Goal: Task Accomplishment & Management: Use online tool/utility

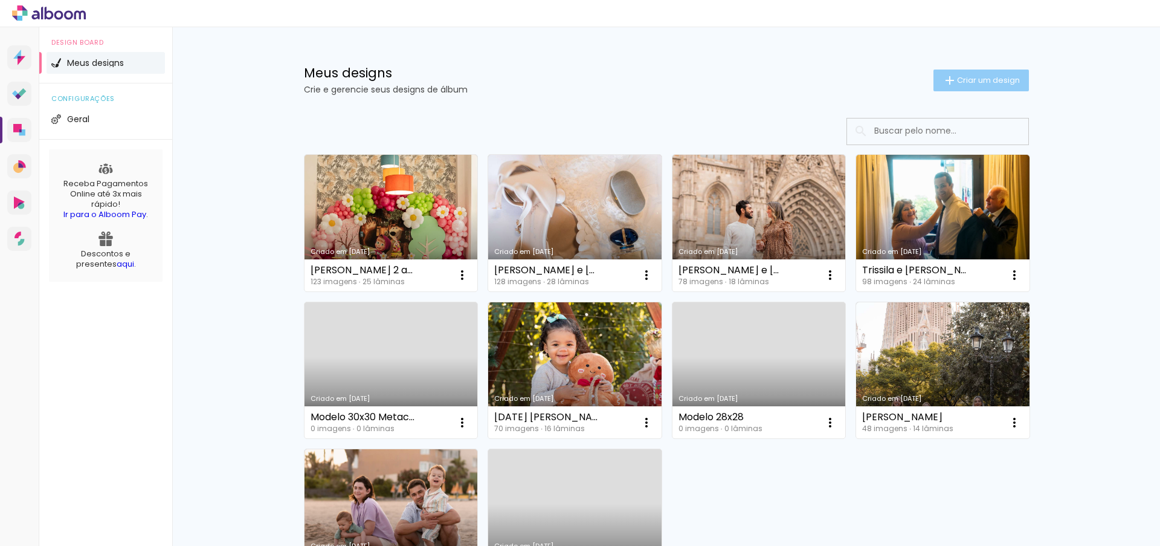
click at [957, 78] on span "Criar um design" at bounding box center [988, 80] width 63 height 8
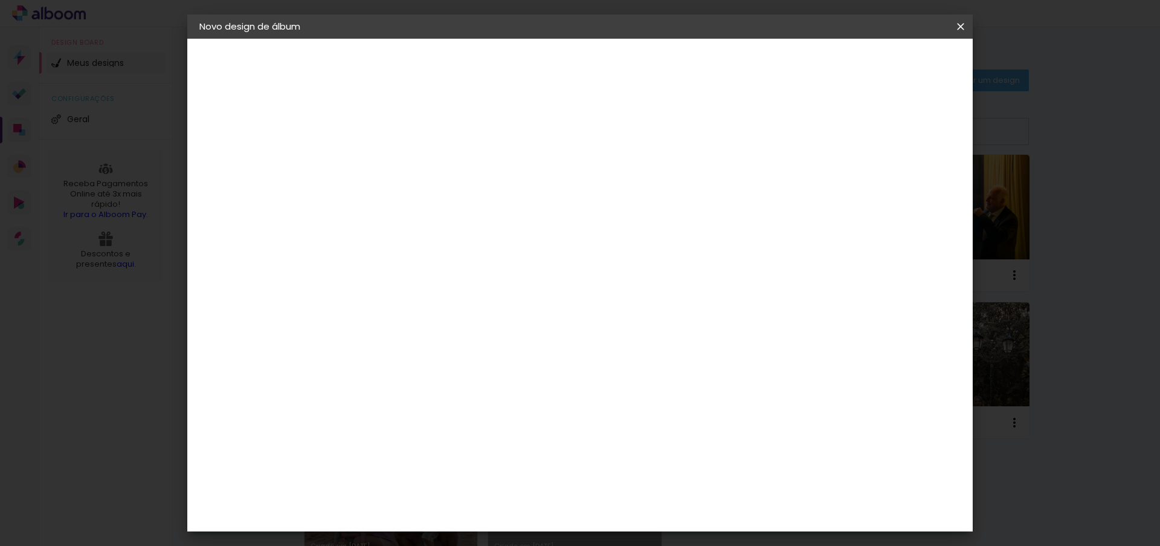
click at [397, 167] on input at bounding box center [397, 162] width 0 height 19
click at [397, 163] on input "42x28cm" at bounding box center [397, 162] width 0 height 19
type input "[PERSON_NAME] - 42x28cm"
type paper-input "[PERSON_NAME] - 42x28cm"
click at [0, 0] on slot "Avançar" at bounding box center [0, 0] width 0 height 0
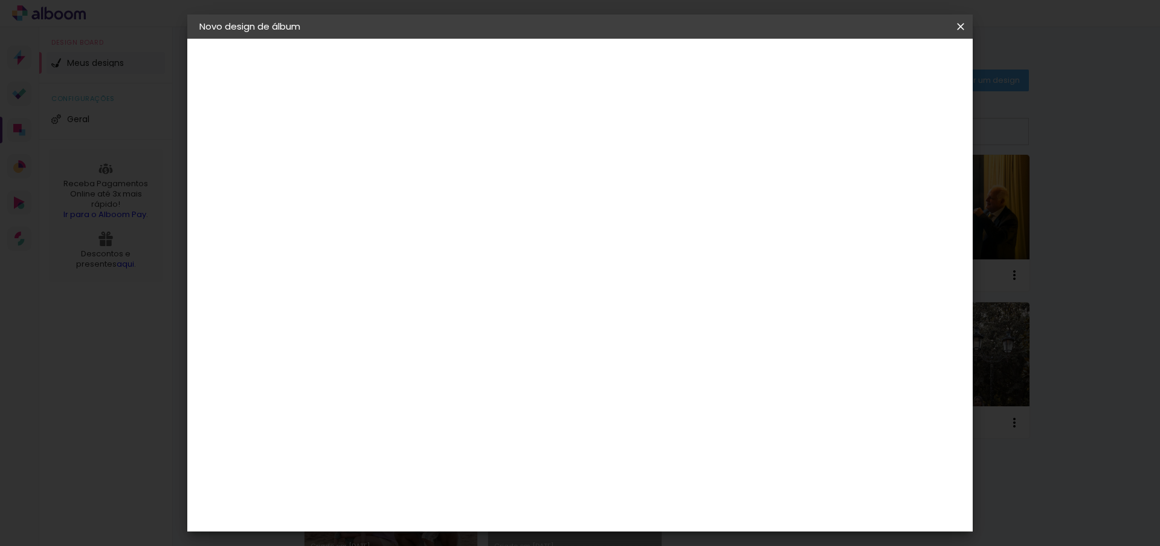
click at [0, 0] on slot "Tamanho Livre" at bounding box center [0, 0] width 0 height 0
click at [623, 57] on paper-button "Avançar" at bounding box center [593, 64] width 59 height 21
type input "4"
type paper-input "4"
click at [904, 186] on input "4" at bounding box center [900, 182] width 22 height 18
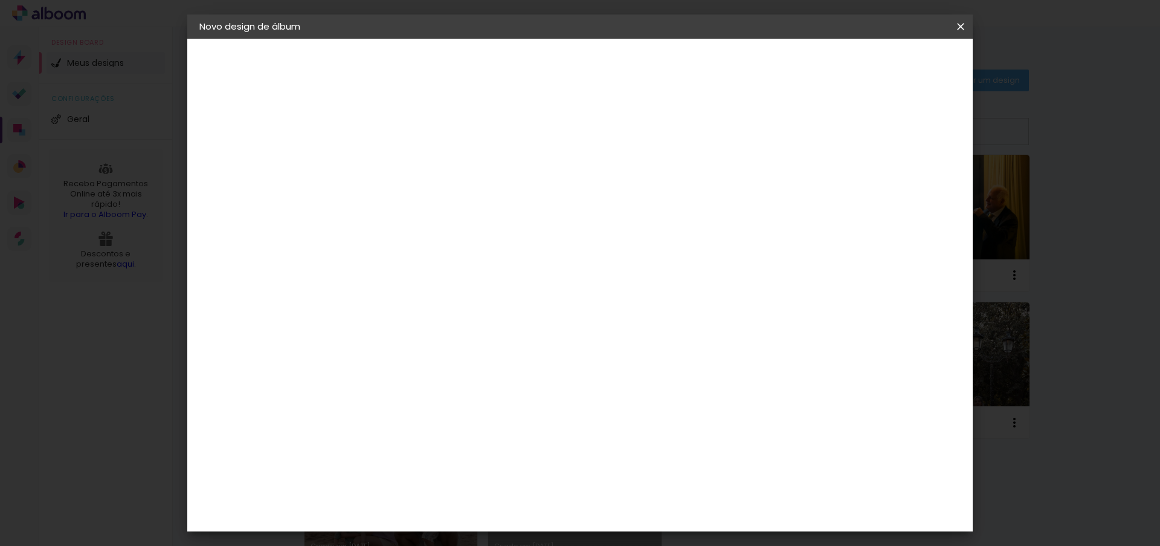
type input "3"
type paper-input "3"
click at [904, 186] on input "3" at bounding box center [900, 182] width 22 height 18
drag, startPoint x: 536, startPoint y: 186, endPoint x: 528, endPoint y: 186, distance: 7.9
click at [528, 186] on span "30" at bounding box center [528, 189] width 20 height 18
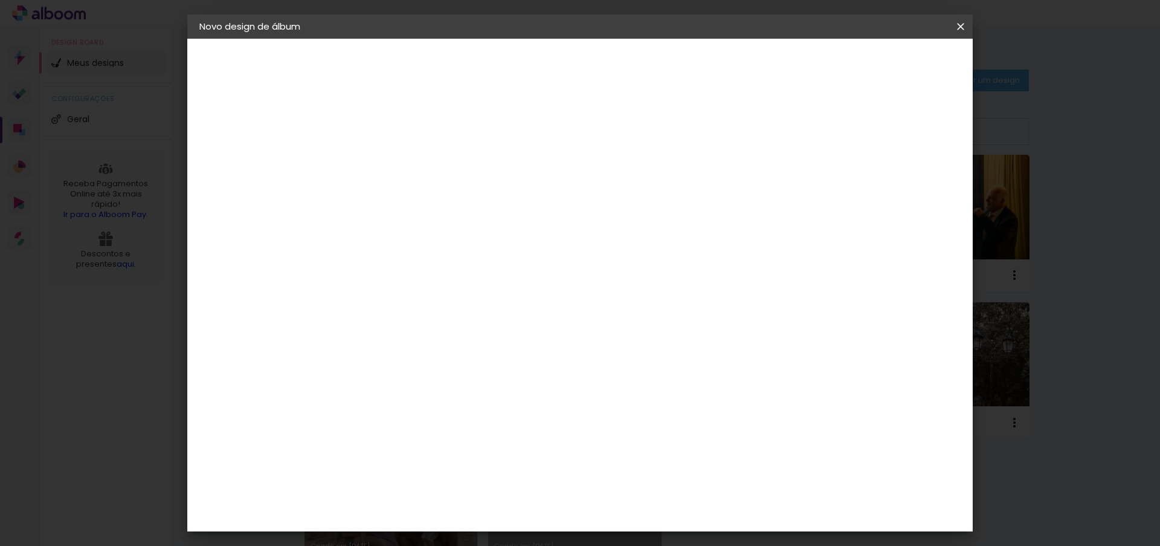
drag, startPoint x: 528, startPoint y: 186, endPoint x: 520, endPoint y: 186, distance: 7.9
click at [520, 186] on span "30" at bounding box center [528, 189] width 20 height 18
drag, startPoint x: 533, startPoint y: 189, endPoint x: 519, endPoint y: 190, distance: 13.9
click at [519, 190] on span "30" at bounding box center [528, 189] width 20 height 18
drag, startPoint x: 375, startPoint y: 345, endPoint x: 356, endPoint y: 345, distance: 18.7
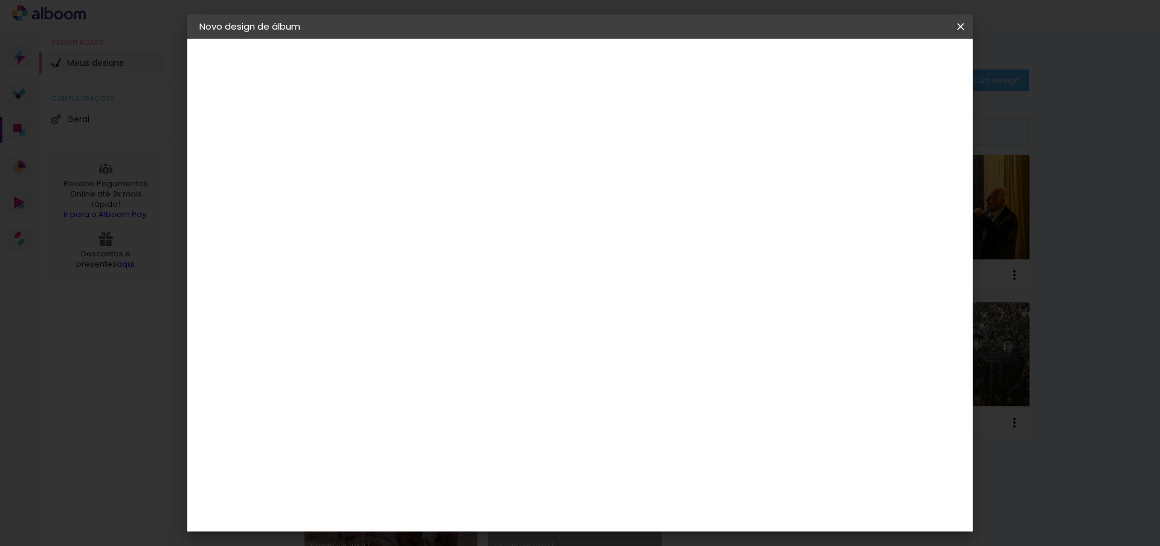
click at [356, 345] on div "30" at bounding box center [366, 343] width 46 height 18
type input "3"
type input "27,6"
type paper-input "27,6"
drag, startPoint x: 662, startPoint y: 485, endPoint x: 645, endPoint y: 484, distance: 16.9
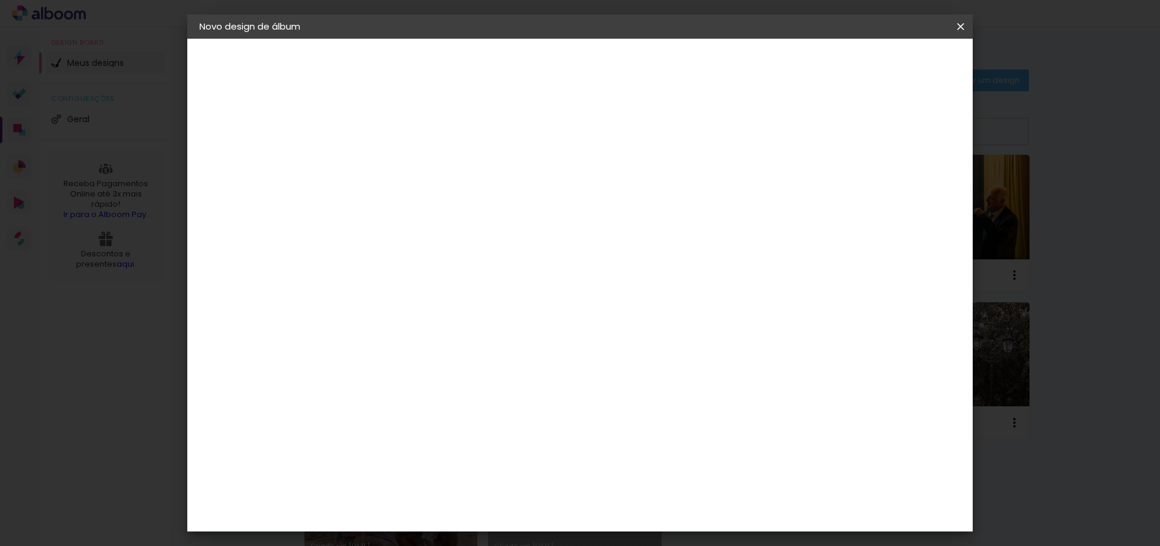
click at [645, 484] on div "60" at bounding box center [654, 485] width 46 height 18
type input "6"
type input "84,6"
type paper-input "84,6"
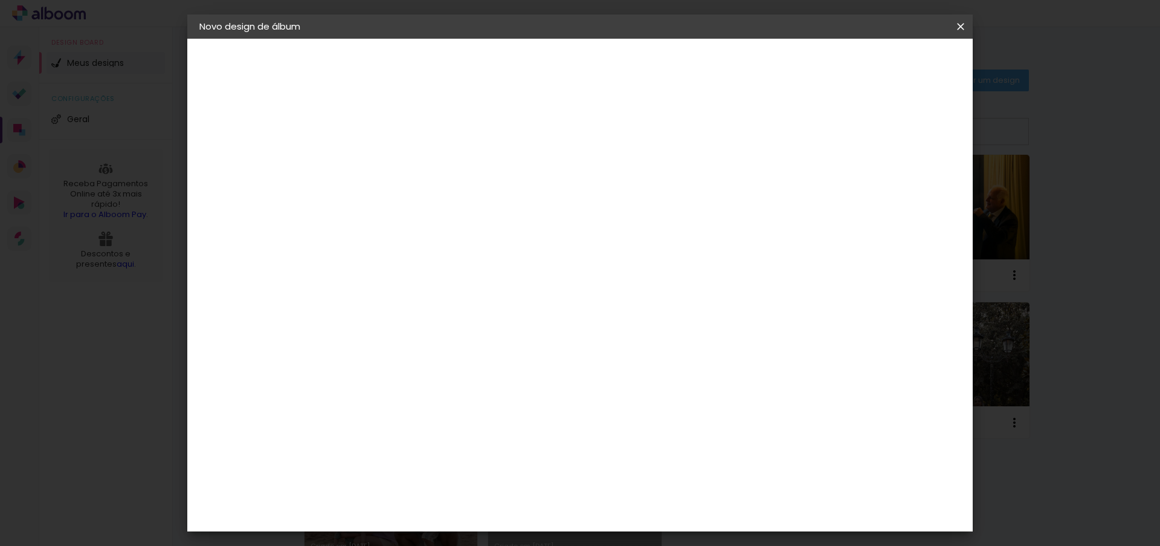
click at [885, 66] on span "Iniciar design" at bounding box center [857, 64] width 55 height 8
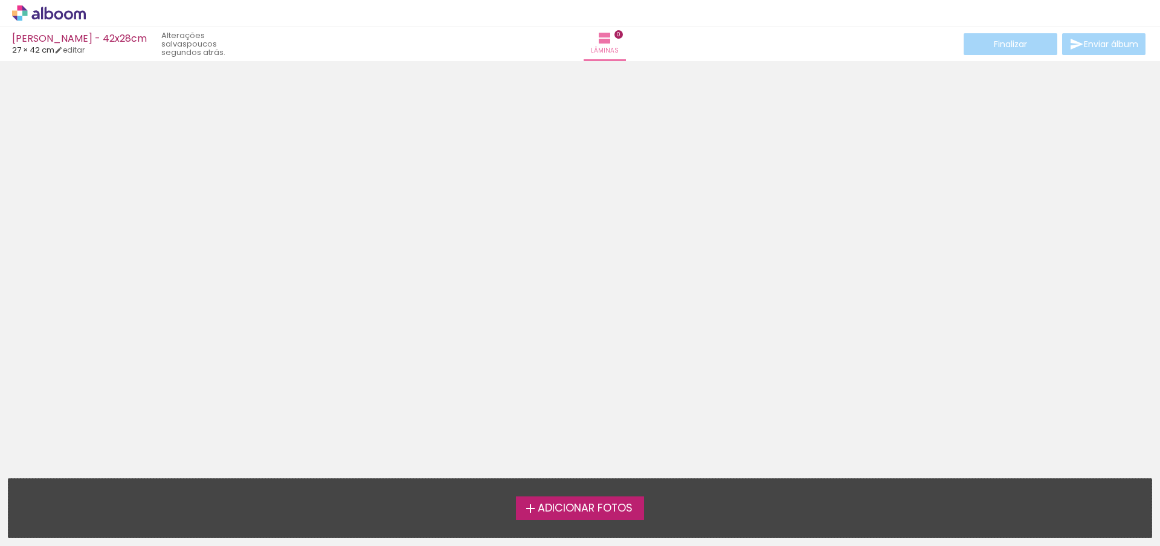
click at [590, 508] on span "Adicionar Fotos" at bounding box center [585, 508] width 95 height 11
click at [0, 0] on input "file" at bounding box center [0, 0] width 0 height 0
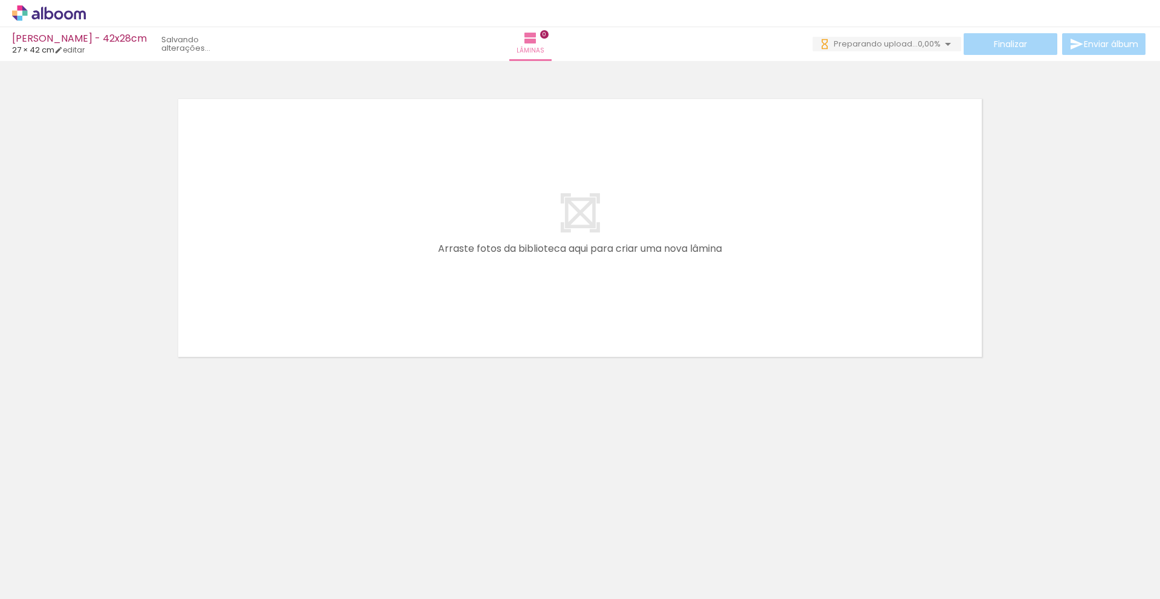
scroll to position [0, 296]
click at [71, 52] on link "editar" at bounding box center [69, 50] width 30 height 10
type input "27,6"
type input "84,6"
type input "3"
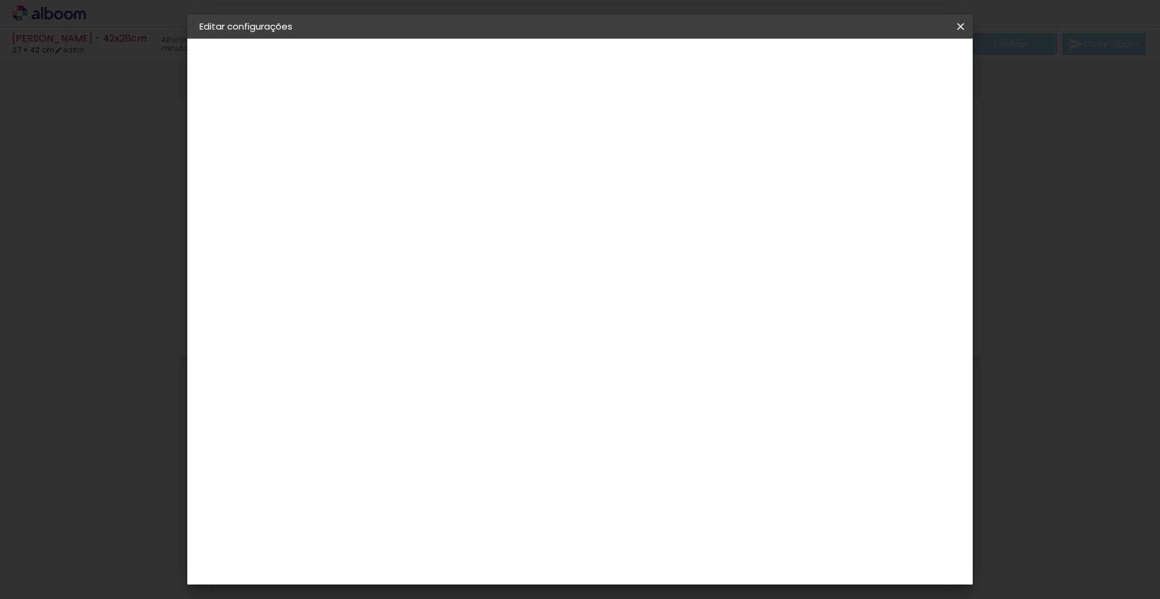
click at [959, 28] on iron-icon at bounding box center [960, 27] width 15 height 12
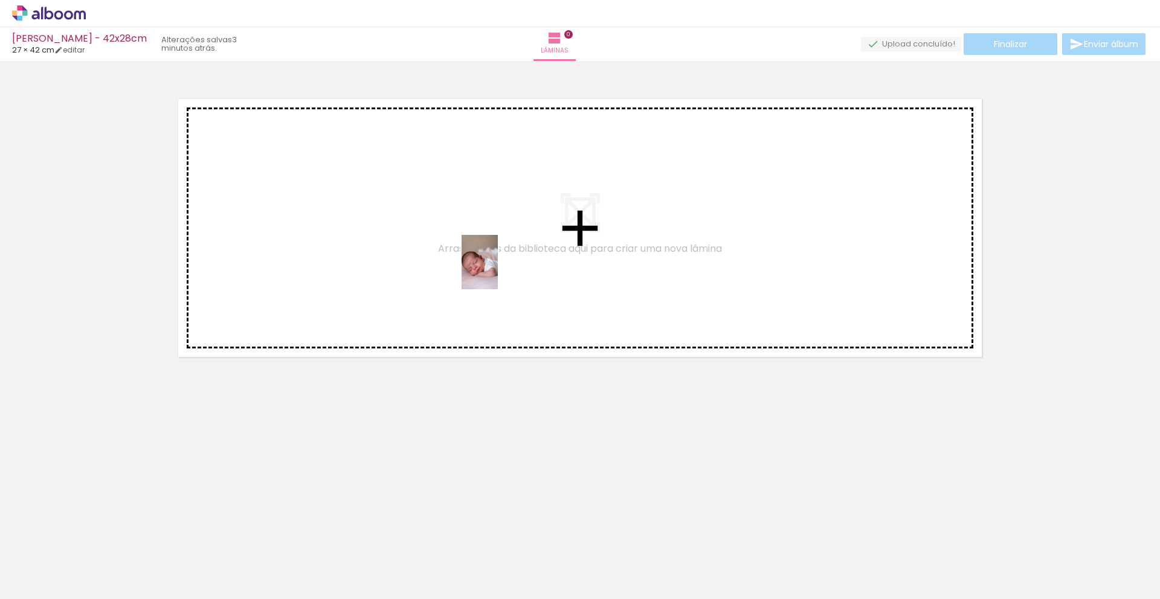
drag, startPoint x: 463, startPoint y: 567, endPoint x: 498, endPoint y: 271, distance: 297.5
click at [498, 271] on quentale-workspace at bounding box center [580, 299] width 1160 height 599
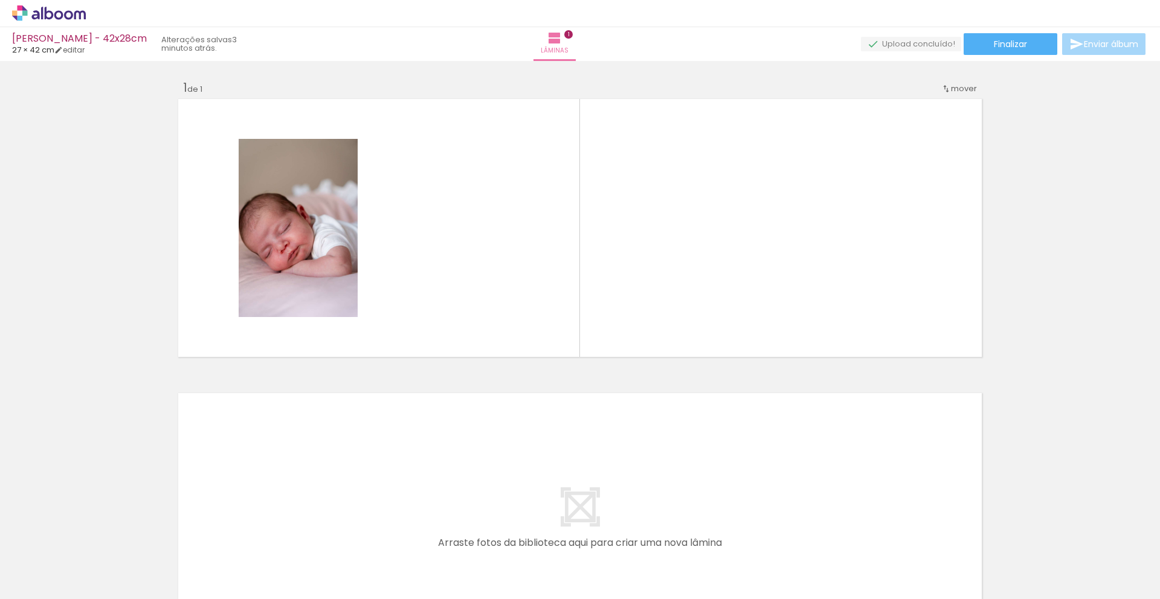
click at [44, 545] on input "Todas as fotos" at bounding box center [34, 563] width 46 height 10
click at [0, 0] on slot "Não utilizadas" at bounding box center [0, 0] width 0 height 0
type input "Não utilizadas"
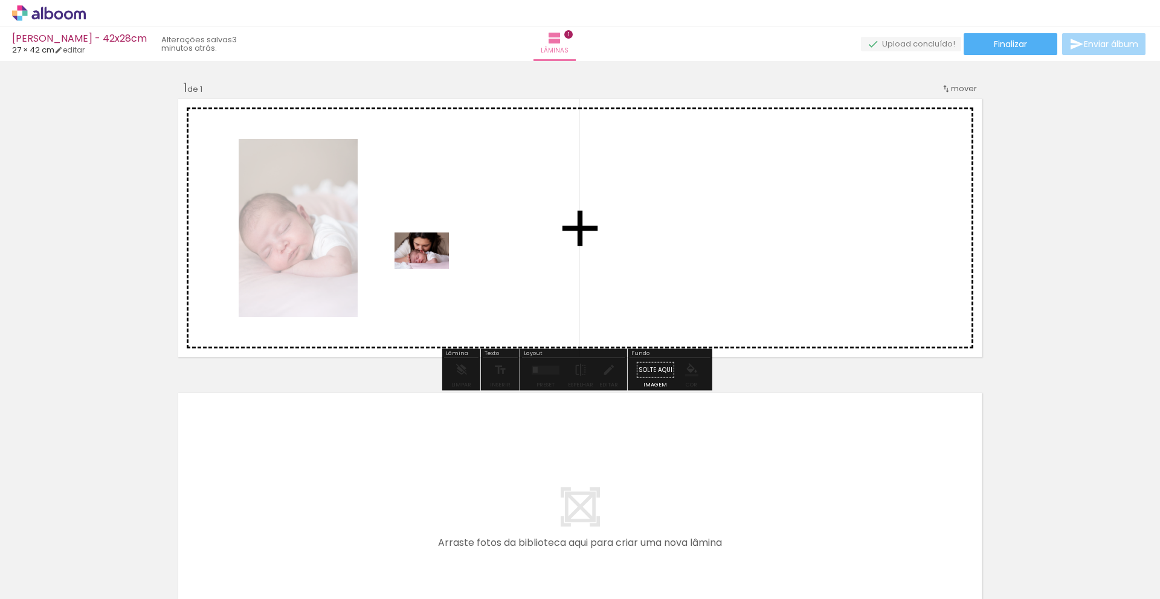
drag, startPoint x: 456, startPoint y: 567, endPoint x: 431, endPoint y: 269, distance: 299.6
click at [431, 269] on quentale-workspace at bounding box center [580, 299] width 1160 height 599
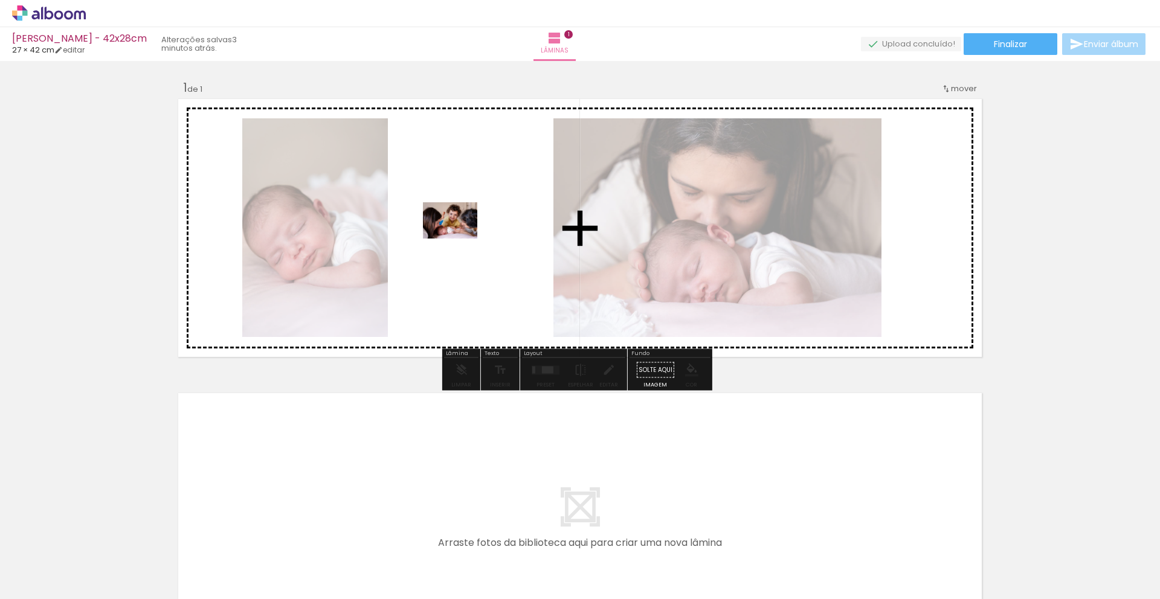
drag, startPoint x: 455, startPoint y: 555, endPoint x: 459, endPoint y: 239, distance: 316.0
click at [459, 239] on quentale-workspace at bounding box center [580, 299] width 1160 height 599
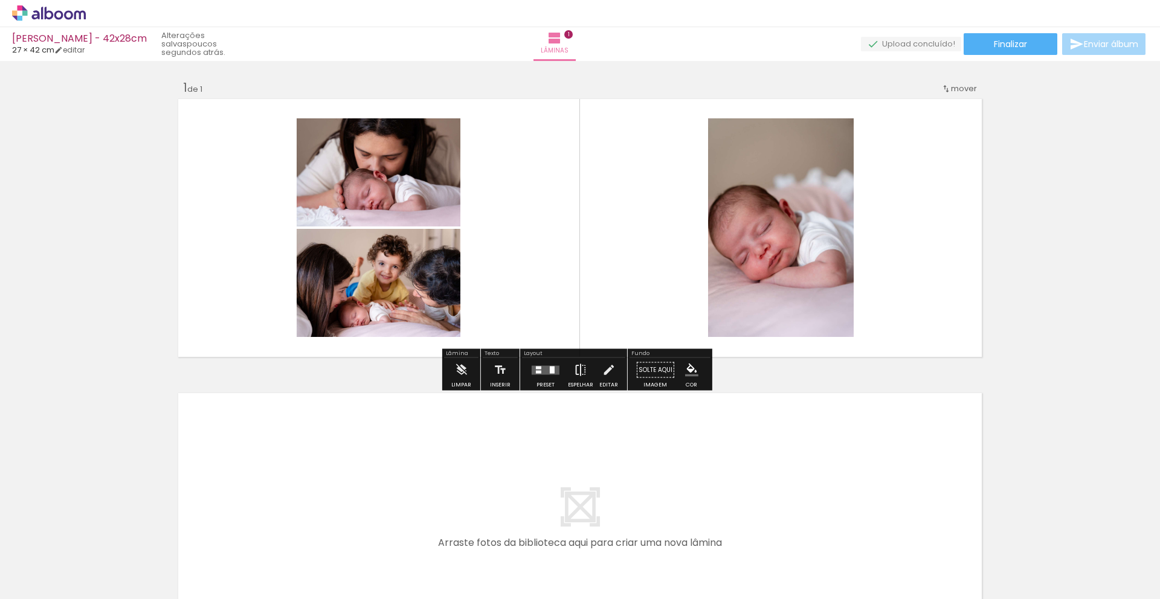
click at [575, 368] on iron-icon at bounding box center [580, 370] width 13 height 24
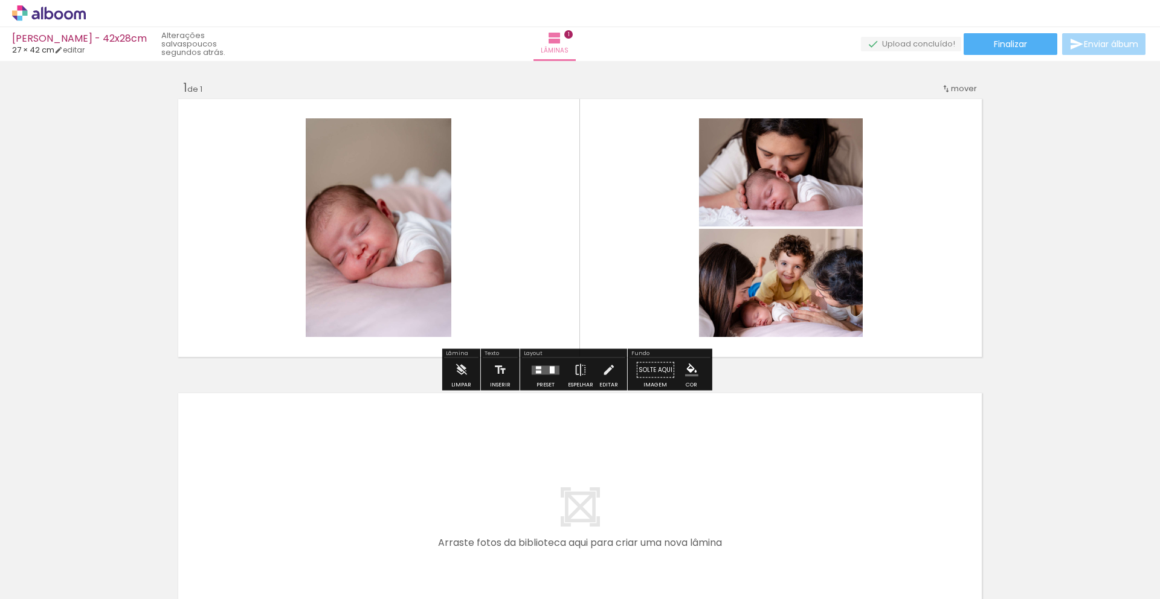
click at [536, 370] on div at bounding box center [538, 371] width 5 height 3
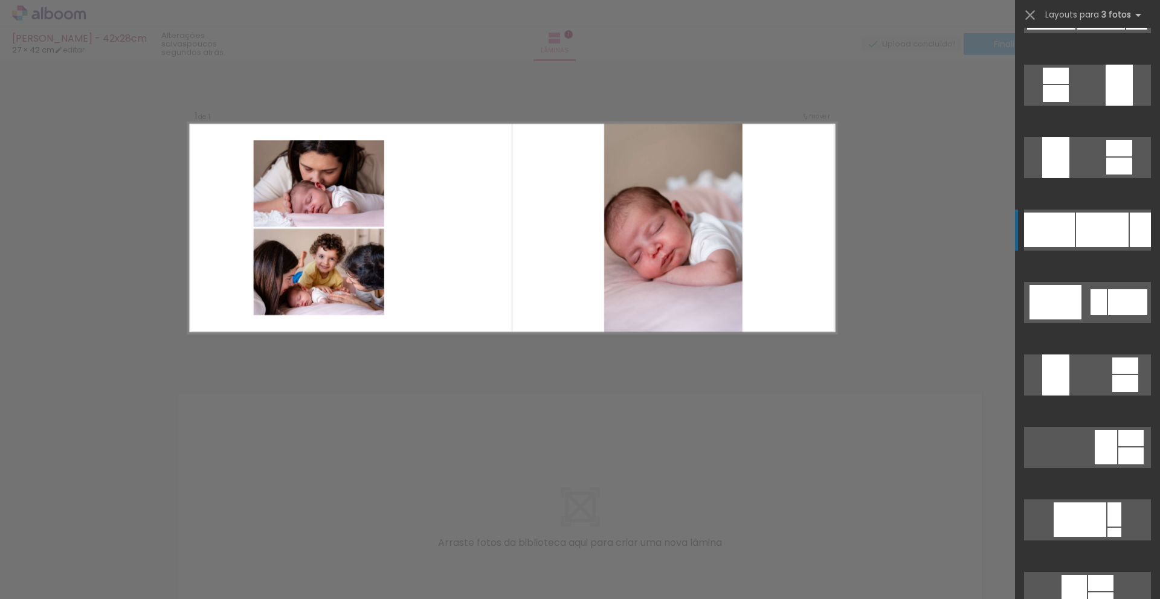
scroll to position [1646, 0]
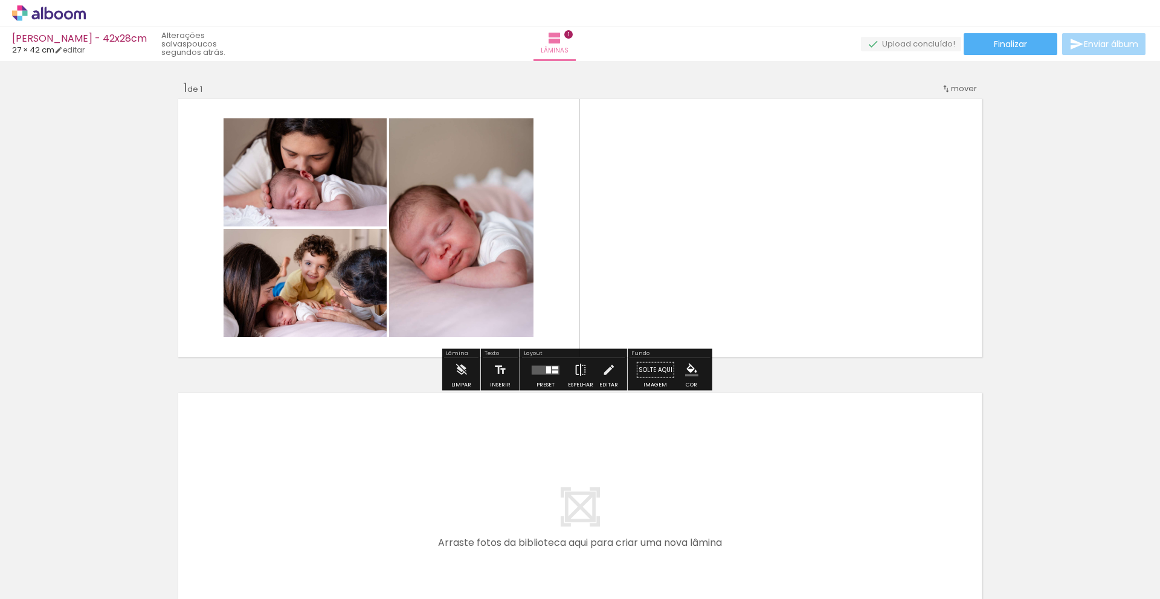
click at [583, 370] on iron-icon at bounding box center [580, 370] width 13 height 24
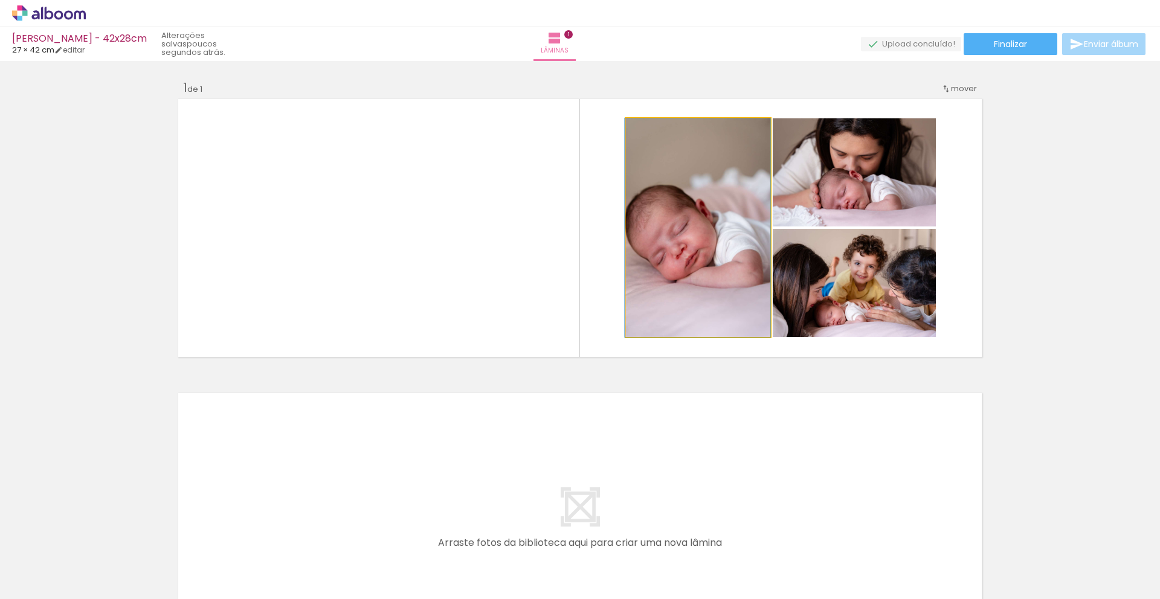
drag, startPoint x: 689, startPoint y: 247, endPoint x: 685, endPoint y: 225, distance: 22.9
drag, startPoint x: 685, startPoint y: 225, endPoint x: 706, endPoint y: 218, distance: 22.9
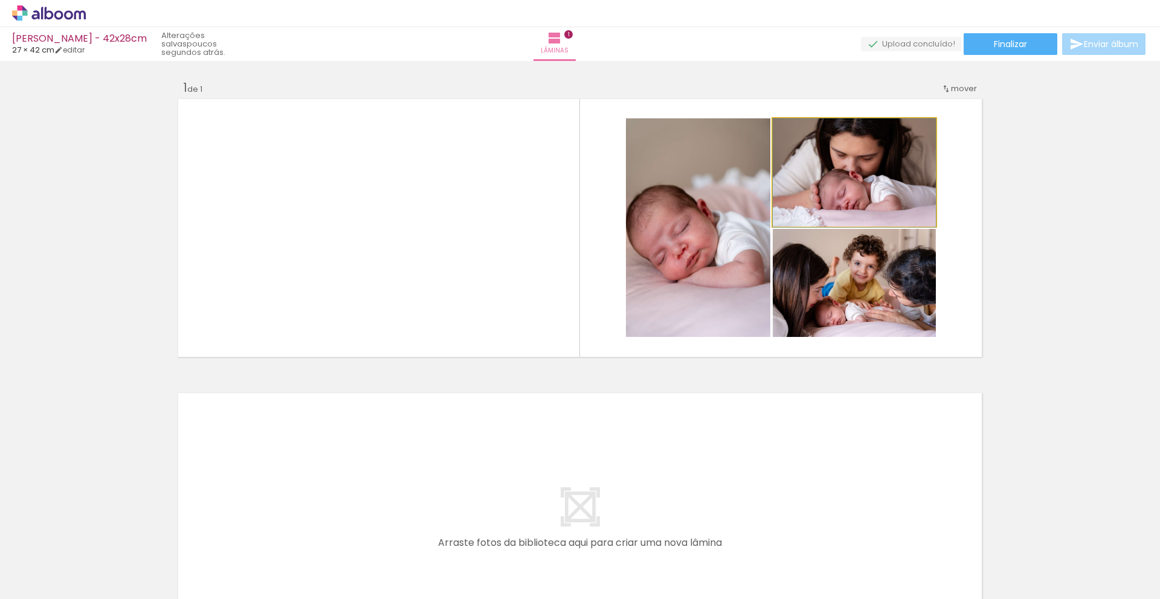
drag, startPoint x: 863, startPoint y: 175, endPoint x: 889, endPoint y: 242, distance: 72.1
drag, startPoint x: 854, startPoint y: 308, endPoint x: 846, endPoint y: 297, distance: 13.9
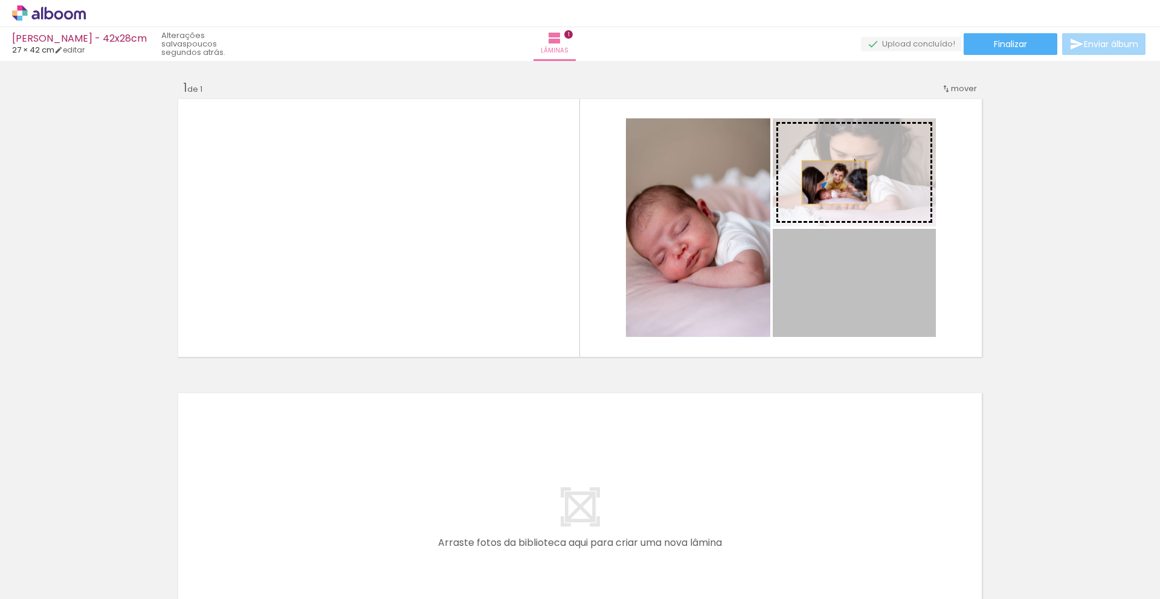
drag, startPoint x: 837, startPoint y: 305, endPoint x: 830, endPoint y: 182, distance: 122.9
click at [0, 0] on slot at bounding box center [0, 0] width 0 height 0
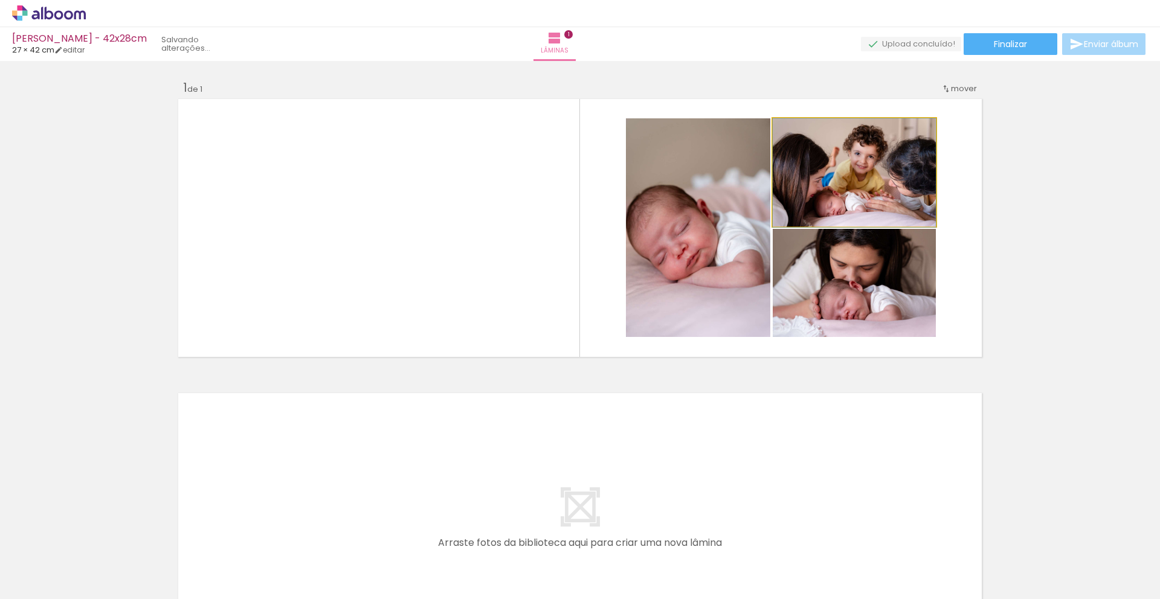
drag, startPoint x: 831, startPoint y: 187, endPoint x: 840, endPoint y: 199, distance: 14.8
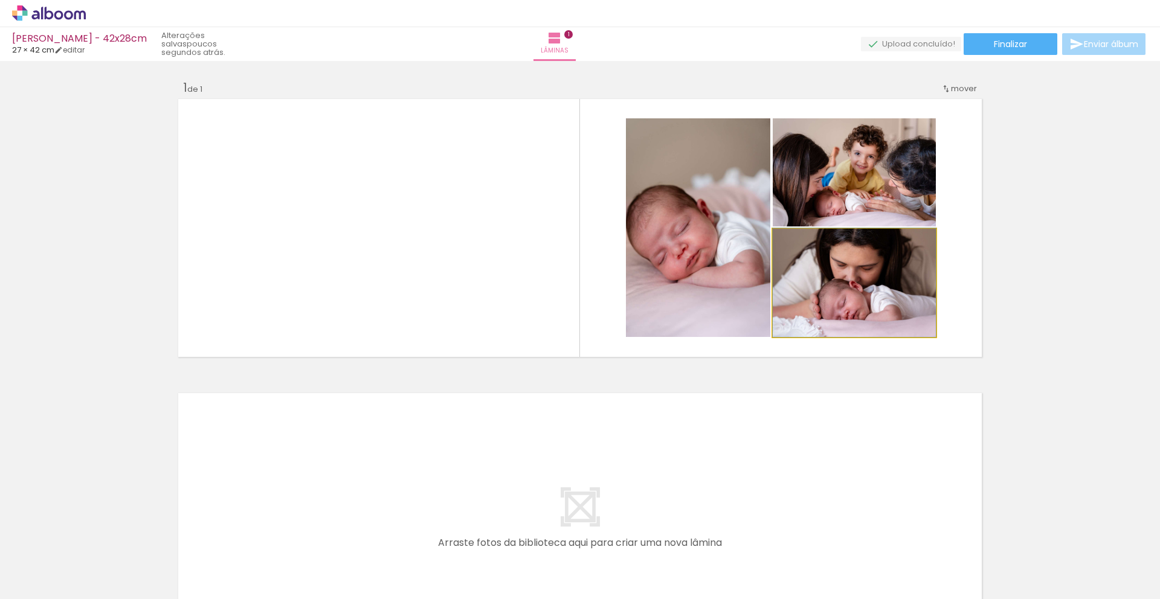
drag, startPoint x: 847, startPoint y: 296, endPoint x: 857, endPoint y: 280, distance: 19.1
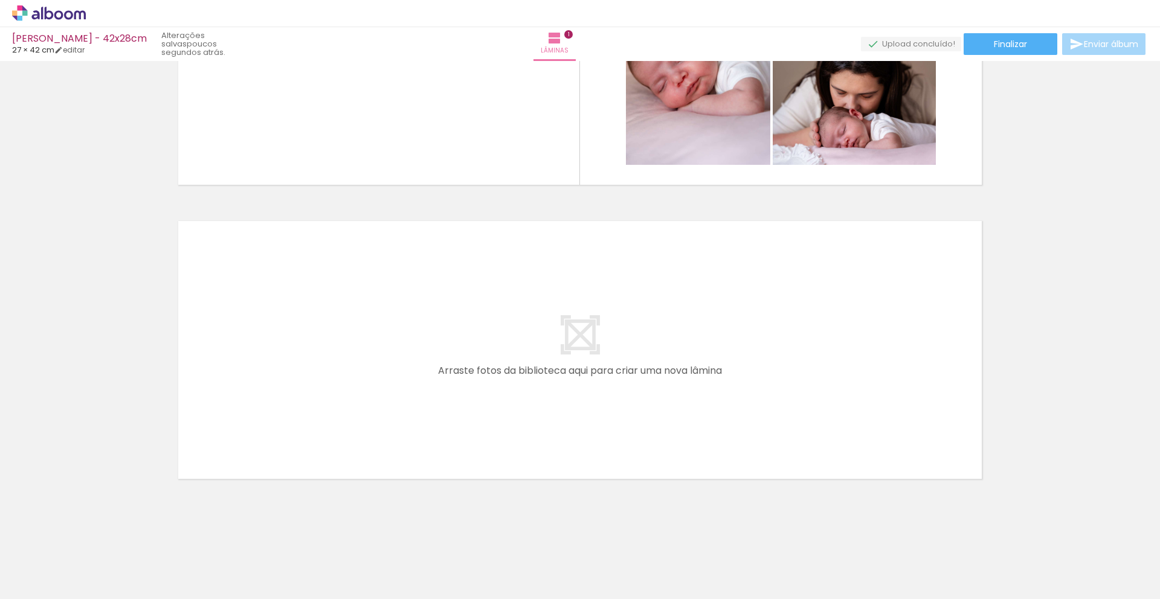
scroll to position [173, 0]
drag, startPoint x: 190, startPoint y: 570, endPoint x: 286, endPoint y: 444, distance: 158.7
click at [286, 444] on quentale-workspace at bounding box center [580, 299] width 1160 height 599
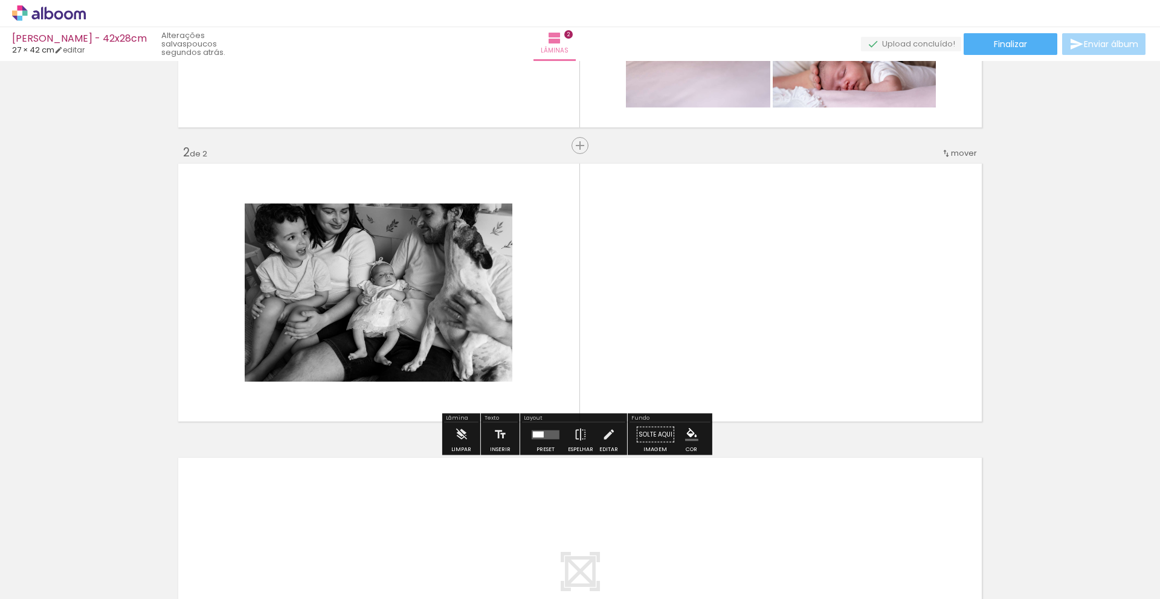
scroll to position [230, 0]
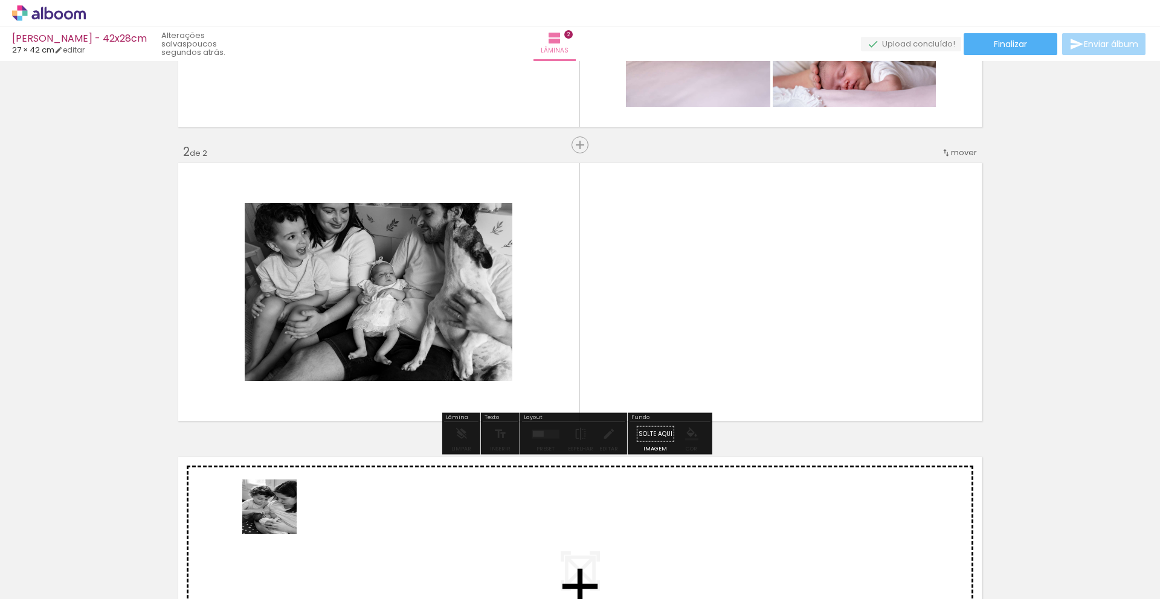
drag, startPoint x: 254, startPoint y: 567, endPoint x: 347, endPoint y: 405, distance: 186.8
click at [347, 405] on quentale-workspace at bounding box center [580, 299] width 1160 height 599
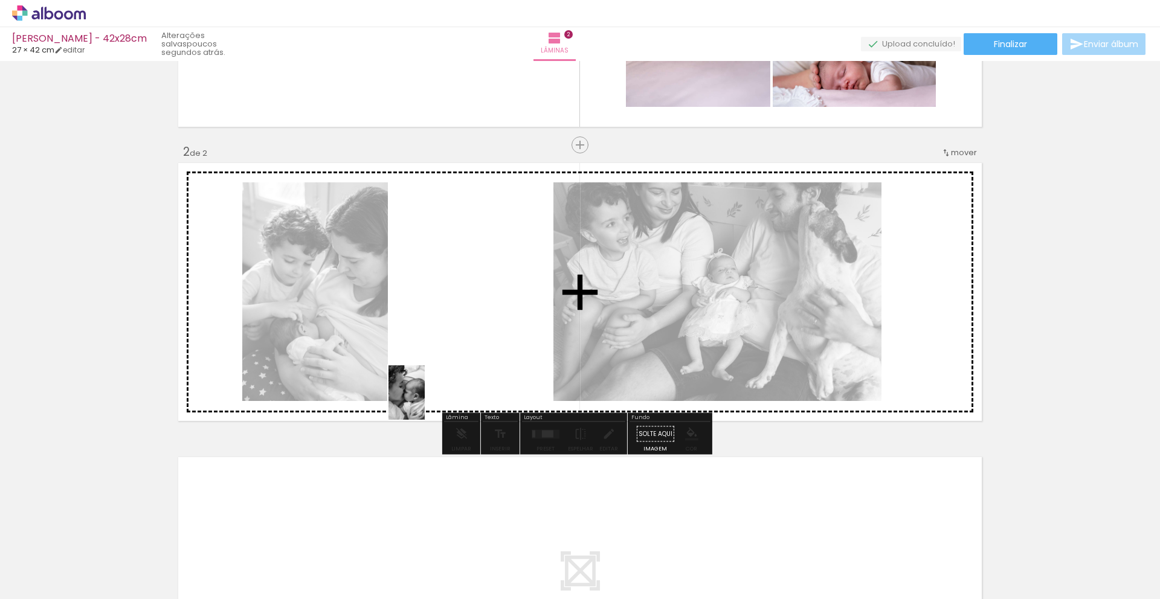
drag, startPoint x: 334, startPoint y: 576, endPoint x: 425, endPoint y: 402, distance: 197.0
click at [425, 402] on quentale-workspace at bounding box center [580, 299] width 1160 height 599
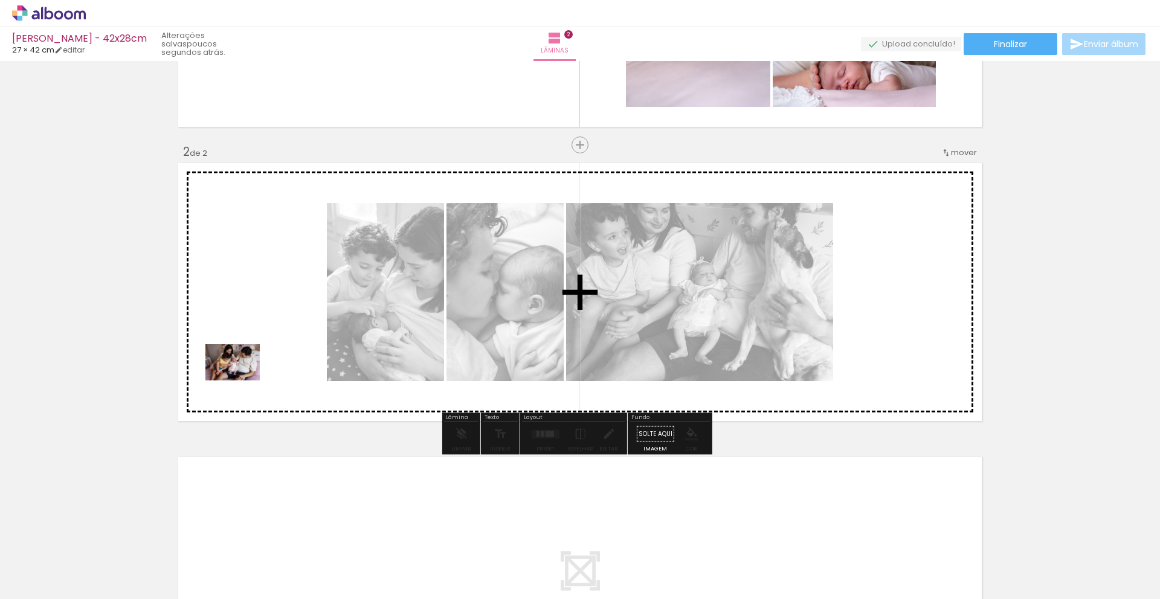
drag, startPoint x: 118, startPoint y: 561, endPoint x: 234, endPoint y: 392, distance: 206.0
click at [247, 372] on quentale-workspace at bounding box center [580, 299] width 1160 height 599
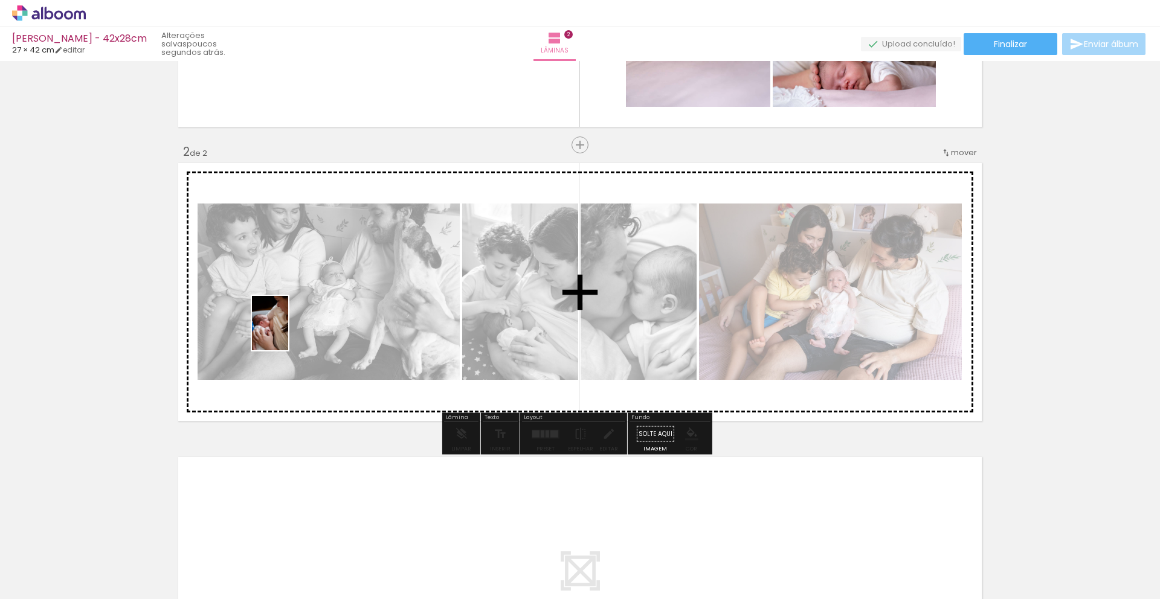
drag, startPoint x: 136, startPoint y: 552, endPoint x: 288, endPoint y: 332, distance: 267.0
click at [288, 332] on quentale-workspace at bounding box center [580, 299] width 1160 height 599
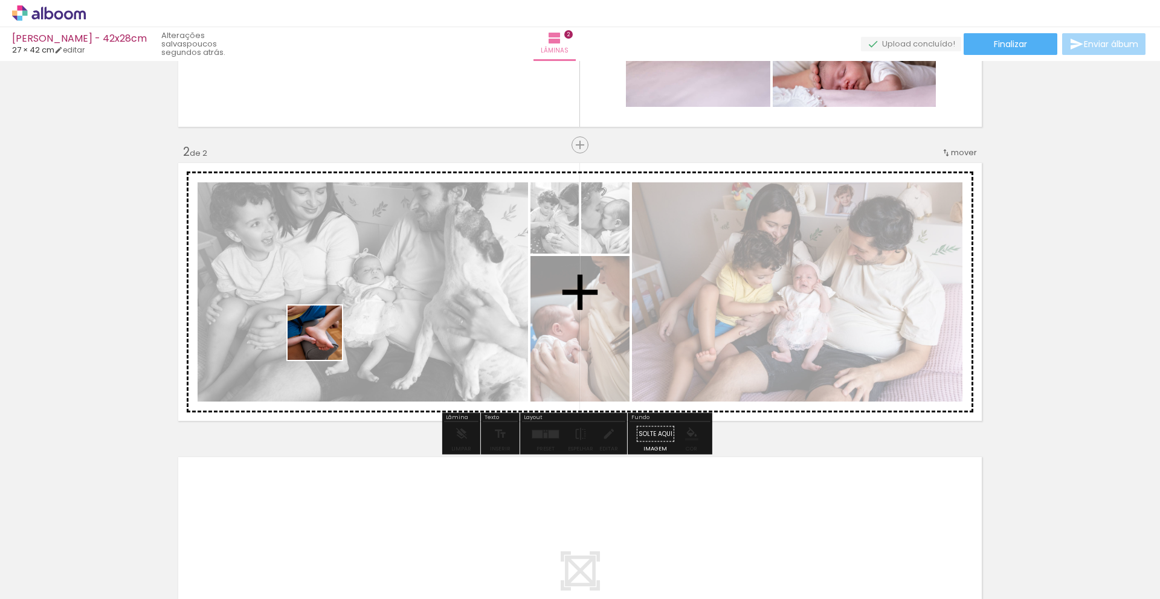
drag, startPoint x: 132, startPoint y: 566, endPoint x: 325, endPoint y: 340, distance: 297.0
click at [325, 340] on quentale-workspace at bounding box center [580, 299] width 1160 height 599
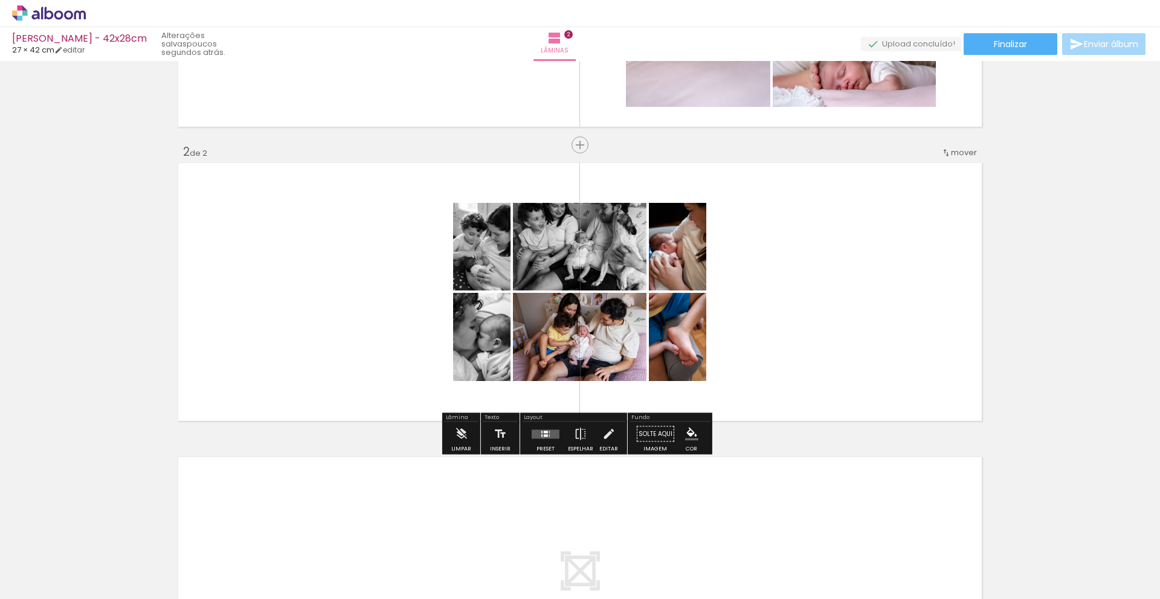
click at [540, 438] on quentale-layouter at bounding box center [546, 434] width 28 height 9
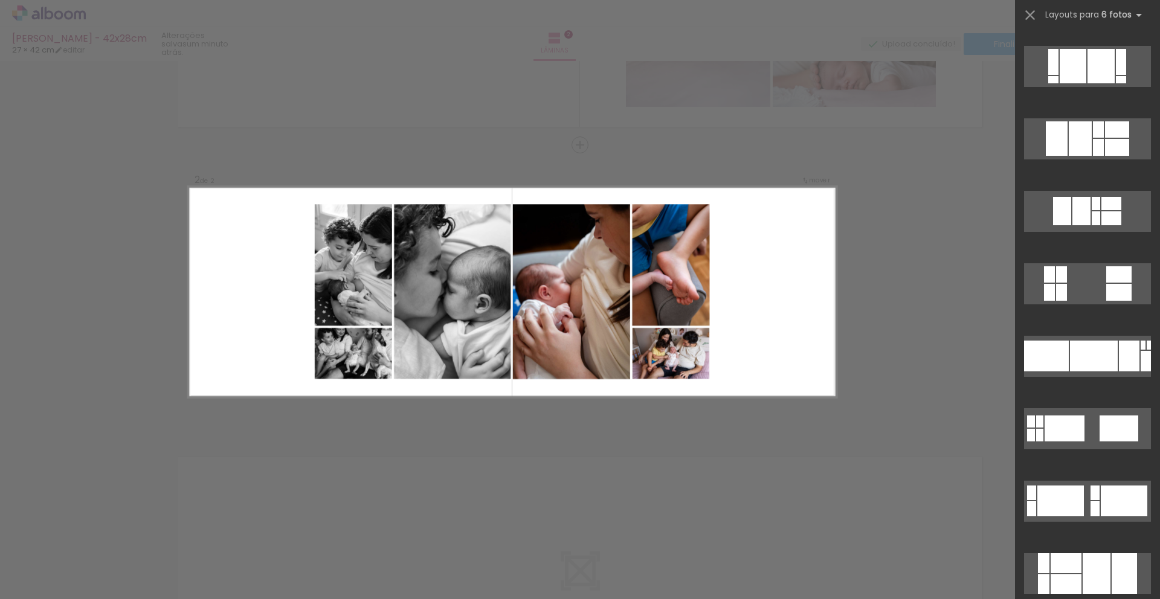
scroll to position [2836, 0]
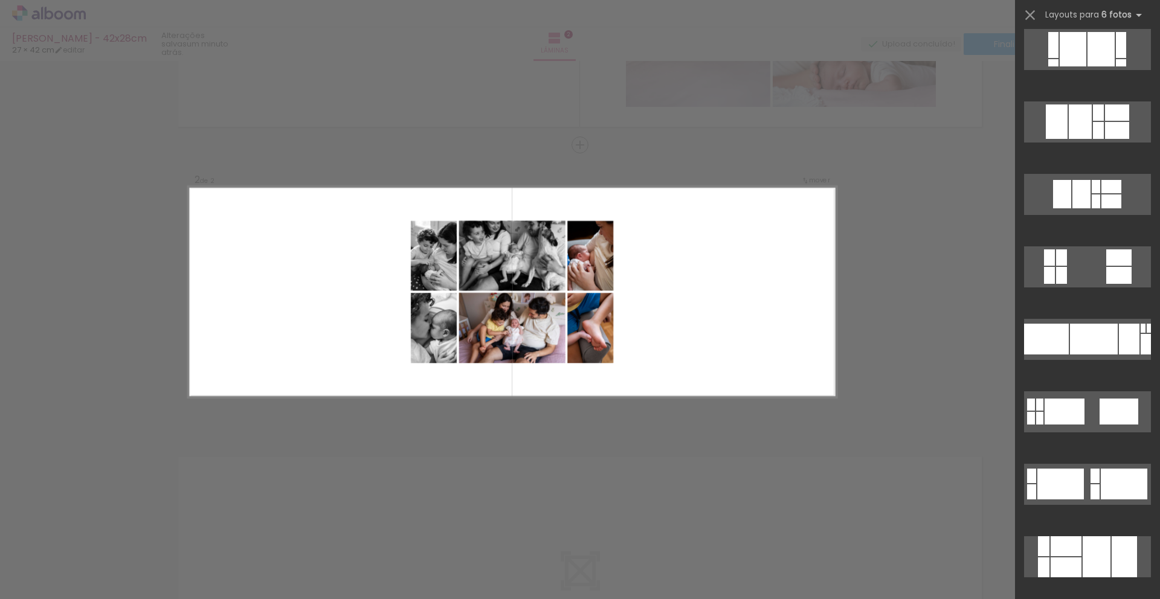
click at [935, 207] on div "Confirmar Cancelar" at bounding box center [580, 287] width 1160 height 912
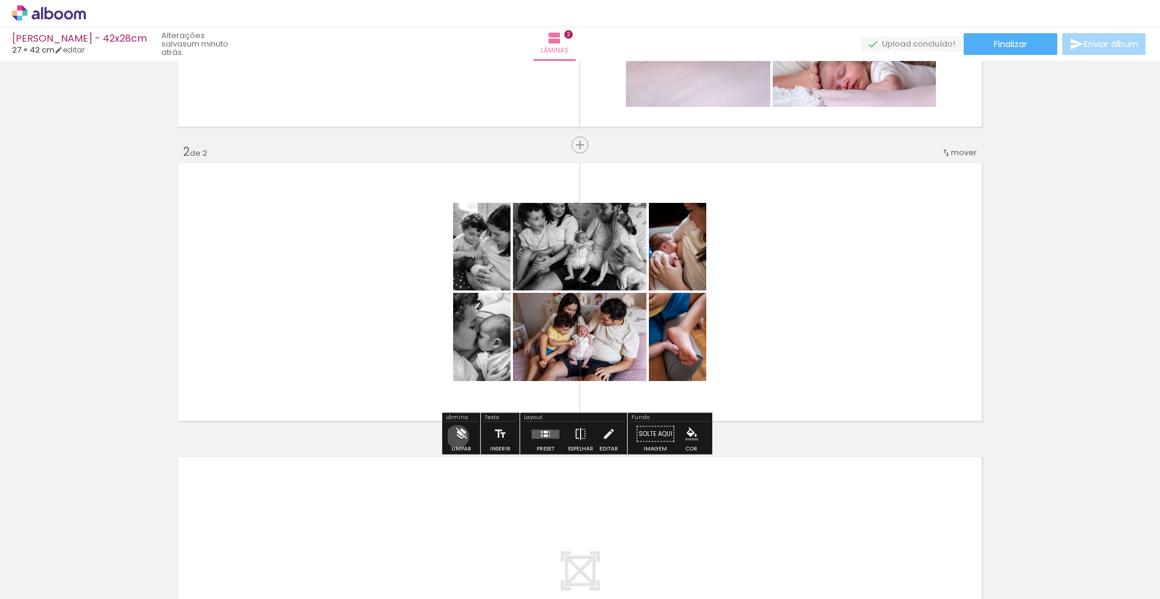
click at [457, 437] on iron-icon at bounding box center [460, 434] width 13 height 24
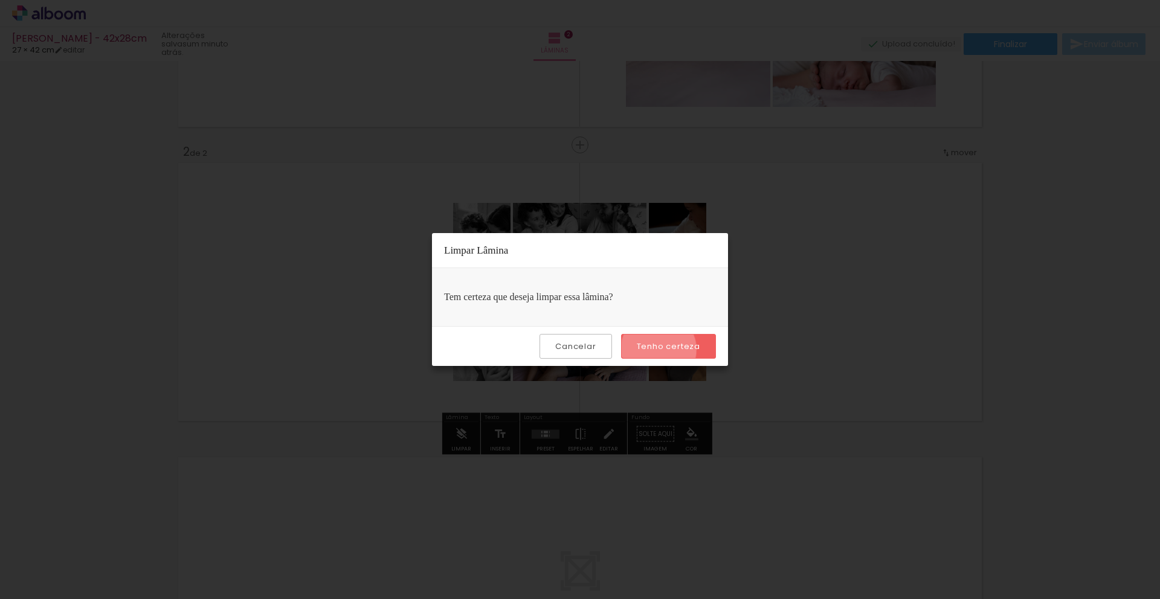
click at [0, 0] on slot "Tenho certeza" at bounding box center [0, 0] width 0 height 0
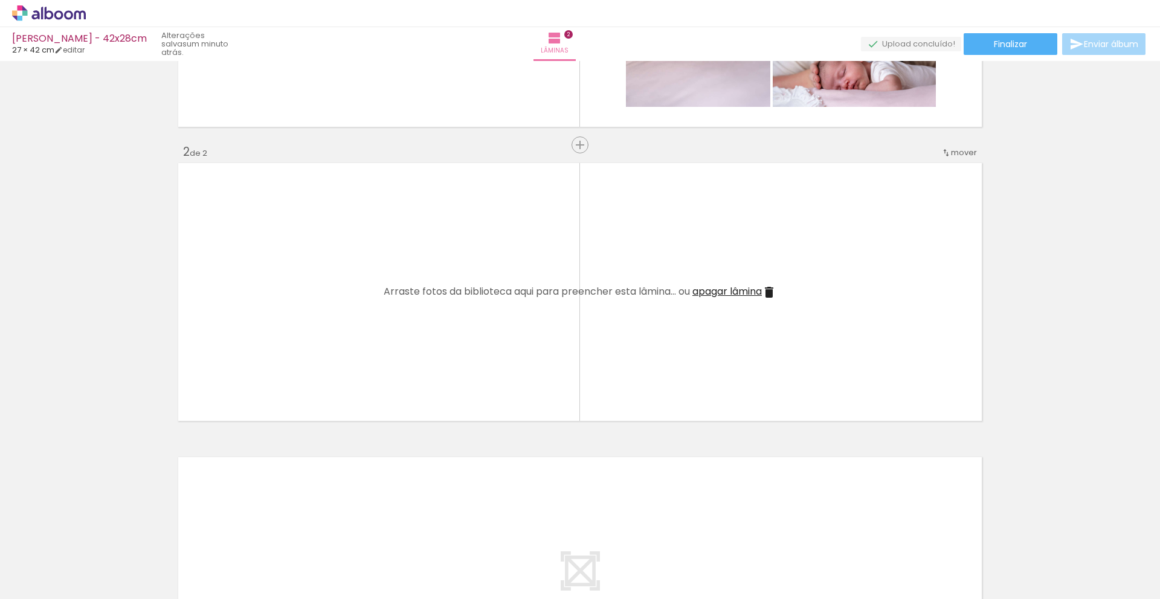
click at [717, 297] on span "apagar lâmina" at bounding box center [726, 292] width 69 height 14
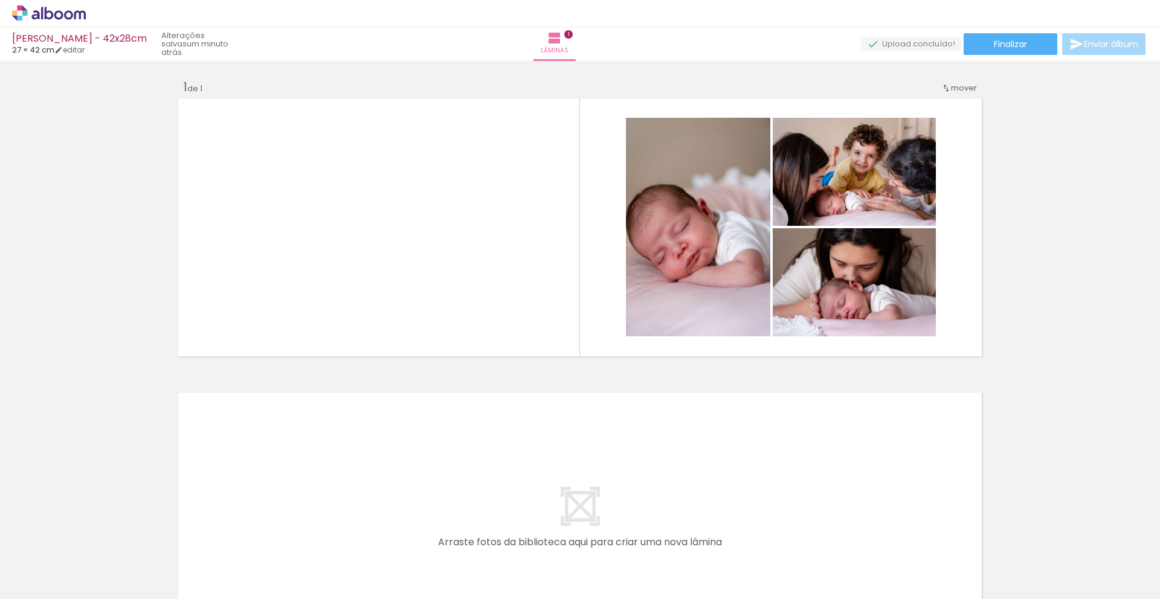
scroll to position [0, 0]
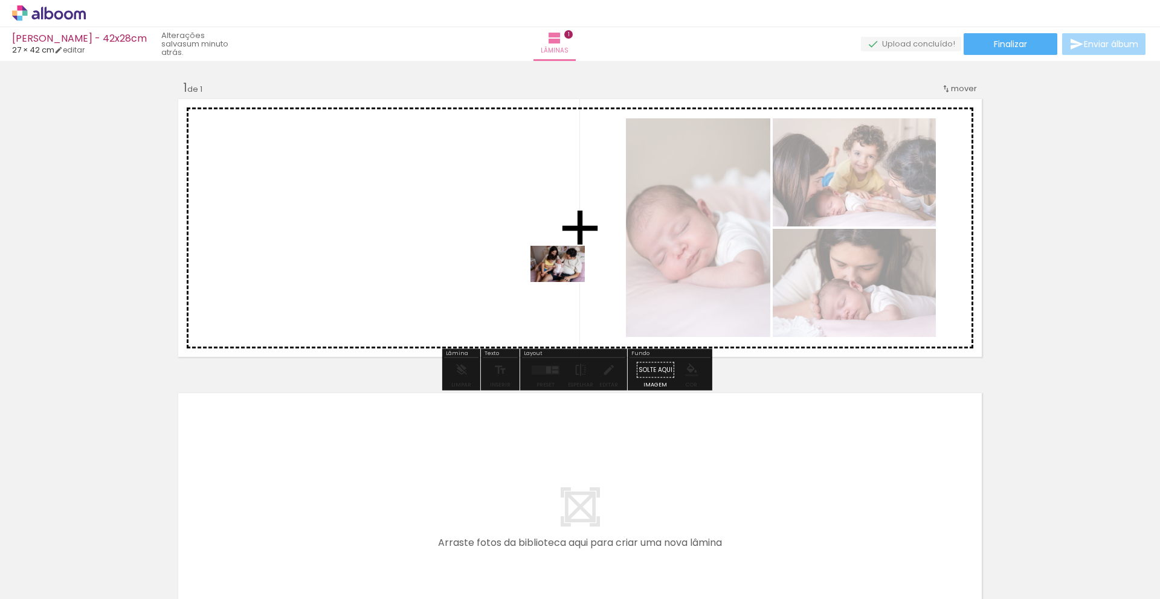
drag, startPoint x: 128, startPoint y: 564, endPoint x: 614, endPoint y: 273, distance: 566.4
click at [614, 273] on quentale-workspace at bounding box center [580, 299] width 1160 height 599
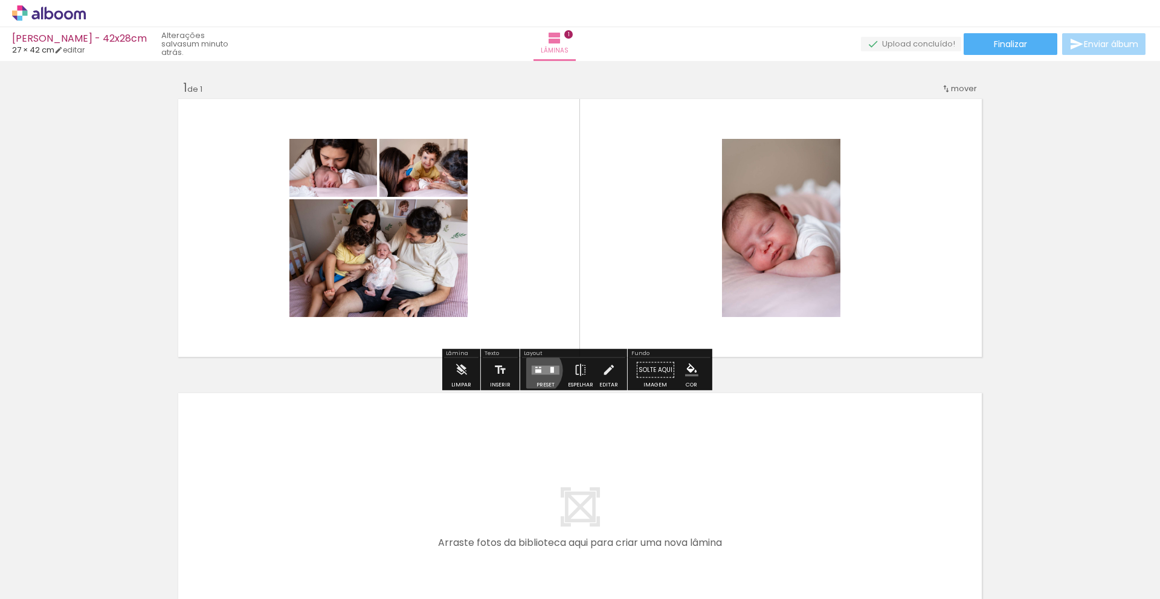
click at [535, 370] on div at bounding box center [538, 371] width 6 height 4
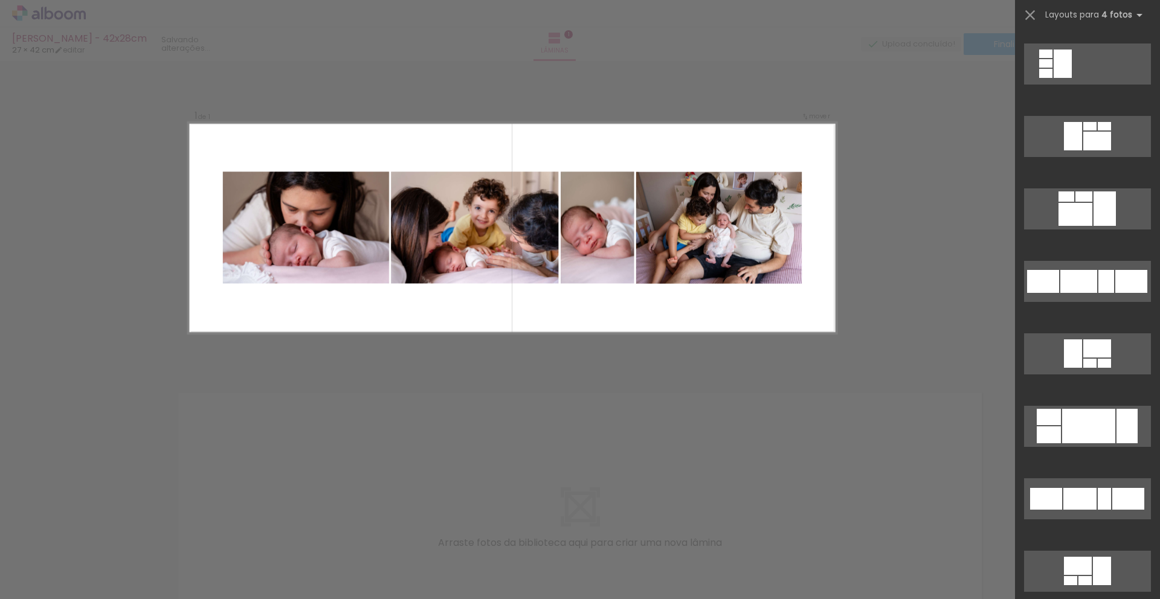
scroll to position [1733, 0]
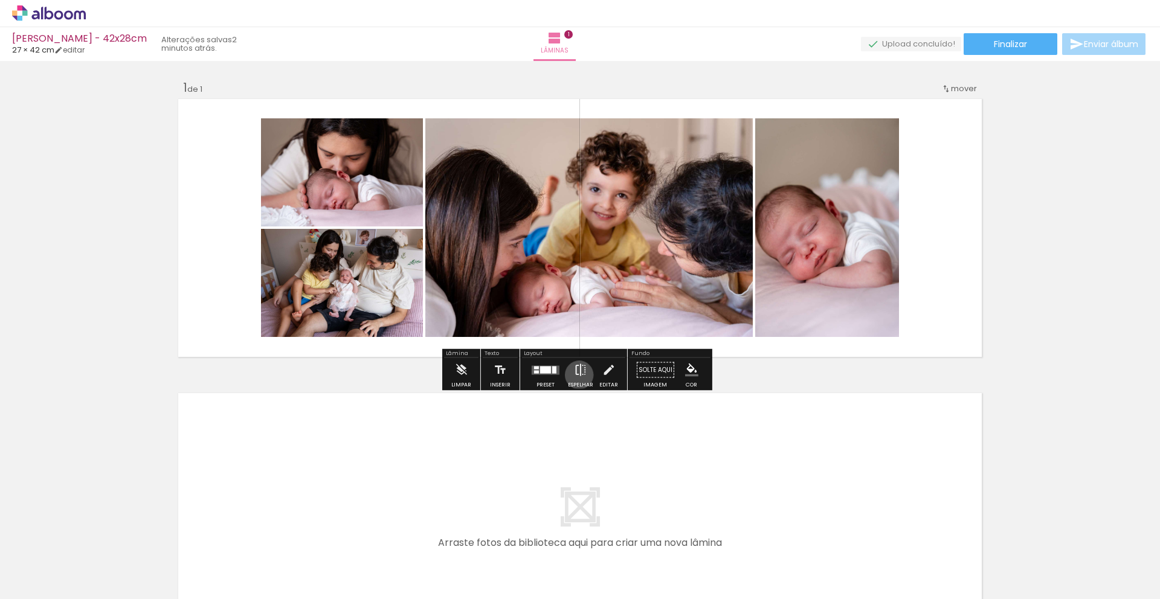
click at [576, 375] on iron-icon at bounding box center [580, 370] width 13 height 24
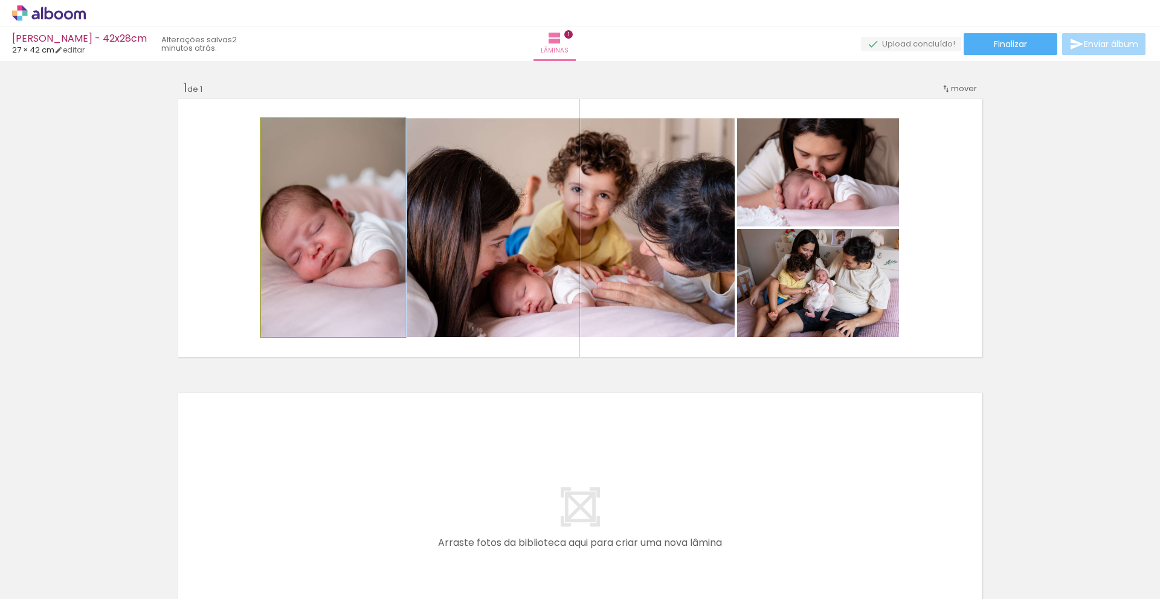
drag, startPoint x: 318, startPoint y: 249, endPoint x: 329, endPoint y: 230, distance: 21.9
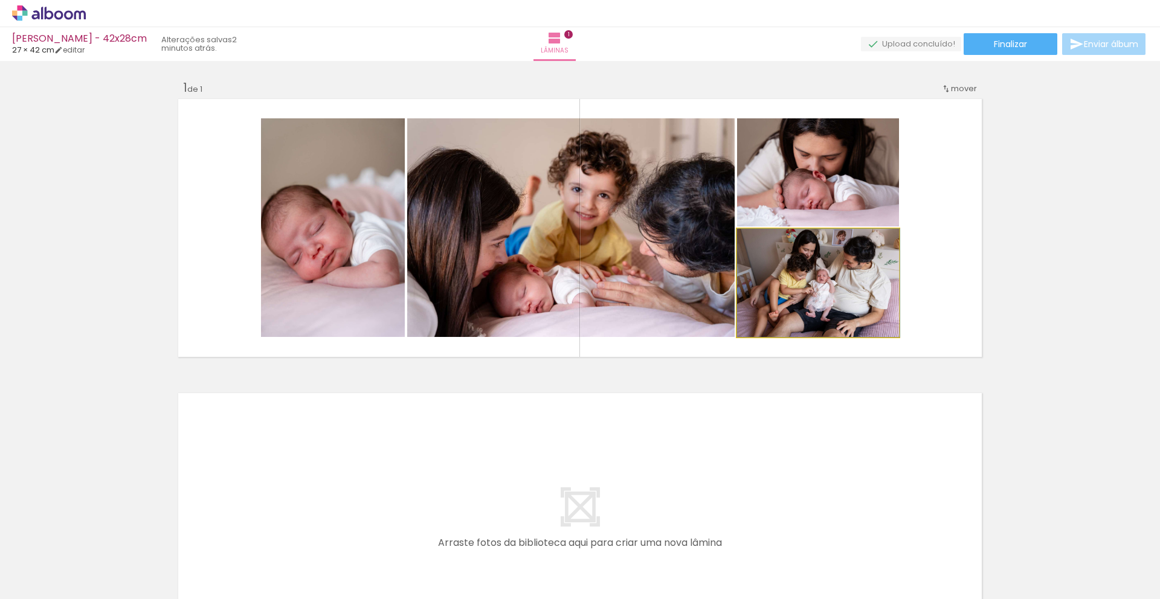
drag, startPoint x: 790, startPoint y: 303, endPoint x: 808, endPoint y: 314, distance: 20.9
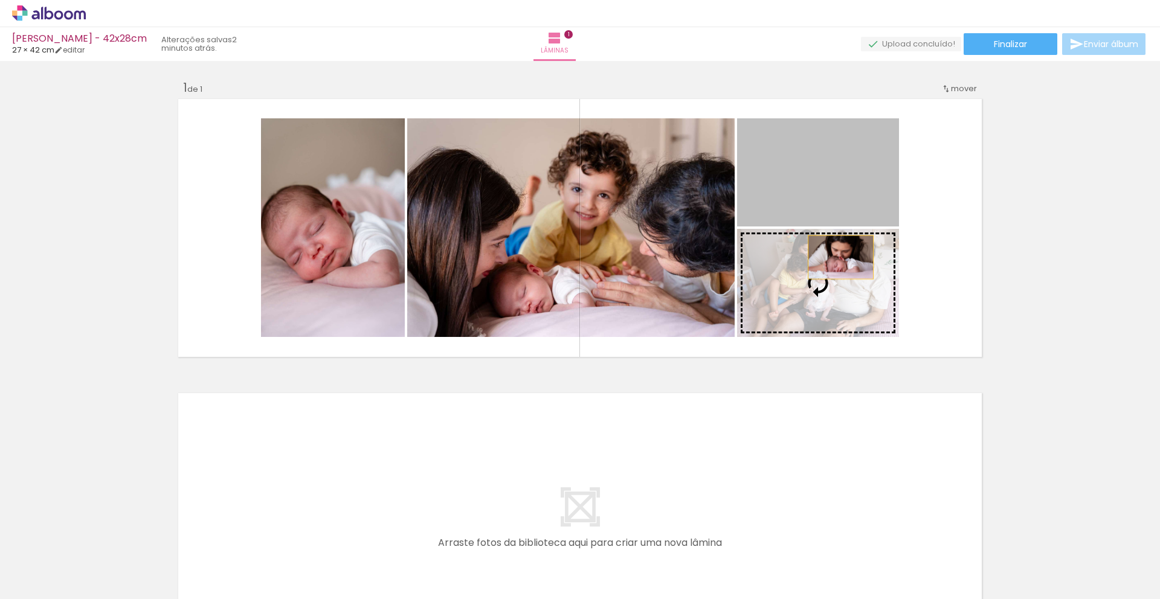
drag, startPoint x: 830, startPoint y: 196, endPoint x: 838, endPoint y: 300, distance: 104.3
click at [0, 0] on slot at bounding box center [0, 0] width 0 height 0
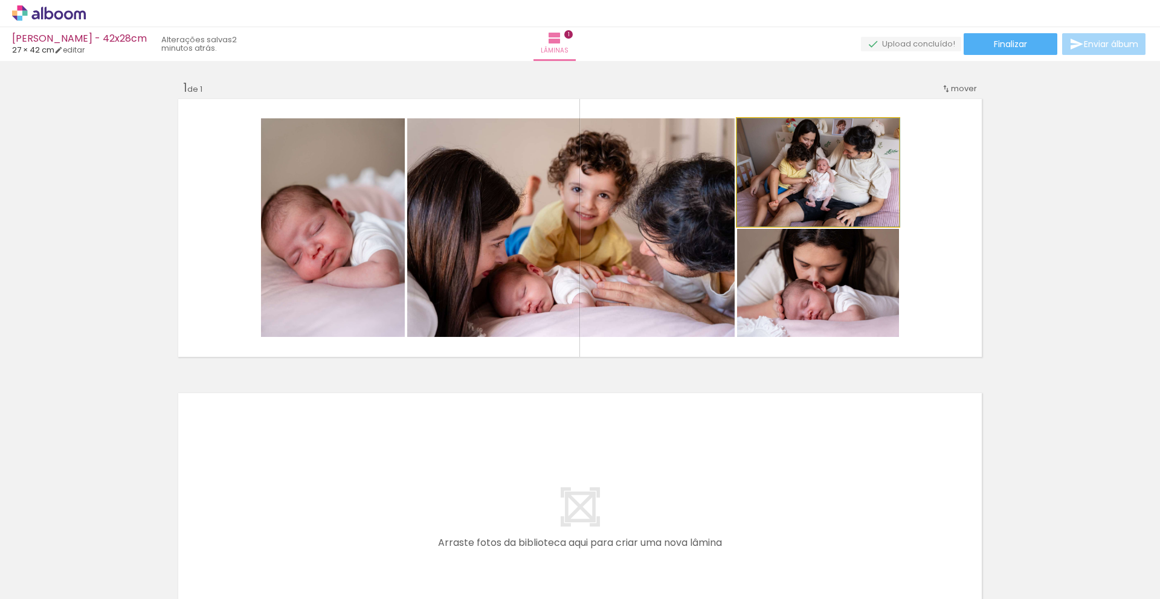
drag, startPoint x: 832, startPoint y: 189, endPoint x: 846, endPoint y: 193, distance: 14.4
drag, startPoint x: 810, startPoint y: 293, endPoint x: 831, endPoint y: 286, distance: 22.4
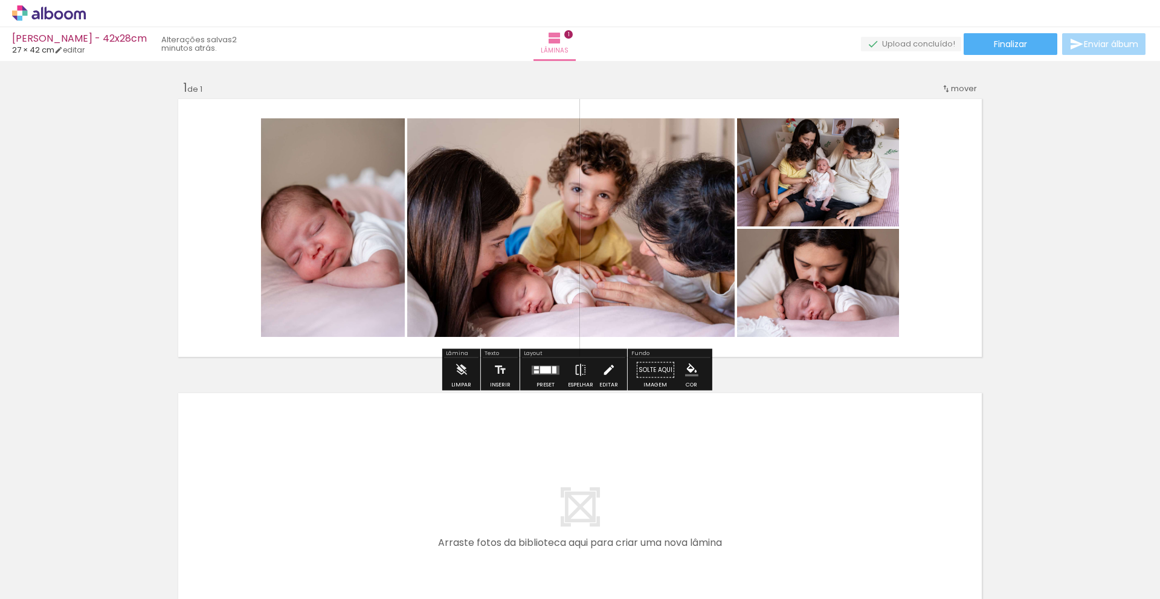
click at [604, 378] on iron-icon at bounding box center [608, 370] width 13 height 24
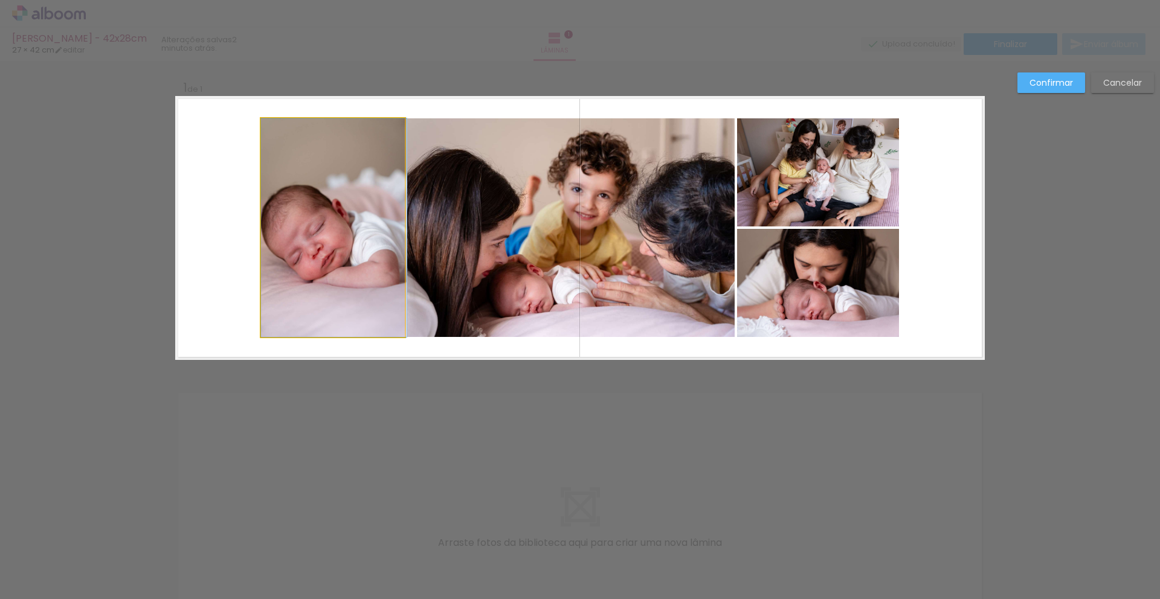
click at [375, 264] on quentale-photo at bounding box center [333, 227] width 144 height 219
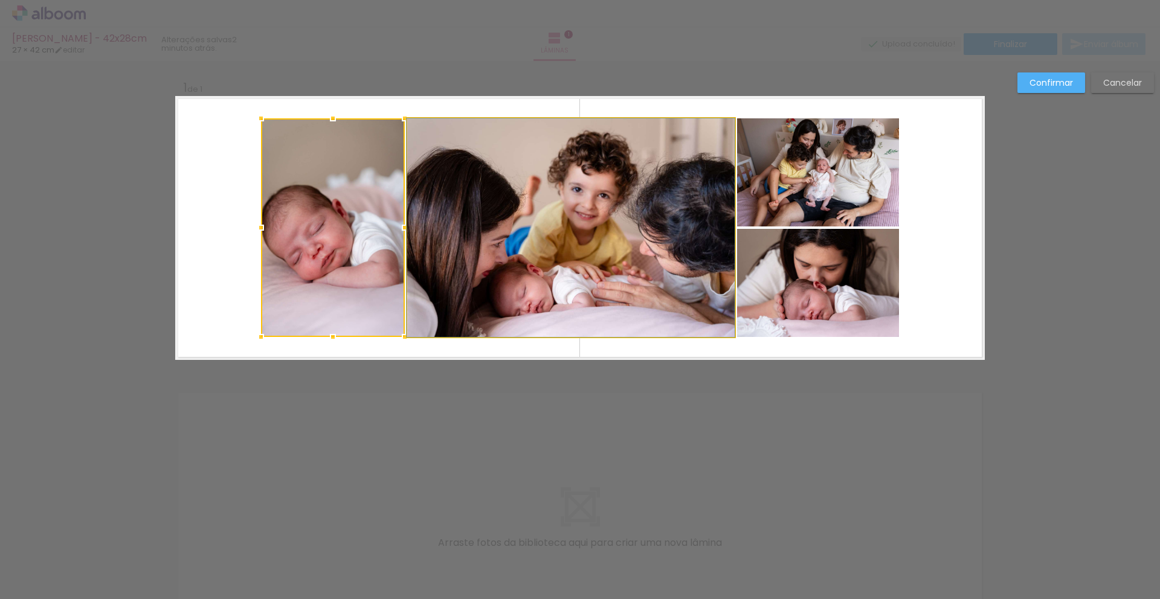
click at [477, 248] on quentale-photo at bounding box center [570, 227] width 327 height 219
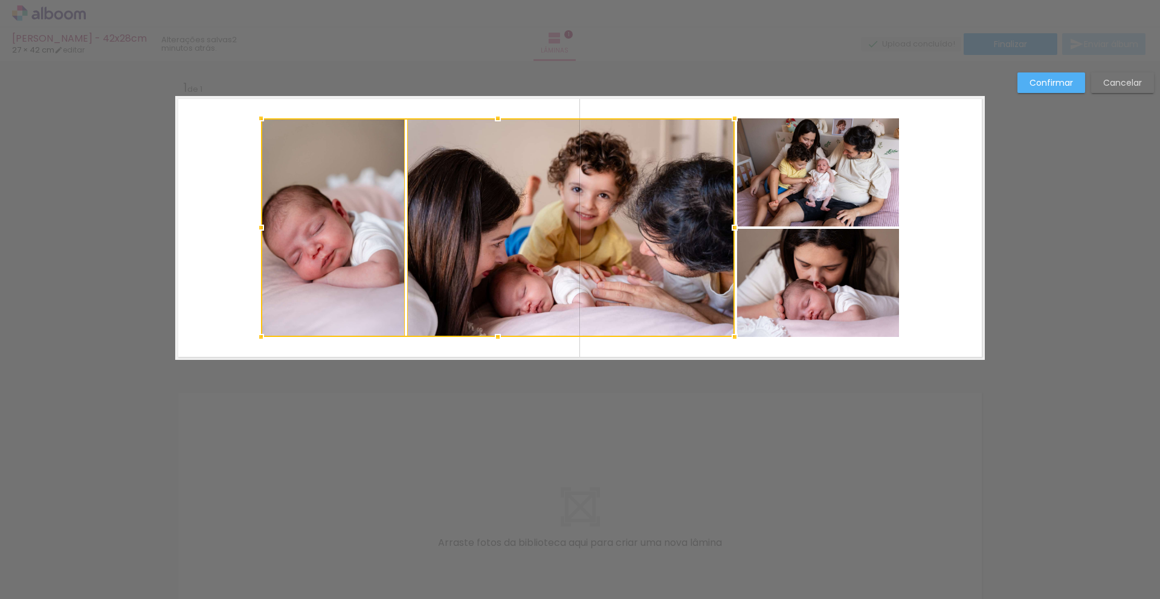
click at [698, 231] on div at bounding box center [498, 227] width 474 height 219
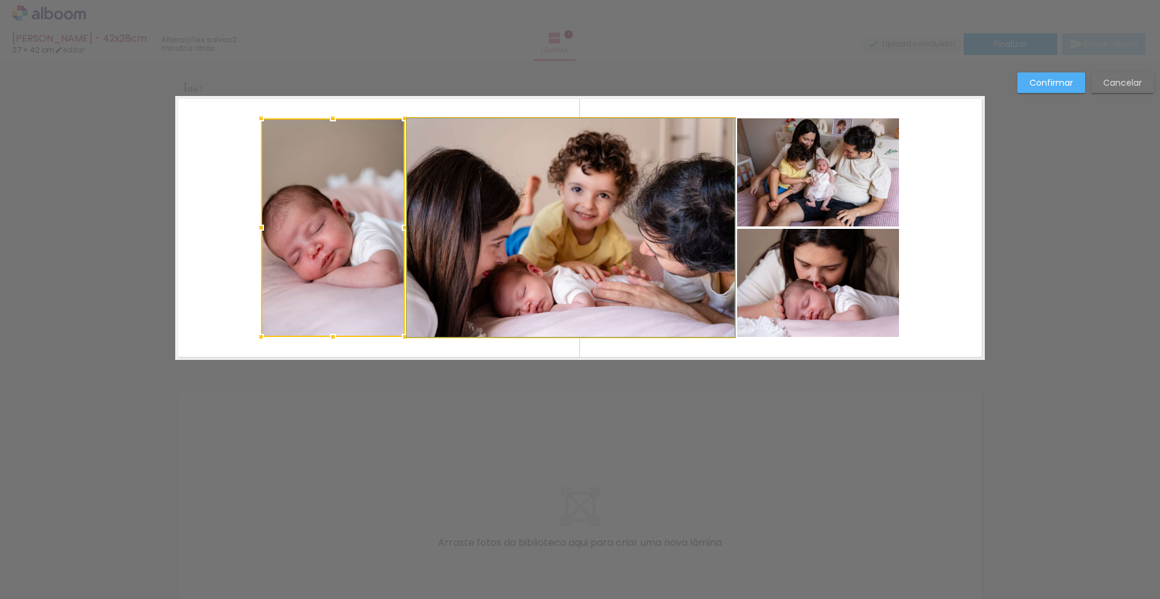
click at [602, 248] on quentale-photo at bounding box center [570, 227] width 327 height 219
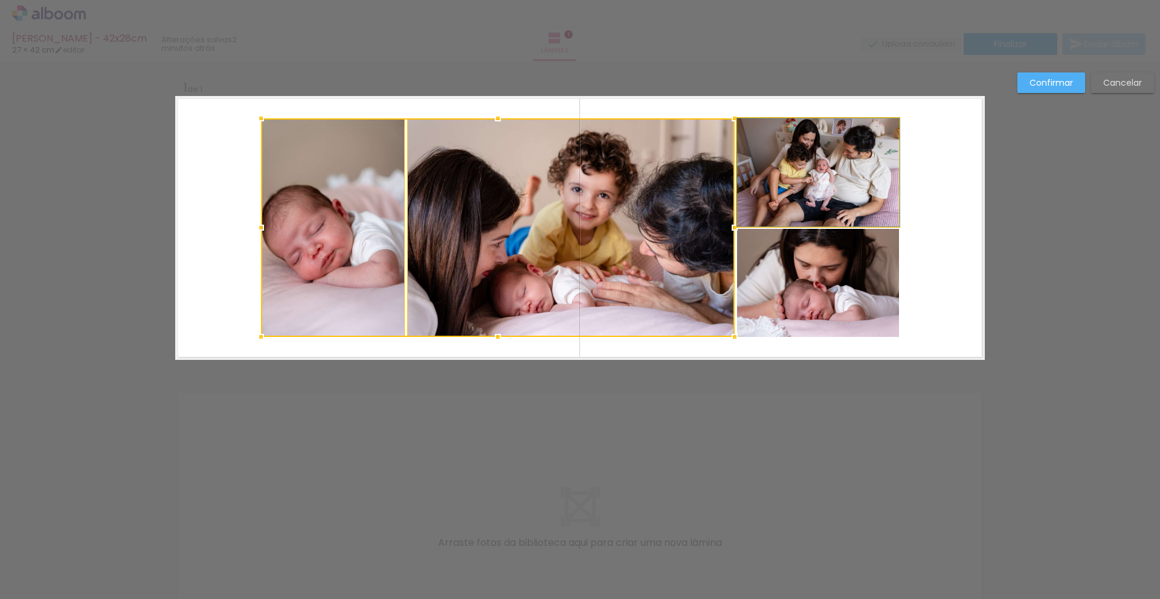
click at [805, 187] on quentale-photo at bounding box center [818, 172] width 162 height 108
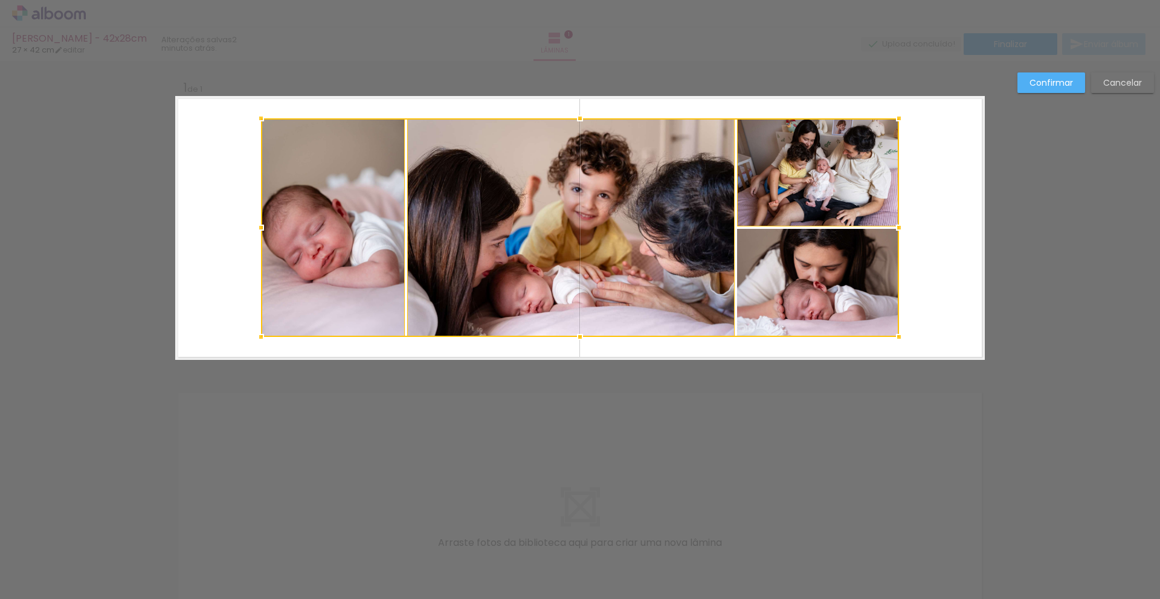
click at [805, 253] on div at bounding box center [580, 227] width 638 height 219
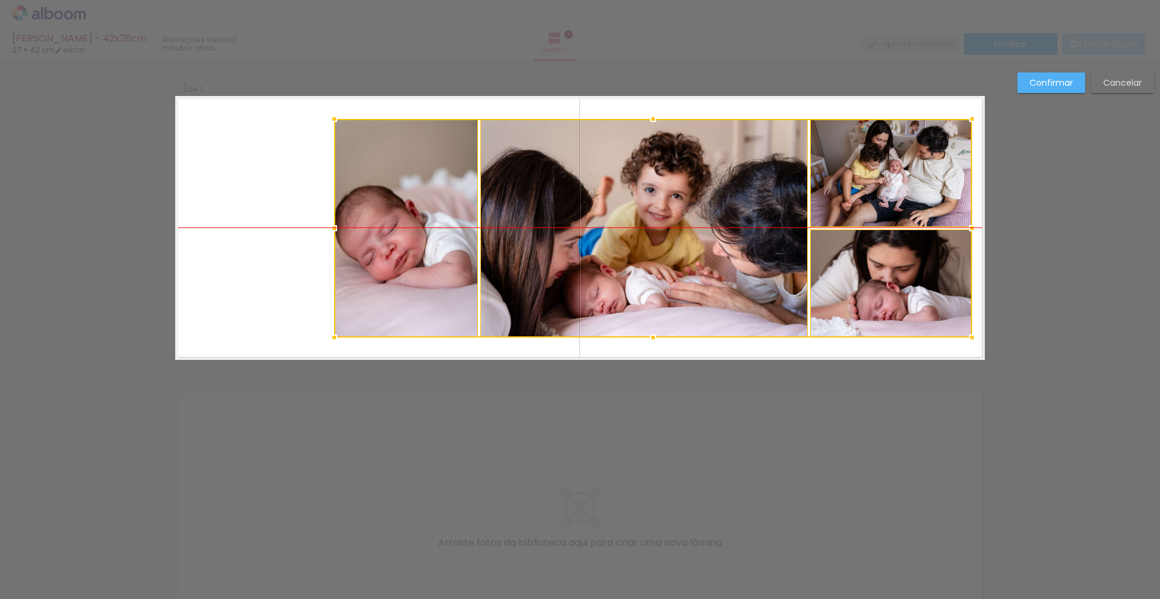
drag, startPoint x: 787, startPoint y: 279, endPoint x: 860, endPoint y: 282, distance: 73.8
click at [860, 282] on div at bounding box center [653, 228] width 638 height 219
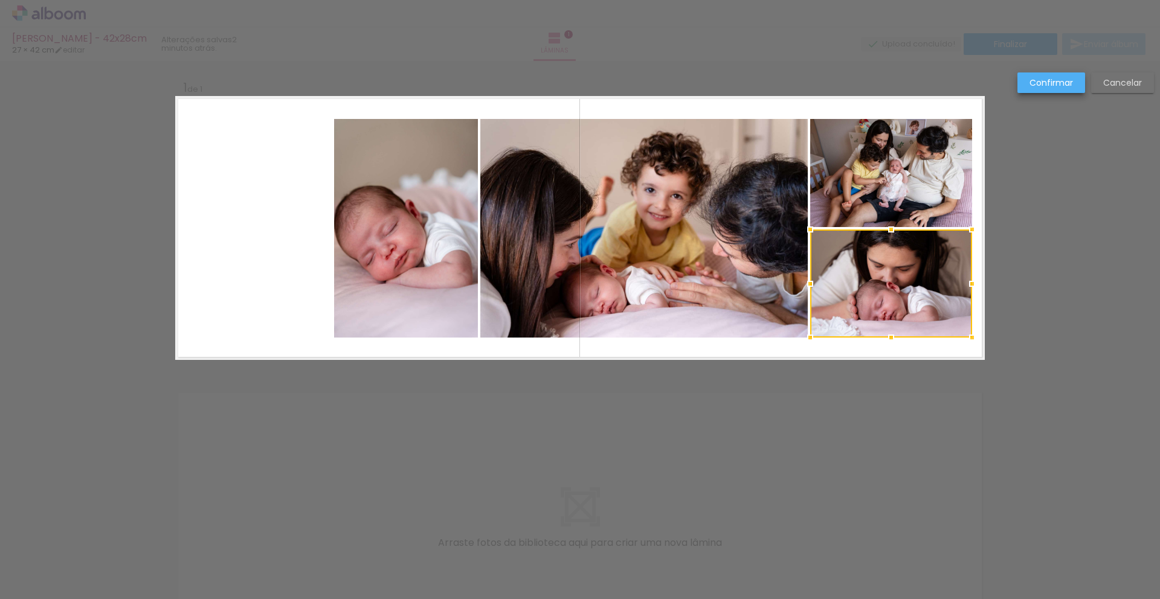
click at [0, 0] on slot "Confirmar" at bounding box center [0, 0] width 0 height 0
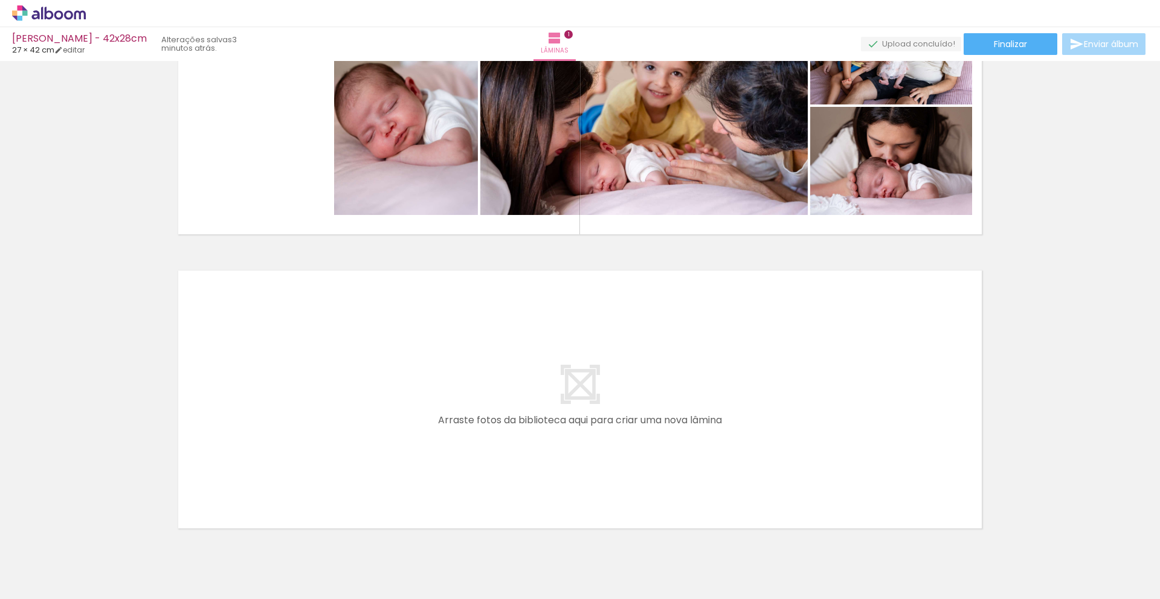
scroll to position [173, 0]
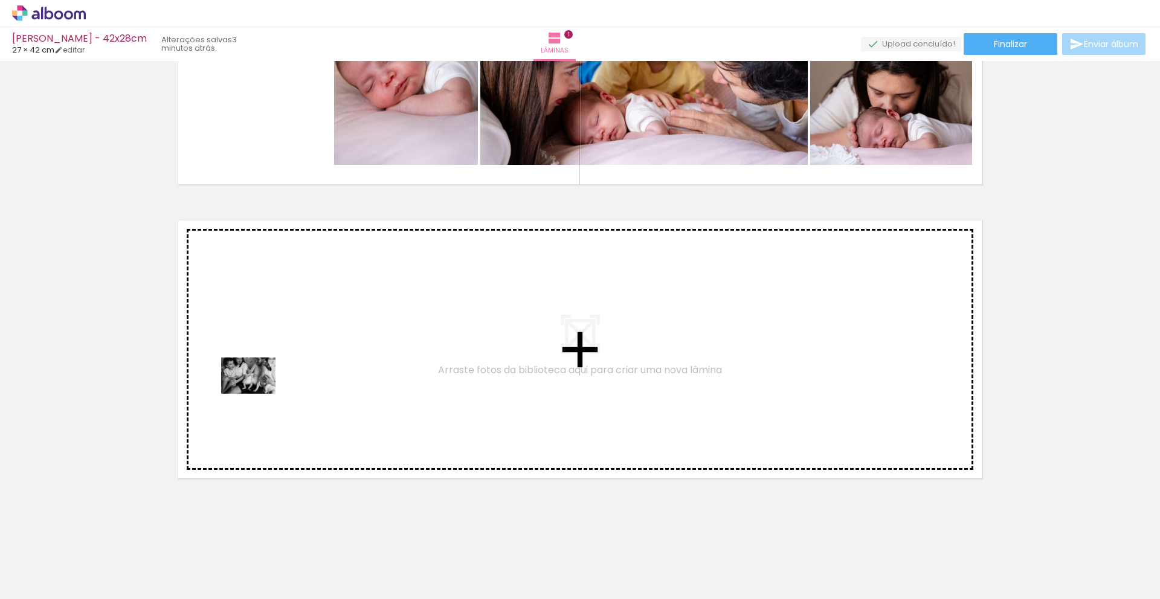
drag, startPoint x: 129, startPoint y: 558, endPoint x: 257, endPoint y: 394, distance: 208.4
click at [257, 394] on quentale-workspace at bounding box center [580, 299] width 1160 height 599
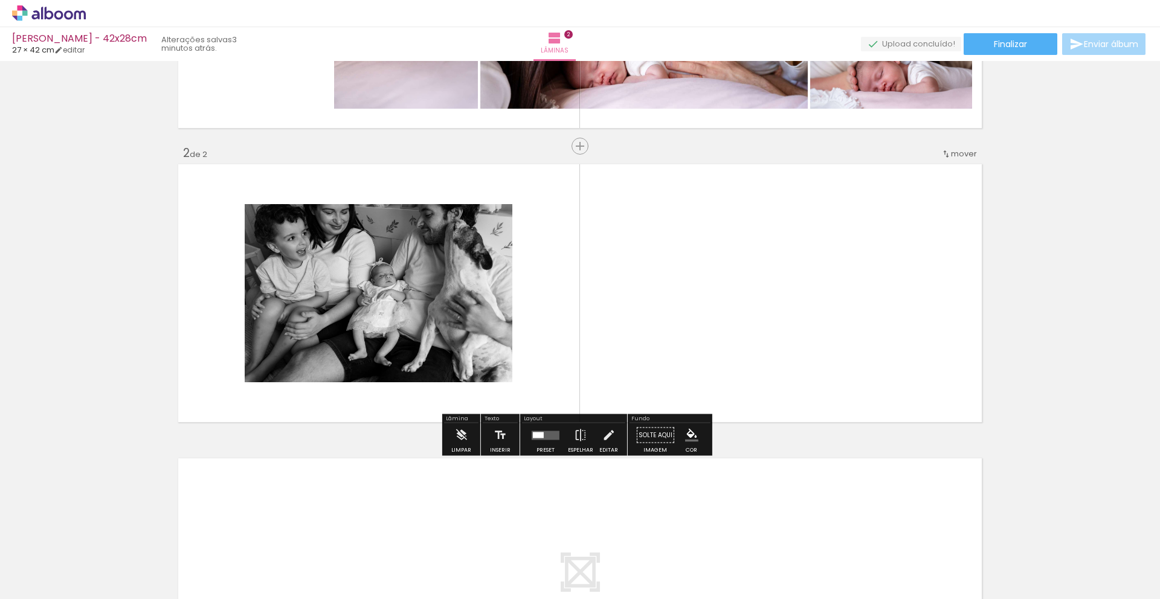
scroll to position [230, 0]
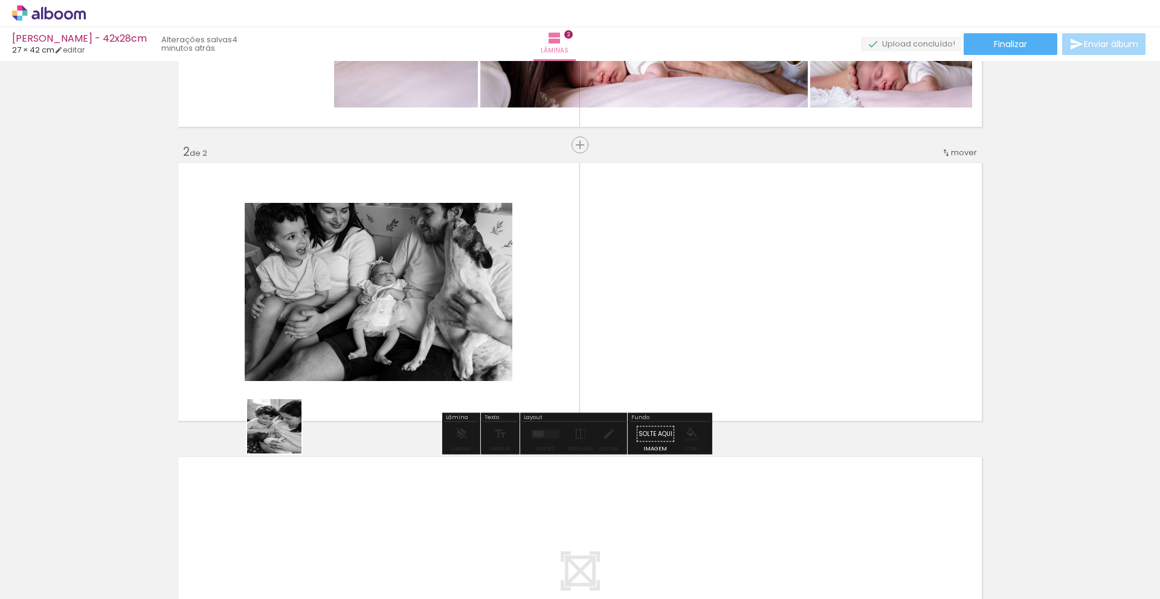
drag, startPoint x: 202, startPoint y: 542, endPoint x: 303, endPoint y: 411, distance: 165.5
click at [303, 411] on quentale-workspace at bounding box center [580, 299] width 1160 height 599
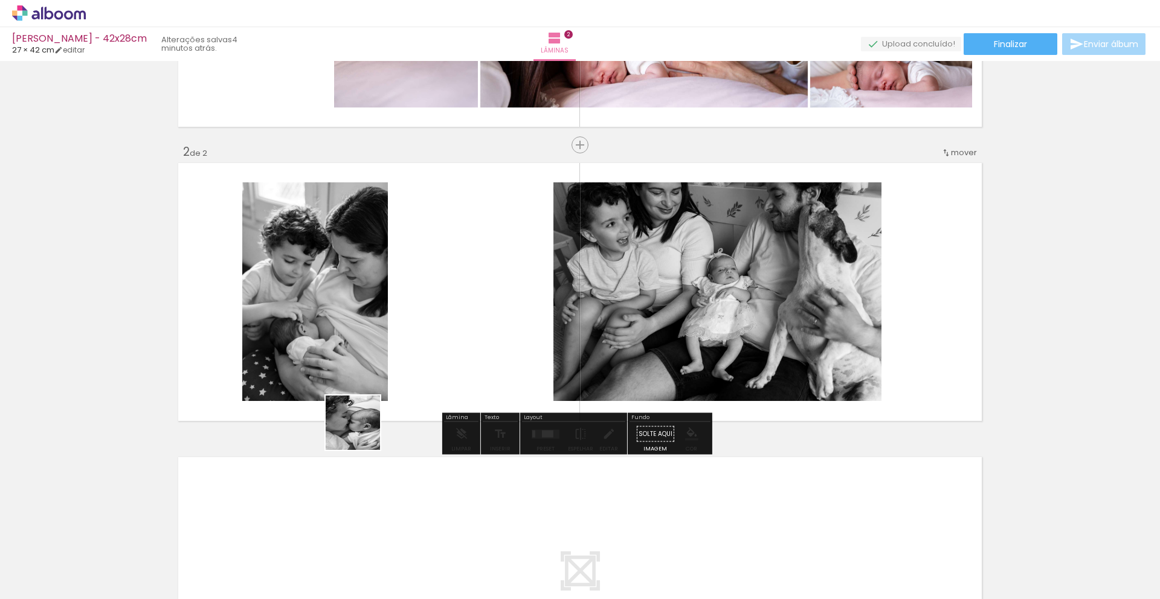
drag, startPoint x: 258, startPoint y: 570, endPoint x: 403, endPoint y: 381, distance: 238.3
click at [403, 381] on quentale-workspace at bounding box center [580, 299] width 1160 height 599
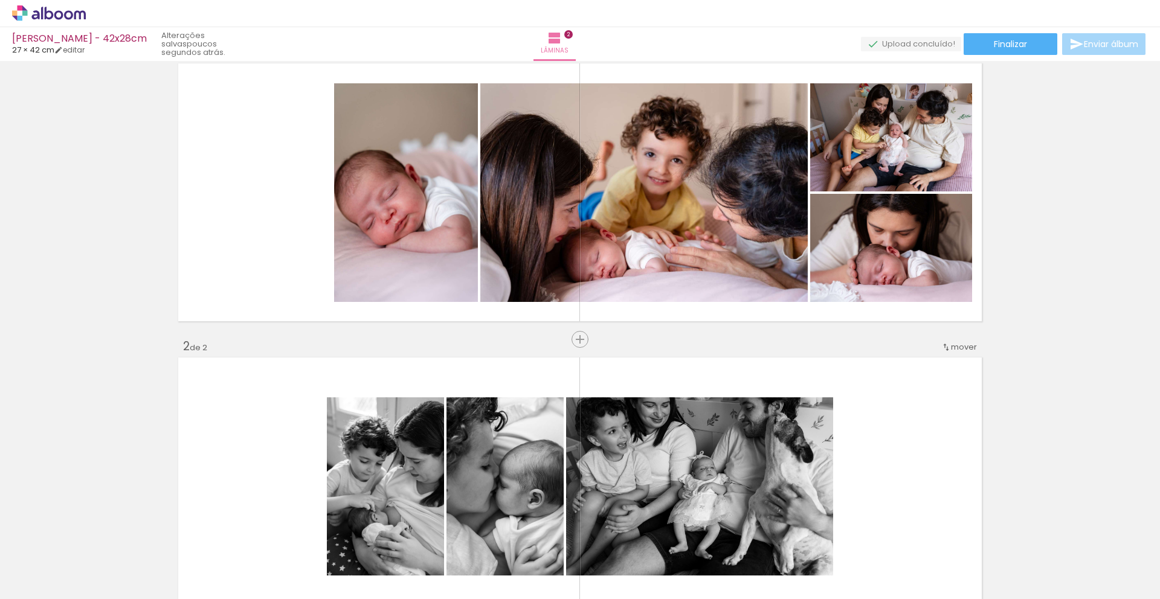
scroll to position [36, 0]
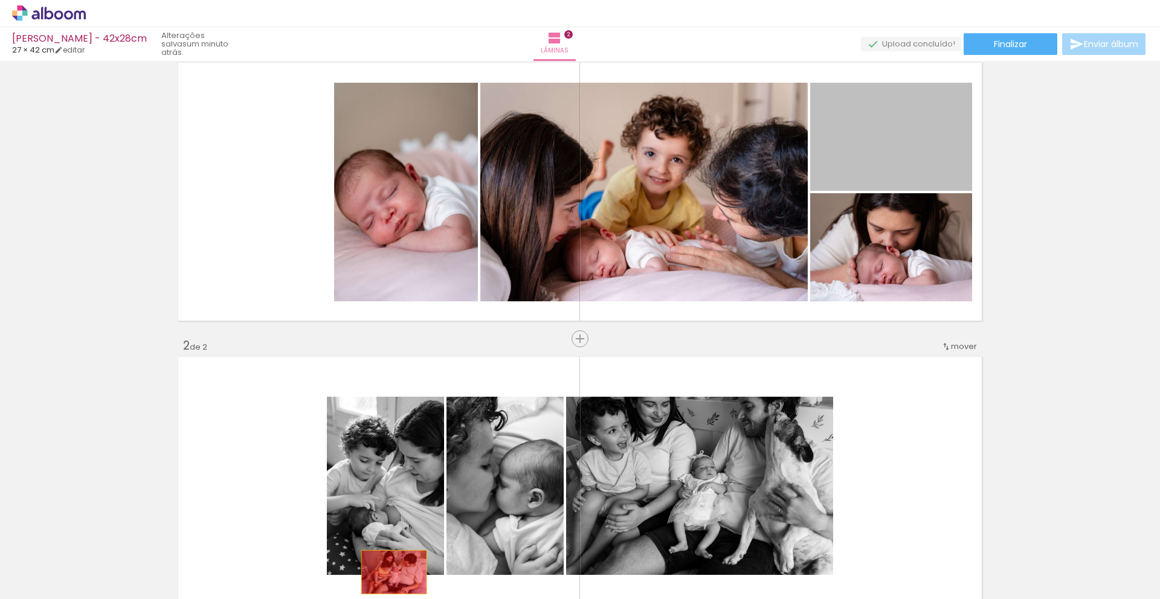
drag, startPoint x: 846, startPoint y: 158, endPoint x: 327, endPoint y: 572, distance: 663.8
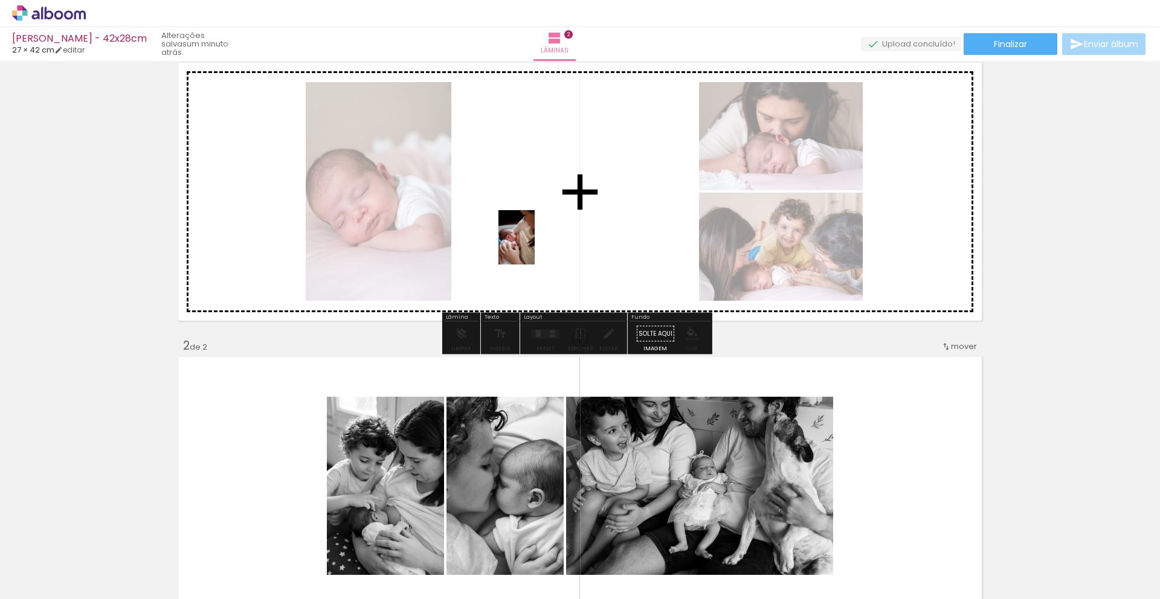
drag, startPoint x: 183, startPoint y: 574, endPoint x: 535, endPoint y: 247, distance: 480.5
click at [535, 247] on quentale-workspace at bounding box center [580, 299] width 1160 height 599
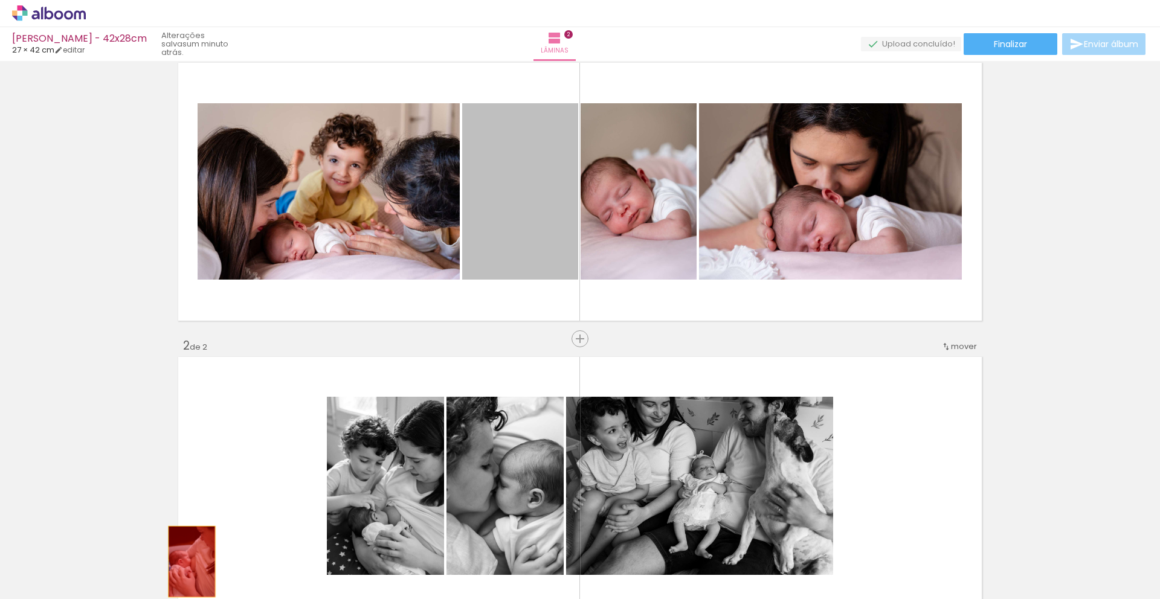
drag, startPoint x: 489, startPoint y: 208, endPoint x: 187, endPoint y: 562, distance: 464.6
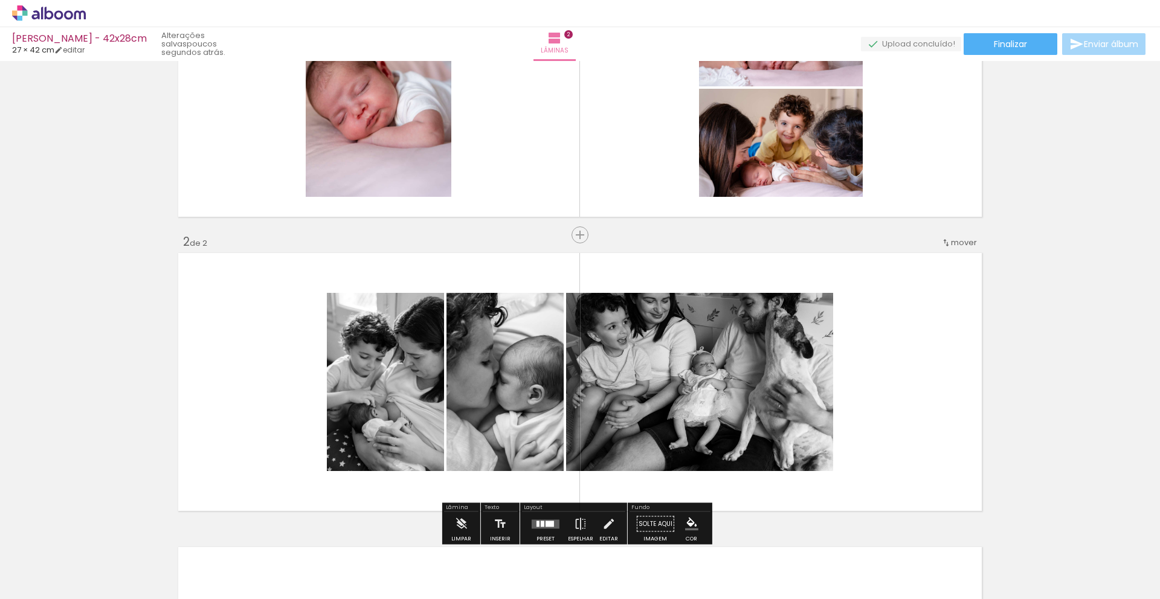
scroll to position [192, 0]
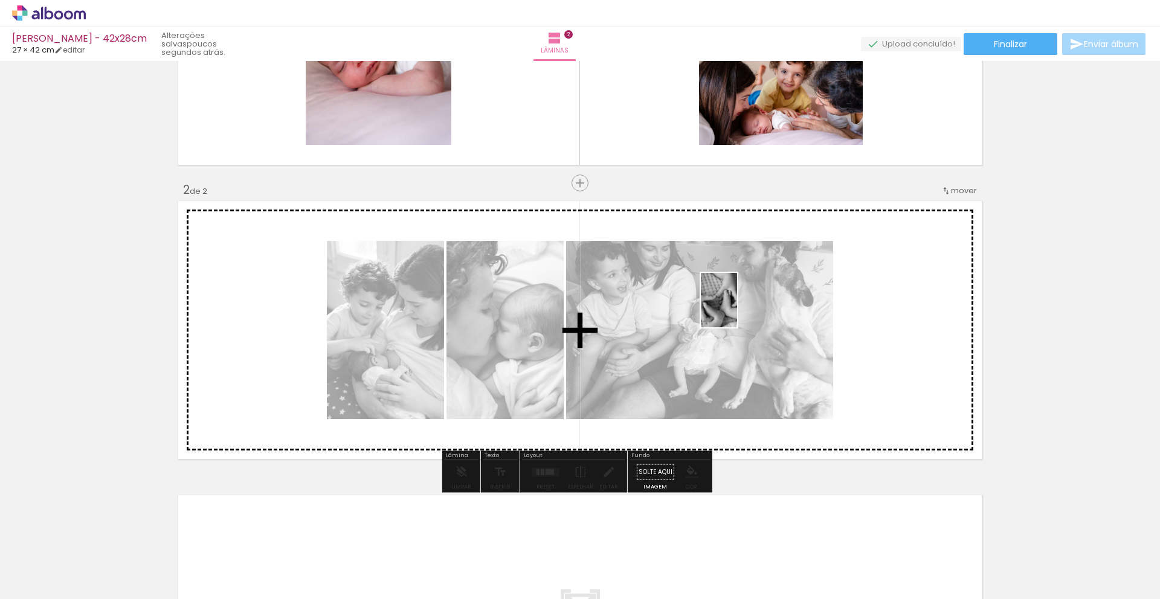
drag, startPoint x: 941, startPoint y: 573, endPoint x: 737, endPoint y: 309, distance: 333.3
click at [737, 309] on quentale-workspace at bounding box center [580, 299] width 1160 height 599
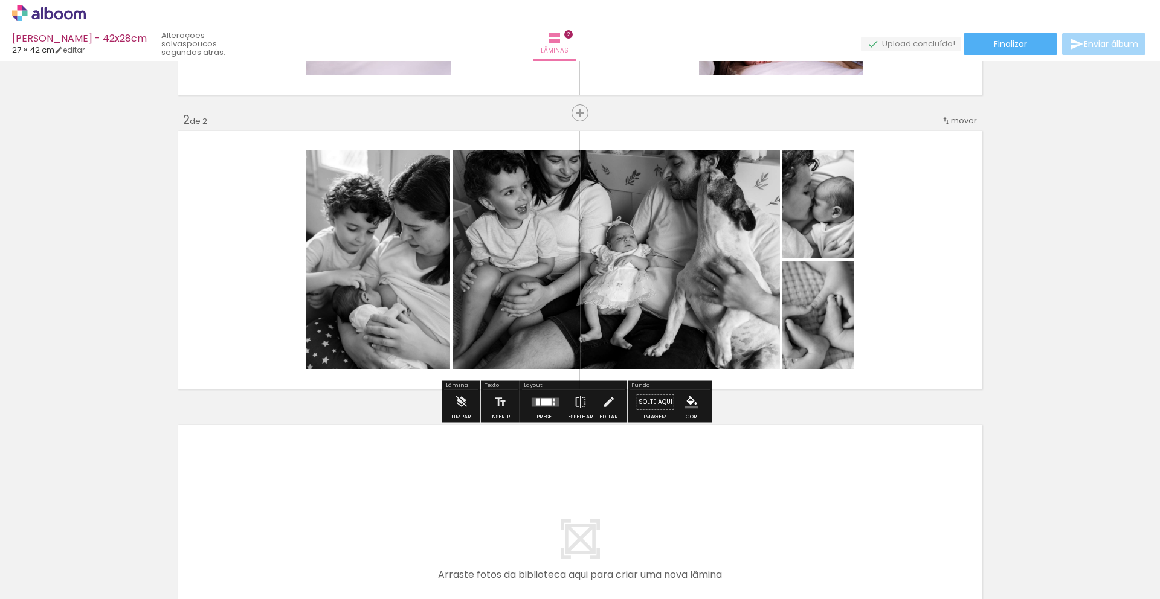
scroll to position [273, 0]
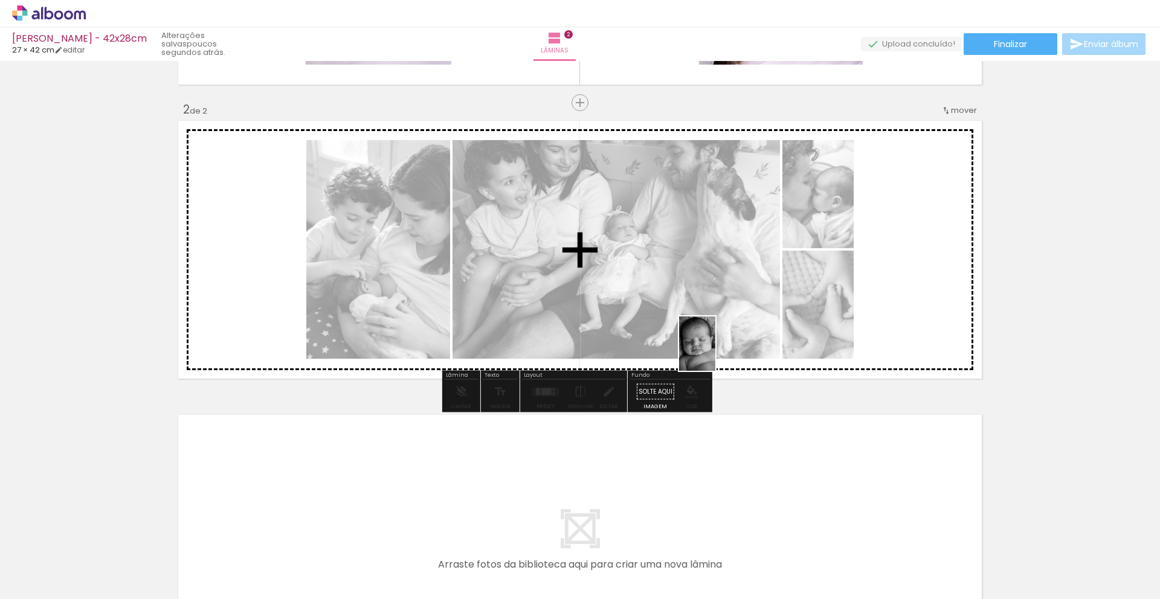
drag, startPoint x: 668, startPoint y: 567, endPoint x: 722, endPoint y: 328, distance: 245.2
click at [721, 328] on quentale-workspace at bounding box center [580, 299] width 1160 height 599
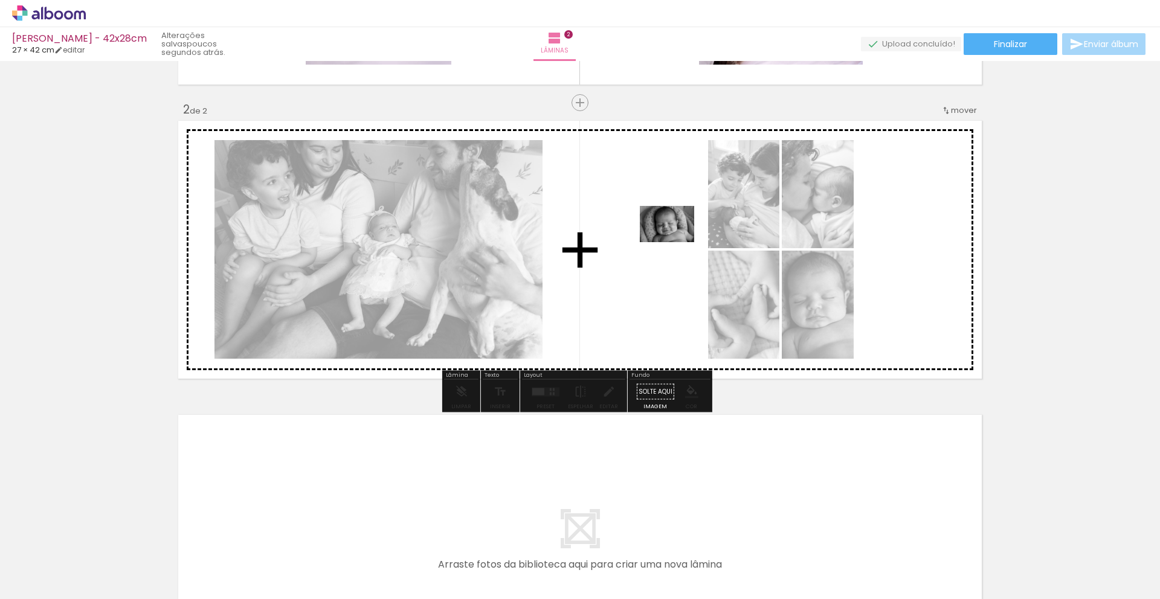
drag, startPoint x: 666, startPoint y: 563, endPoint x: 676, endPoint y: 242, distance: 321.0
click at [676, 242] on quentale-workspace at bounding box center [580, 299] width 1160 height 599
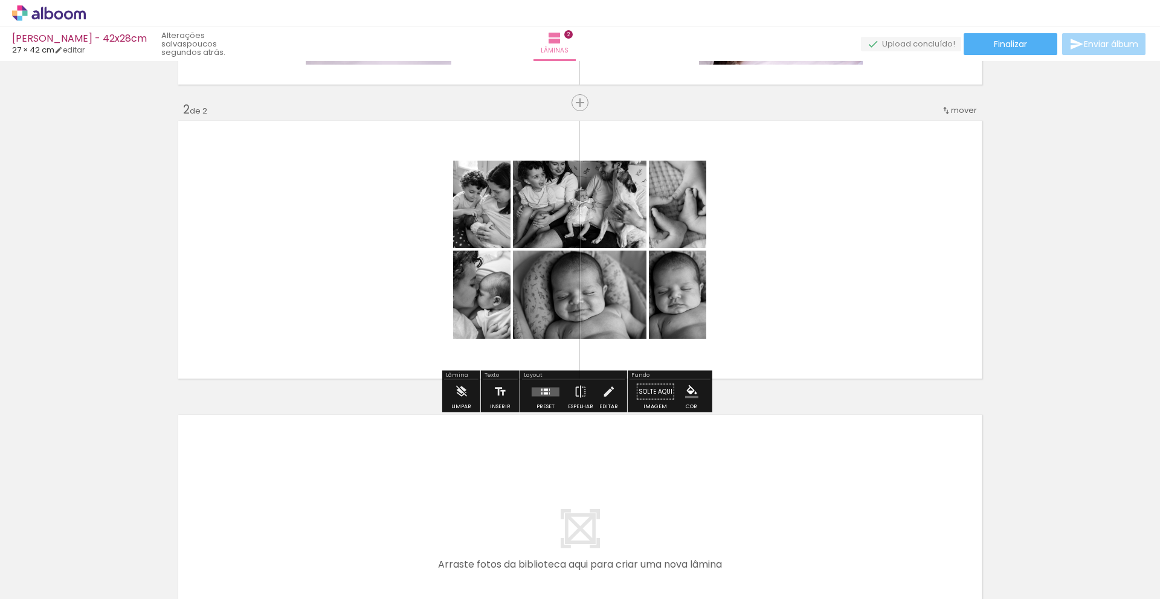
click at [541, 387] on quentale-layouter at bounding box center [546, 391] width 28 height 9
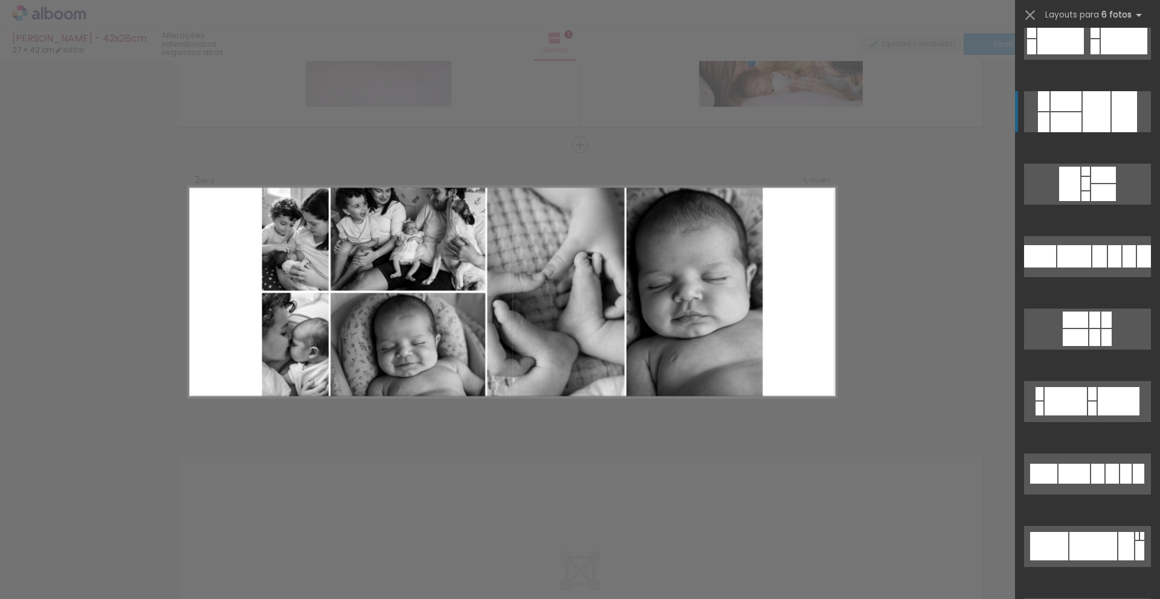
scroll to position [3268, 0]
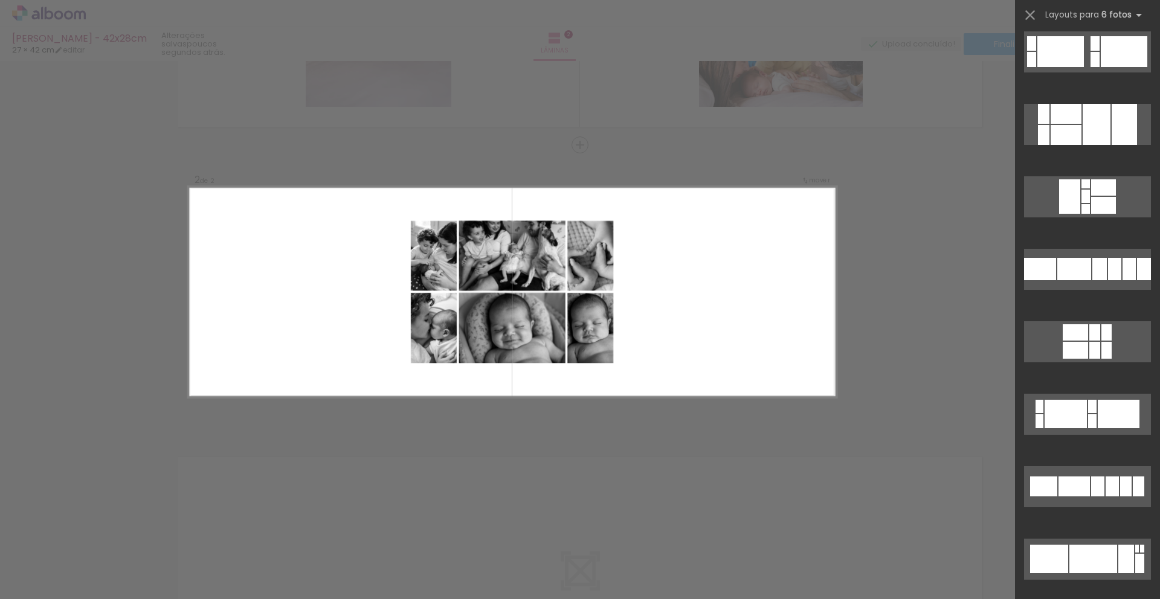
click at [842, 287] on div "Confirmar Cancelar" at bounding box center [580, 287] width 1160 height 912
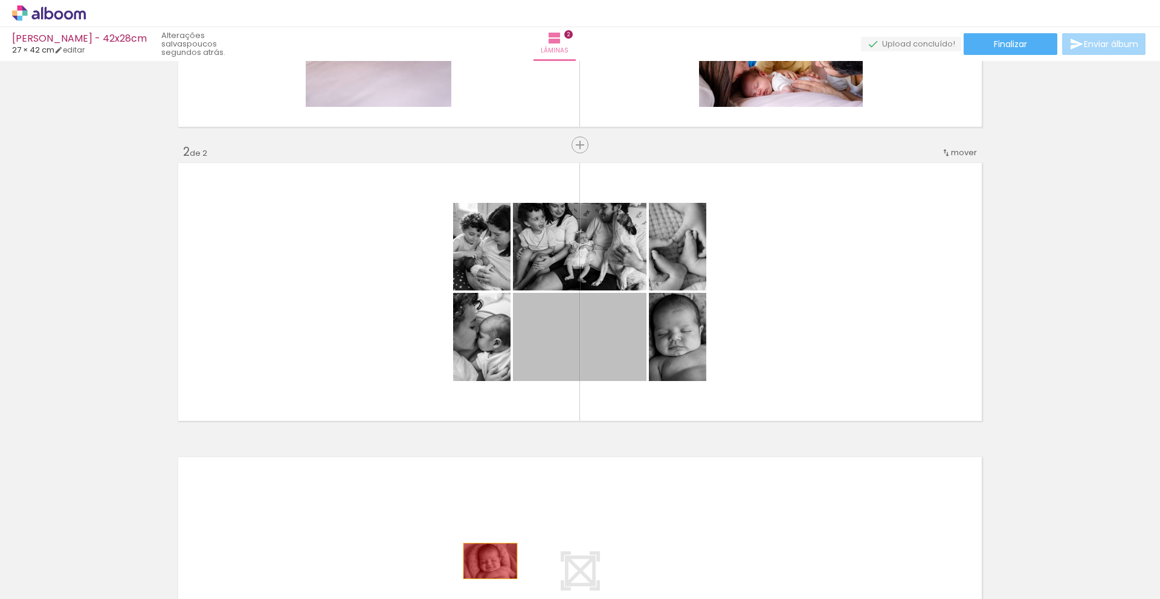
drag, startPoint x: 531, startPoint y: 367, endPoint x: 485, endPoint y: 565, distance: 203.0
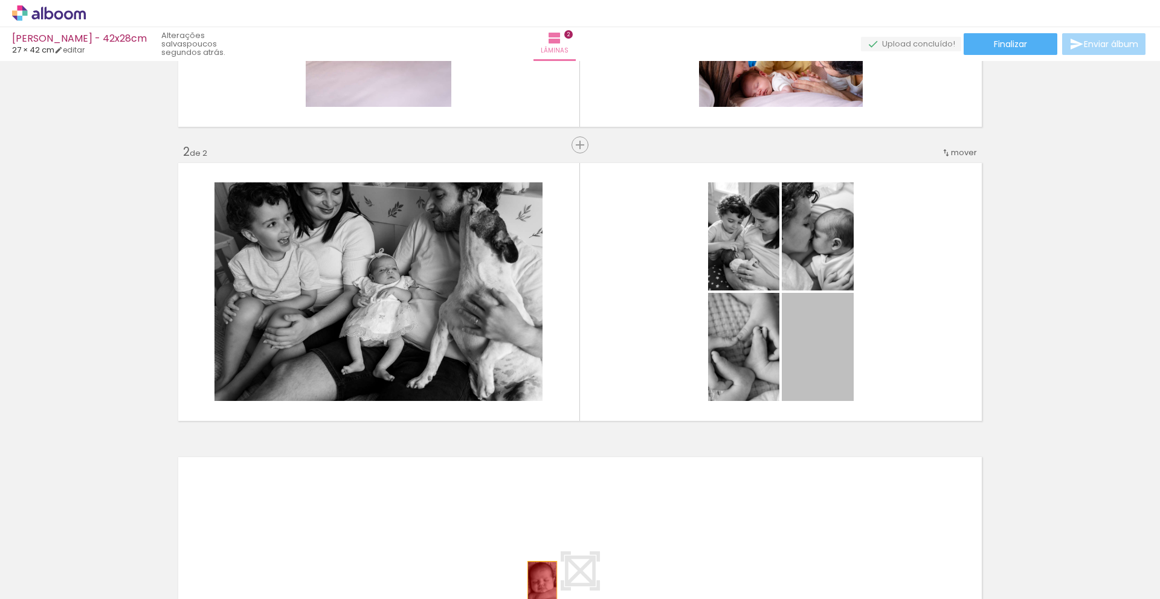
drag, startPoint x: 823, startPoint y: 375, endPoint x: 523, endPoint y: 583, distance: 365.1
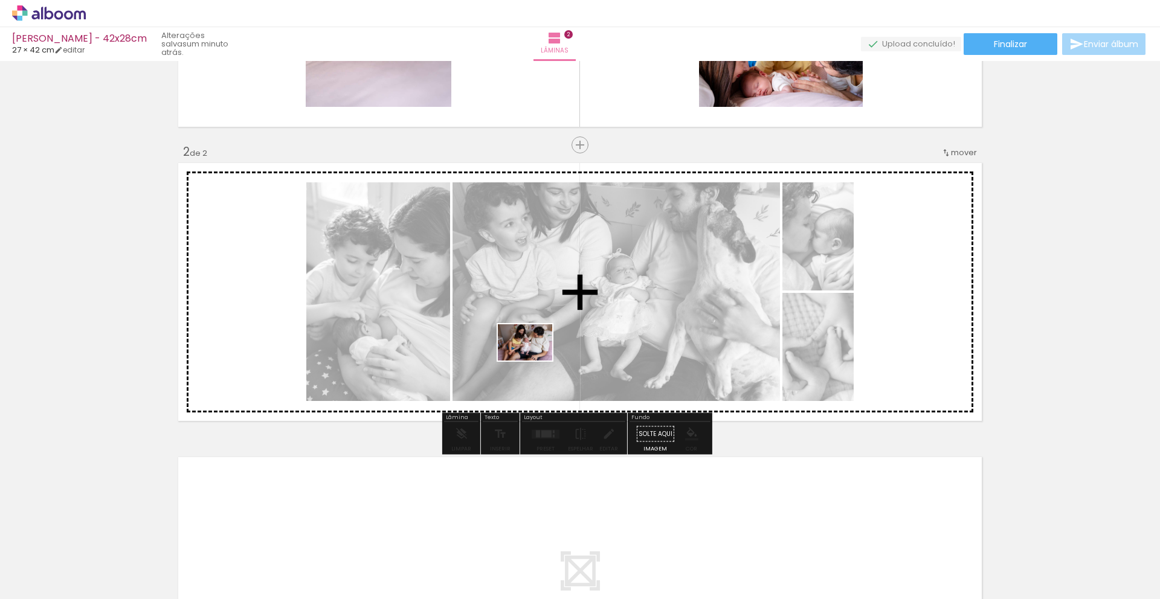
drag, startPoint x: 129, startPoint y: 564, endPoint x: 534, endPoint y: 361, distance: 453.4
click at [534, 361] on quentale-workspace at bounding box center [580, 299] width 1160 height 599
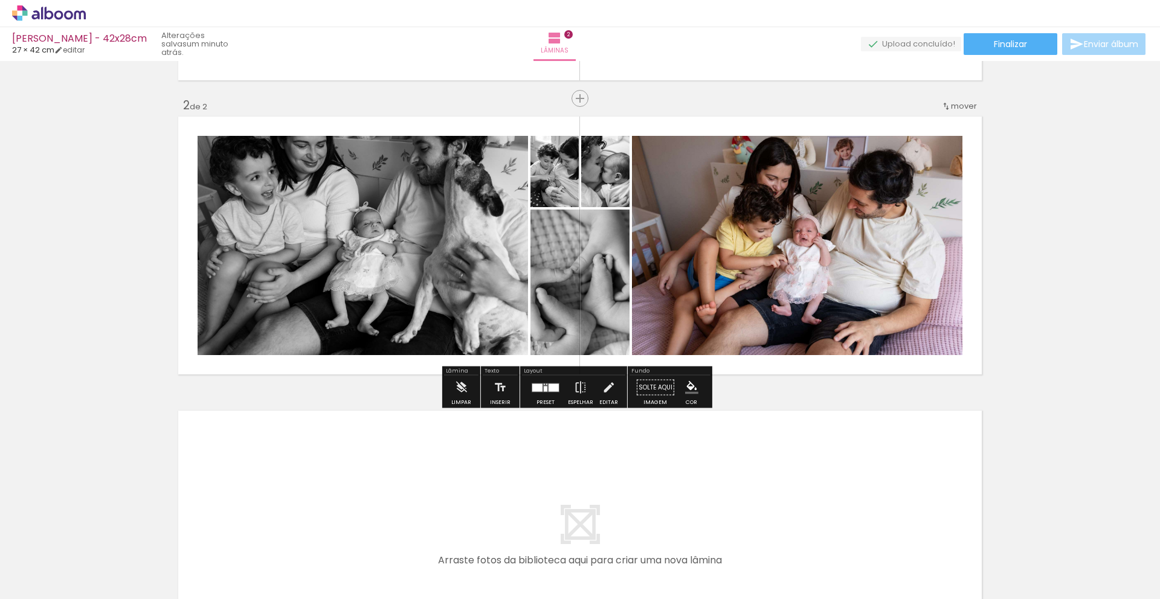
scroll to position [273, 0]
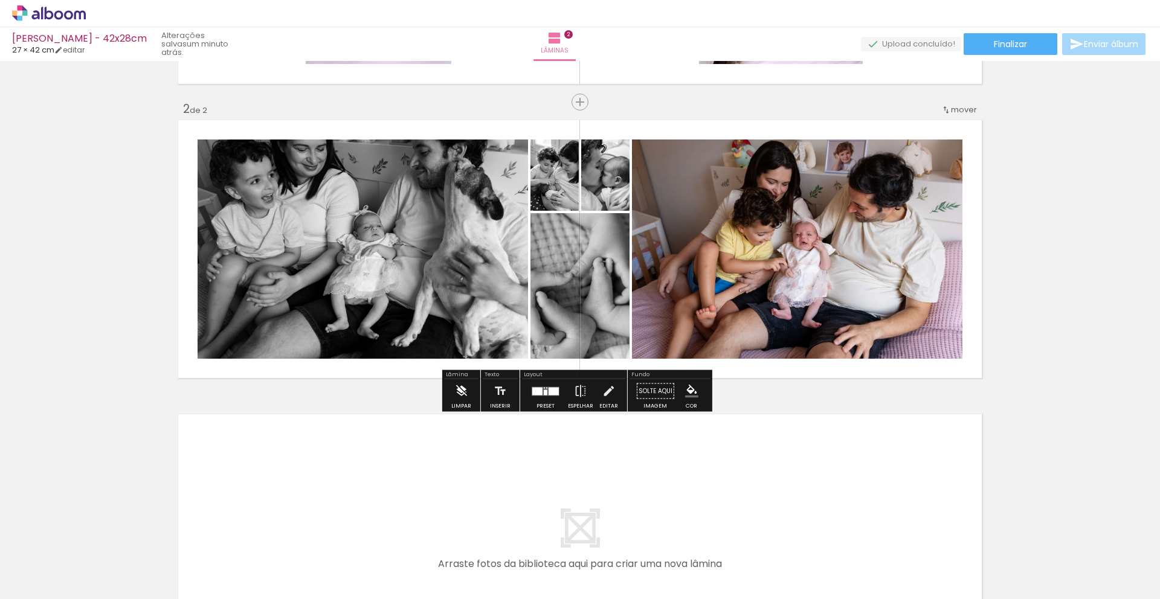
click at [465, 393] on iron-icon at bounding box center [460, 391] width 13 height 24
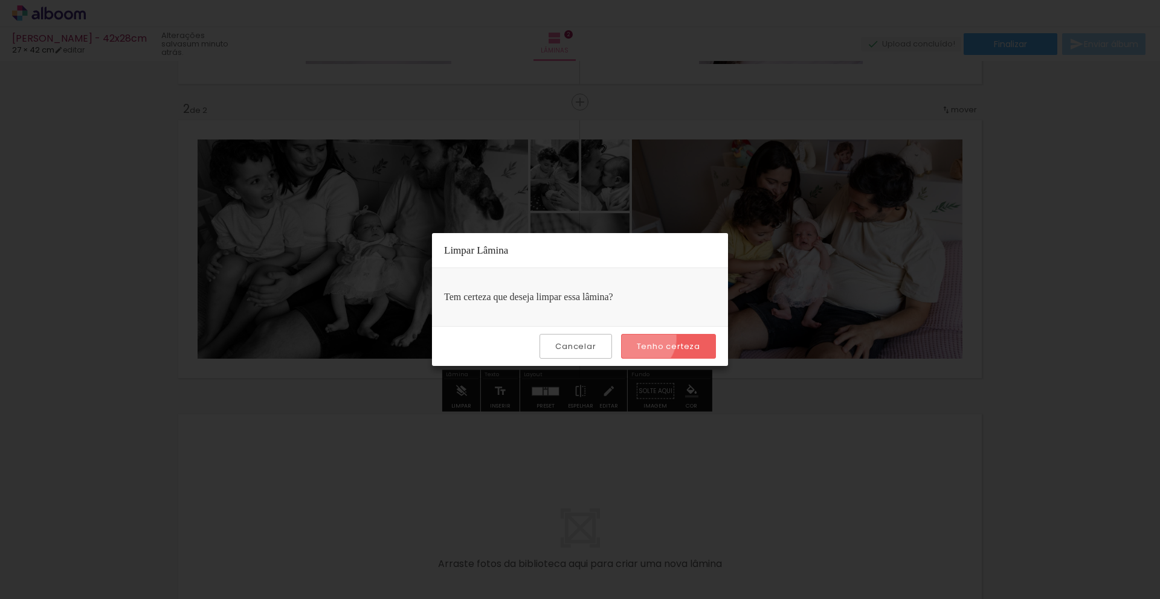
click at [640, 338] on paper-button "Tenho certeza" at bounding box center [668, 346] width 95 height 25
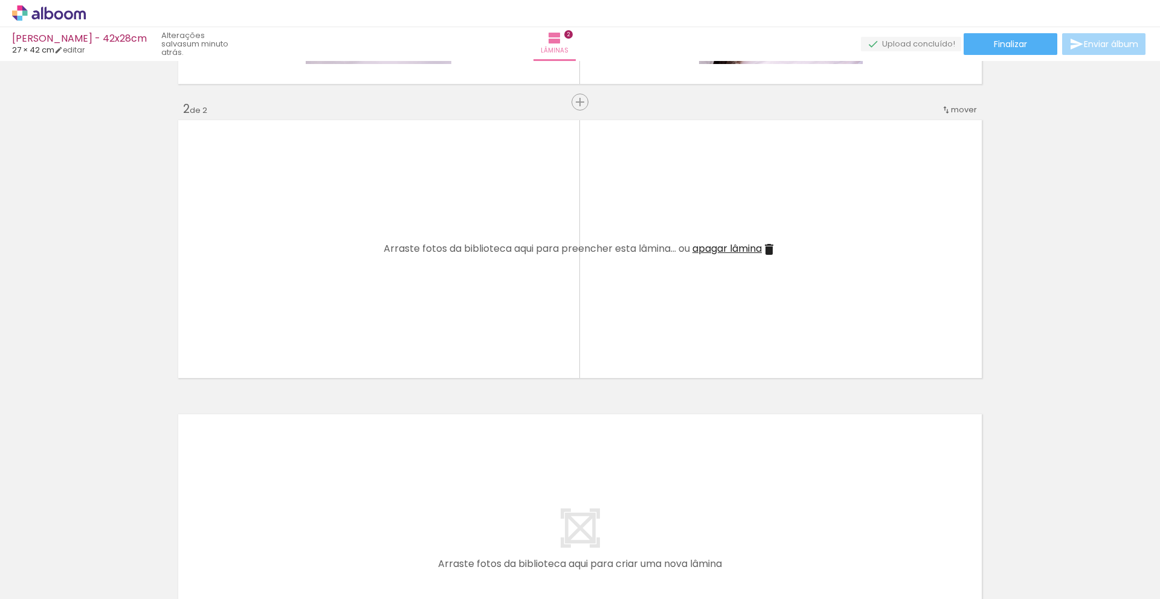
scroll to position [0, 0]
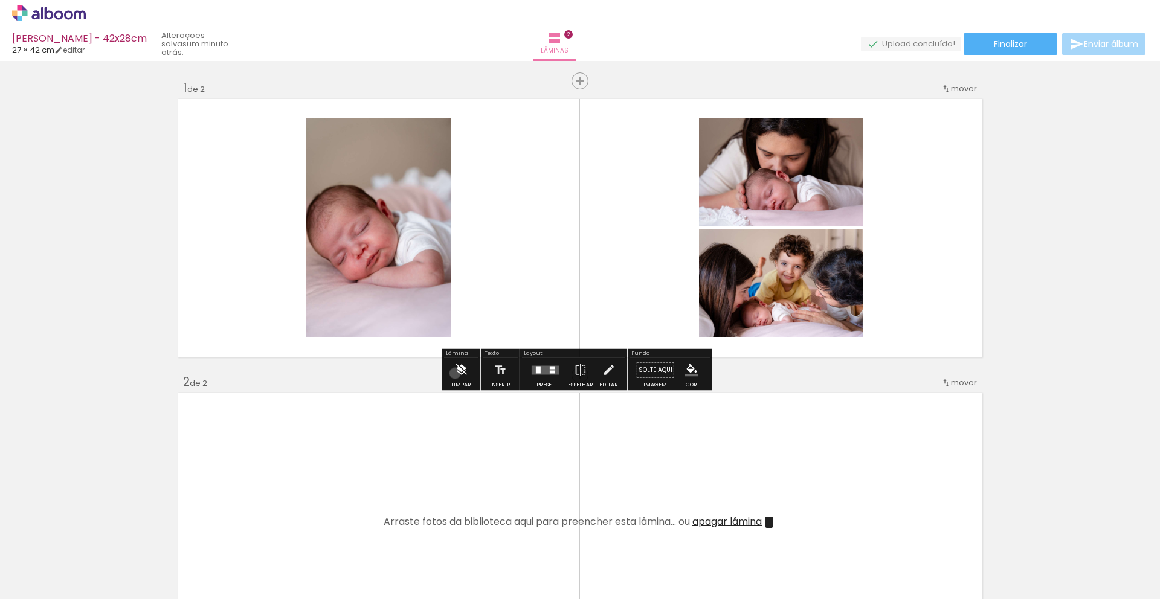
click at [455, 373] on iron-icon at bounding box center [460, 370] width 13 height 24
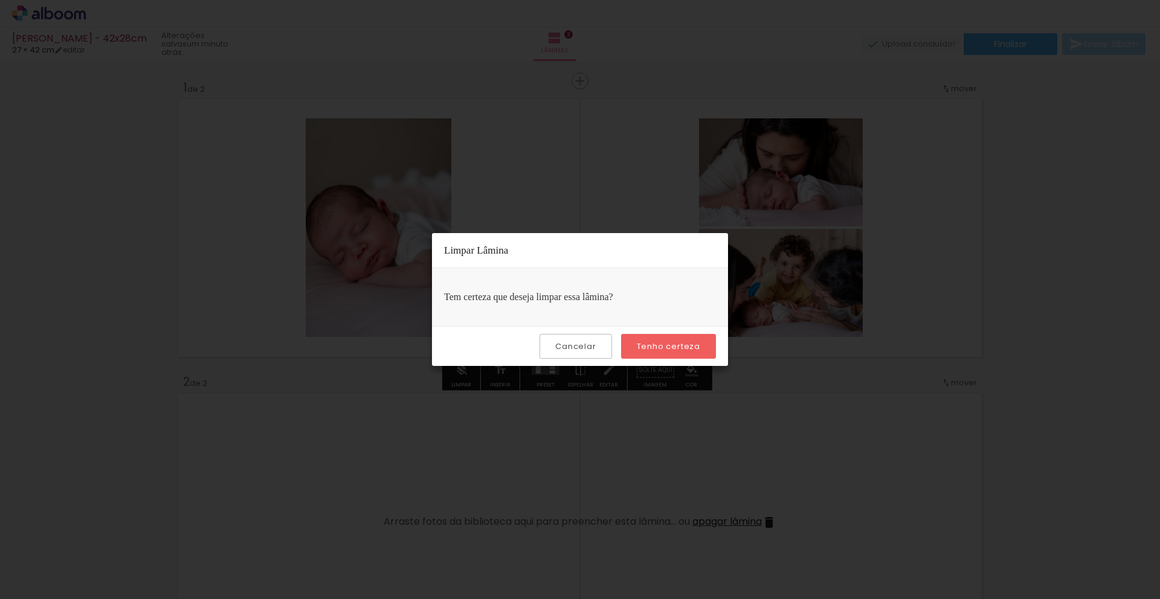
click at [0, 0] on slot "Tenho certeza" at bounding box center [0, 0] width 0 height 0
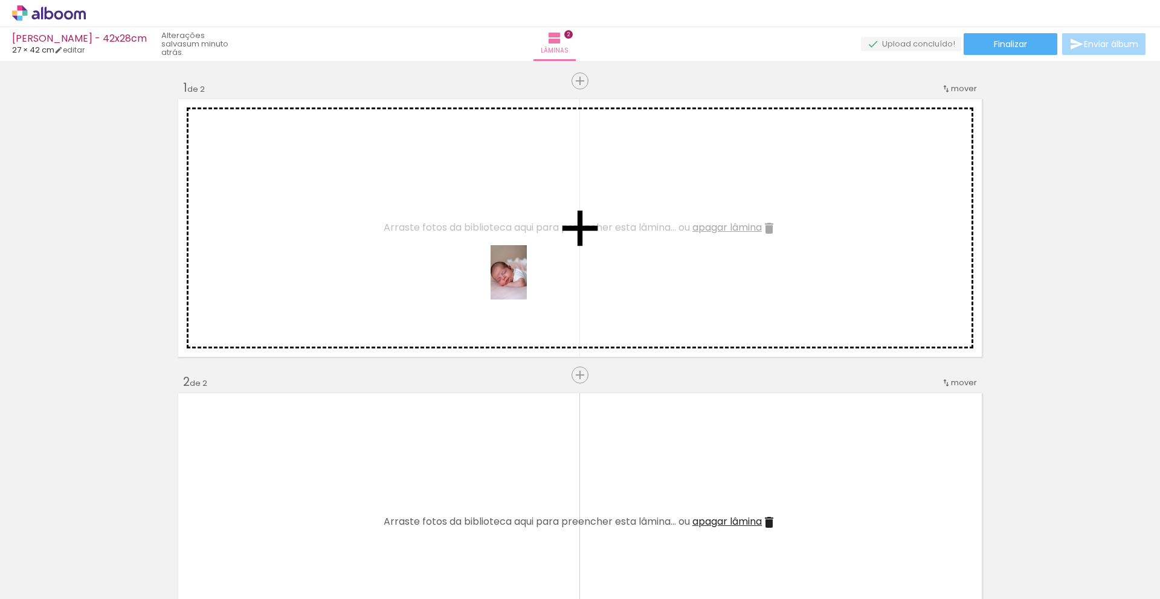
drag, startPoint x: 465, startPoint y: 573, endPoint x: 531, endPoint y: 273, distance: 307.3
click at [531, 273] on quentale-workspace at bounding box center [580, 299] width 1160 height 599
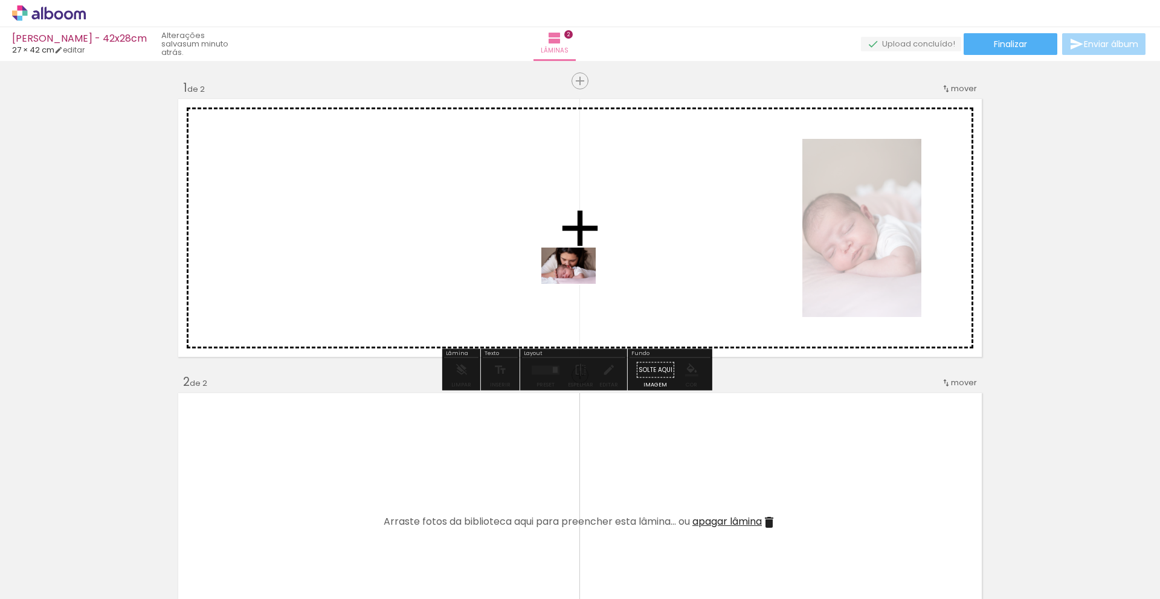
drag, startPoint x: 471, startPoint y: 566, endPoint x: 601, endPoint y: 242, distance: 348.4
click at [601, 242] on quentale-workspace at bounding box center [580, 299] width 1160 height 599
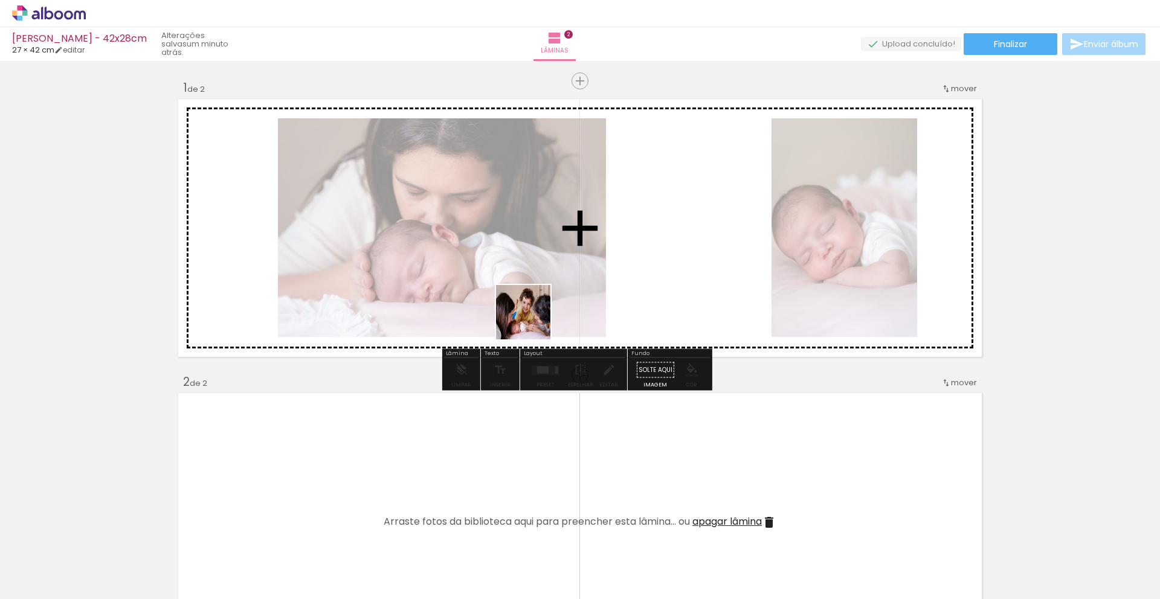
drag, startPoint x: 453, startPoint y: 575, endPoint x: 541, endPoint y: 288, distance: 300.4
click at [541, 288] on quentale-workspace at bounding box center [580, 299] width 1160 height 599
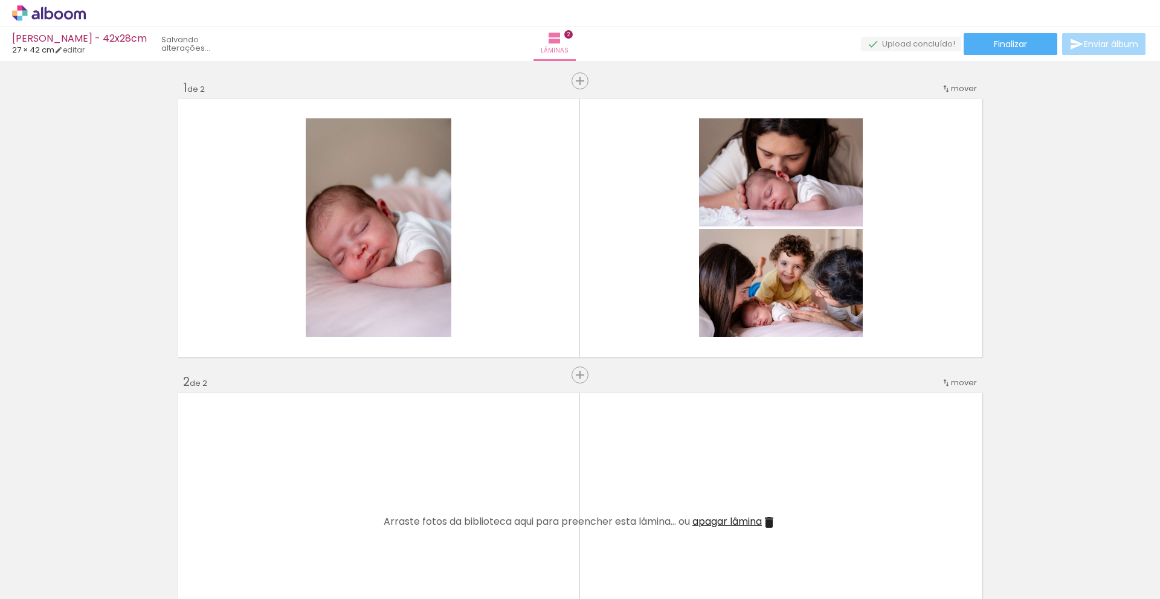
scroll to position [3268, 0]
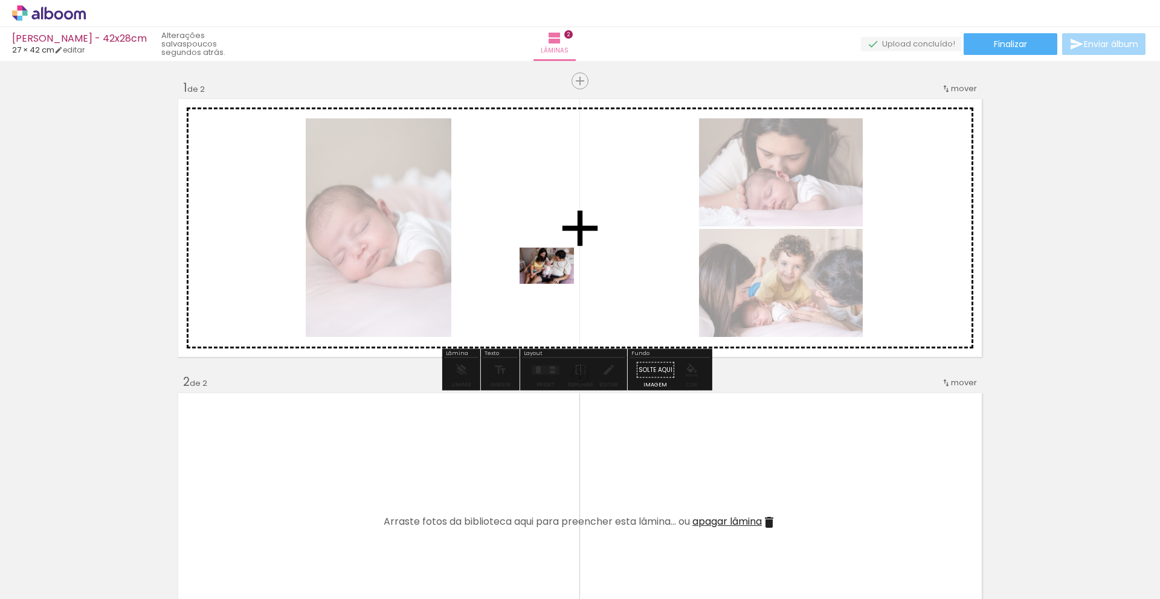
drag, startPoint x: 135, startPoint y: 563, endPoint x: 556, endPoint y: 284, distance: 504.8
click at [556, 284] on quentale-workspace at bounding box center [580, 299] width 1160 height 599
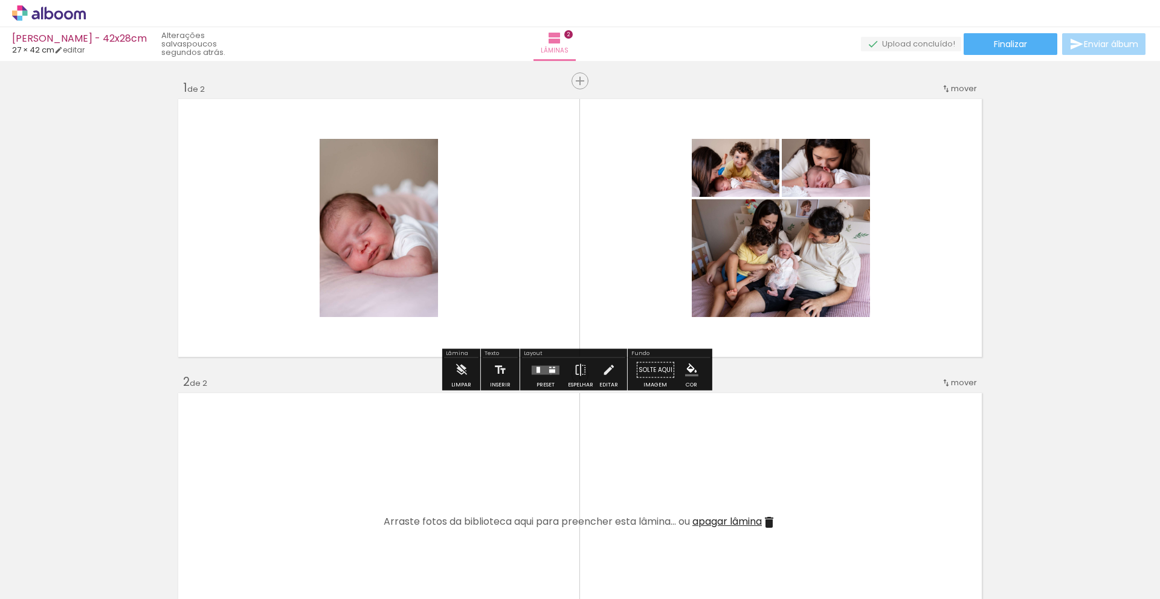
click at [548, 374] on quentale-layouter at bounding box center [546, 370] width 28 height 9
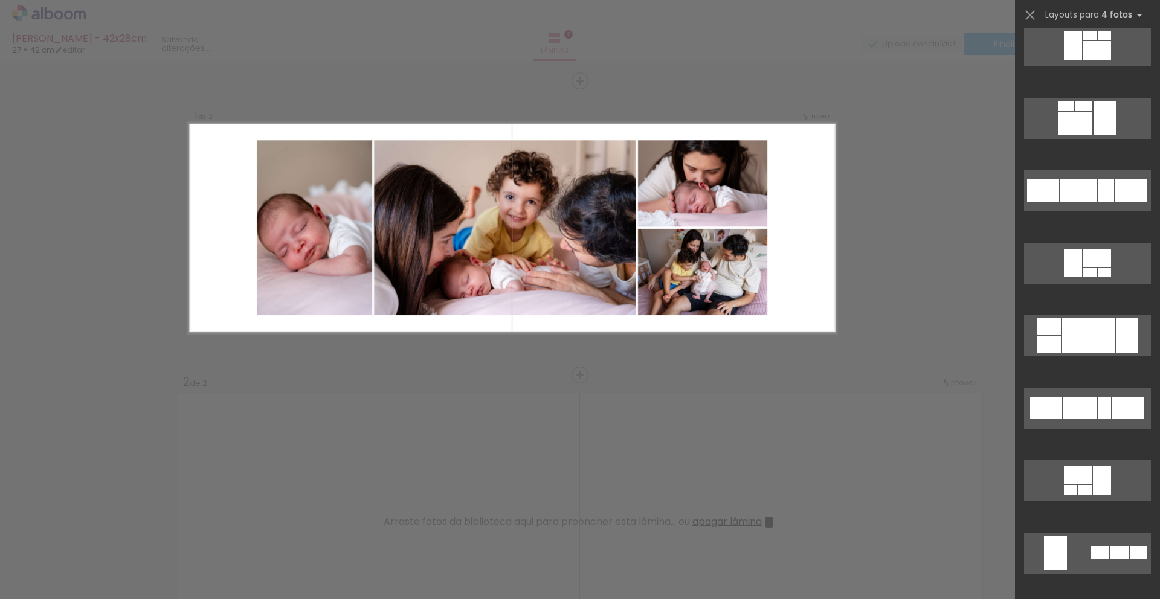
scroll to position [1683, 0]
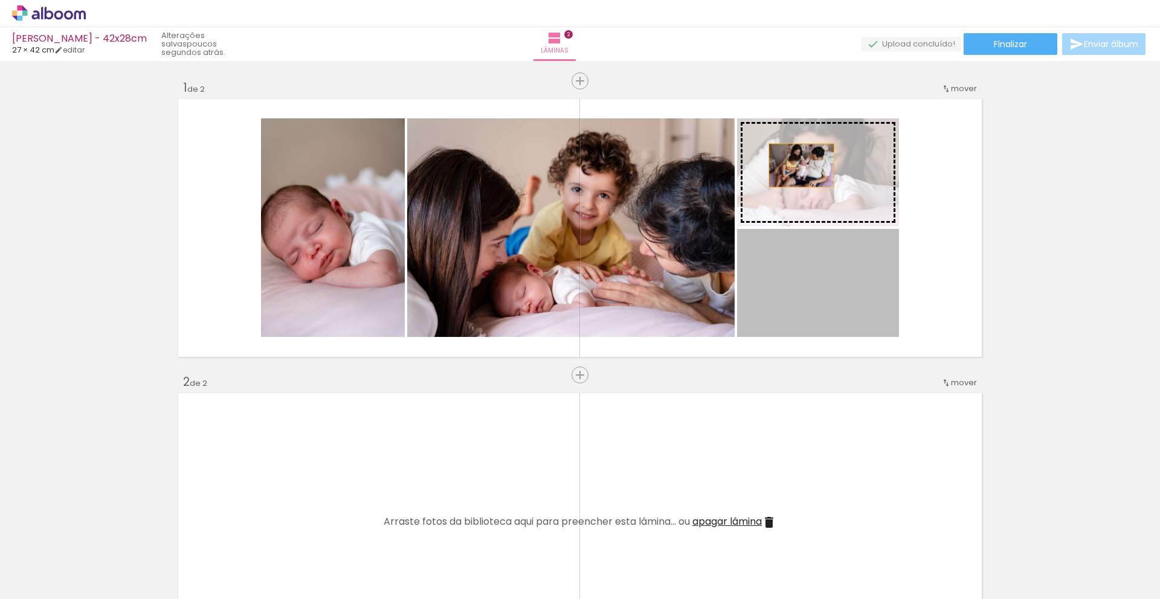
drag, startPoint x: 788, startPoint y: 311, endPoint x: 797, endPoint y: 166, distance: 145.9
click at [0, 0] on slot at bounding box center [0, 0] width 0 height 0
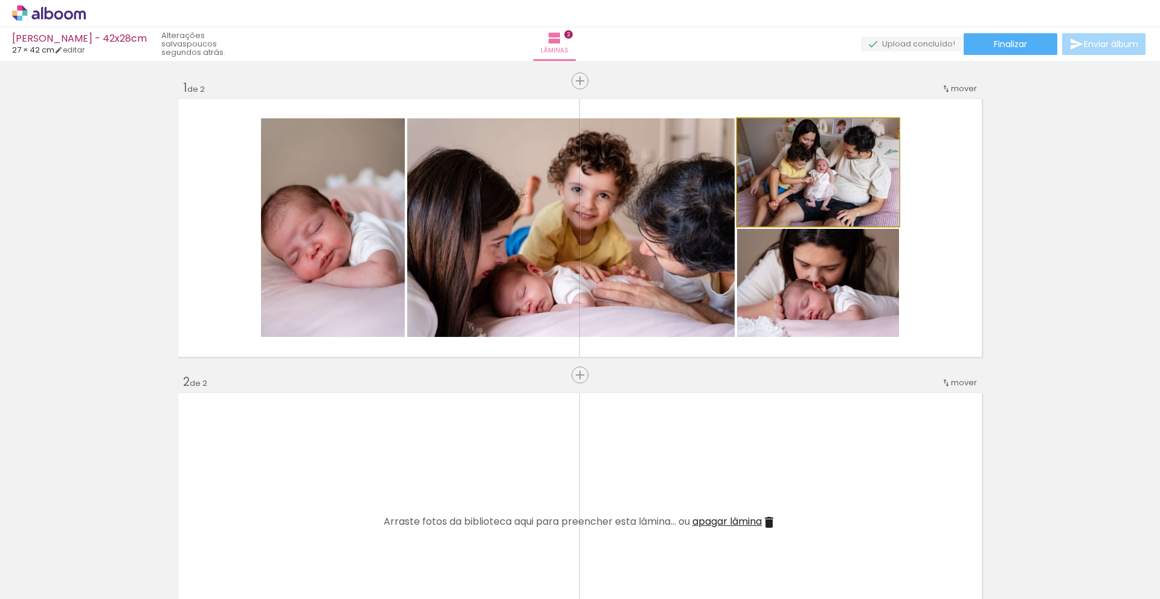
drag, startPoint x: 805, startPoint y: 182, endPoint x: 816, endPoint y: 191, distance: 13.8
drag, startPoint x: 795, startPoint y: 307, endPoint x: 818, endPoint y: 295, distance: 25.7
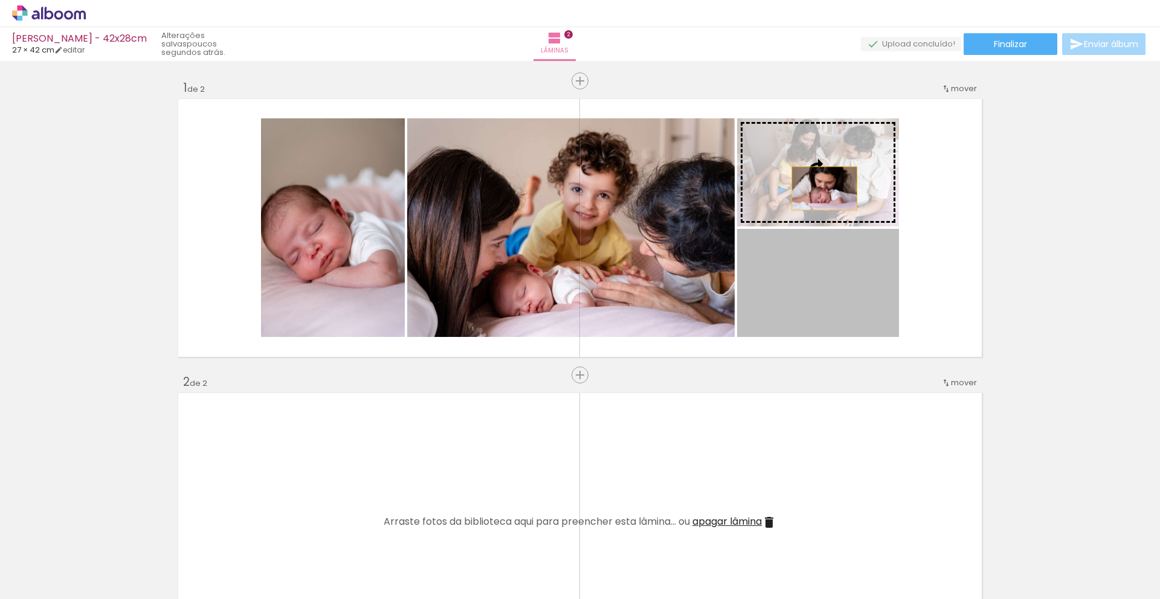
drag, startPoint x: 811, startPoint y: 308, endPoint x: 822, endPoint y: 169, distance: 139.4
click at [0, 0] on slot at bounding box center [0, 0] width 0 height 0
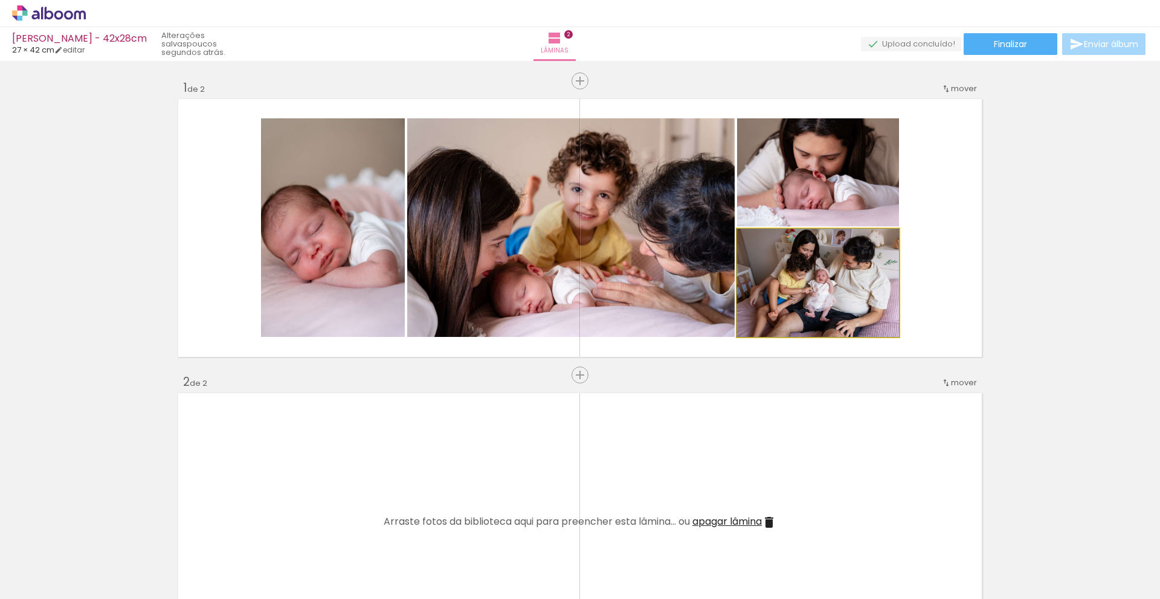
drag, startPoint x: 817, startPoint y: 300, endPoint x: 821, endPoint y: 314, distance: 14.4
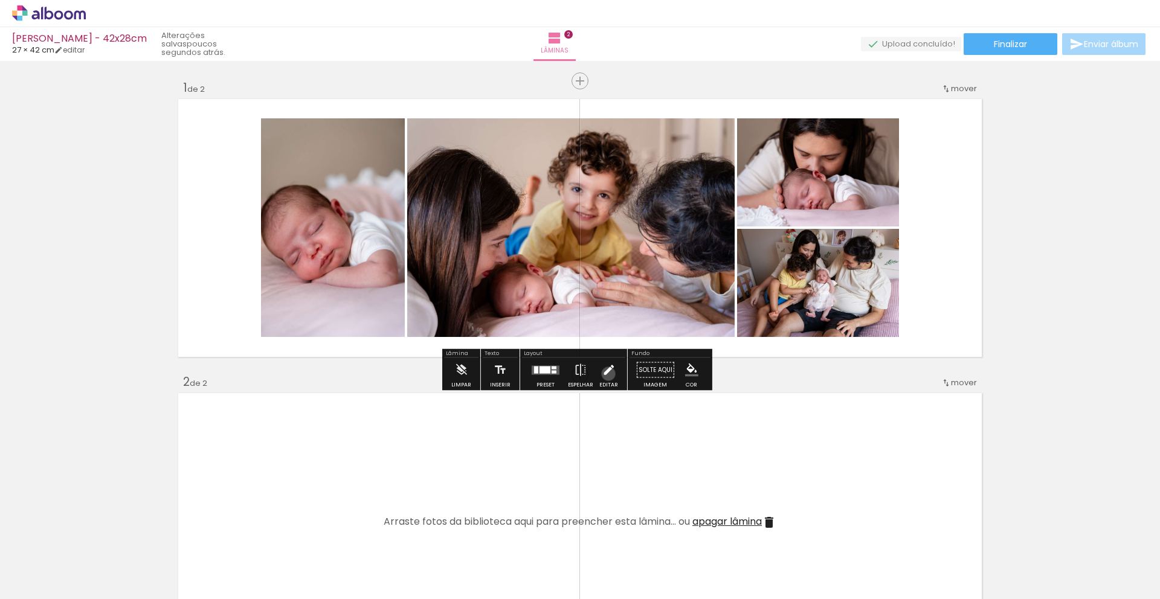
click at [605, 374] on iron-icon at bounding box center [608, 370] width 13 height 24
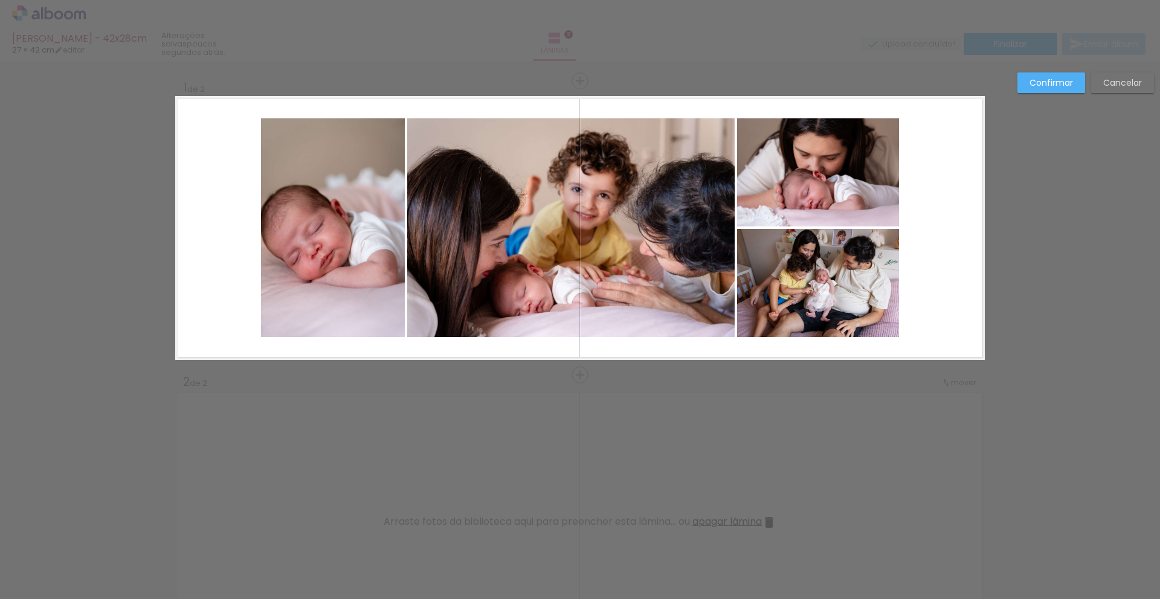
click at [337, 244] on quentale-photo at bounding box center [333, 227] width 144 height 219
click at [477, 240] on quentale-photo at bounding box center [570, 227] width 327 height 219
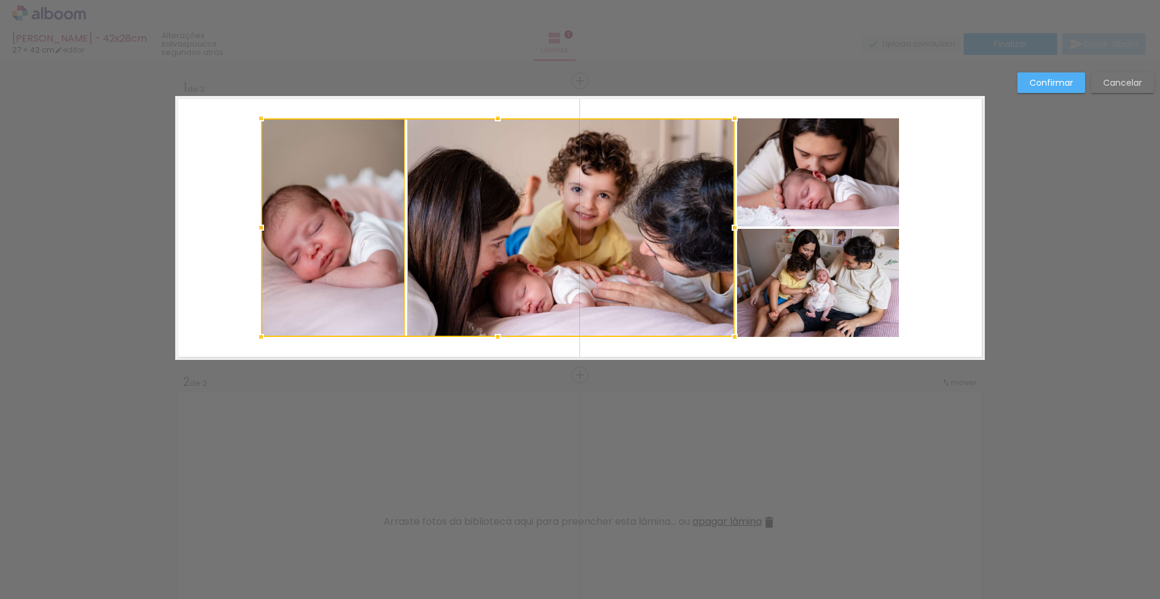
click at [787, 196] on quentale-photo at bounding box center [818, 172] width 162 height 108
click at [810, 257] on div at bounding box center [580, 227] width 638 height 219
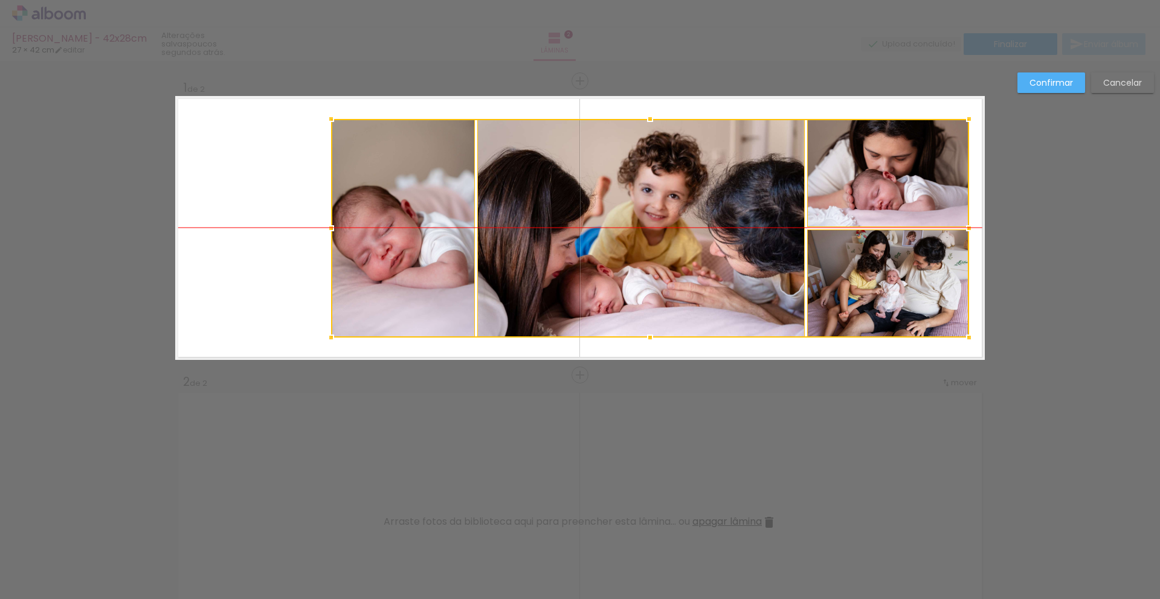
drag, startPoint x: 812, startPoint y: 283, endPoint x: 882, endPoint y: 282, distance: 69.5
click at [882, 282] on div at bounding box center [650, 228] width 638 height 219
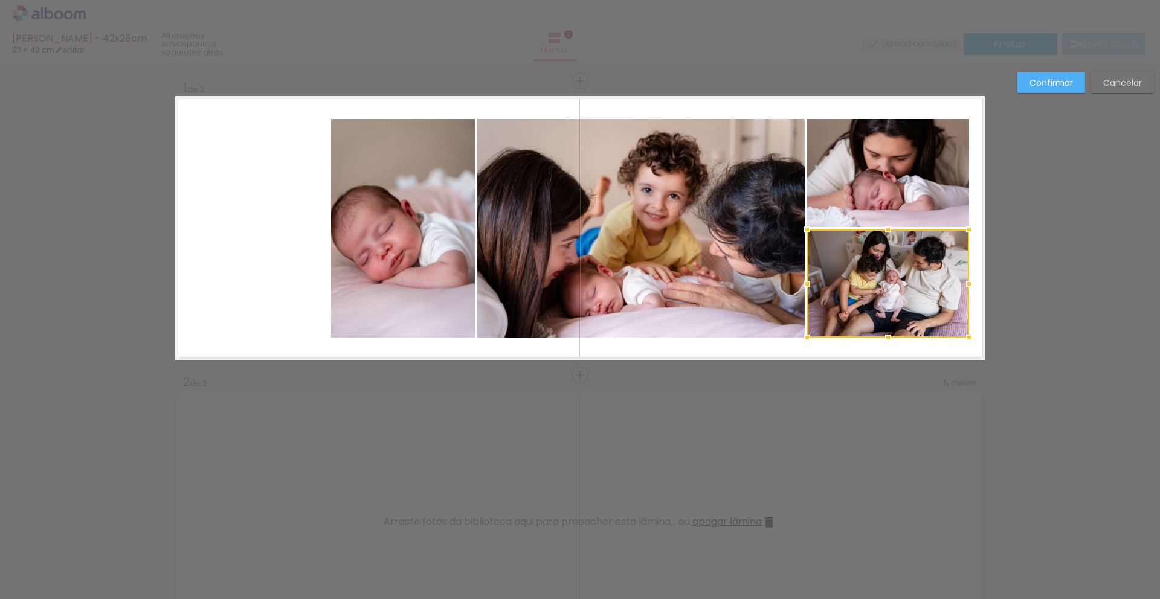
click at [0, 0] on slot "Confirmar" at bounding box center [0, 0] width 0 height 0
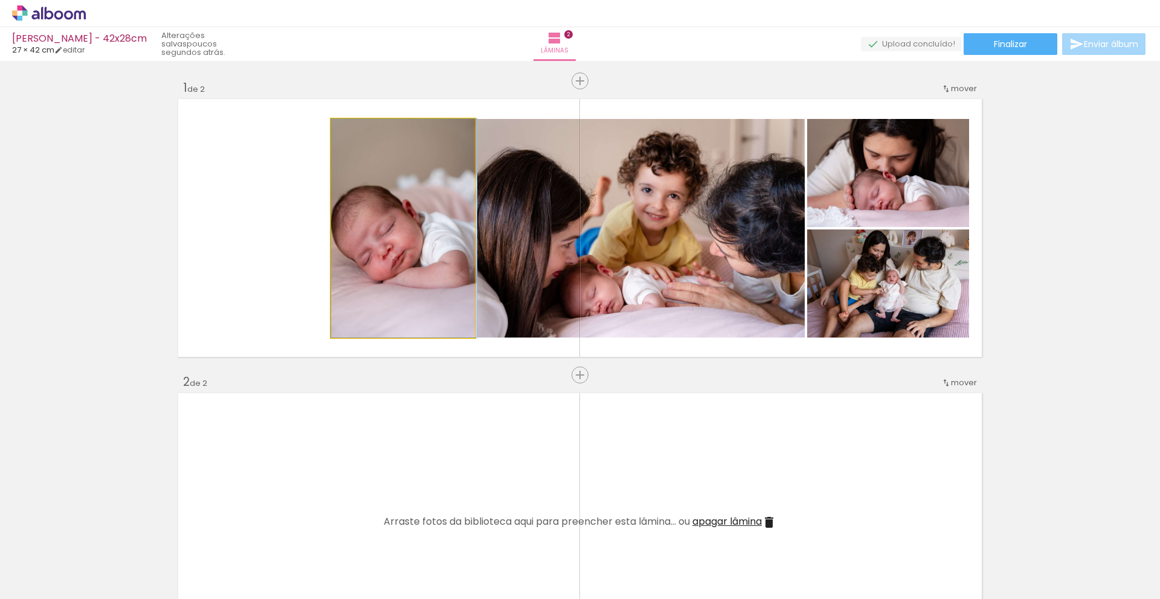
drag, startPoint x: 399, startPoint y: 239, endPoint x: 441, endPoint y: 232, distance: 42.2
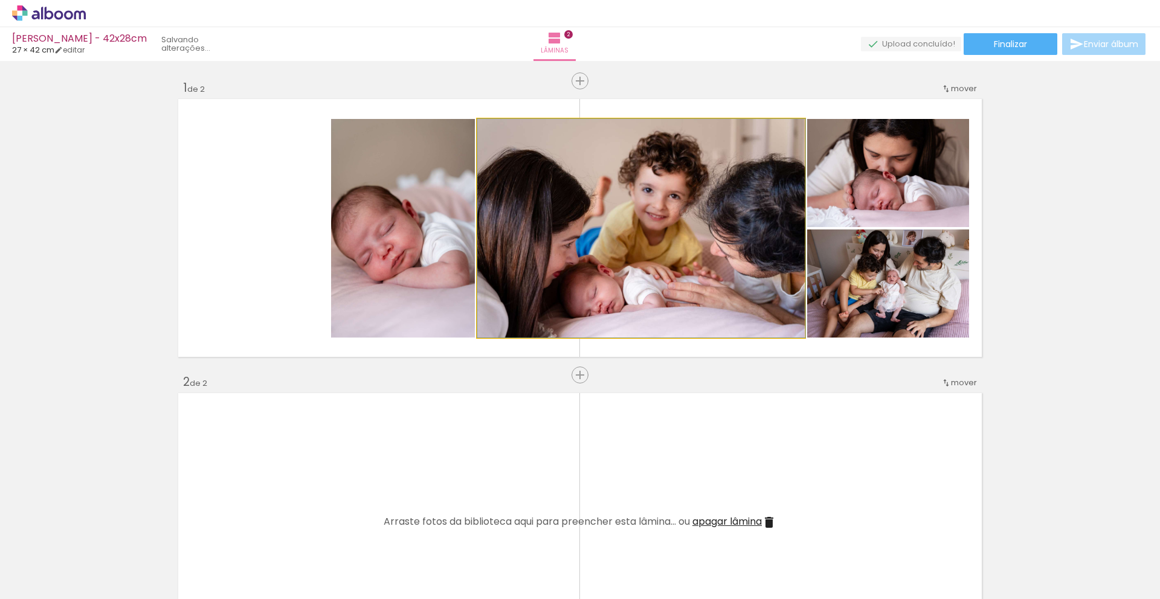
drag, startPoint x: 672, startPoint y: 251, endPoint x: 699, endPoint y: 205, distance: 53.1
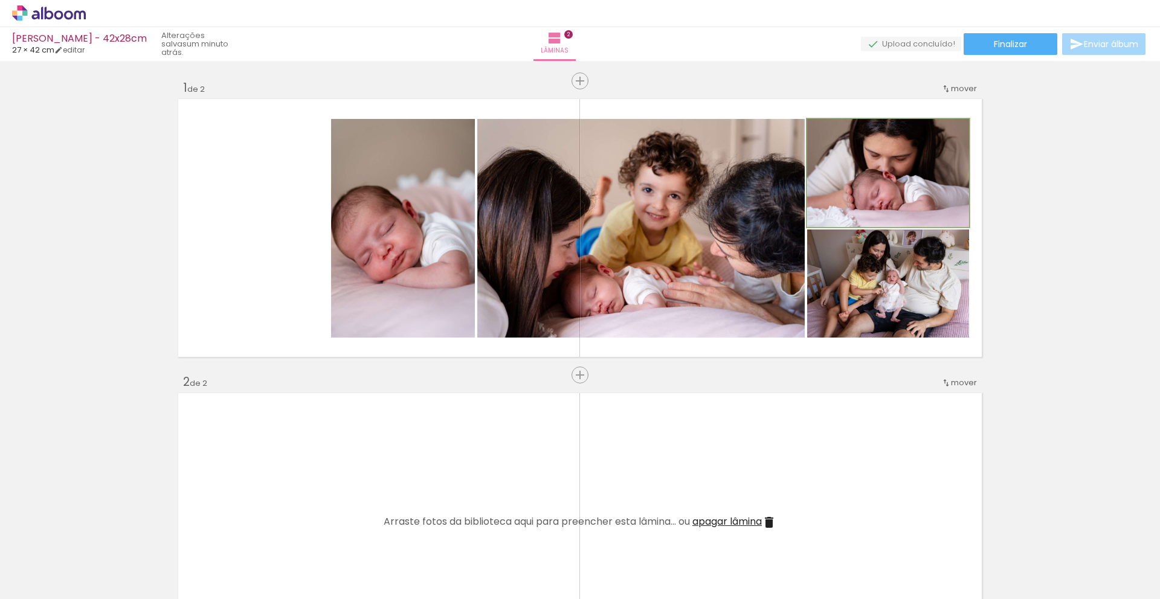
drag, startPoint x: 866, startPoint y: 178, endPoint x: 849, endPoint y: 212, distance: 37.8
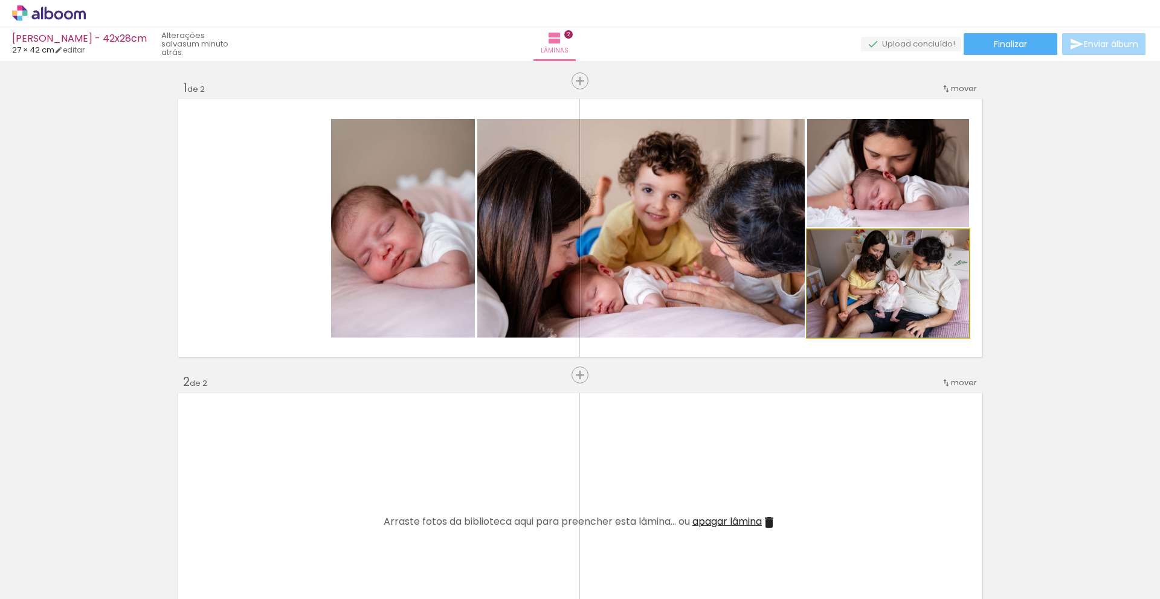
drag, startPoint x: 854, startPoint y: 308, endPoint x: 845, endPoint y: 327, distance: 21.1
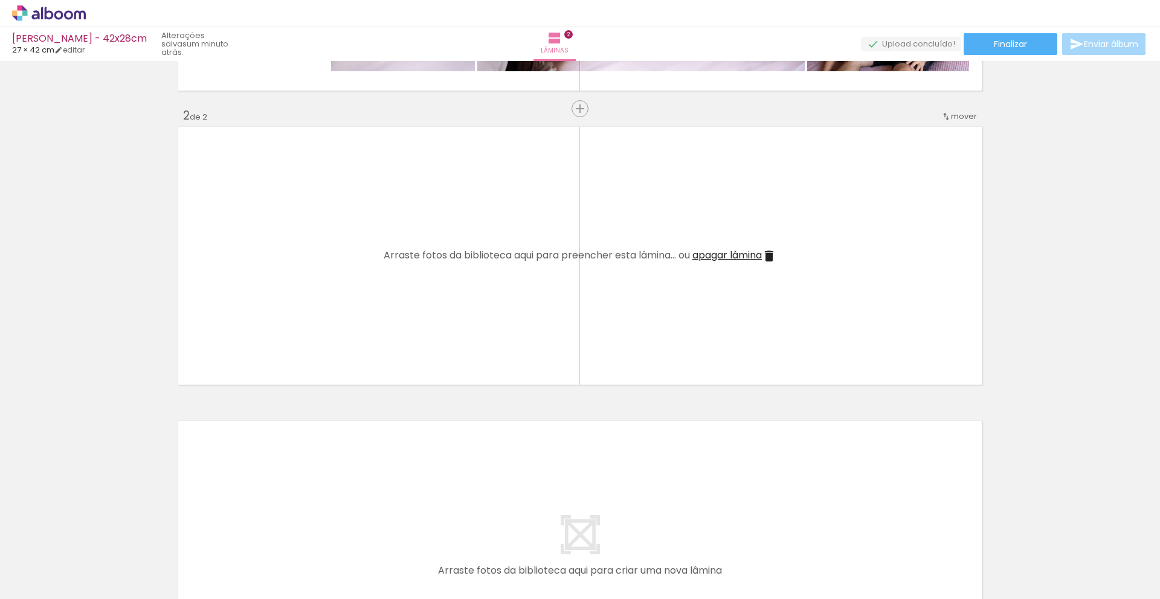
scroll to position [270, 0]
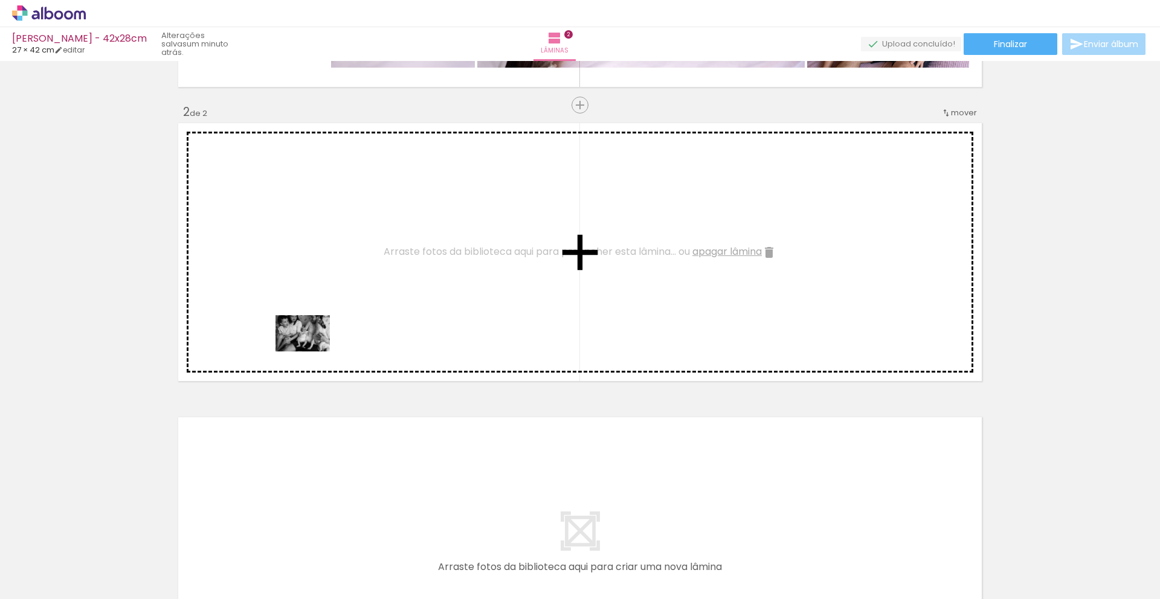
drag, startPoint x: 130, startPoint y: 564, endPoint x: 327, endPoint y: 335, distance: 302.5
click at [327, 335] on quentale-workspace at bounding box center [580, 299] width 1160 height 599
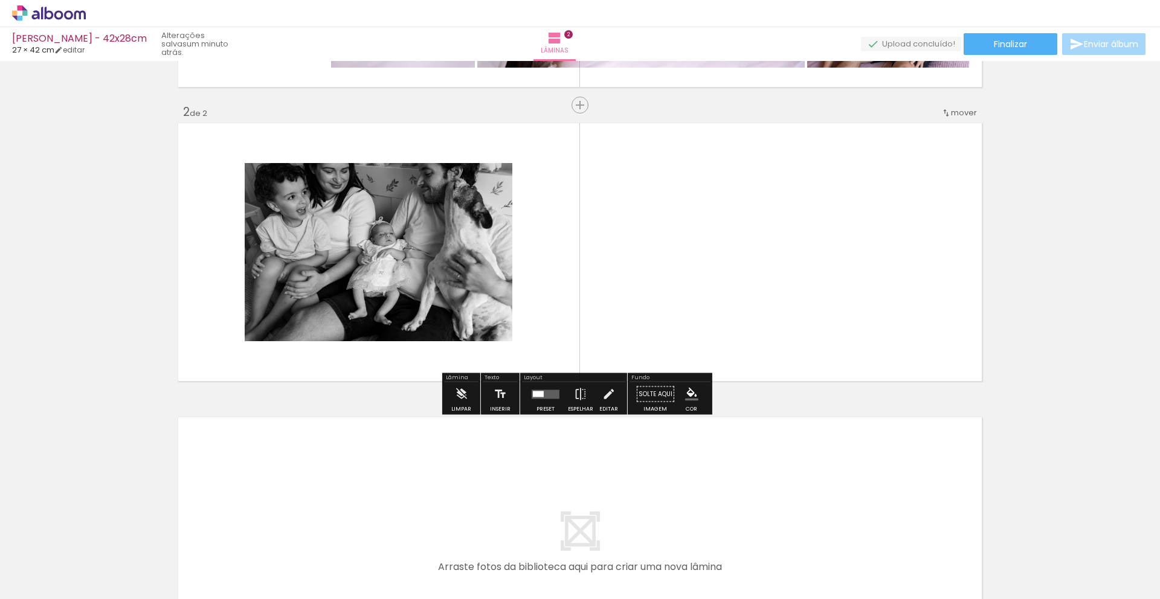
drag, startPoint x: 383, startPoint y: 501, endPoint x: 592, endPoint y: 305, distance: 286.4
click at [592, 305] on div "Inserir lâmina 1 de 2 Inserir lâmina 2 de 2" at bounding box center [580, 236] width 1160 height 883
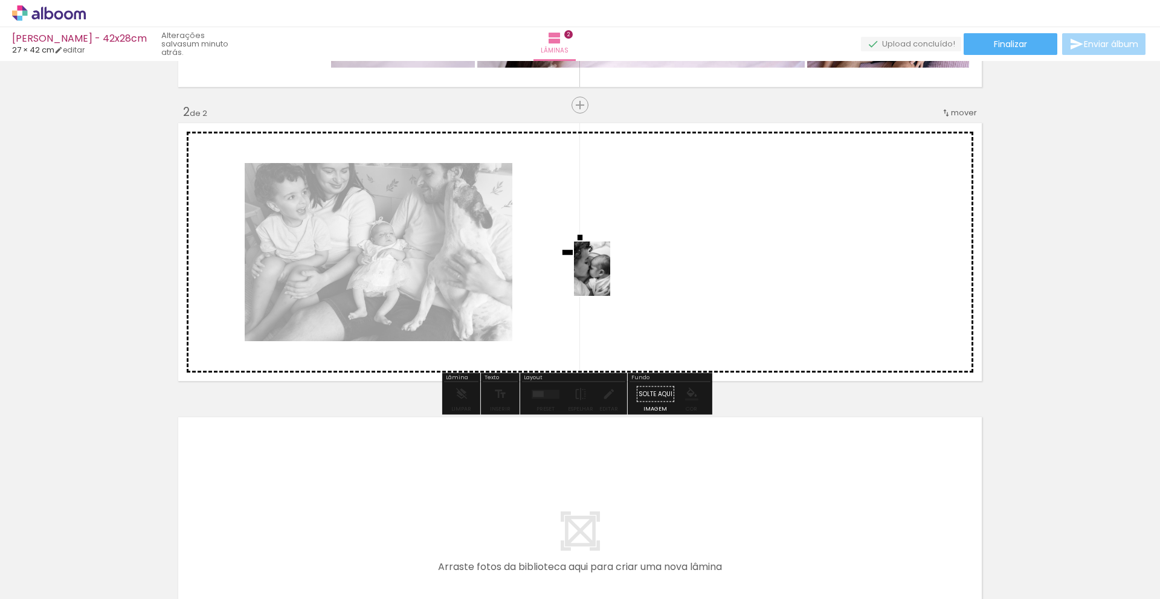
drag, startPoint x: 327, startPoint y: 562, endPoint x: 610, endPoint y: 278, distance: 400.8
click at [610, 278] on quentale-workspace at bounding box center [580, 299] width 1160 height 599
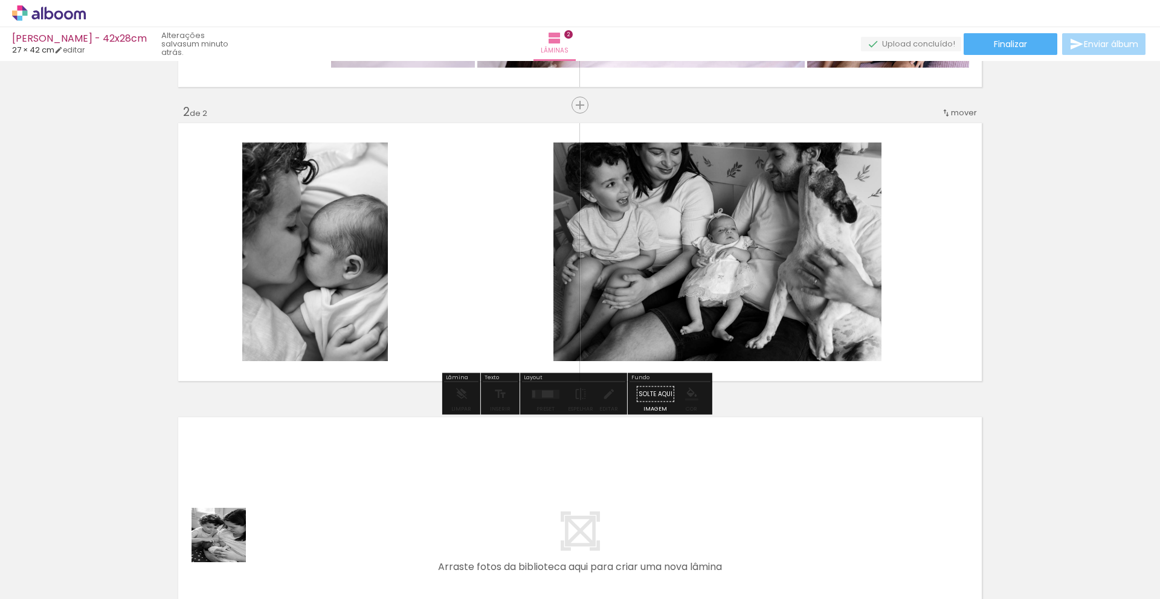
drag, startPoint x: 211, startPoint y: 556, endPoint x: 526, endPoint y: 291, distance: 411.7
click at [526, 291] on quentale-workspace at bounding box center [580, 299] width 1160 height 599
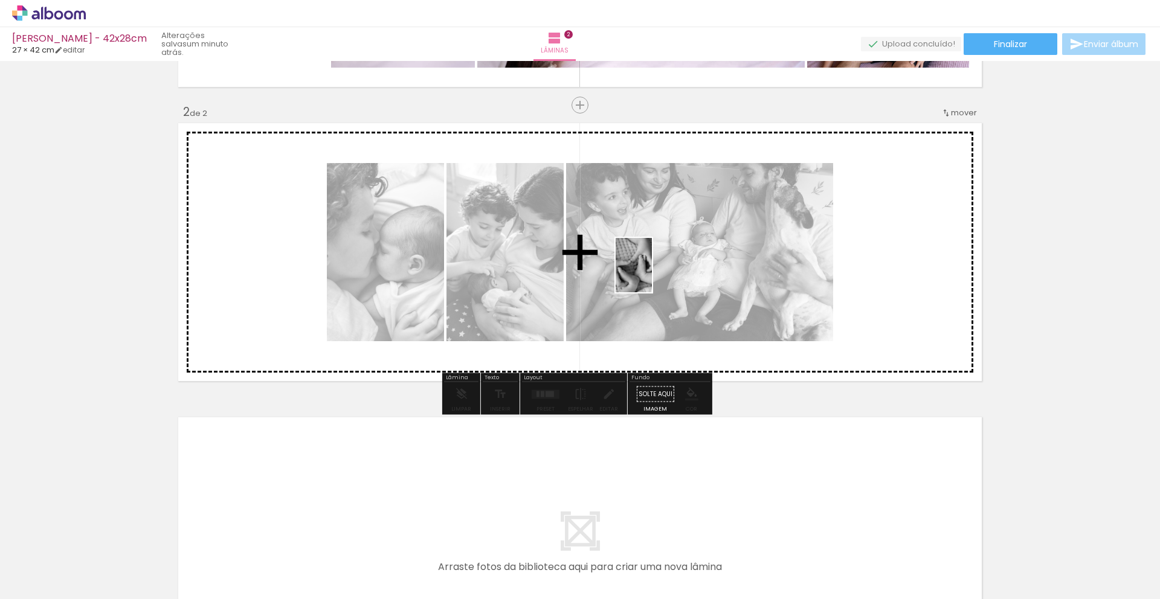
drag, startPoint x: 874, startPoint y: 573, endPoint x: 644, endPoint y: 265, distance: 384.7
click at [644, 265] on quentale-workspace at bounding box center [580, 299] width 1160 height 599
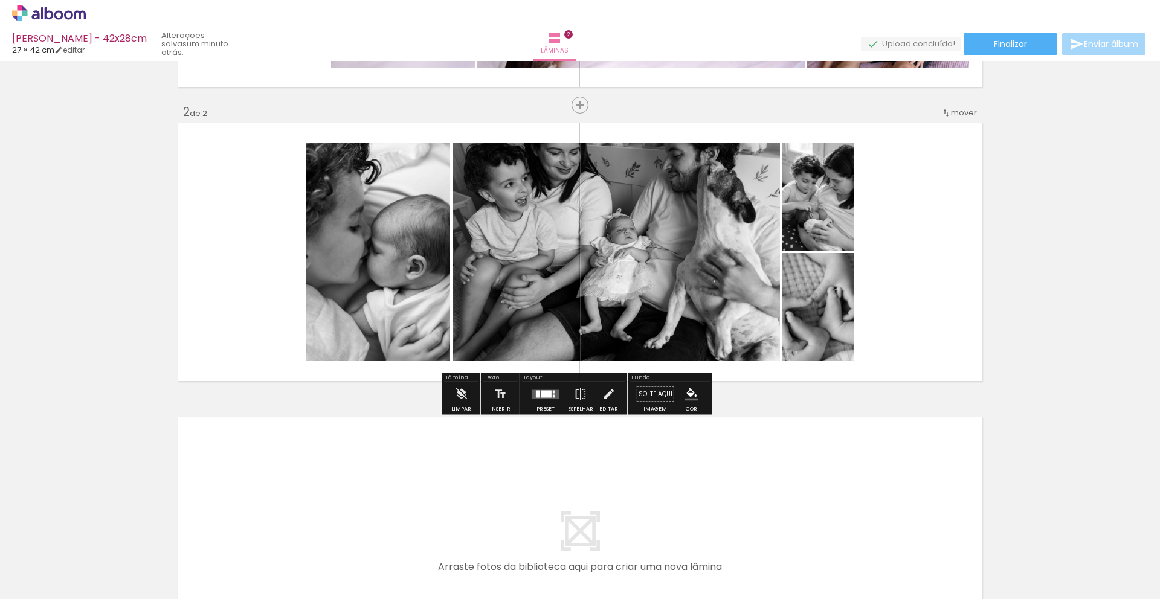
click at [541, 396] on div at bounding box center [546, 393] width 10 height 7
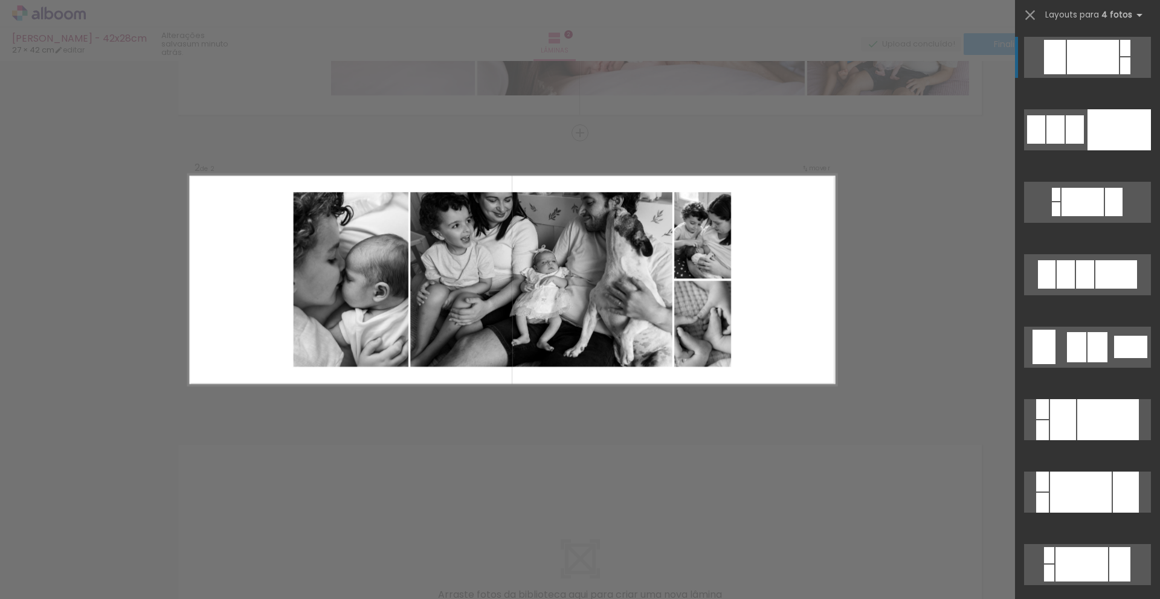
scroll to position [230, 0]
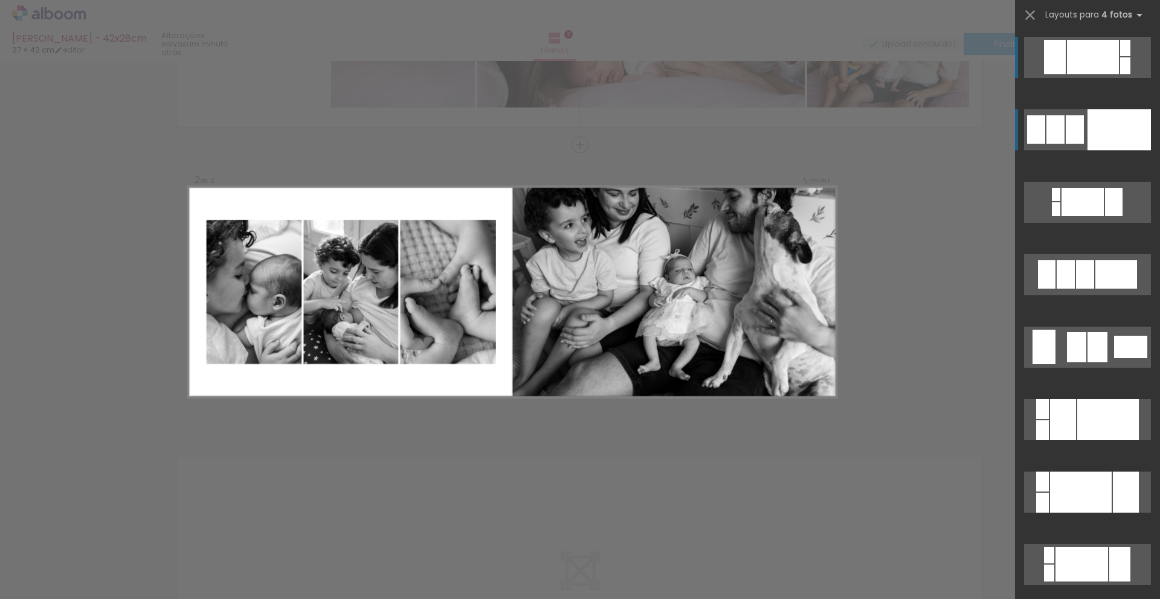
click at [1069, 123] on div at bounding box center [1075, 129] width 18 height 28
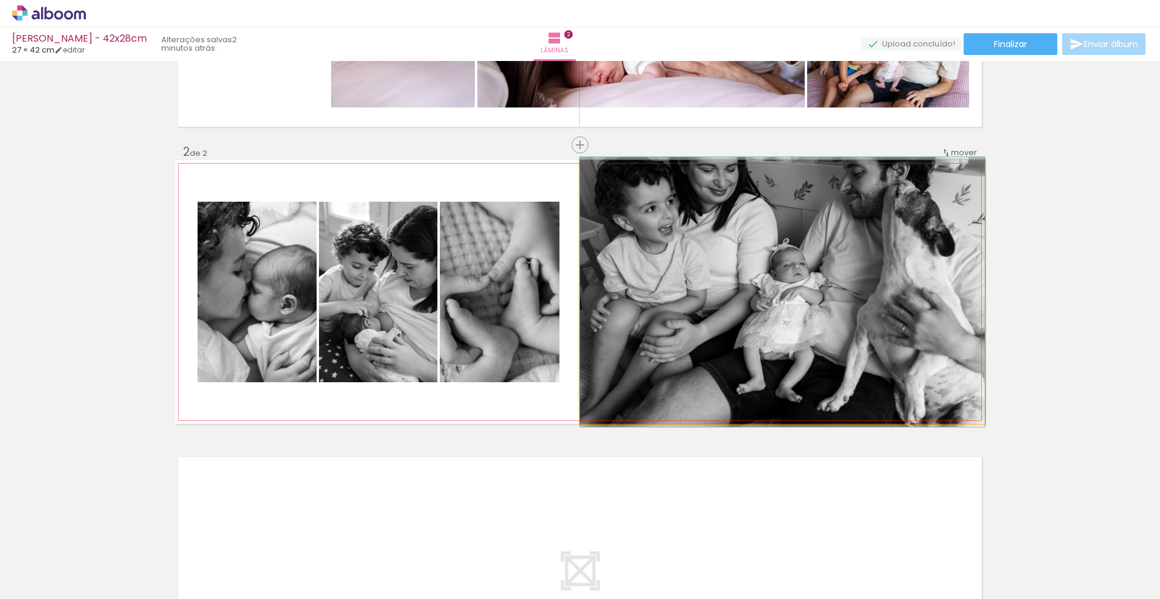
click at [835, 259] on quentale-photo at bounding box center [782, 292] width 405 height 264
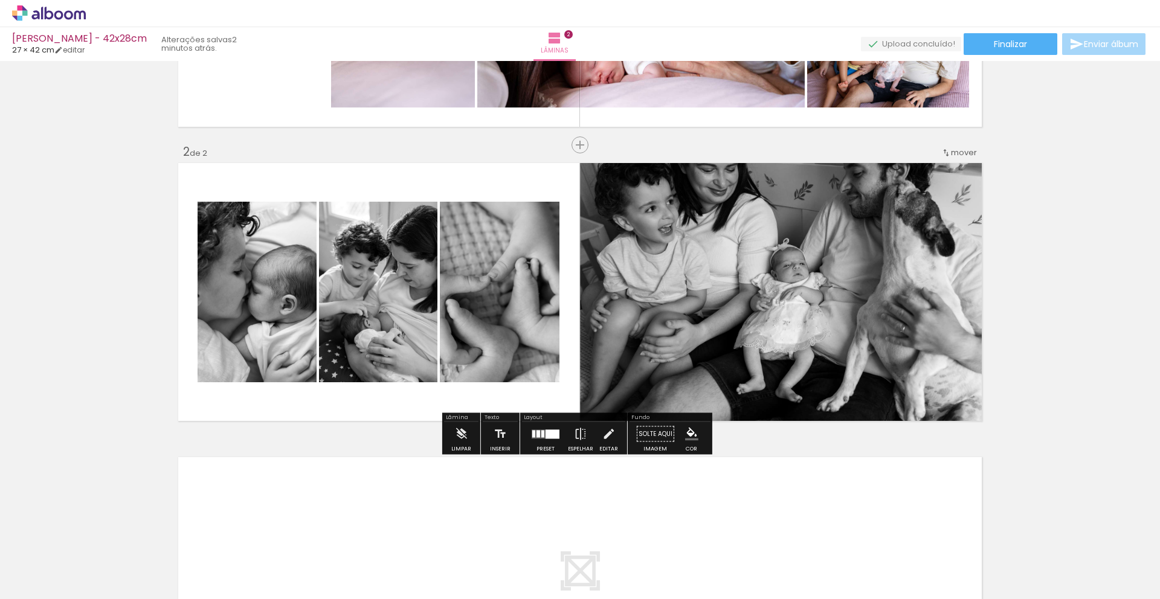
click at [548, 436] on div at bounding box center [553, 434] width 14 height 9
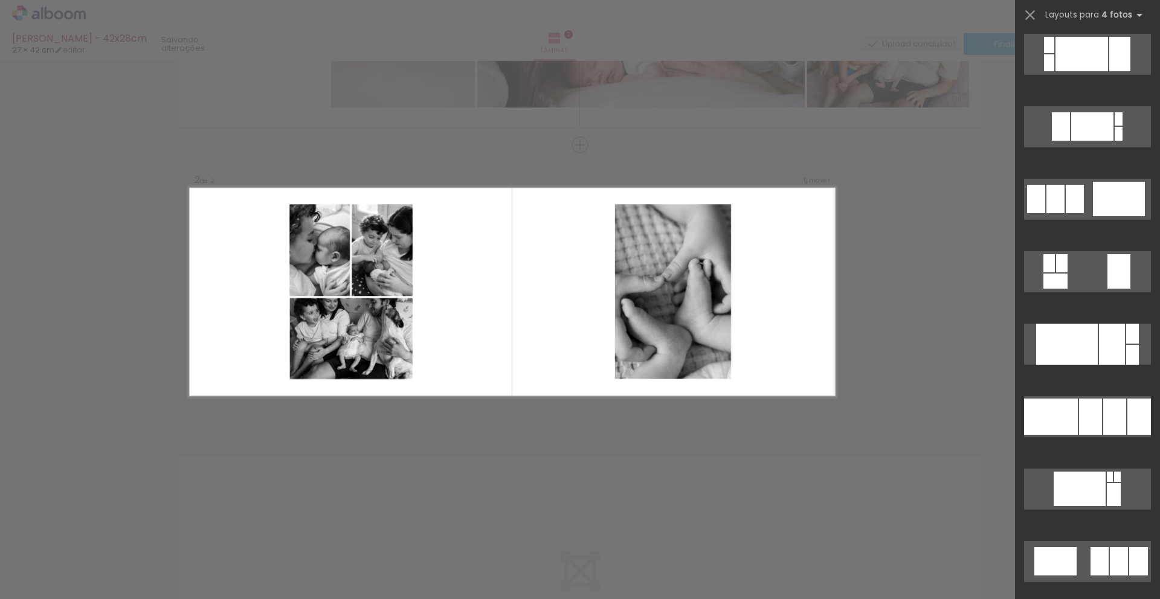
scroll to position [3018, 0]
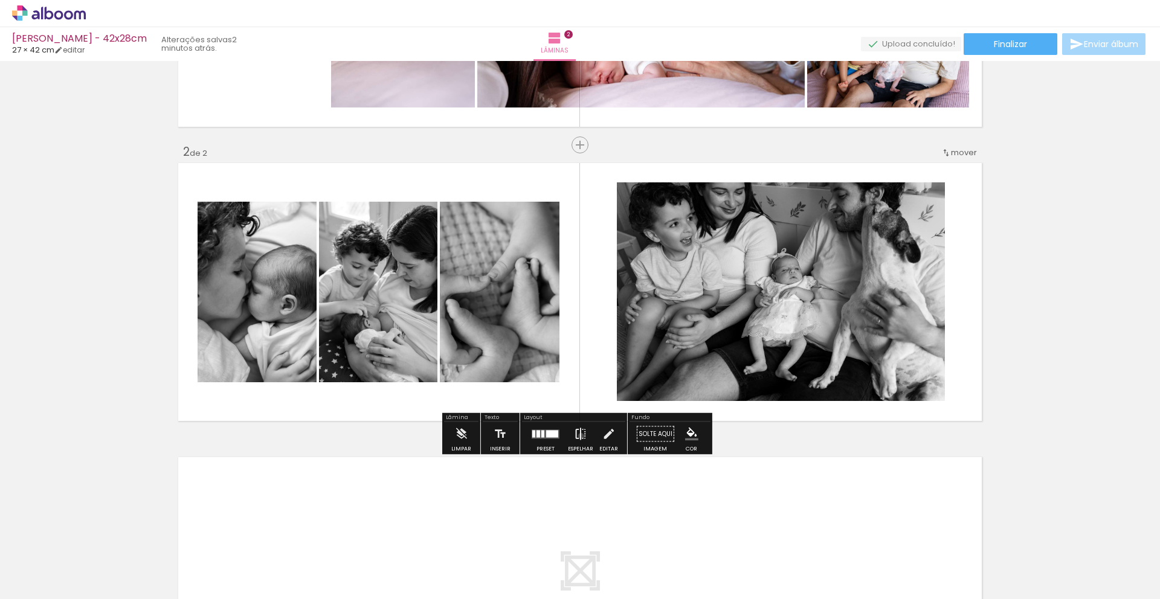
click at [578, 436] on iron-icon at bounding box center [580, 434] width 13 height 24
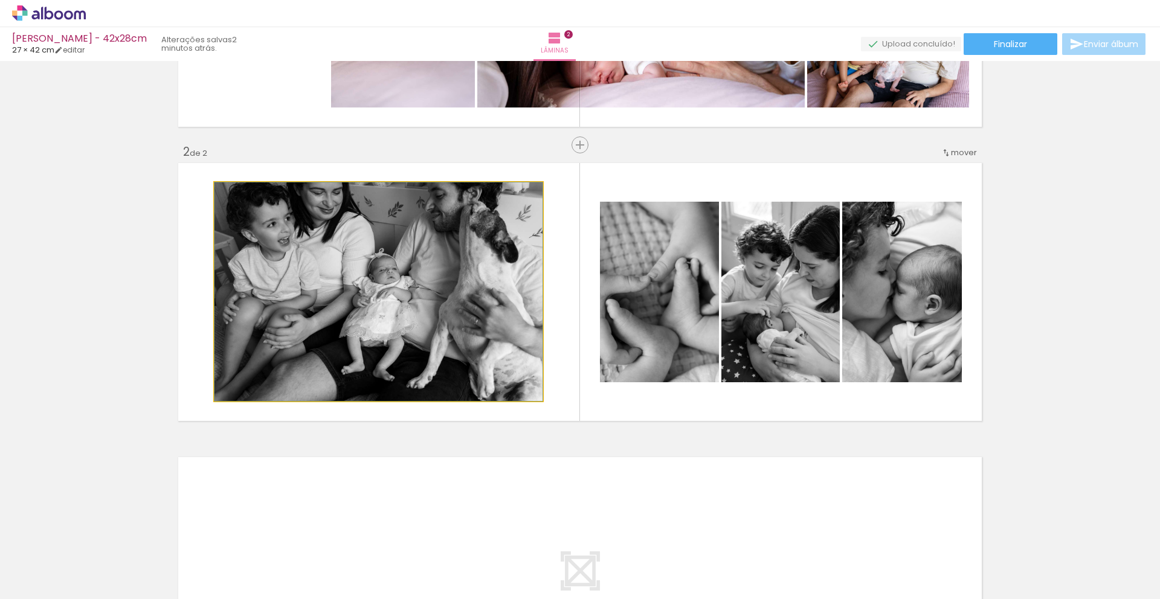
drag, startPoint x: 359, startPoint y: 294, endPoint x: 317, endPoint y: 316, distance: 47.3
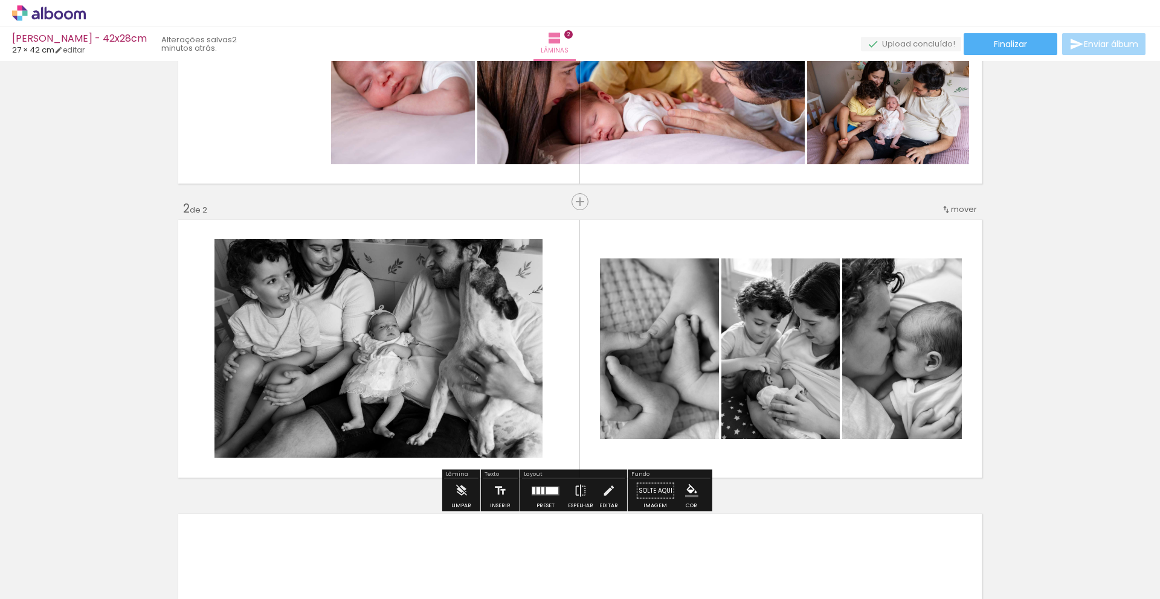
scroll to position [184, 0]
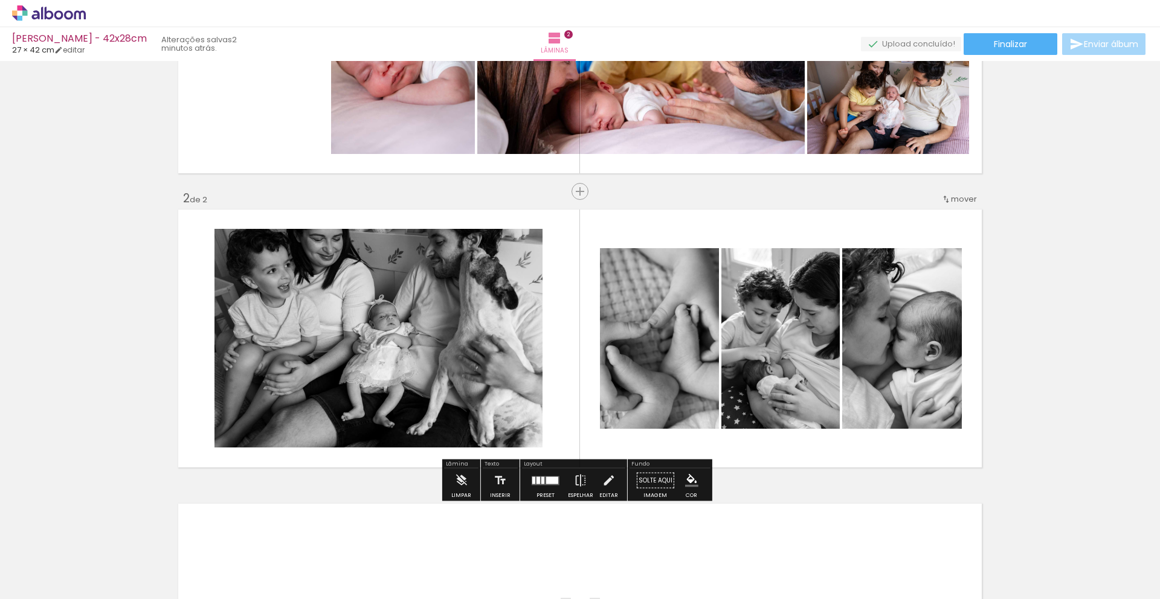
click at [559, 283] on quentale-layouter at bounding box center [580, 339] width 810 height 264
click at [439, 292] on quentale-photo at bounding box center [379, 338] width 328 height 219
click at [608, 481] on iron-icon at bounding box center [608, 481] width 13 height 24
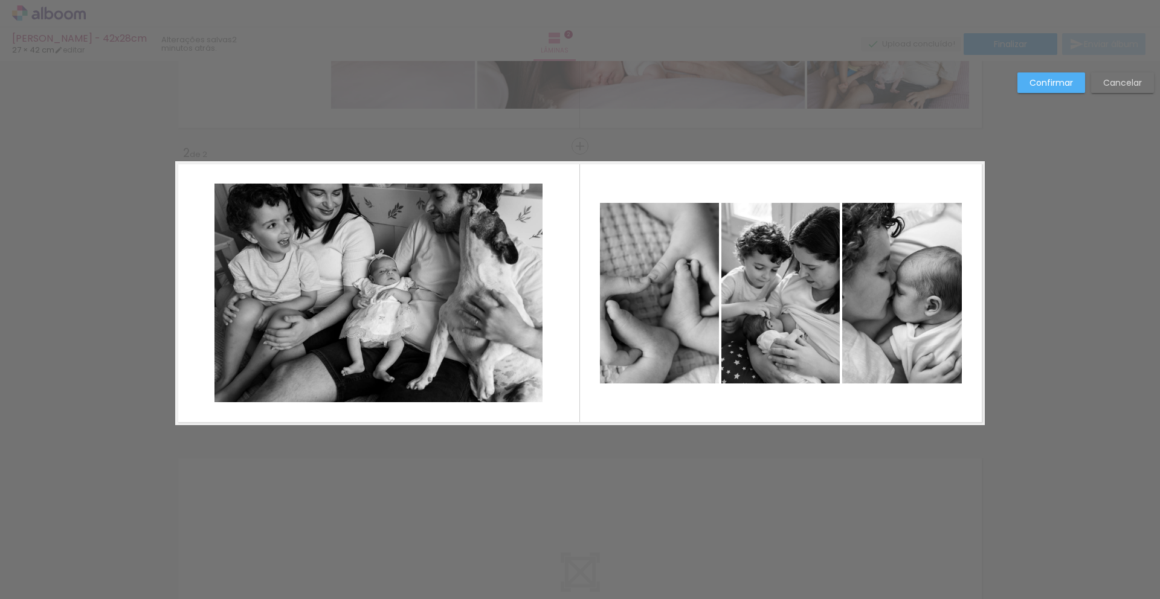
scroll to position [230, 0]
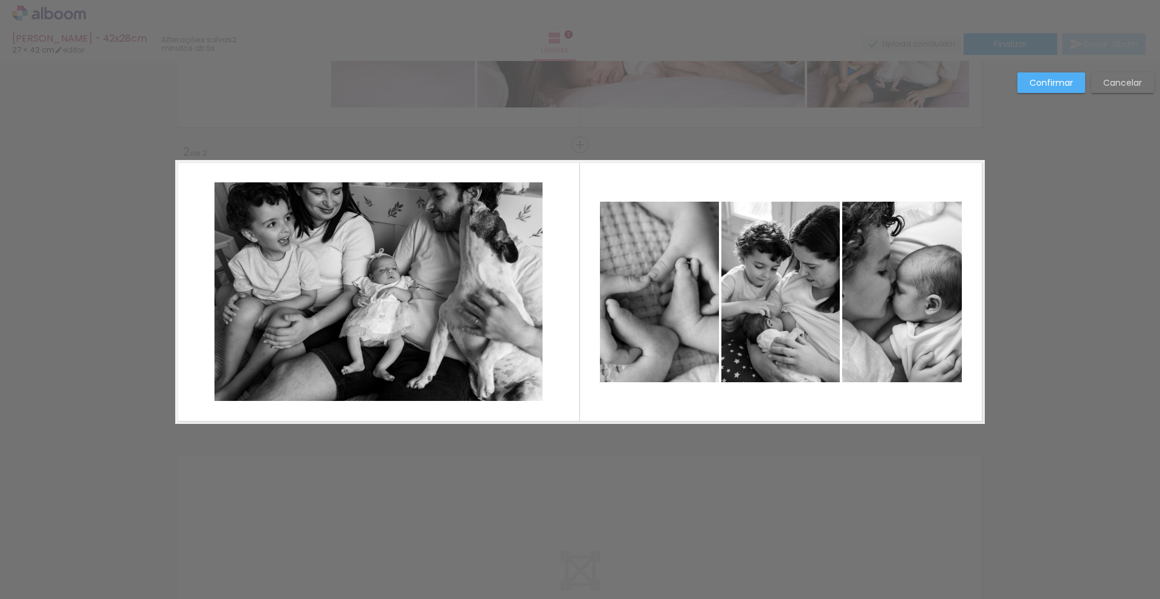
click at [550, 229] on quentale-layouter at bounding box center [580, 292] width 810 height 264
click at [476, 237] on quentale-photo at bounding box center [379, 291] width 328 height 219
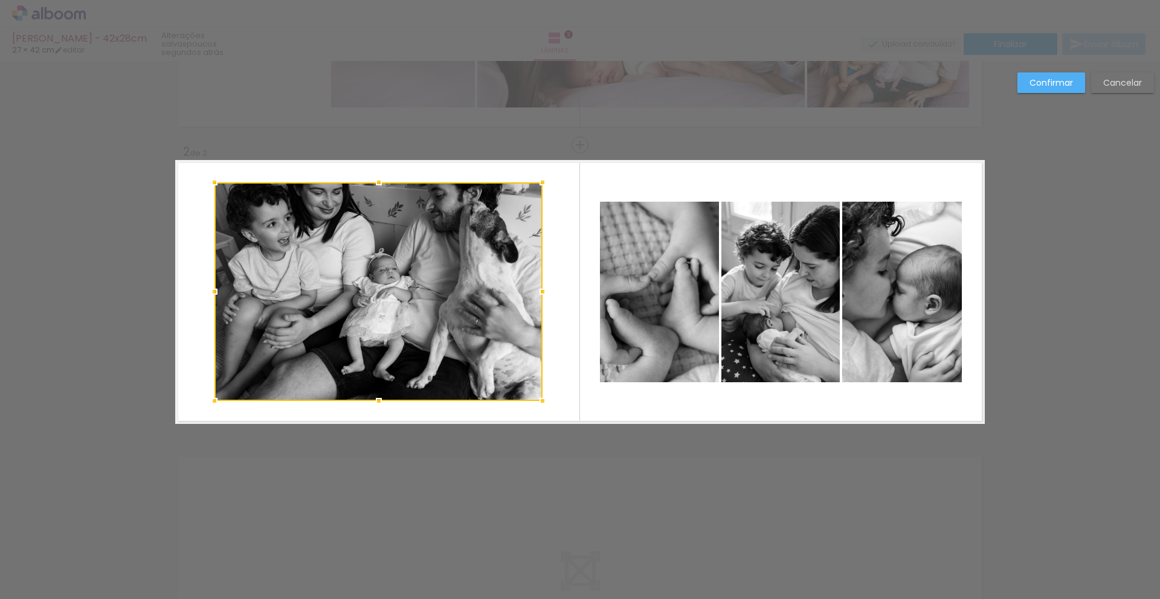
click at [0, 0] on slot "Cancelar" at bounding box center [0, 0] width 0 height 0
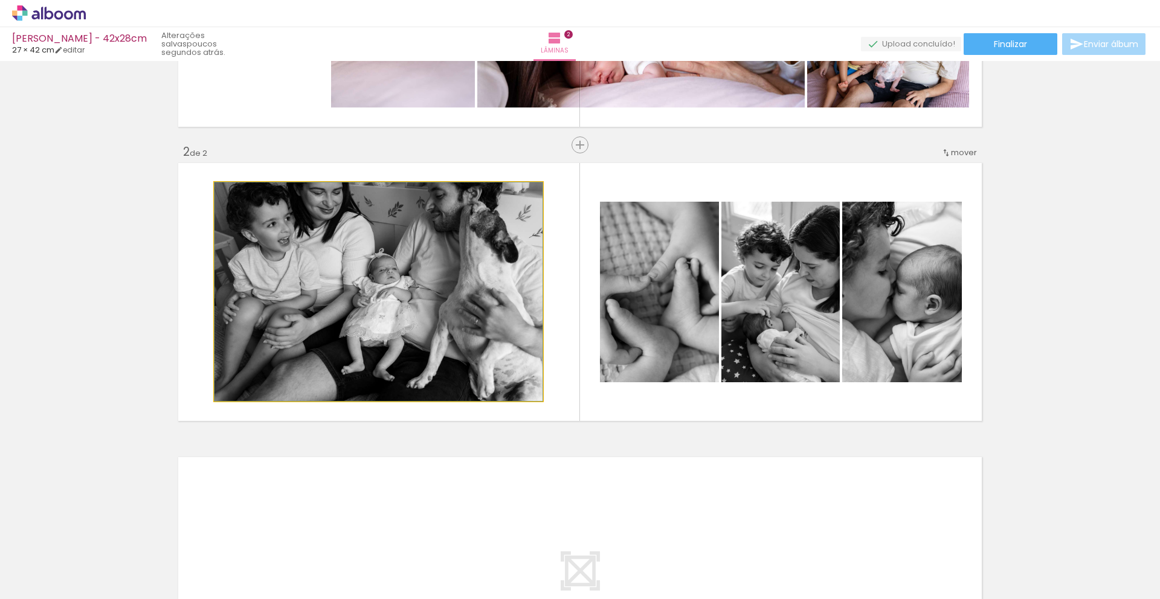
drag, startPoint x: 401, startPoint y: 317, endPoint x: 377, endPoint y: 326, distance: 25.8
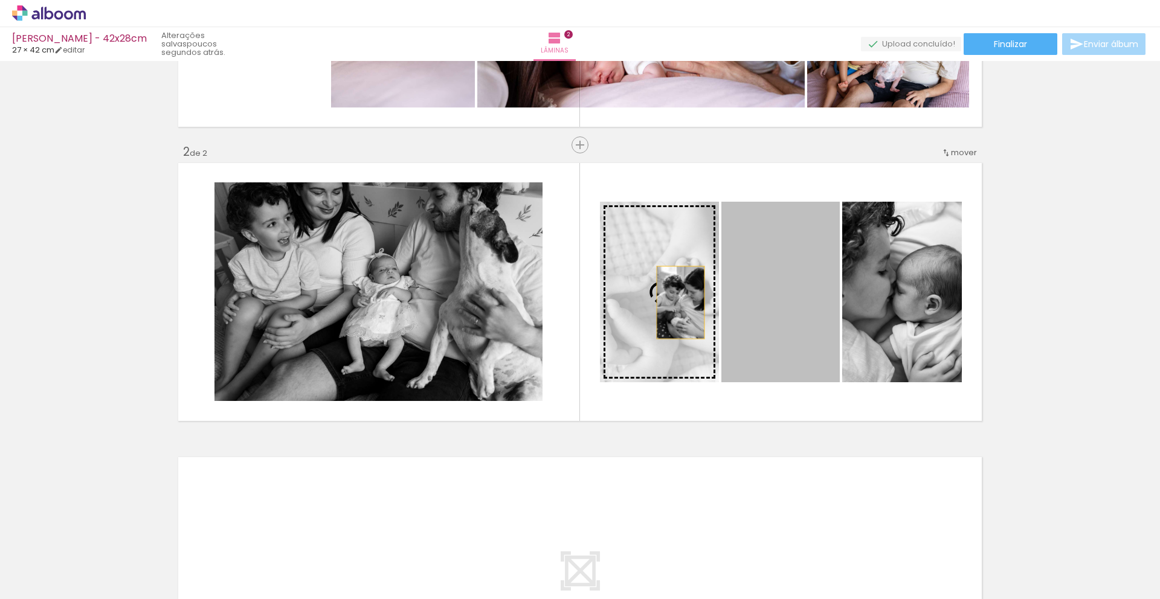
drag, startPoint x: 747, startPoint y: 306, endPoint x: 671, endPoint y: 303, distance: 76.8
click at [0, 0] on slot at bounding box center [0, 0] width 0 height 0
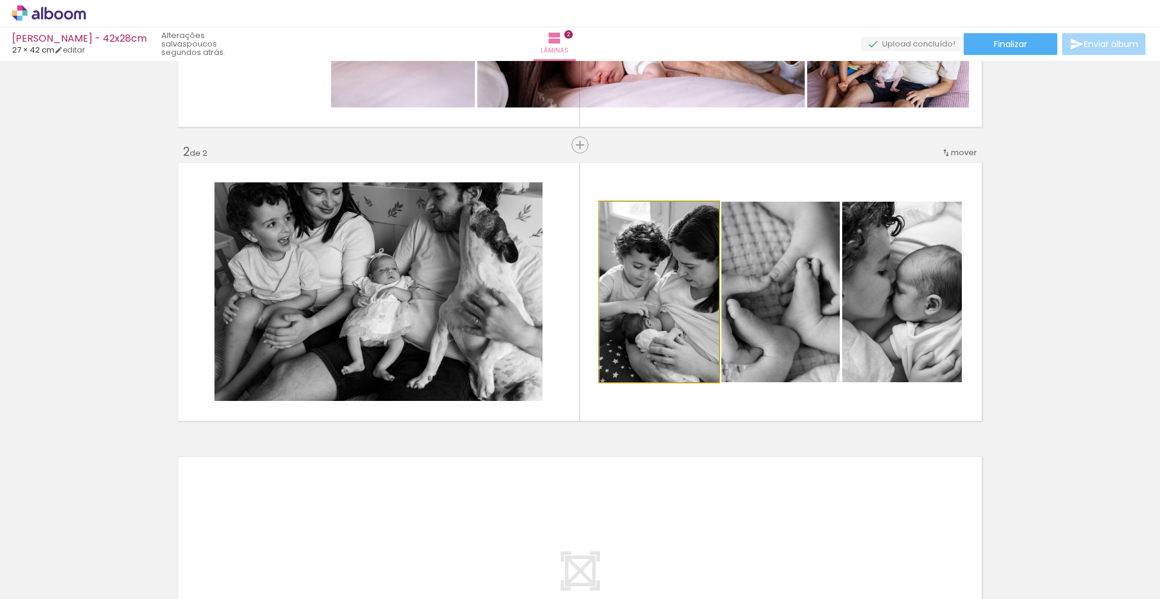
drag, startPoint x: 660, startPoint y: 303, endPoint x: 651, endPoint y: 297, distance: 10.4
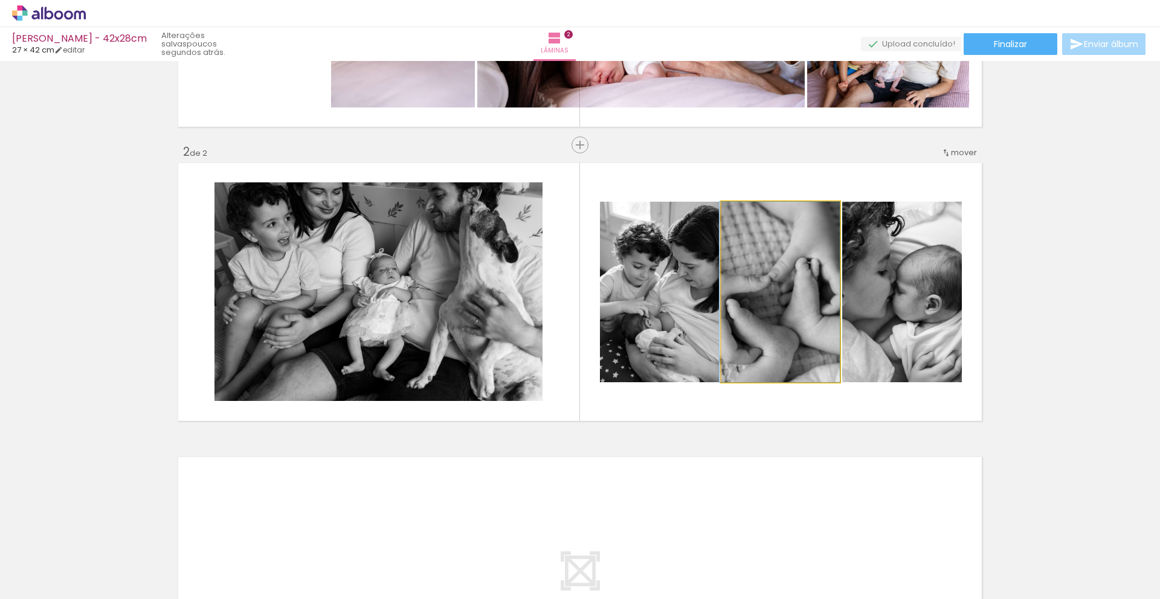
drag, startPoint x: 780, startPoint y: 331, endPoint x: 770, endPoint y: 315, distance: 17.9
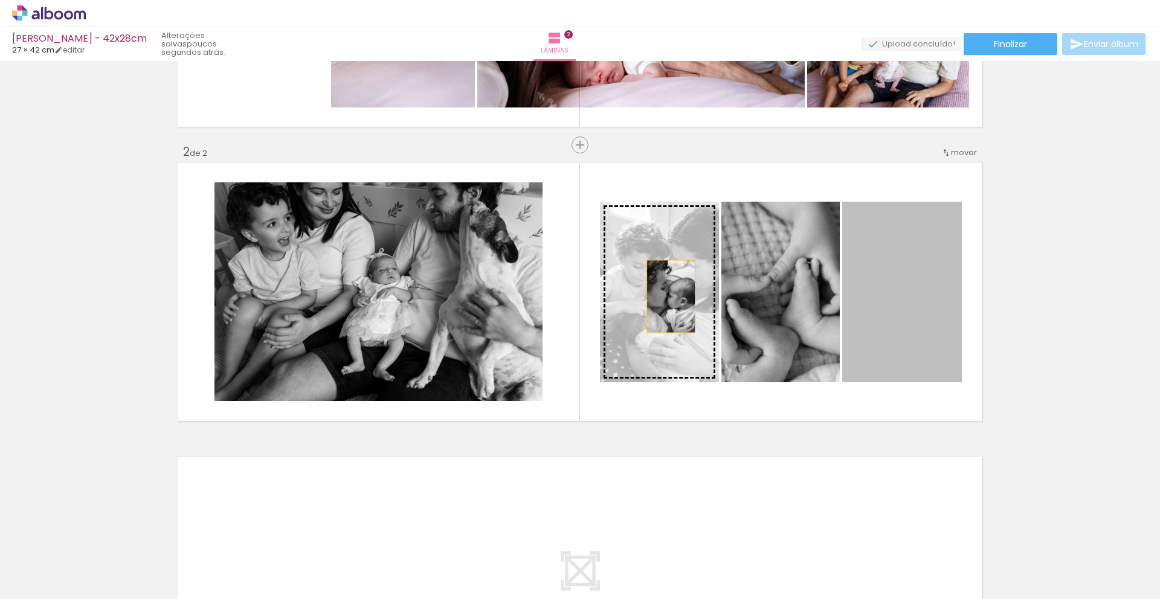
drag, startPoint x: 917, startPoint y: 330, endPoint x: 659, endPoint y: 298, distance: 260.0
click at [0, 0] on slot at bounding box center [0, 0] width 0 height 0
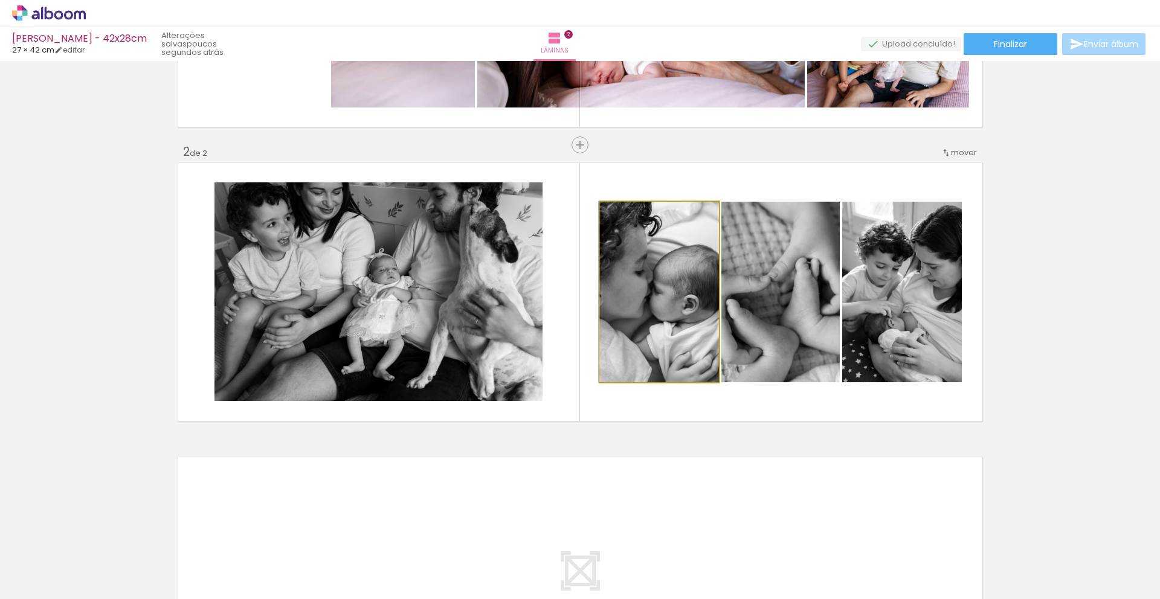
drag, startPoint x: 637, startPoint y: 308, endPoint x: 636, endPoint y: 297, distance: 11.0
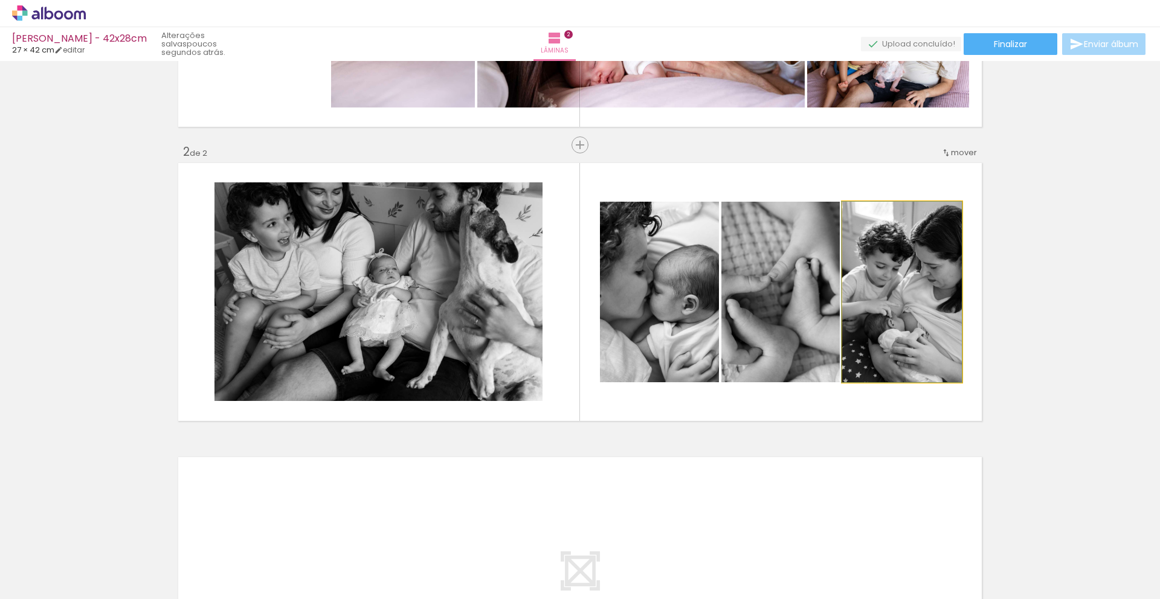
drag, startPoint x: 895, startPoint y: 320, endPoint x: 857, endPoint y: 291, distance: 47.4
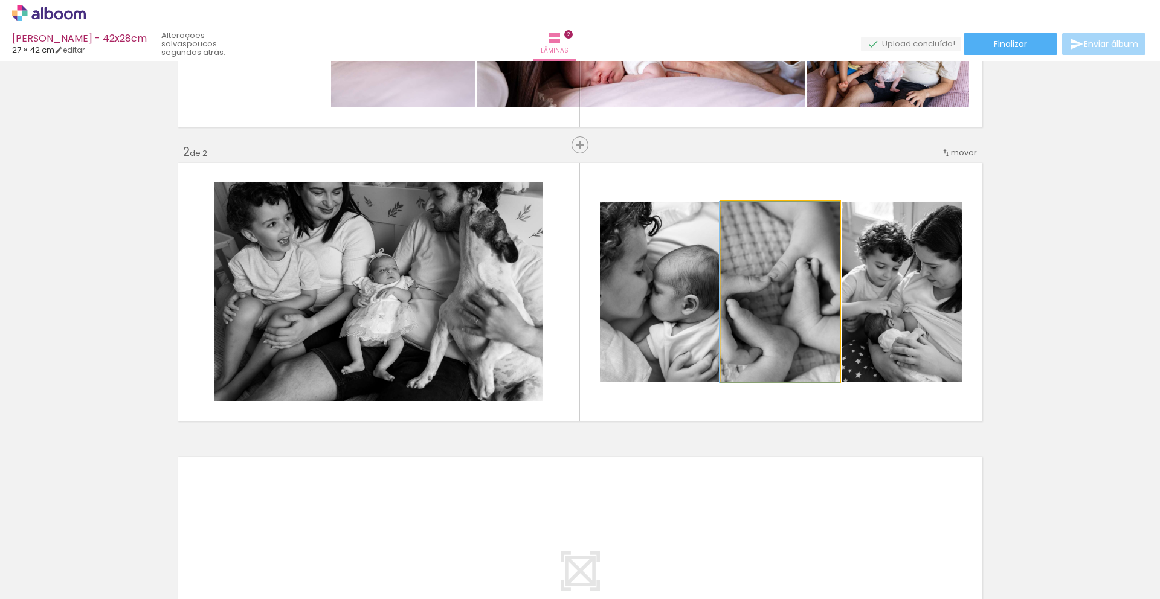
drag, startPoint x: 763, startPoint y: 323, endPoint x: 747, endPoint y: 314, distance: 17.3
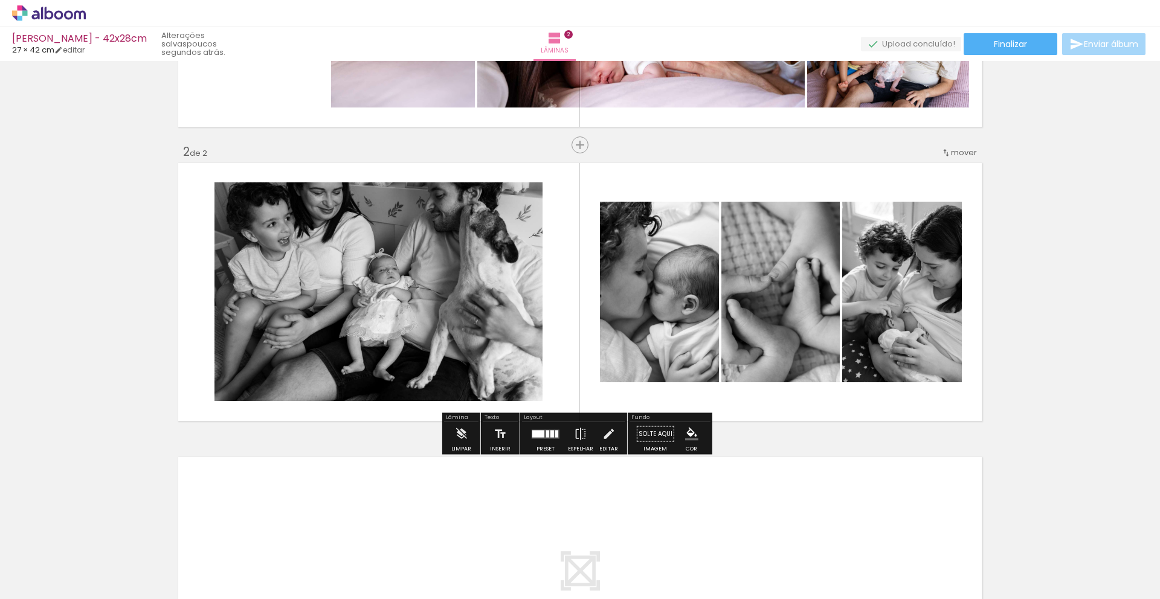
click at [1045, 363] on div "Inserir lâmina 1 de 2 Inserir lâmina 2 de 2" at bounding box center [580, 276] width 1160 height 883
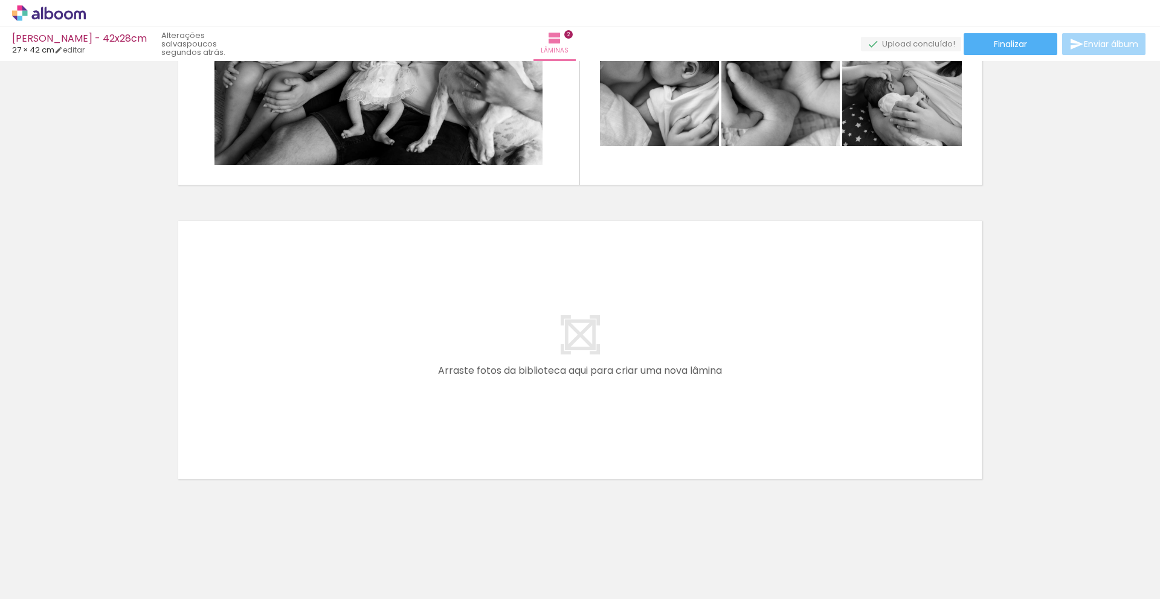
scroll to position [467, 0]
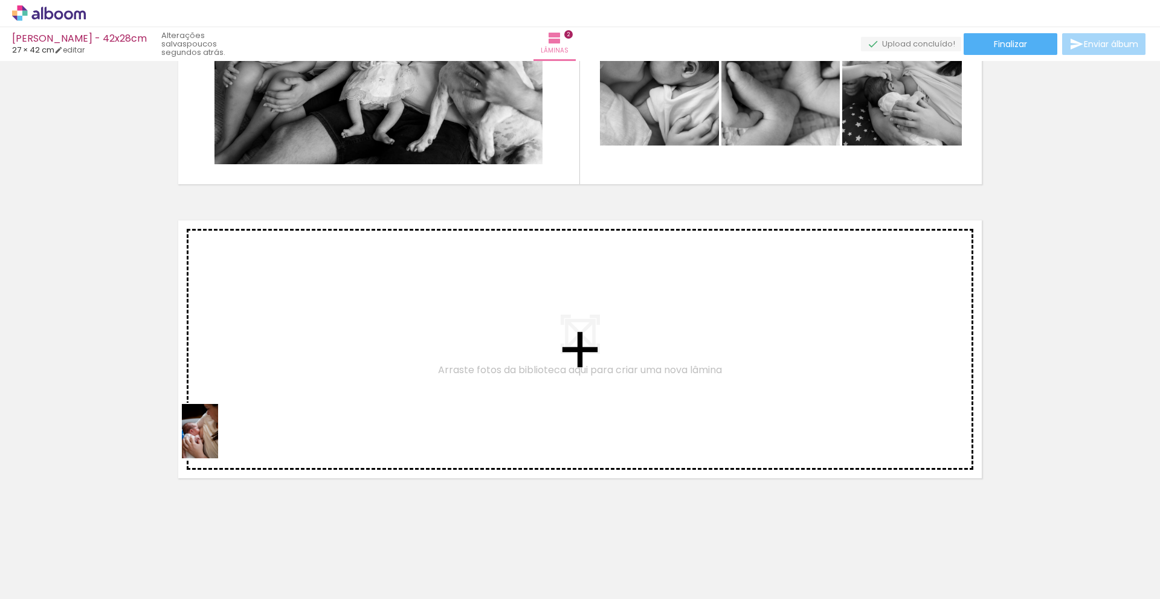
drag, startPoint x: 122, startPoint y: 576, endPoint x: 219, endPoint y: 440, distance: 167.3
click at [219, 440] on quentale-workspace at bounding box center [580, 299] width 1160 height 599
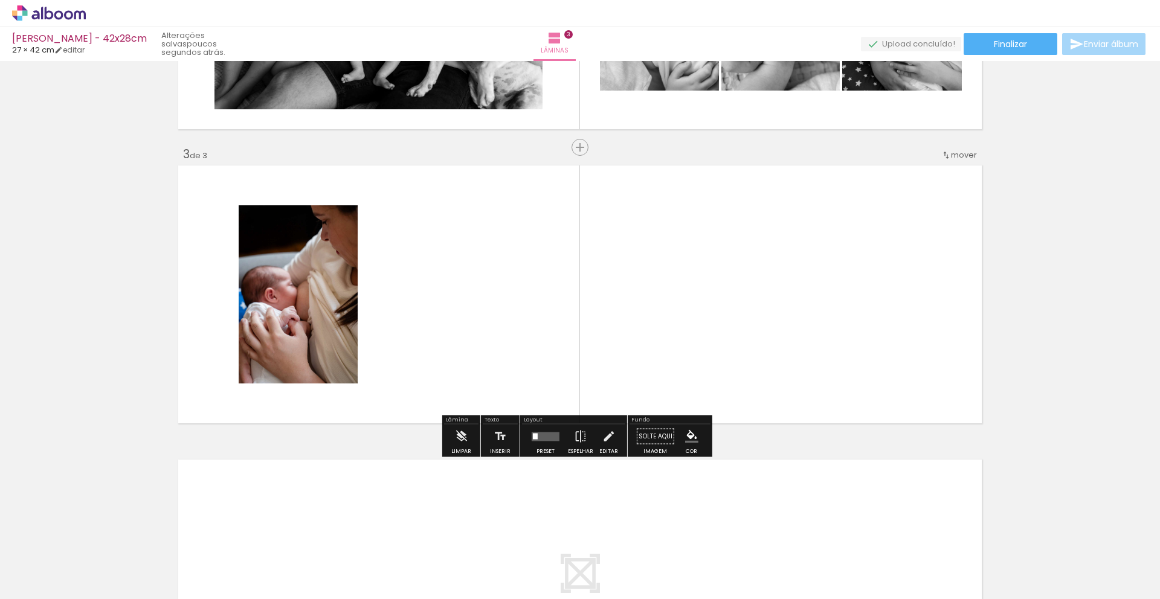
scroll to position [524, 0]
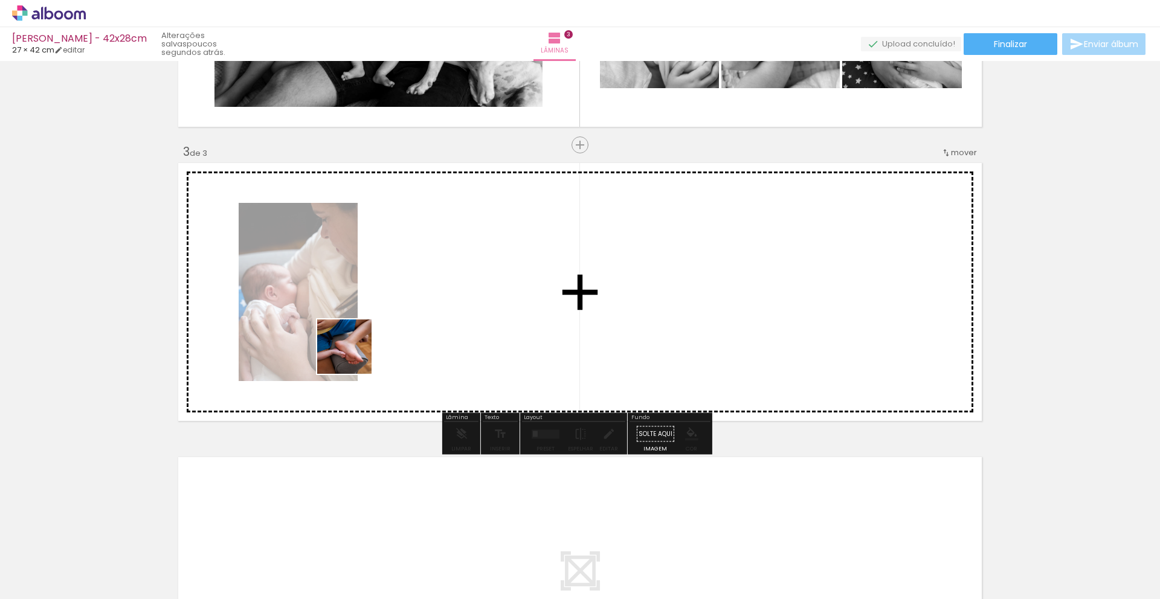
drag, startPoint x: 134, startPoint y: 572, endPoint x: 375, endPoint y: 337, distance: 337.1
click at [375, 337] on quentale-workspace at bounding box center [580, 299] width 1160 height 599
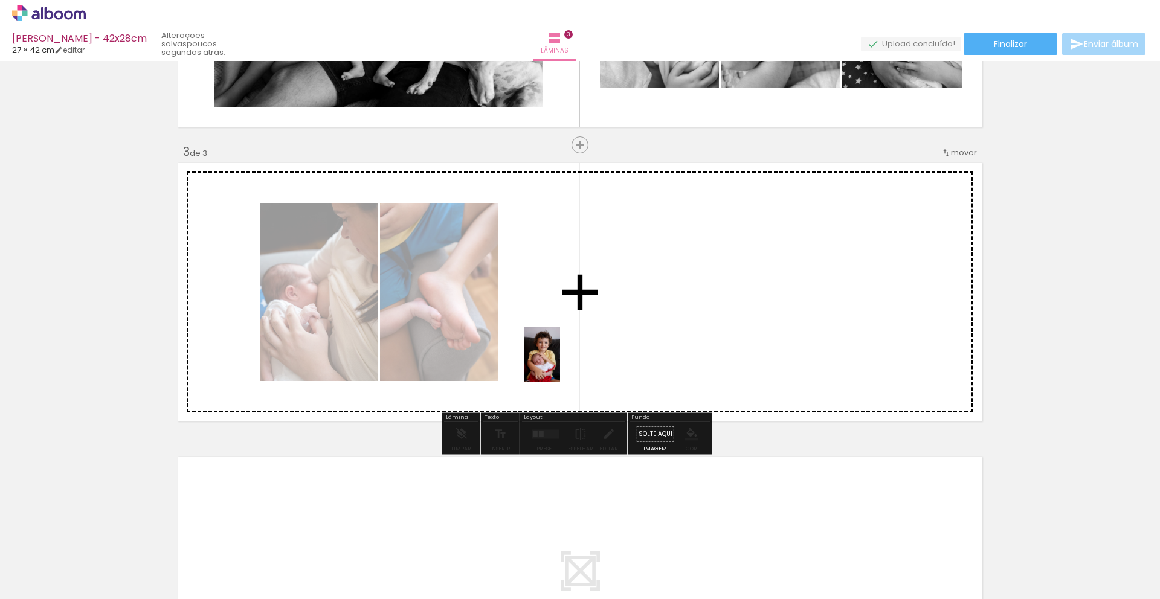
drag, startPoint x: 259, startPoint y: 578, endPoint x: 567, endPoint y: 361, distance: 376.5
click at [567, 361] on quentale-workspace at bounding box center [580, 299] width 1160 height 599
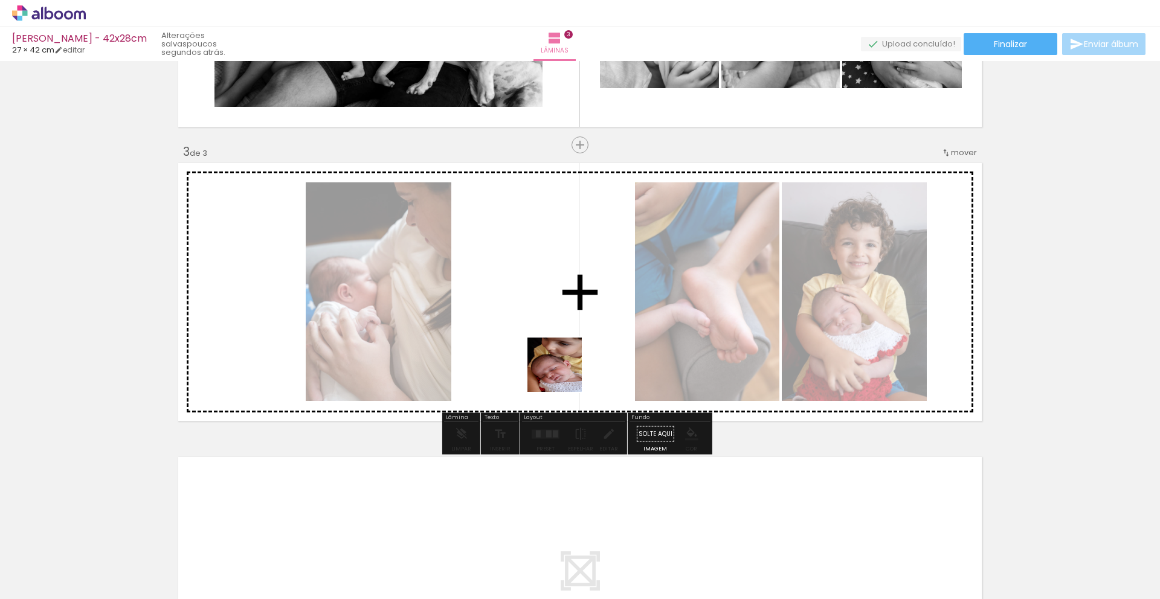
drag, startPoint x: 260, startPoint y: 568, endPoint x: 627, endPoint y: 338, distance: 433.0
click at [627, 338] on quentale-workspace at bounding box center [580, 299] width 1160 height 599
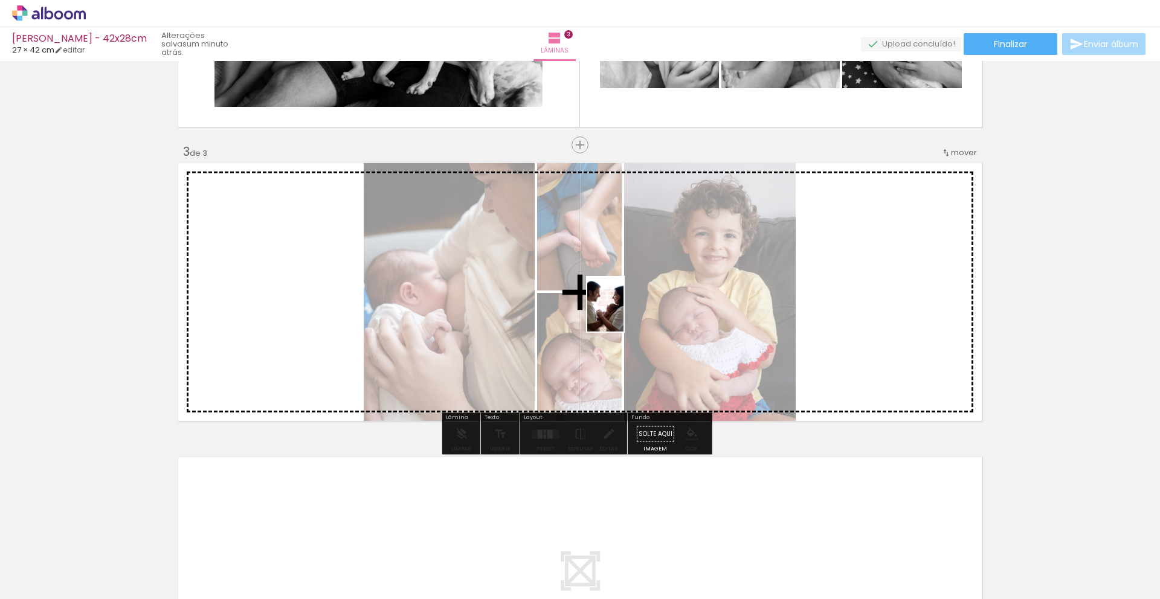
drag, startPoint x: 263, startPoint y: 565, endPoint x: 624, endPoint y: 314, distance: 440.2
click at [624, 314] on quentale-workspace at bounding box center [580, 299] width 1160 height 599
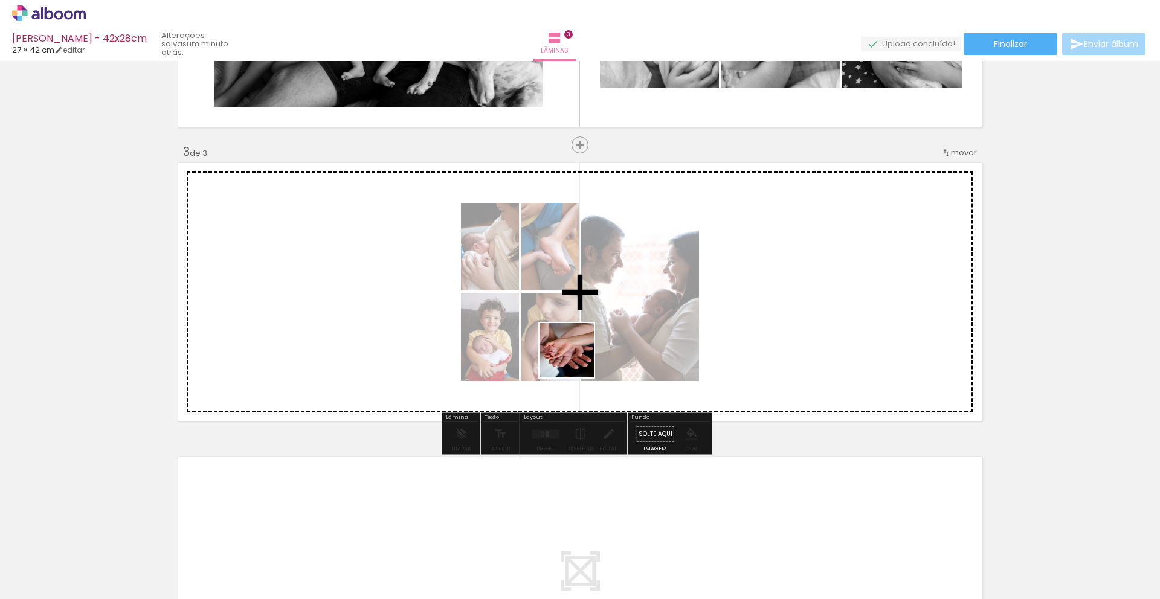
drag, startPoint x: 454, startPoint y: 572, endPoint x: 587, endPoint y: 332, distance: 274.5
click at [587, 332] on quentale-workspace at bounding box center [580, 299] width 1160 height 599
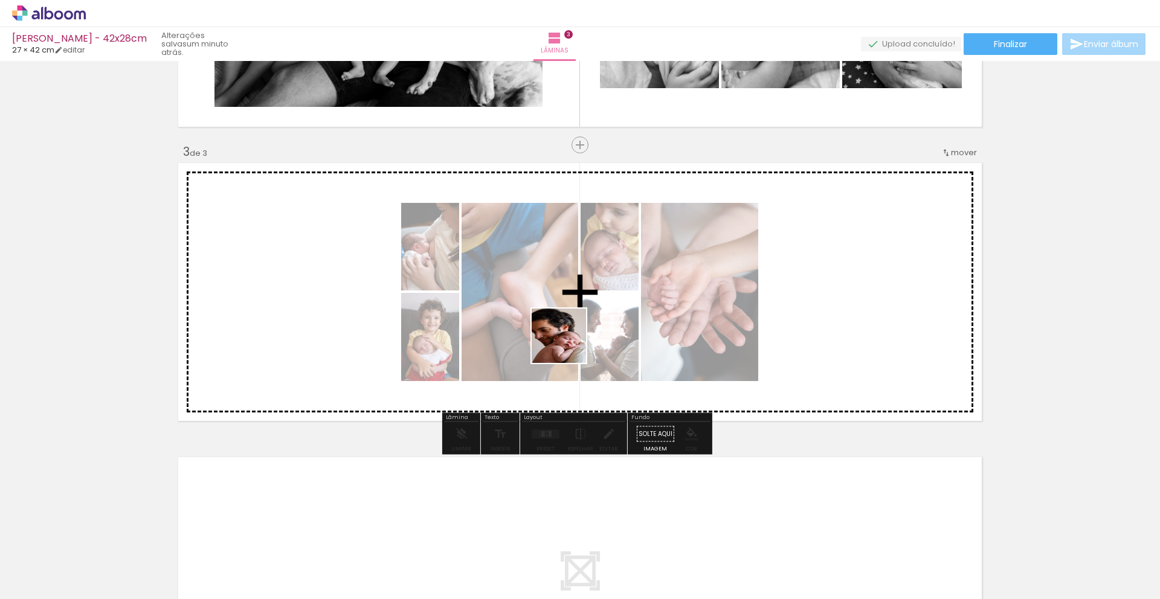
drag, startPoint x: 461, startPoint y: 560, endPoint x: 569, endPoint y: 344, distance: 241.0
click at [569, 344] on quentale-workspace at bounding box center [580, 299] width 1160 height 599
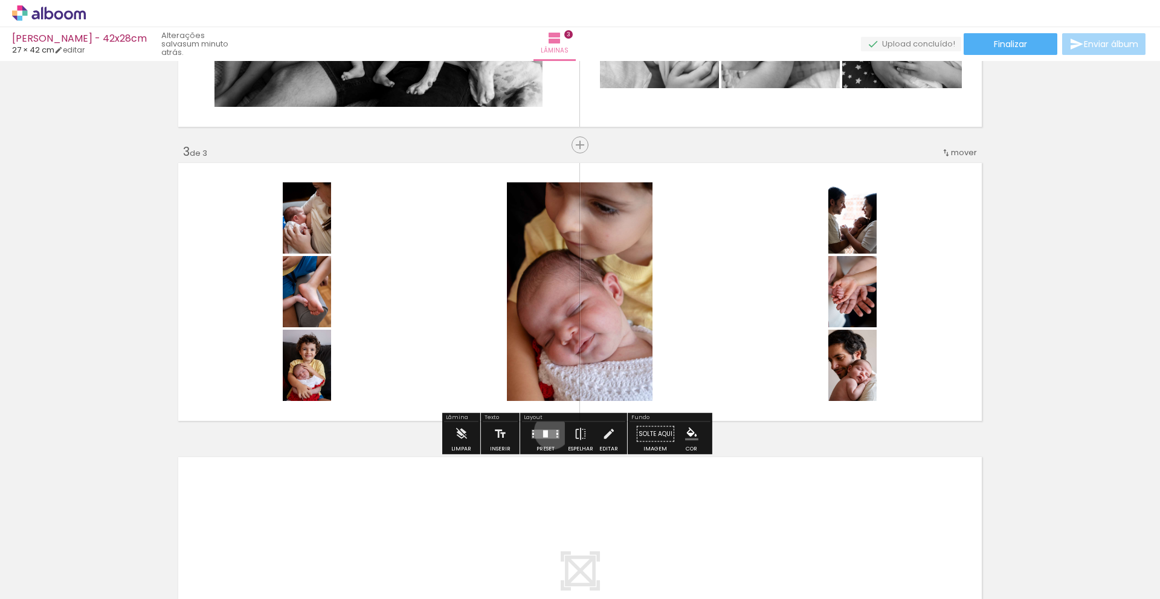
click at [549, 431] on quentale-layouter at bounding box center [546, 434] width 28 height 9
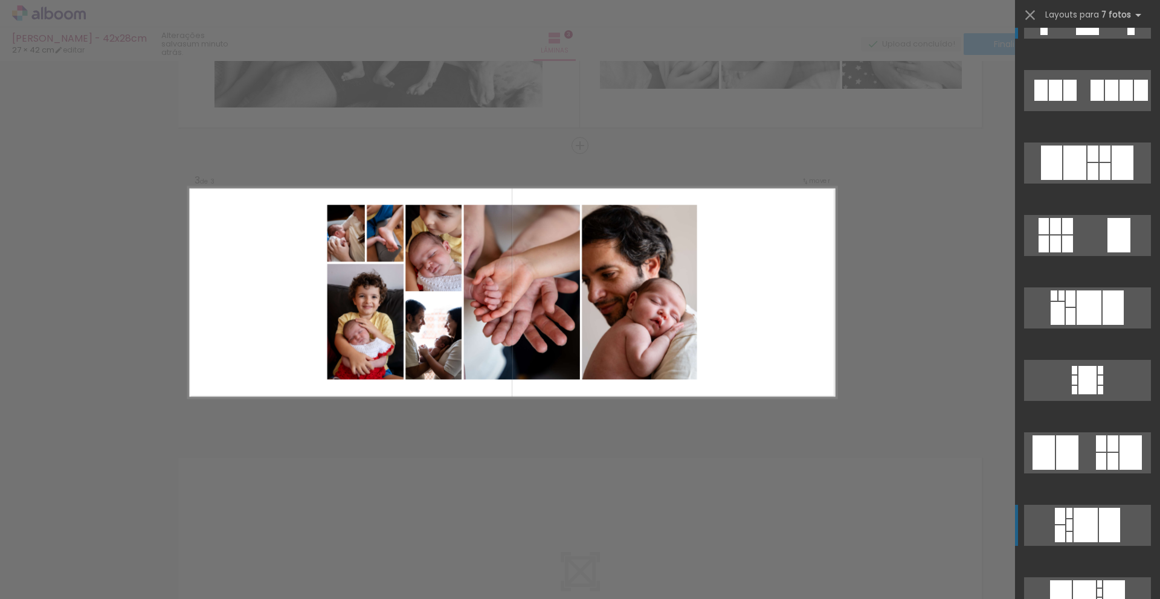
scroll to position [0, 0]
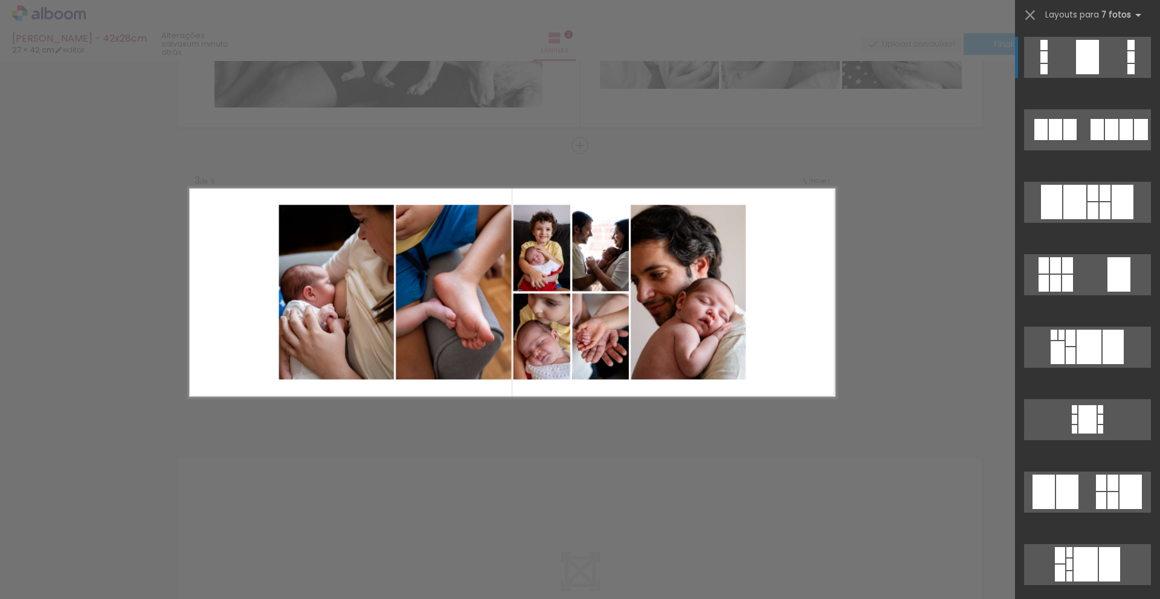
click at [926, 269] on div "Confirmar Cancelar" at bounding box center [580, 140] width 1160 height 1206
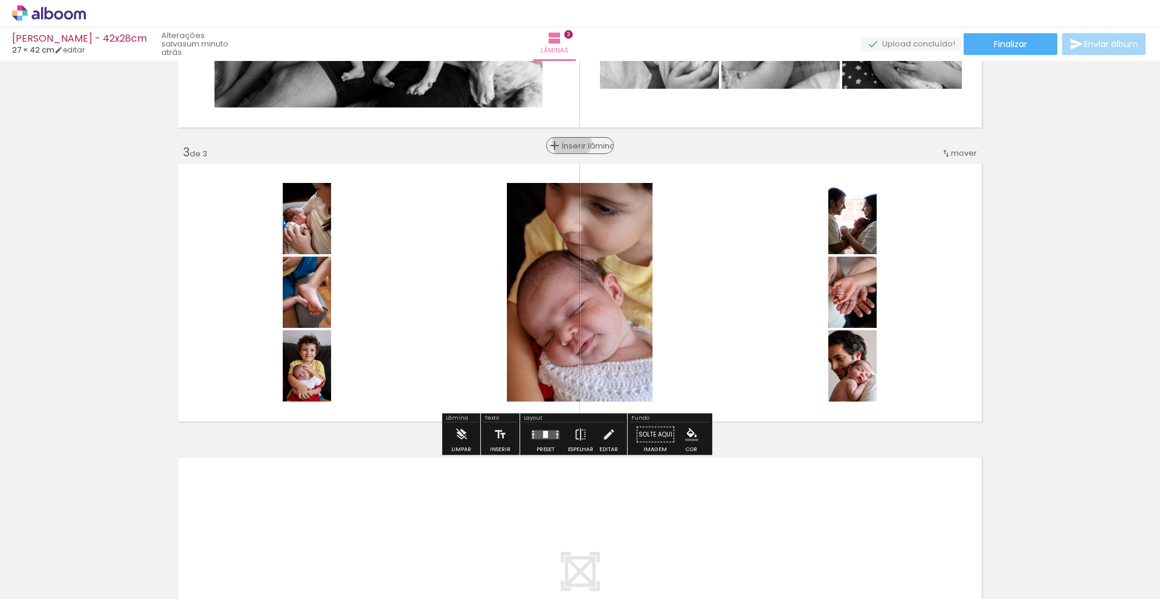
click at [567, 143] on span "Inserir lâmina" at bounding box center [585, 146] width 47 height 8
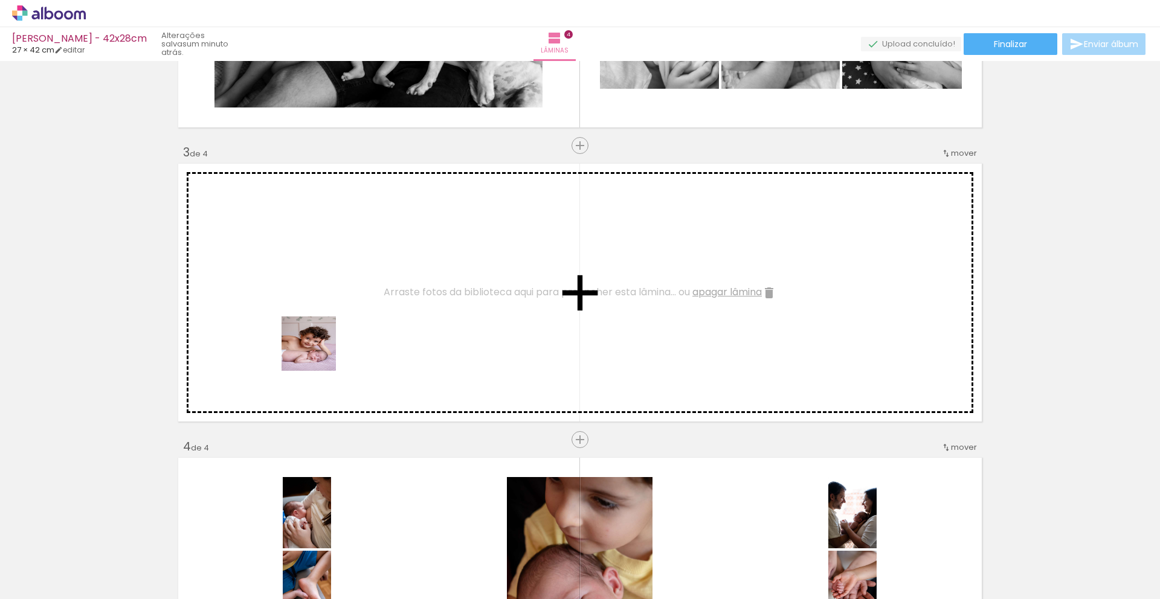
drag, startPoint x: 264, startPoint y: 428, endPoint x: 332, endPoint y: 314, distance: 133.1
click at [332, 314] on quentale-workspace at bounding box center [580, 299] width 1160 height 599
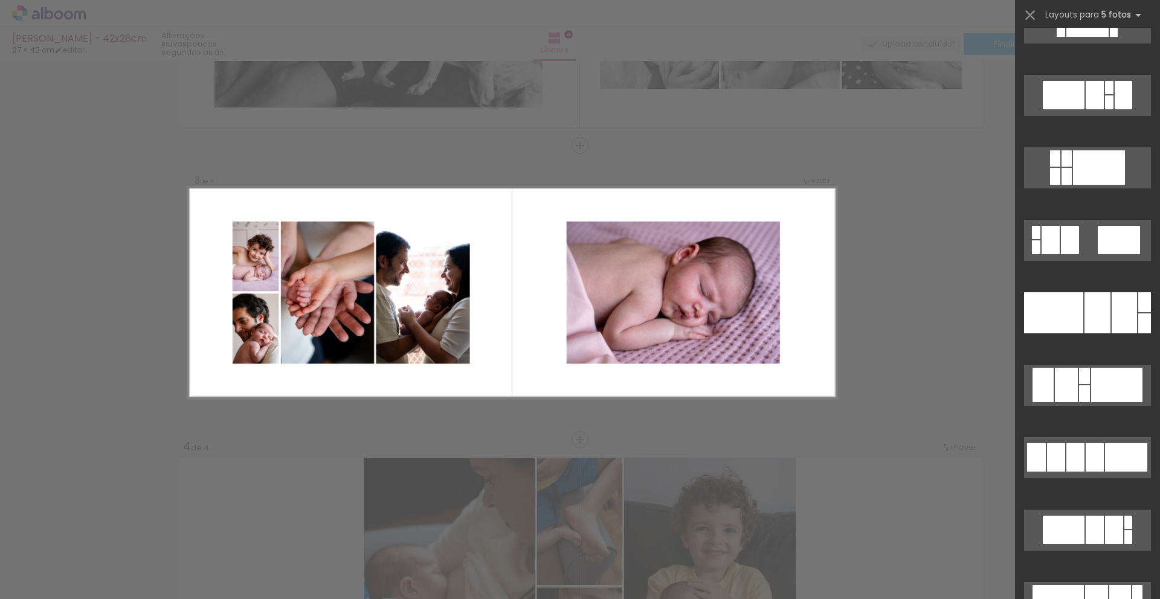
scroll to position [1333, 0]
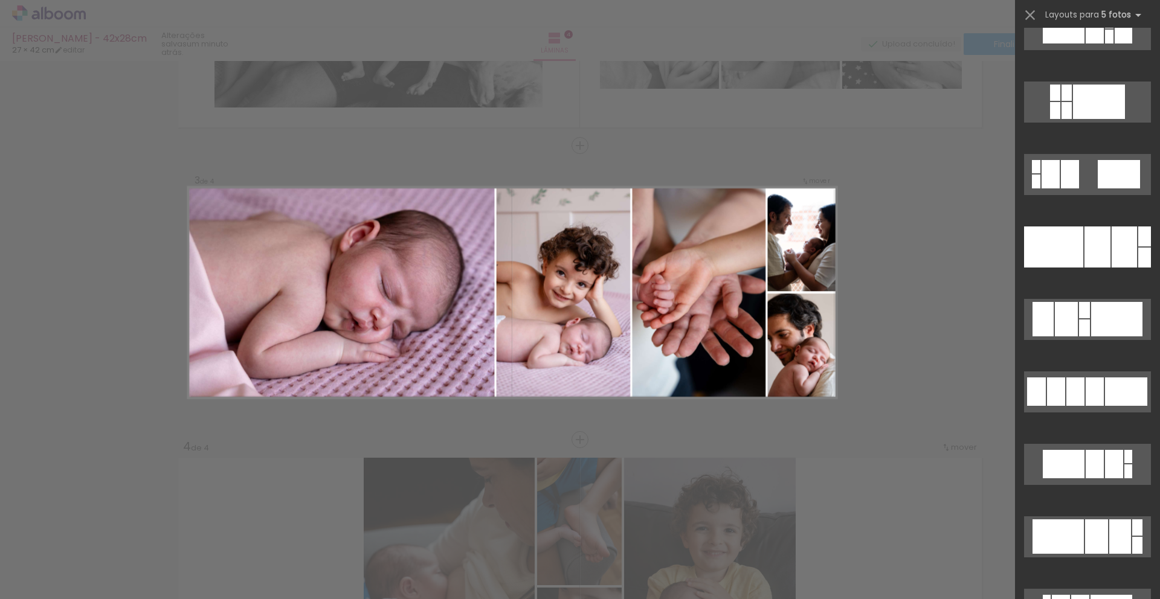
click at [984, 260] on div "Confirmar Cancelar" at bounding box center [580, 287] width 1160 height 1500
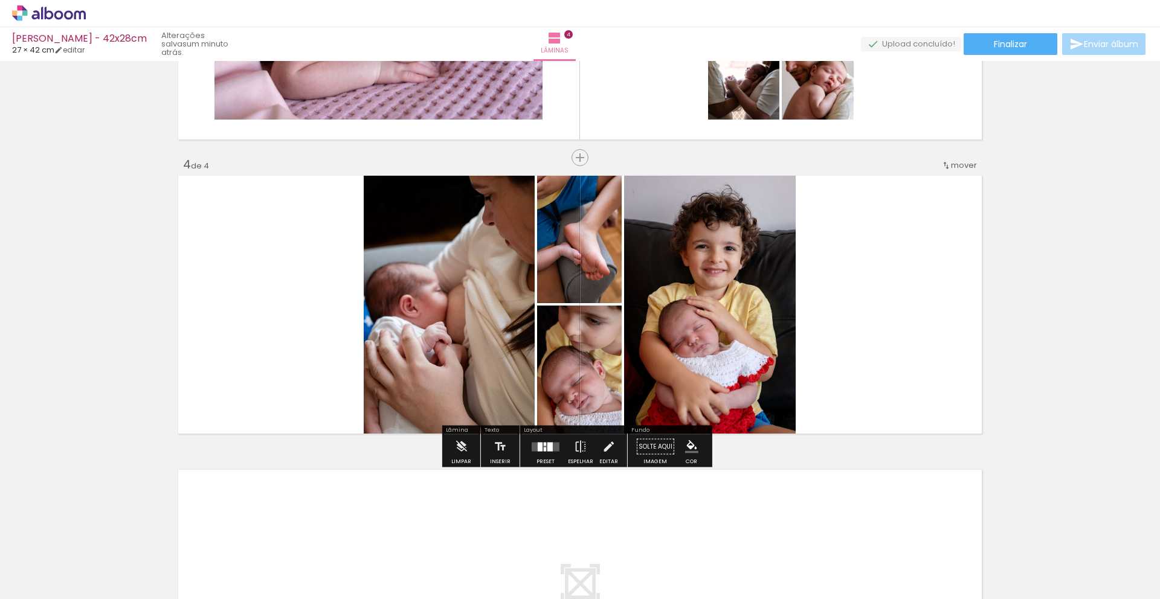
scroll to position [818, 0]
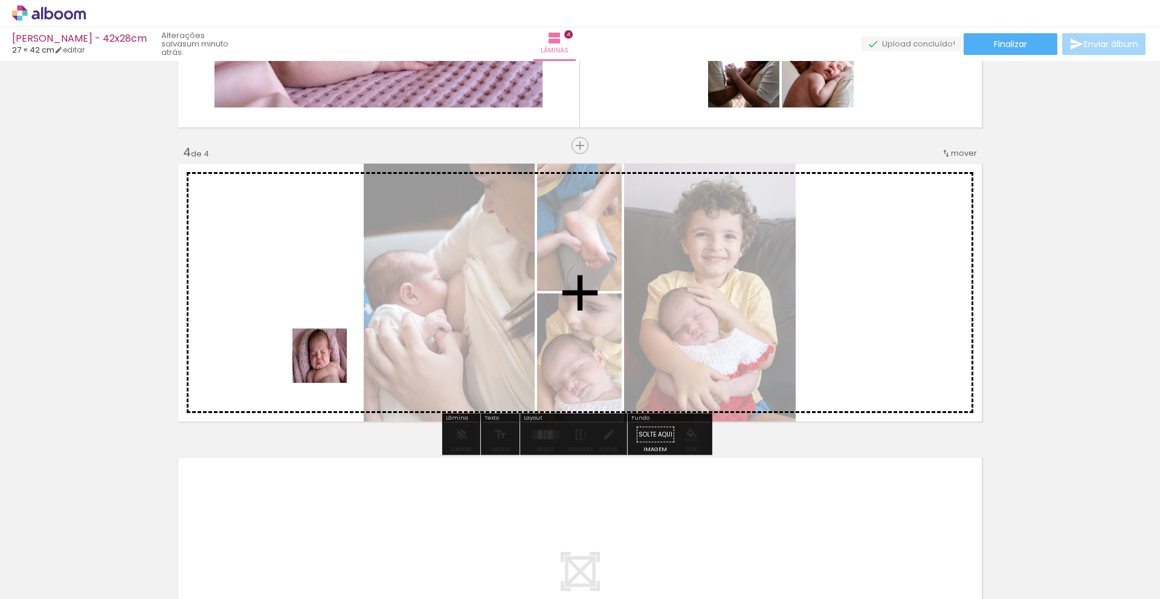
drag, startPoint x: 255, startPoint y: 569, endPoint x: 335, endPoint y: 347, distance: 236.2
click at [335, 347] on quentale-workspace at bounding box center [580, 299] width 1160 height 599
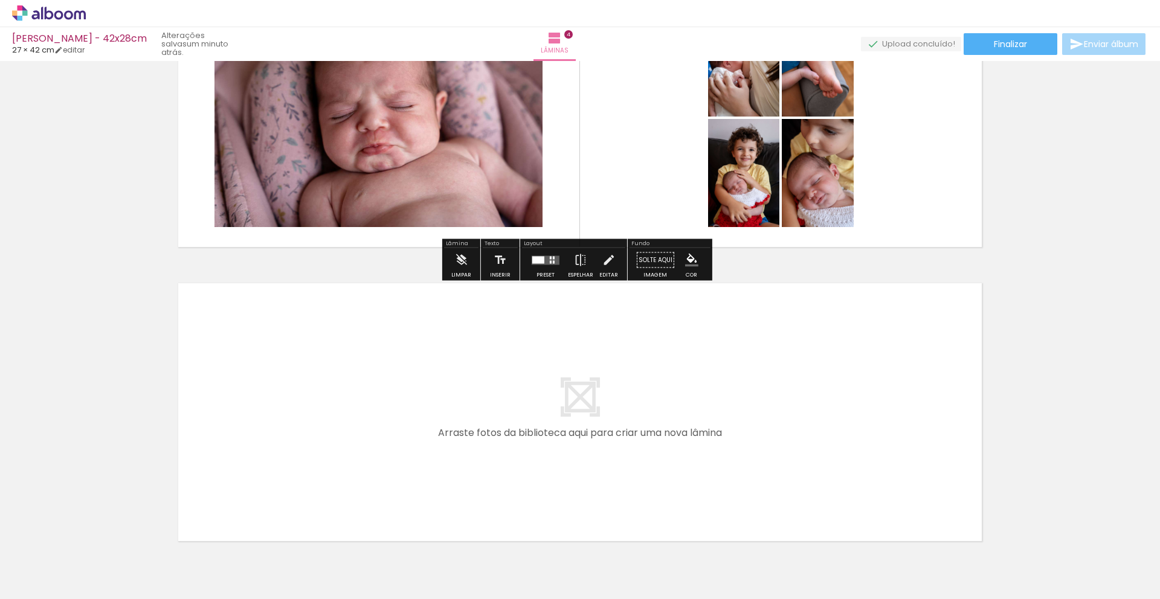
scroll to position [979, 0]
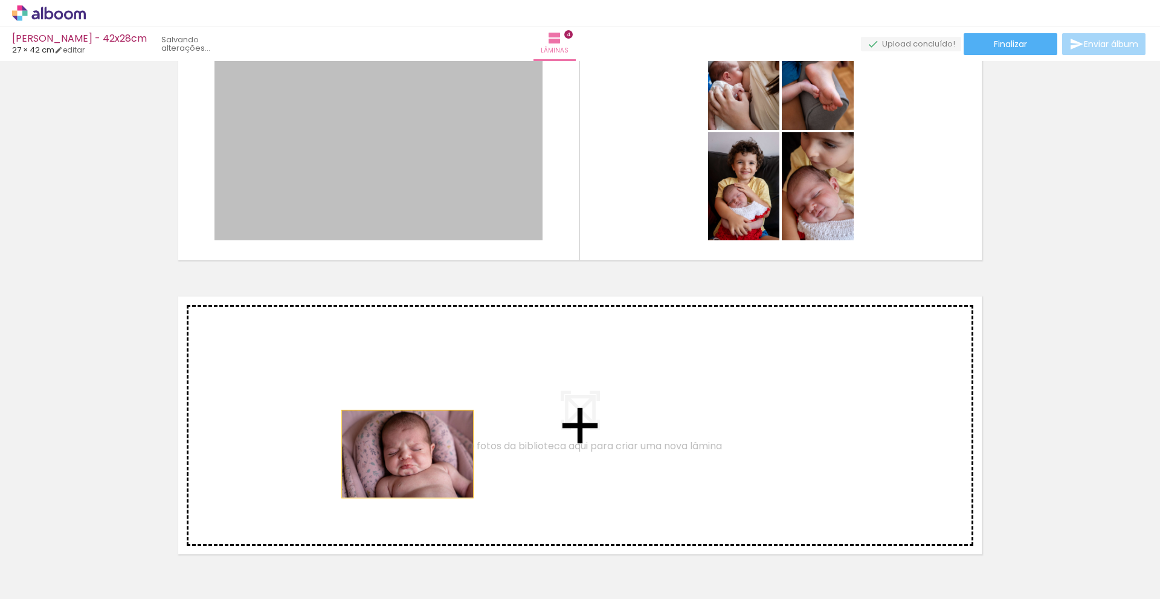
drag, startPoint x: 366, startPoint y: 181, endPoint x: 404, endPoint y: 477, distance: 298.5
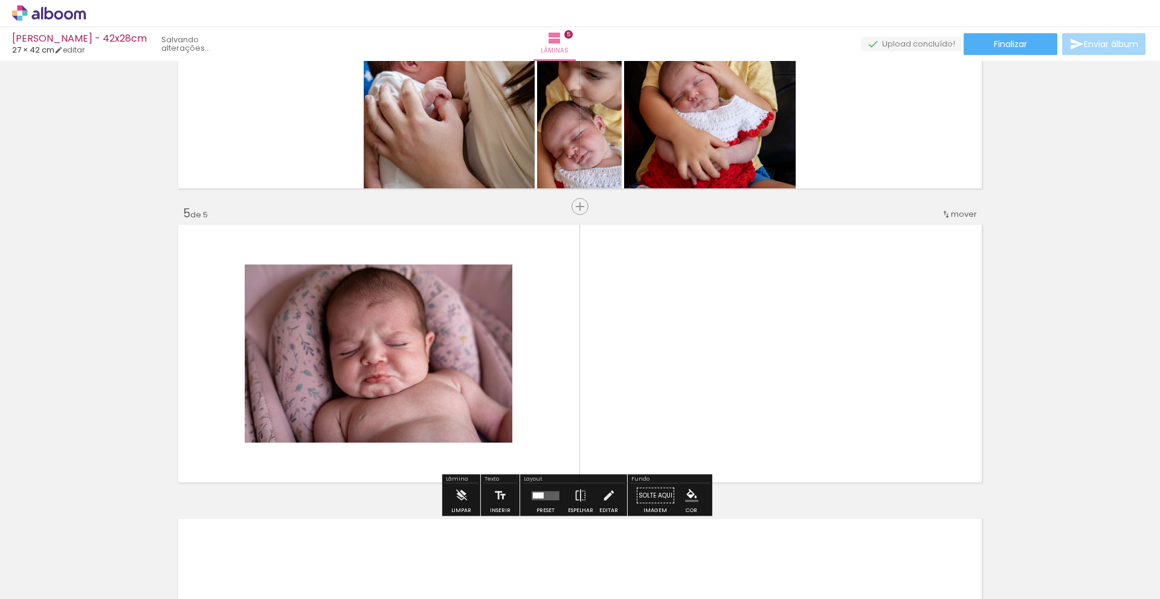
scroll to position [1113, 0]
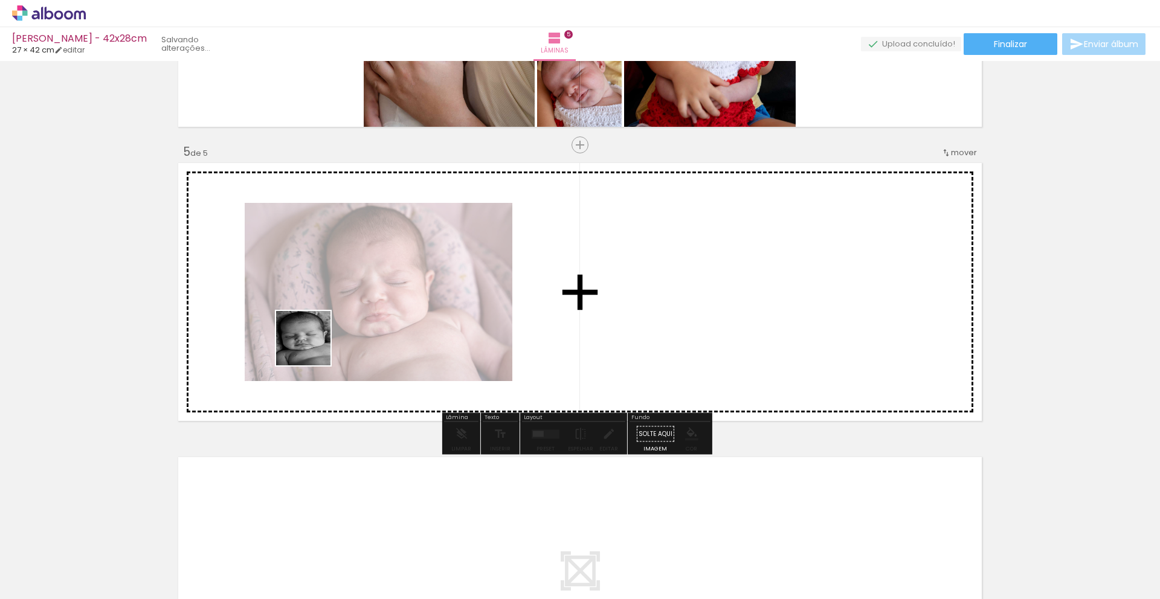
drag, startPoint x: 121, startPoint y: 566, endPoint x: 317, endPoint y: 338, distance: 300.3
click at [318, 337] on quentale-workspace at bounding box center [580, 299] width 1160 height 599
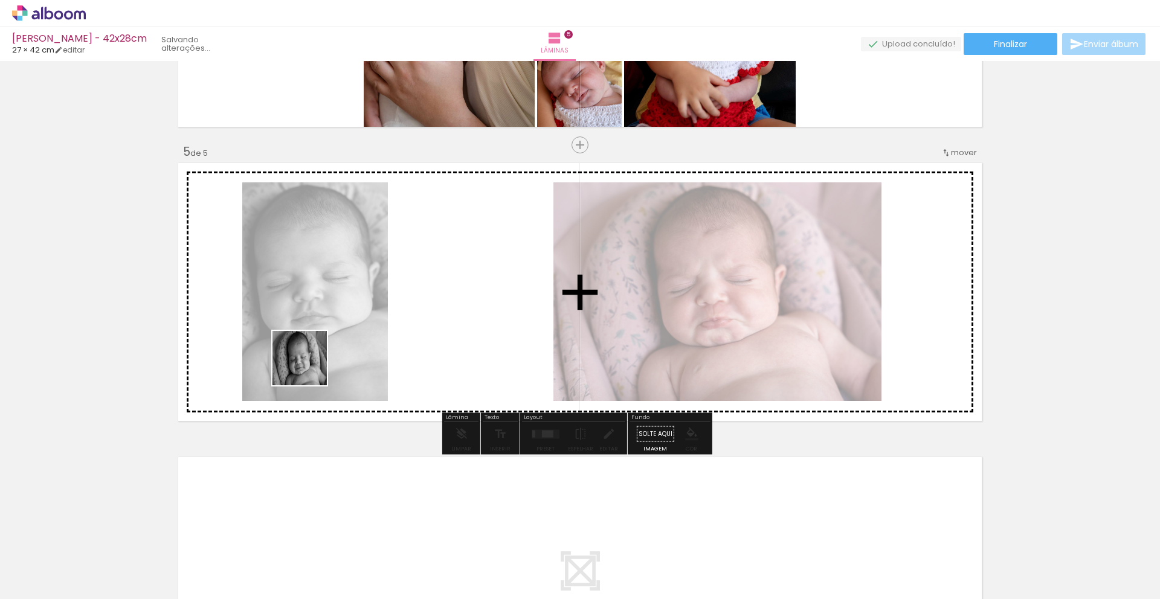
drag, startPoint x: 132, startPoint y: 560, endPoint x: 343, endPoint y: 326, distance: 314.4
click at [343, 326] on quentale-workspace at bounding box center [580, 299] width 1160 height 599
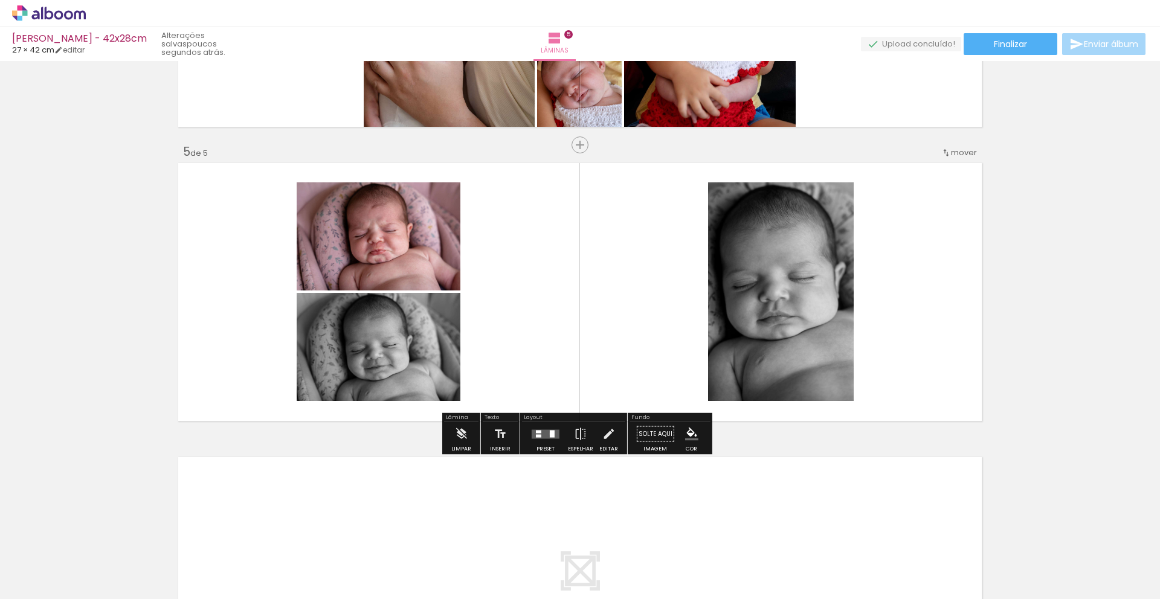
click at [550, 434] on div at bounding box center [552, 433] width 5 height 7
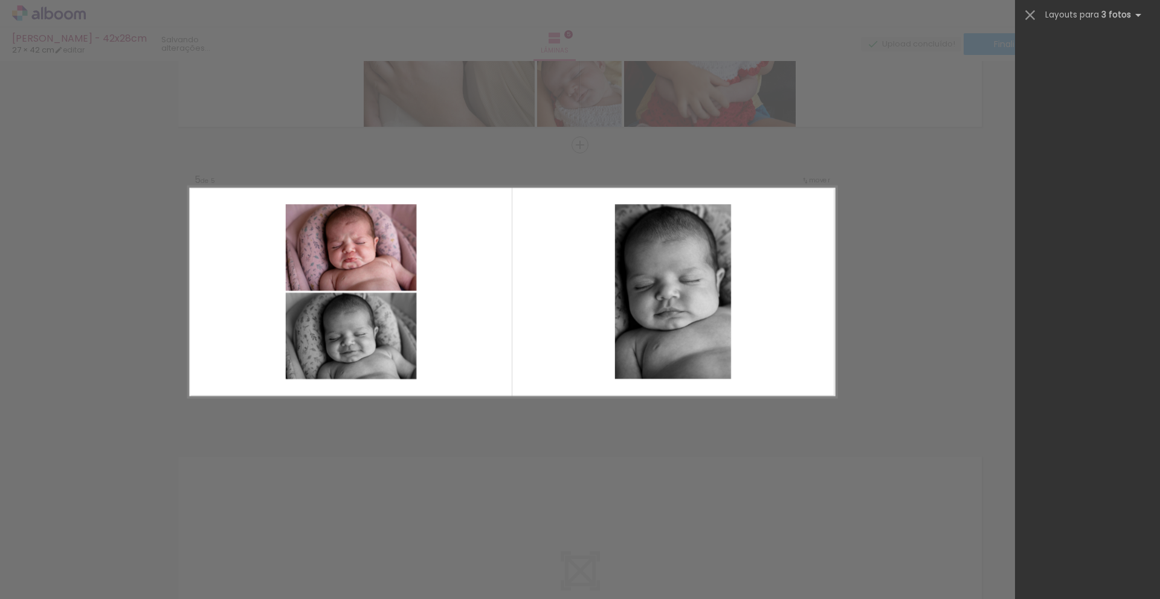
scroll to position [0, 0]
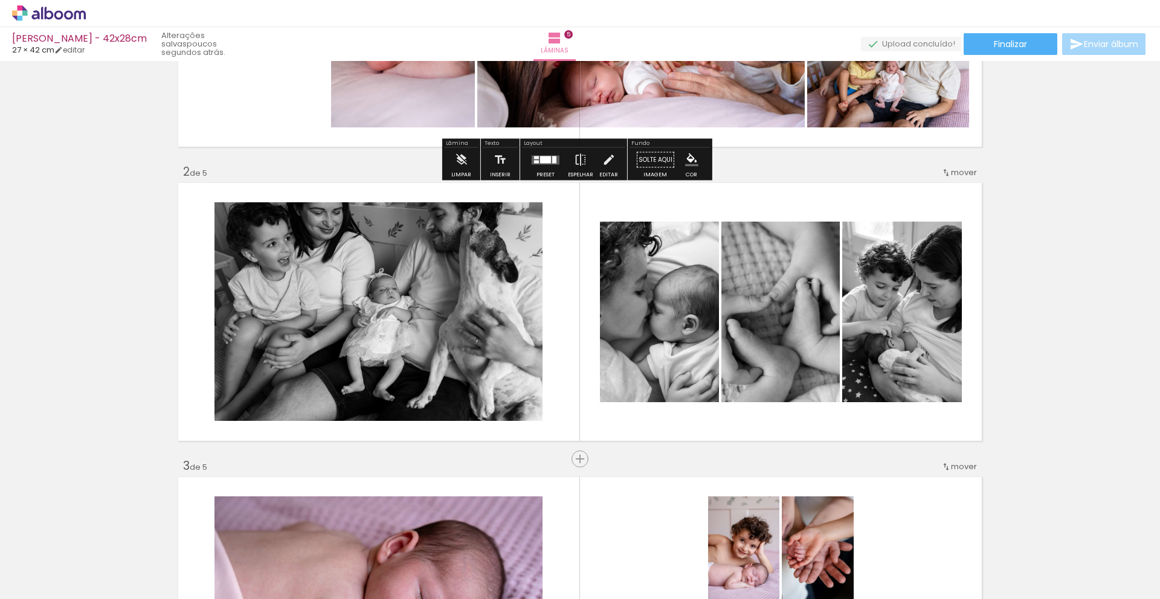
scroll to position [222, 0]
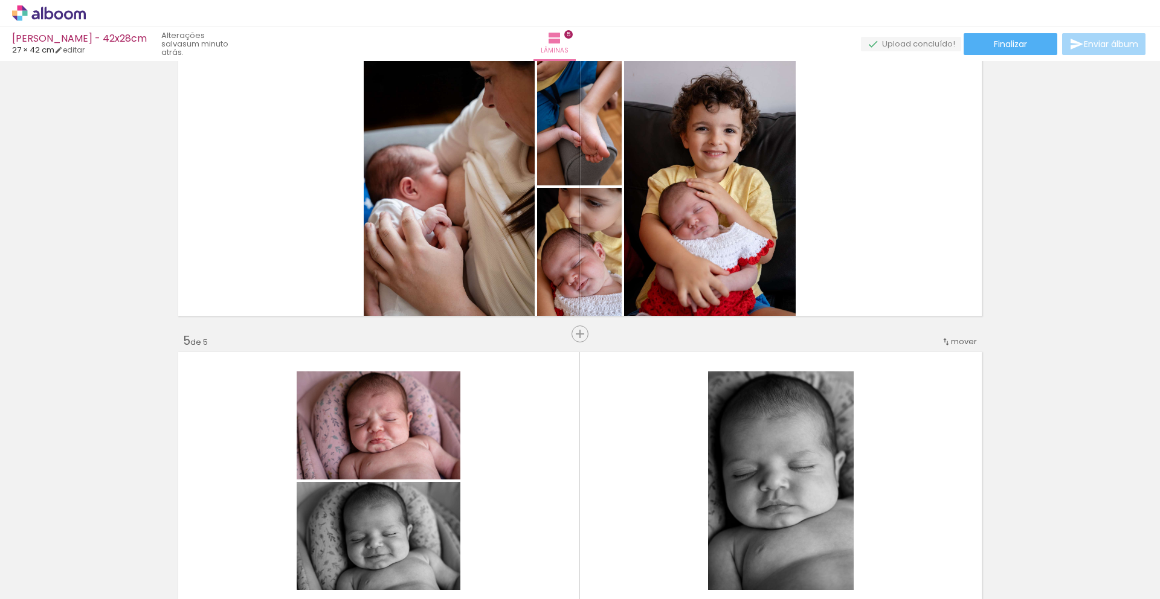
scroll to position [963, 0]
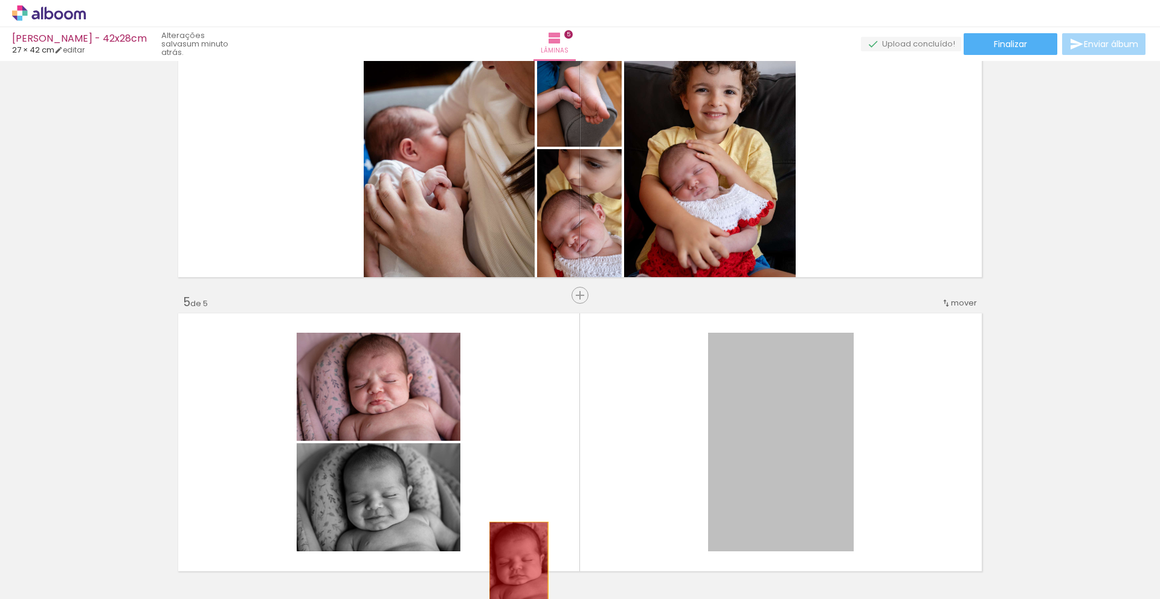
drag, startPoint x: 769, startPoint y: 417, endPoint x: 514, endPoint y: 566, distance: 295.5
click at [514, 566] on quentale-workspace at bounding box center [580, 299] width 1160 height 599
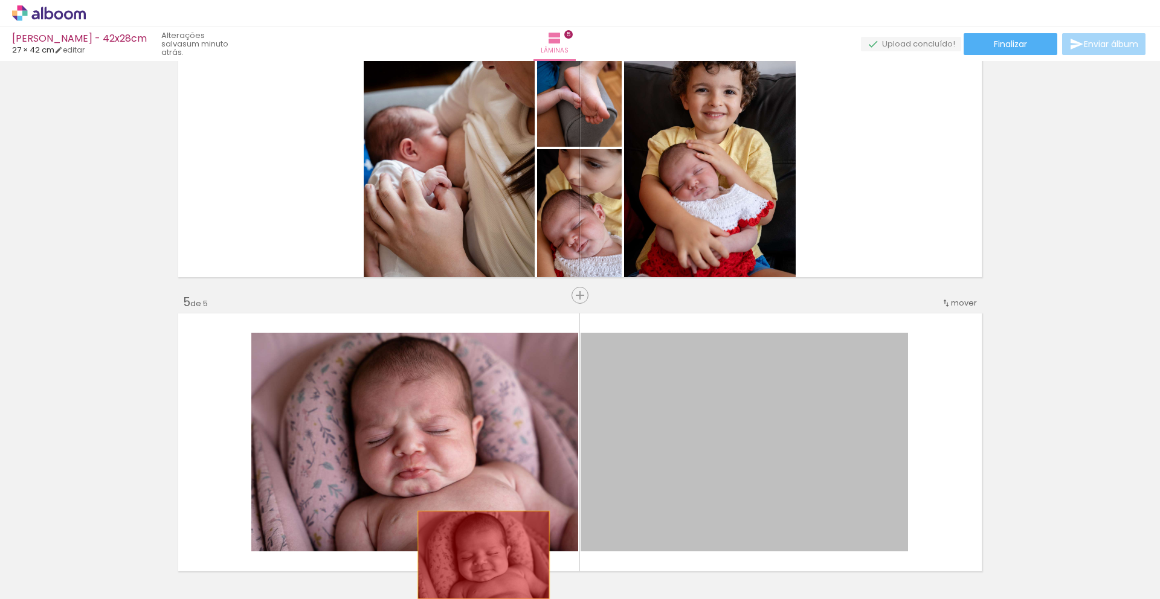
drag, startPoint x: 773, startPoint y: 453, endPoint x: 479, endPoint y: 555, distance: 311.7
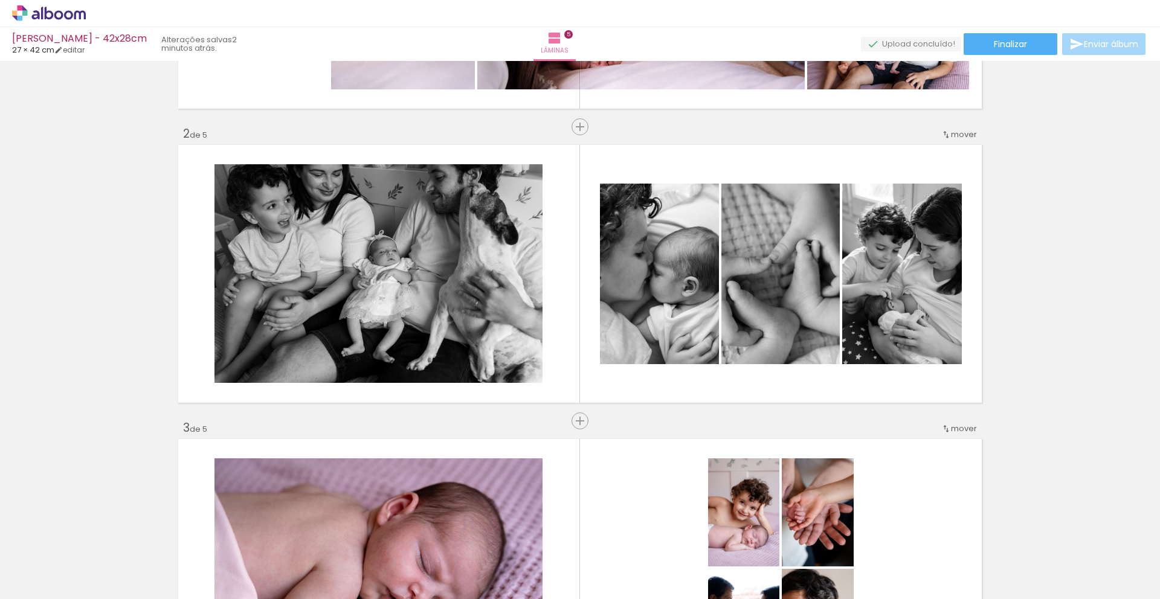
scroll to position [246, 0]
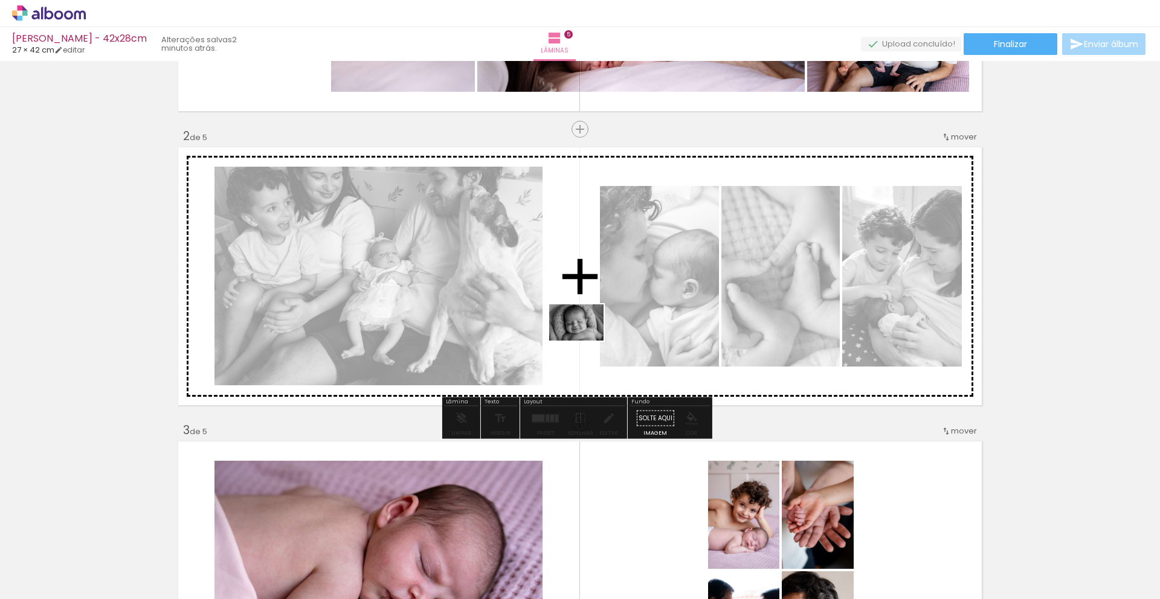
drag, startPoint x: 190, startPoint y: 573, endPoint x: 625, endPoint y: 317, distance: 505.4
click at [625, 317] on quentale-workspace at bounding box center [580, 299] width 1160 height 599
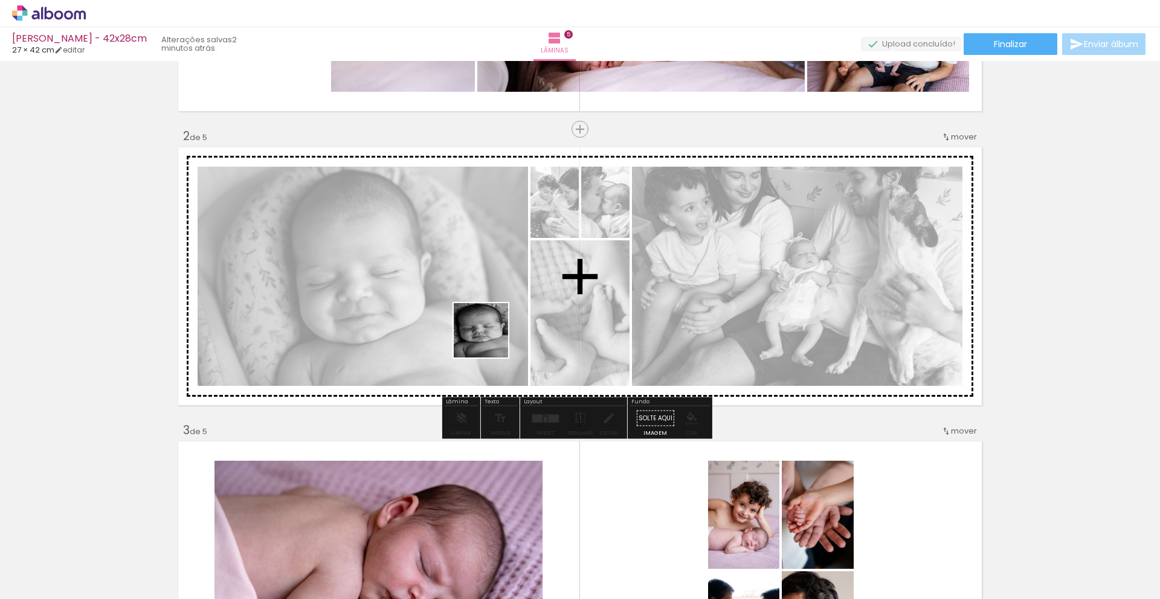
drag, startPoint x: 118, startPoint y: 568, endPoint x: 509, endPoint y: 328, distance: 458.7
click at [509, 328] on quentale-workspace at bounding box center [580, 299] width 1160 height 599
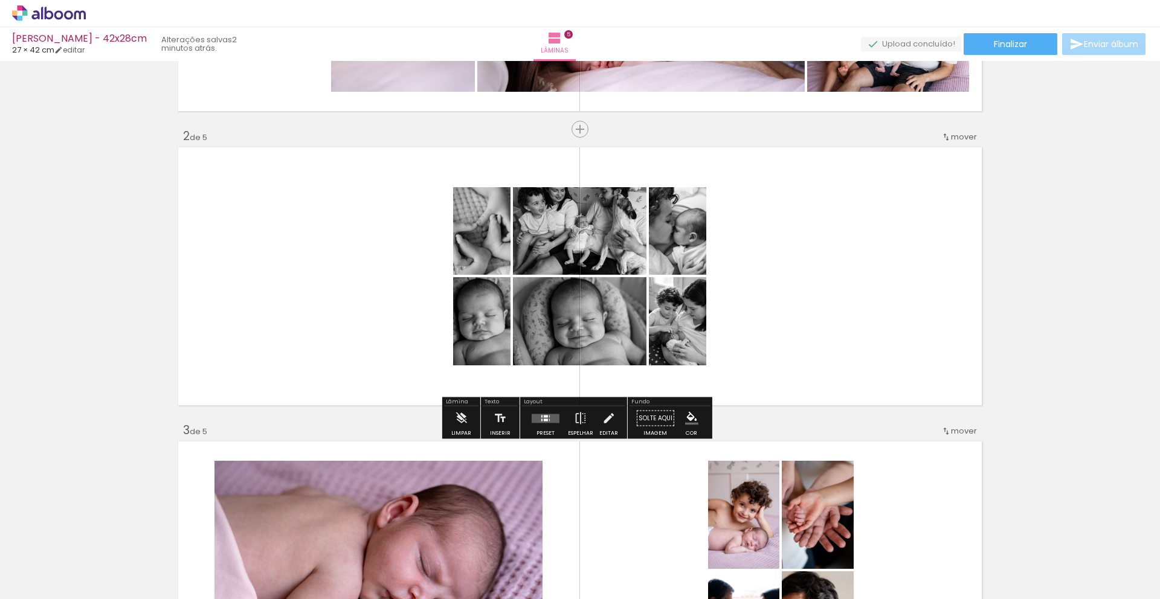
click at [538, 422] on quentale-layouter at bounding box center [546, 418] width 28 height 9
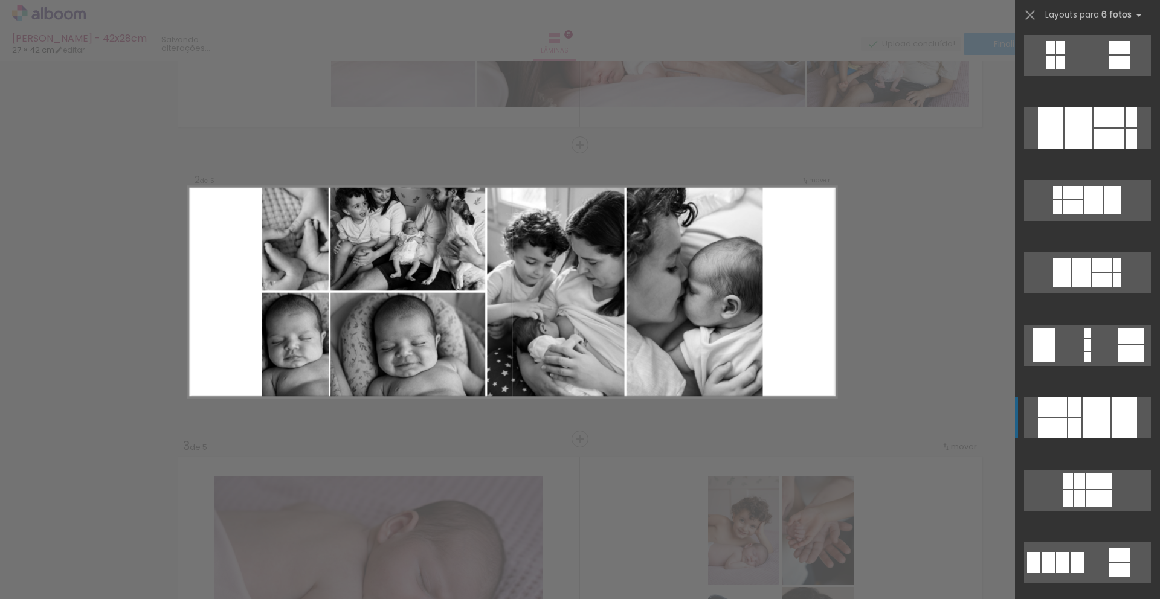
scroll to position [0, 0]
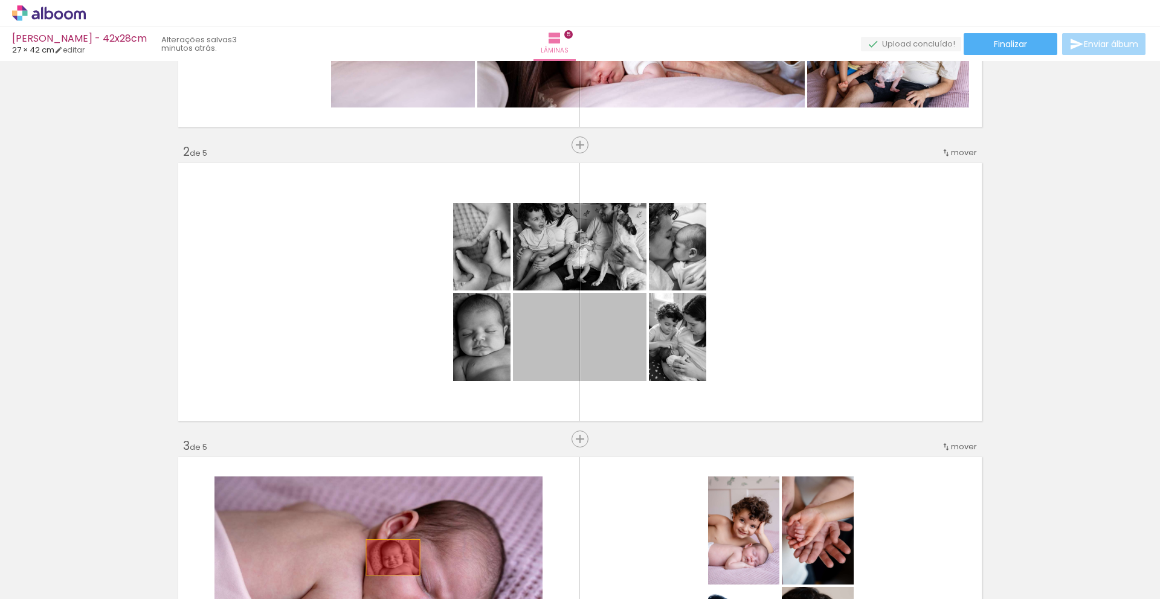
drag, startPoint x: 539, startPoint y: 360, endPoint x: 384, endPoint y: 563, distance: 256.1
click at [384, 563] on quentale-workspace at bounding box center [580, 299] width 1160 height 599
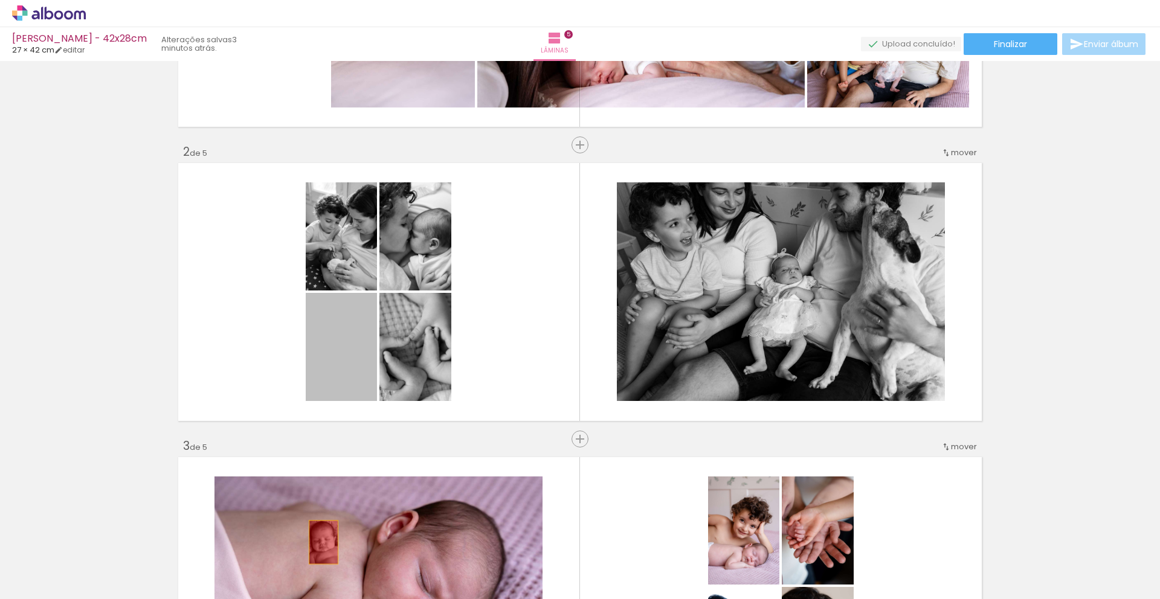
drag, startPoint x: 333, startPoint y: 372, endPoint x: 319, endPoint y: 546, distance: 174.0
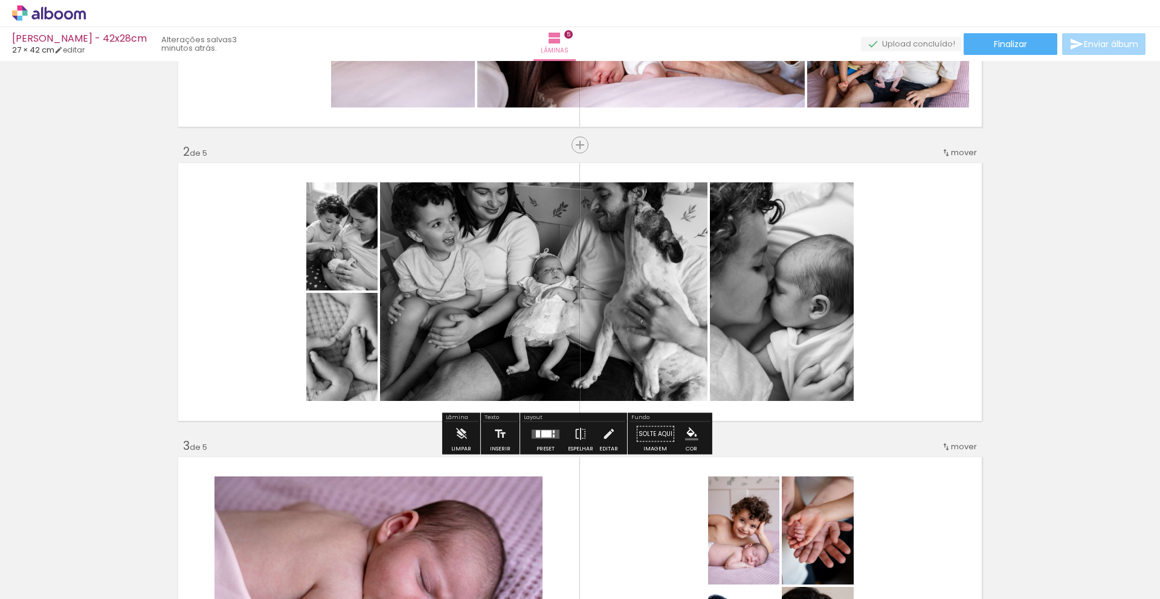
click at [541, 430] on quentale-layouter at bounding box center [546, 434] width 28 height 9
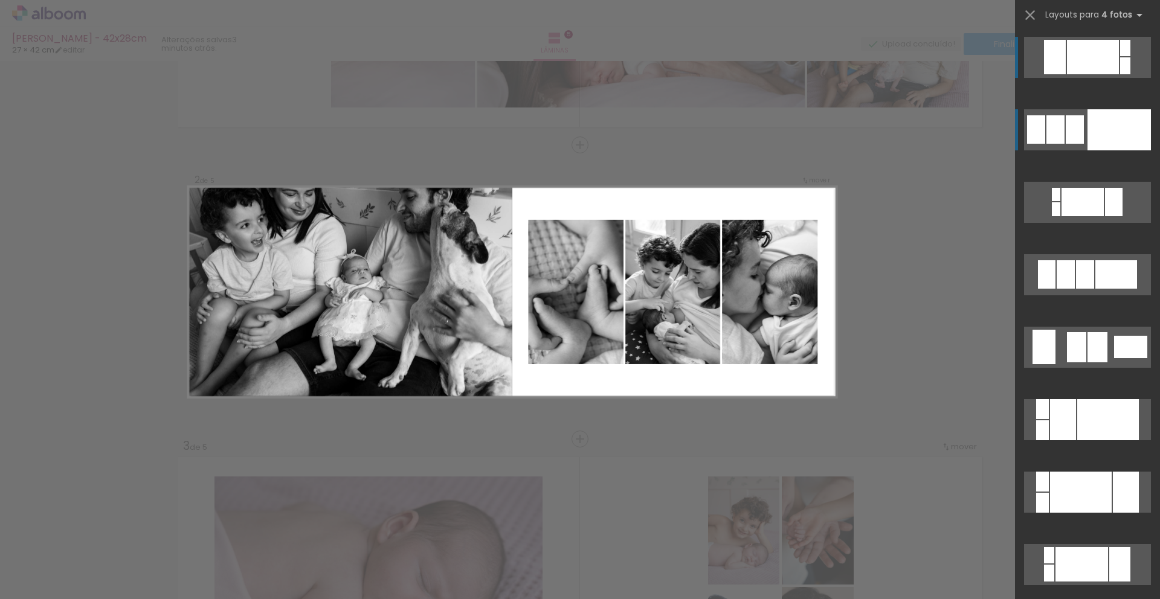
click at [1060, 202] on div at bounding box center [1056, 209] width 8 height 14
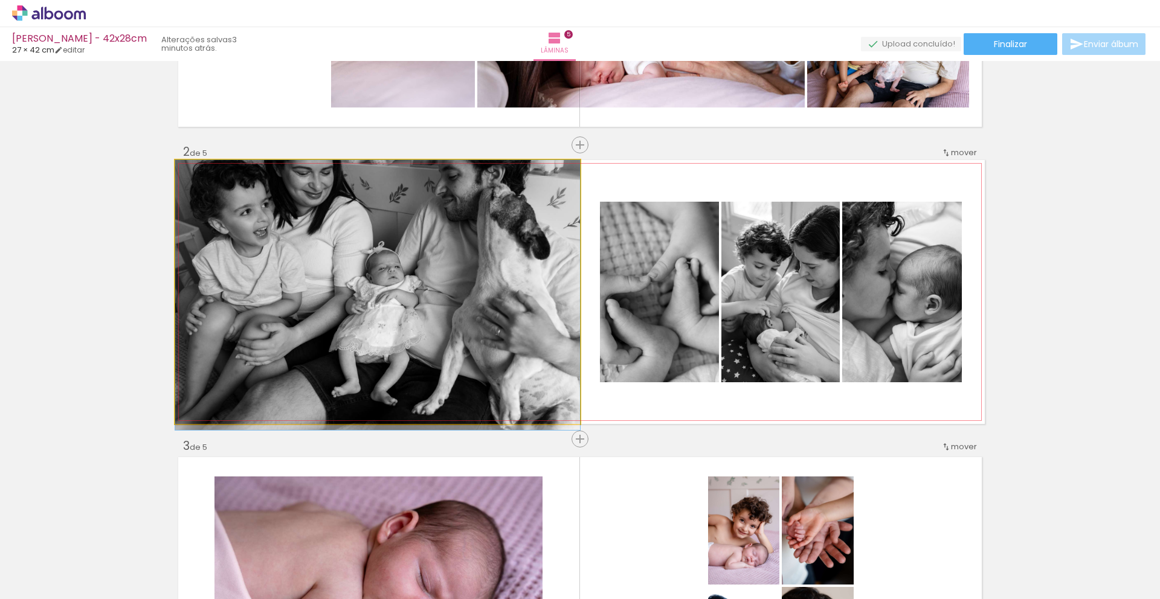
drag, startPoint x: 383, startPoint y: 303, endPoint x: 318, endPoint y: 377, distance: 98.5
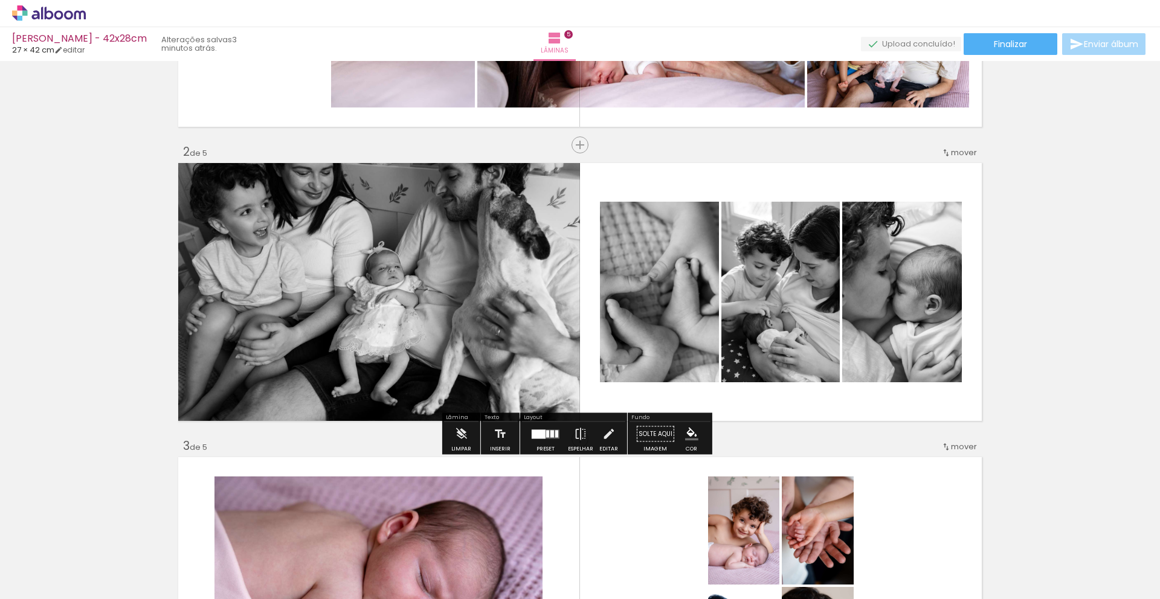
click at [546, 436] on div at bounding box center [547, 433] width 3 height 7
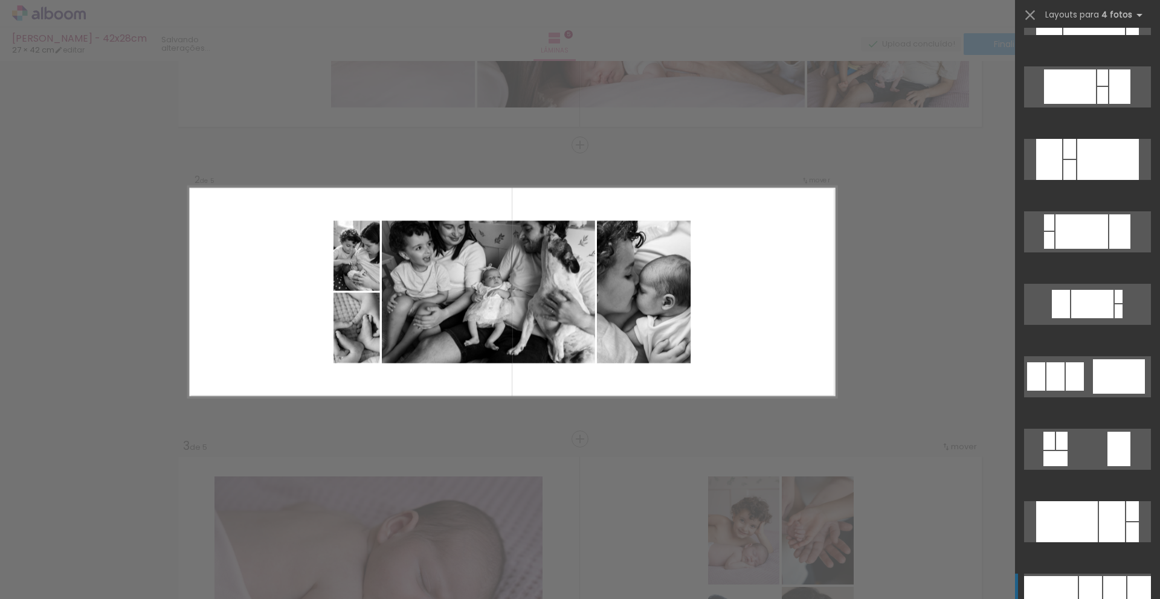
scroll to position [2976, 0]
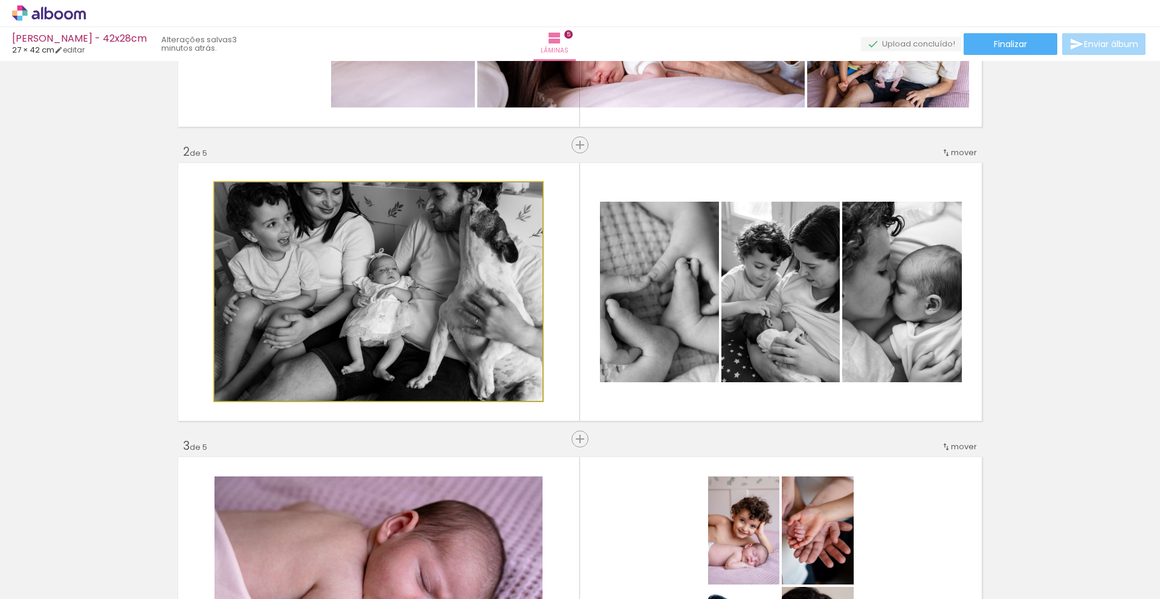
drag, startPoint x: 417, startPoint y: 291, endPoint x: 364, endPoint y: 322, distance: 60.9
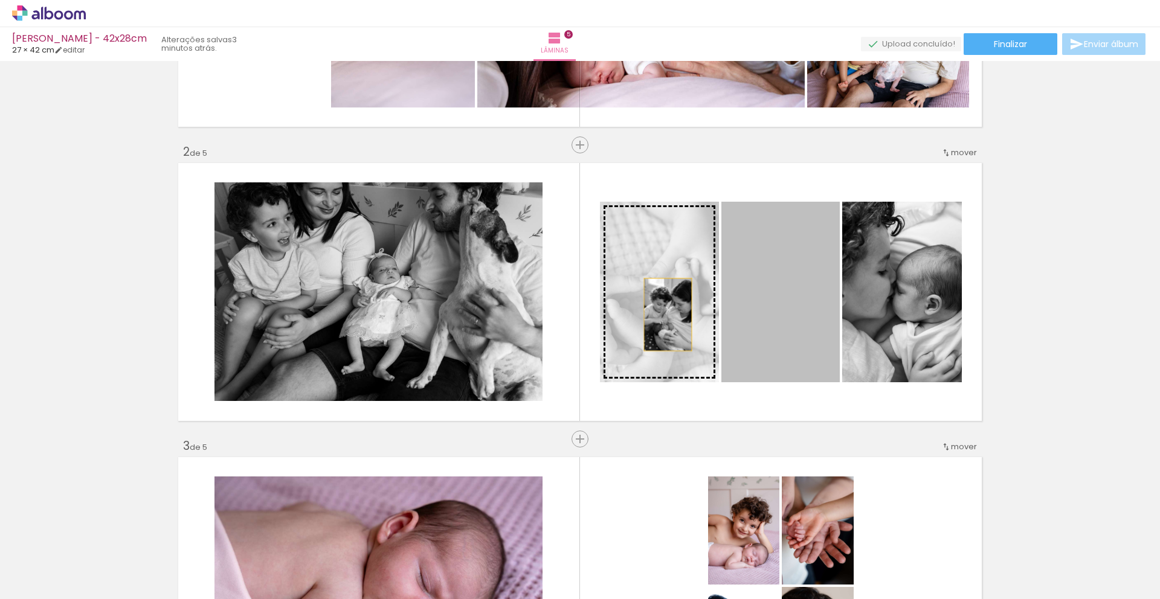
drag, startPoint x: 758, startPoint y: 311, endPoint x: 654, endPoint y: 315, distance: 104.6
click at [0, 0] on slot at bounding box center [0, 0] width 0 height 0
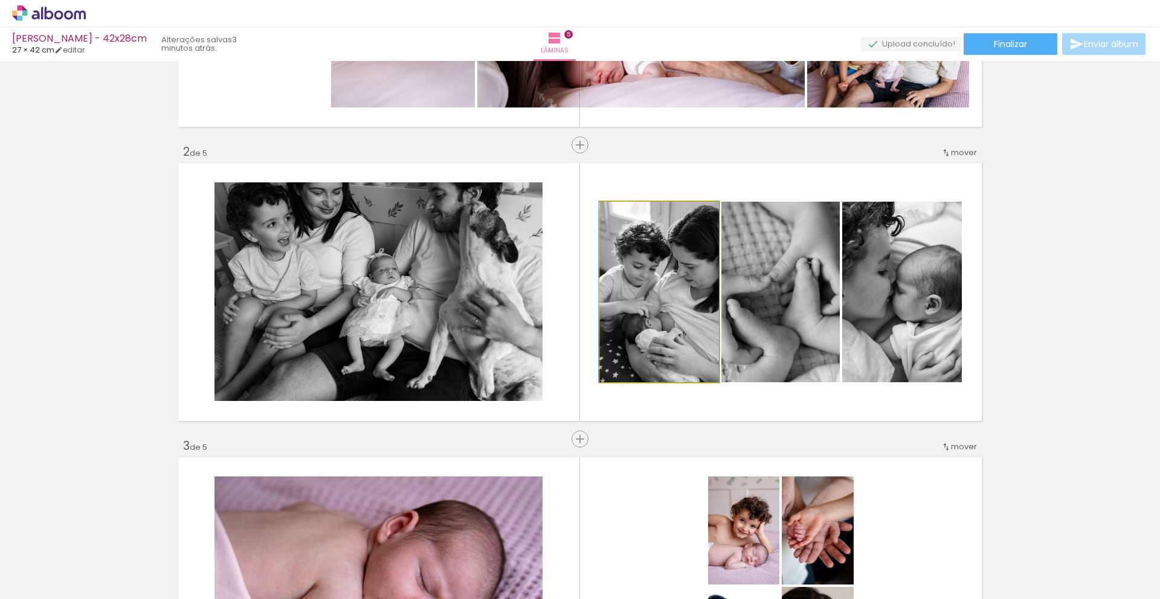
drag, startPoint x: 652, startPoint y: 291, endPoint x: 624, endPoint y: 286, distance: 28.2
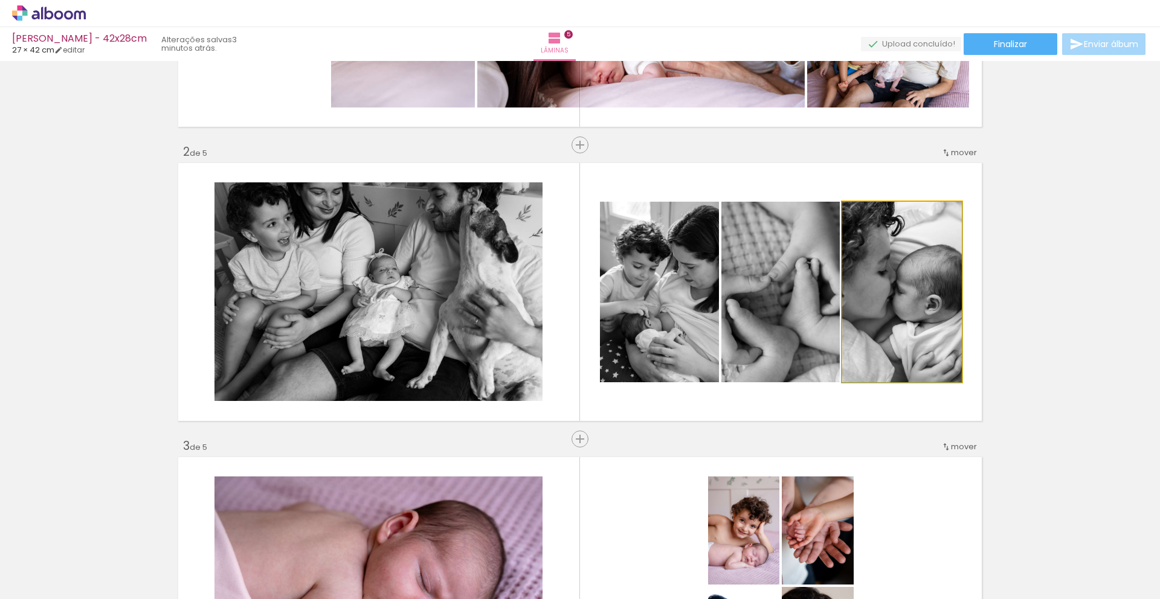
drag, startPoint x: 915, startPoint y: 303, endPoint x: 897, endPoint y: 305, distance: 18.2
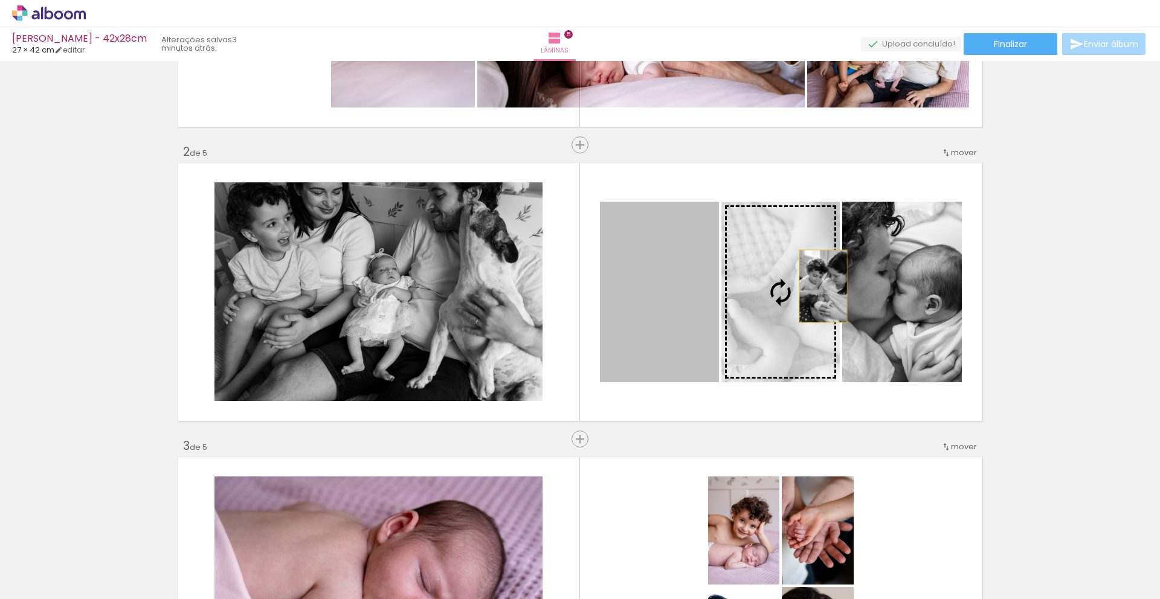
drag, startPoint x: 644, startPoint y: 303, endPoint x: 860, endPoint y: 283, distance: 217.2
click at [0, 0] on slot at bounding box center [0, 0] width 0 height 0
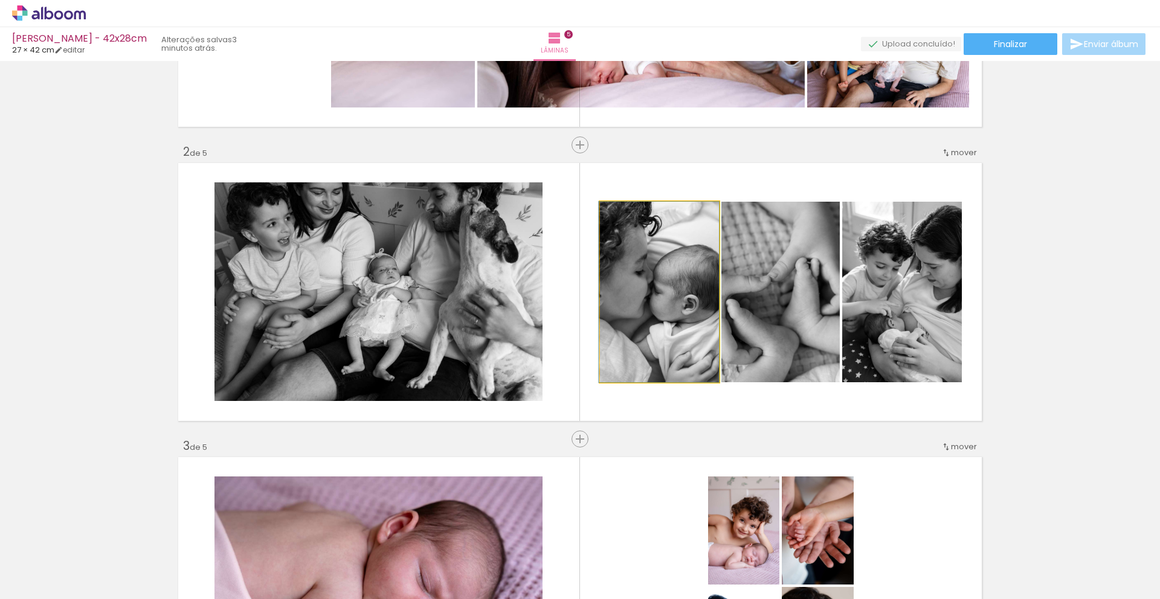
drag, startPoint x: 636, startPoint y: 306, endPoint x: 625, endPoint y: 298, distance: 13.9
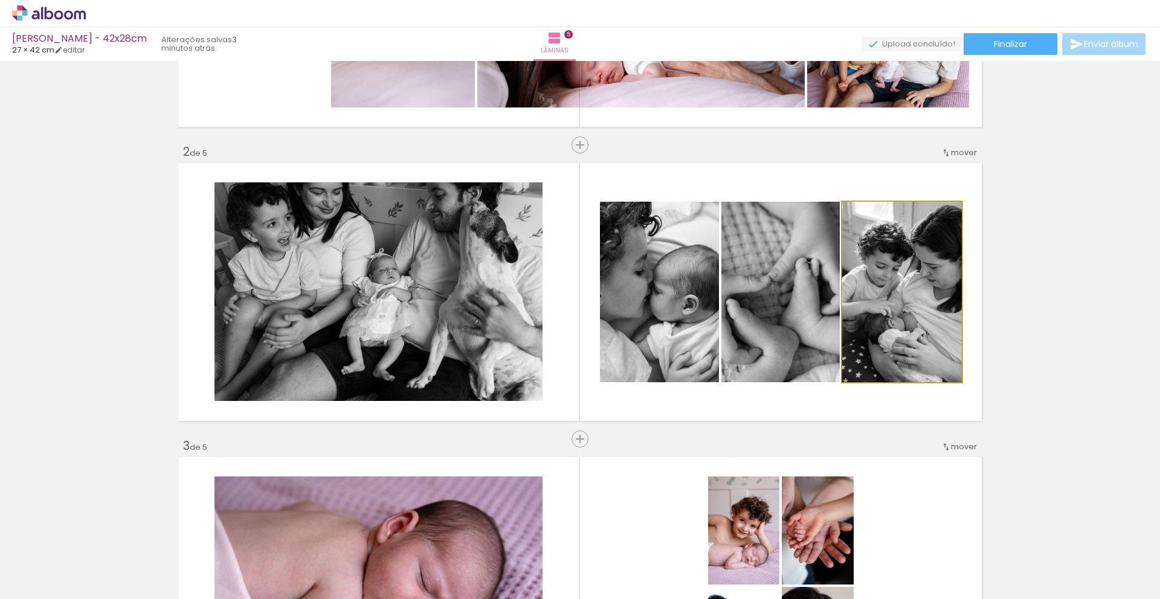
drag, startPoint x: 894, startPoint y: 318, endPoint x: 879, endPoint y: 312, distance: 15.7
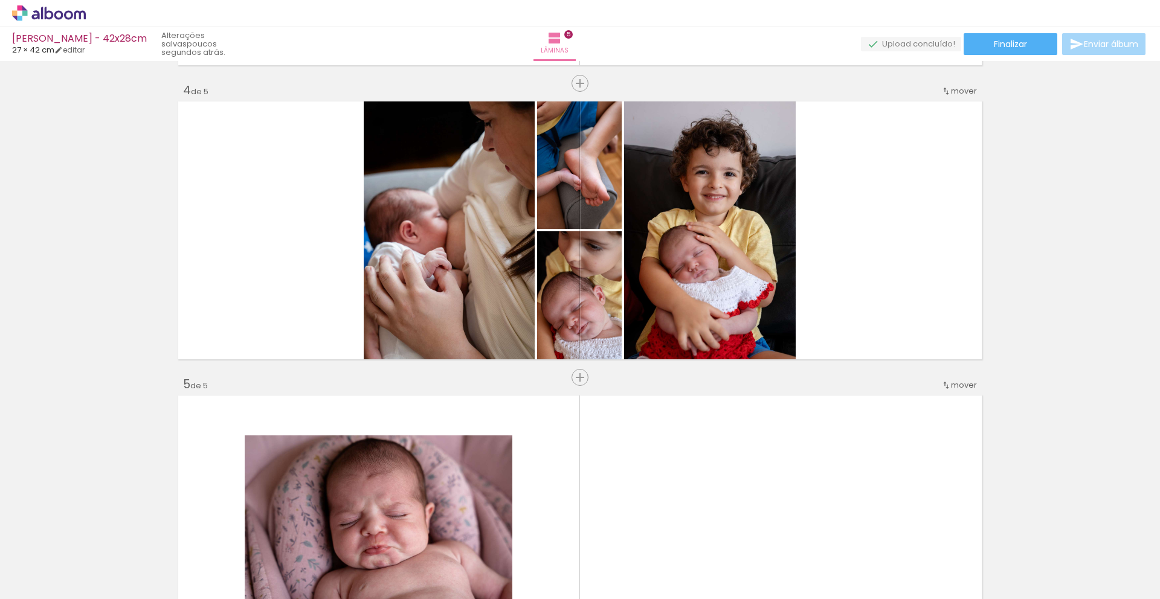
scroll to position [1019, 0]
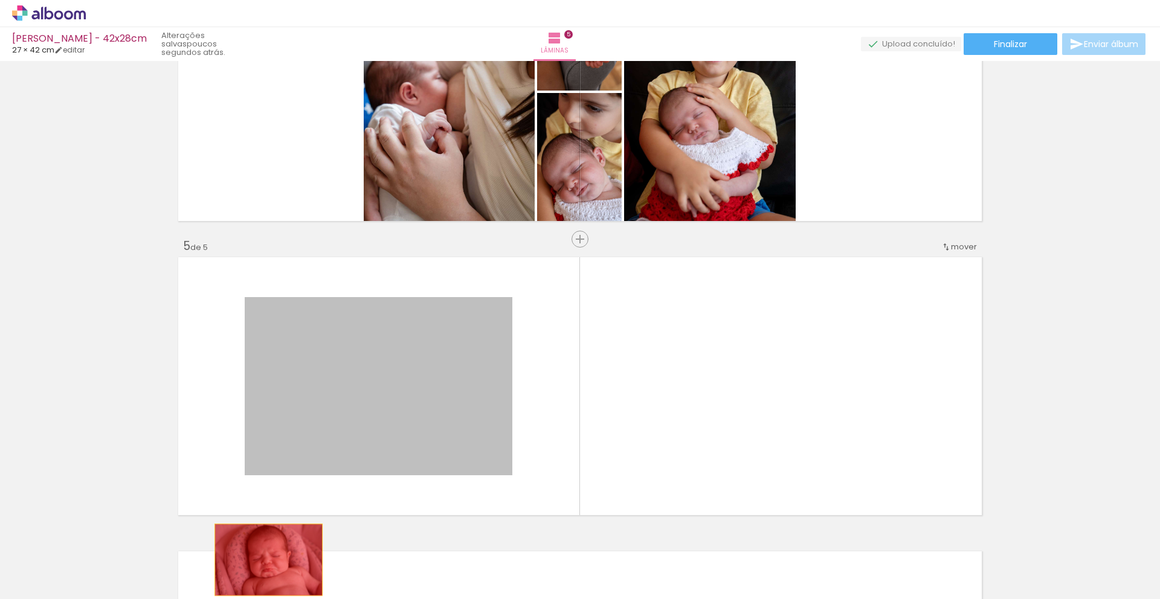
drag, startPoint x: 372, startPoint y: 374, endPoint x: 264, endPoint y: 560, distance: 215.3
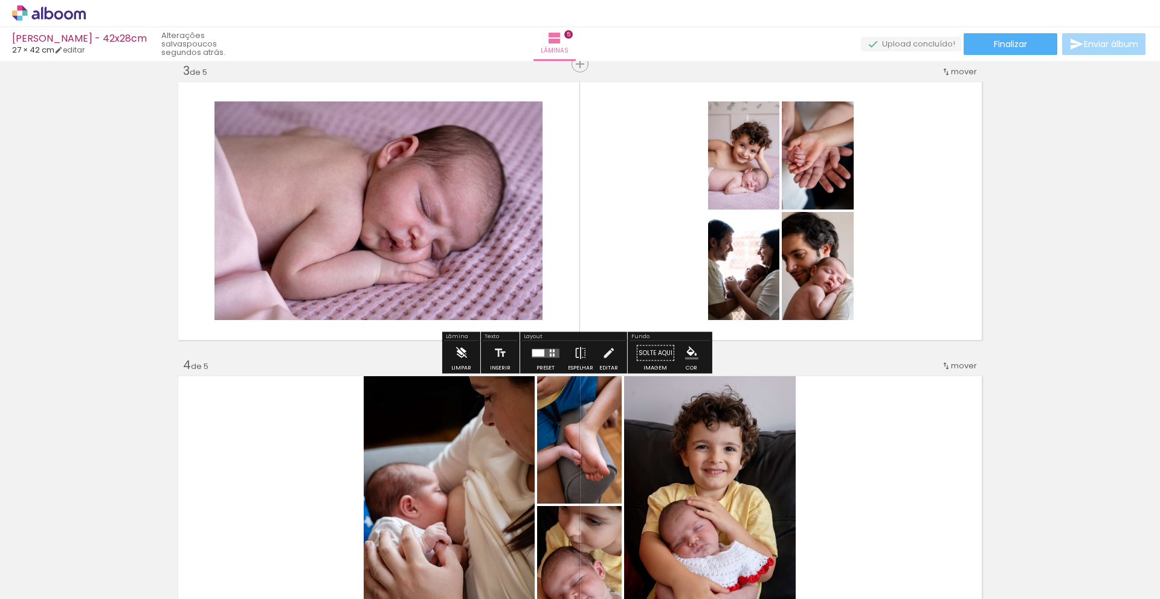
scroll to position [603, 0]
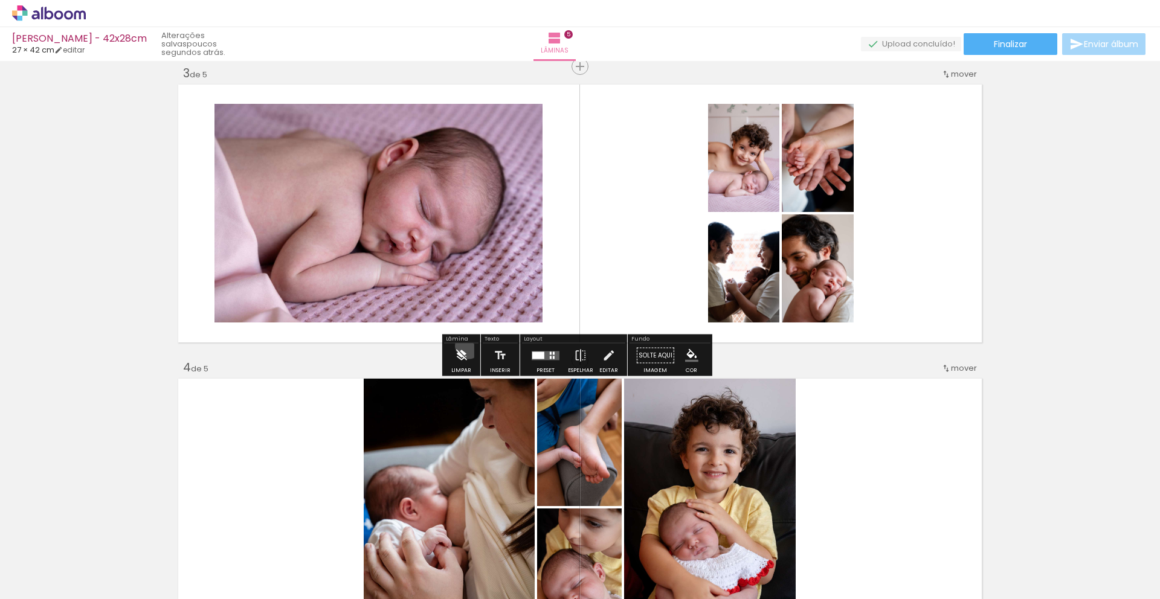
click at [468, 346] on paper-button "Limpar" at bounding box center [461, 359] width 26 height 31
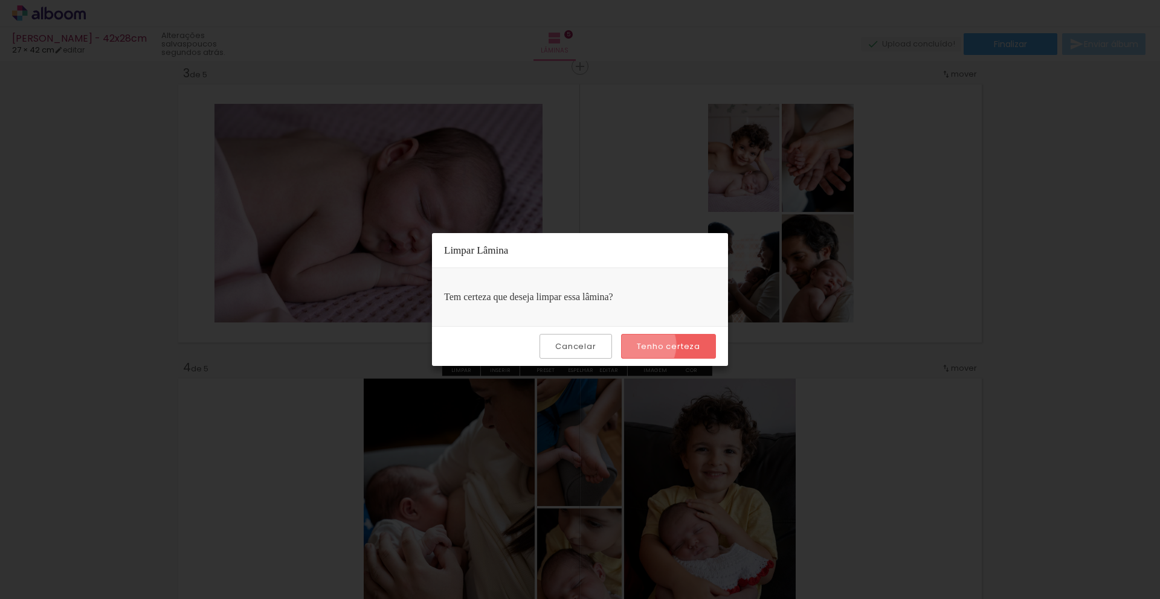
click at [0, 0] on slot "Tenho certeza" at bounding box center [0, 0] width 0 height 0
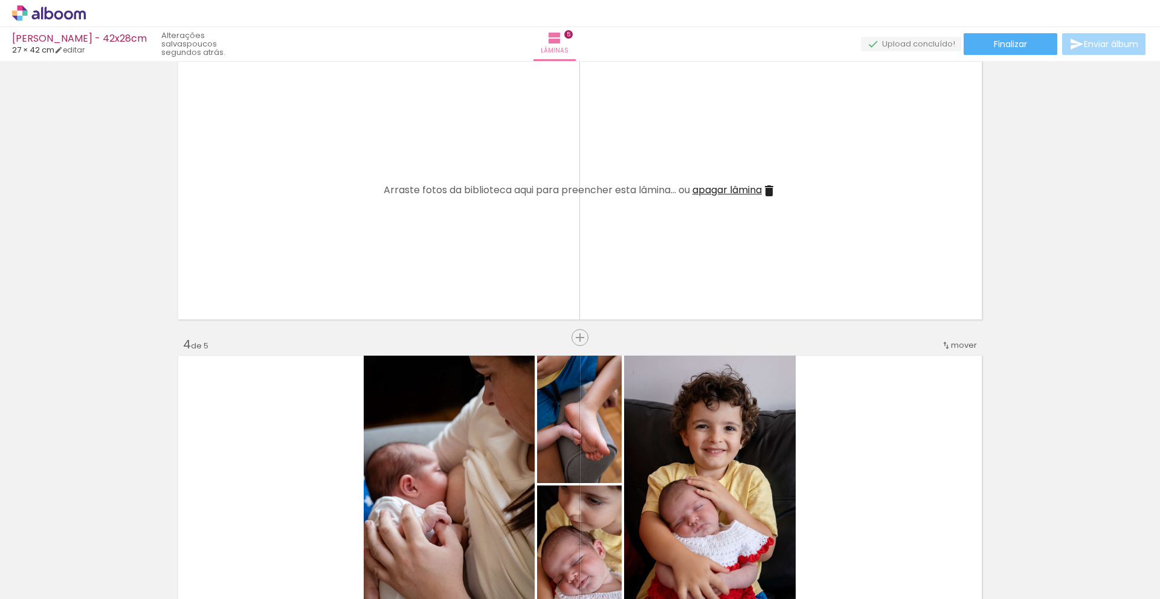
scroll to position [627, 0]
click at [740, 190] on span "apagar lâmina" at bounding box center [726, 189] width 69 height 14
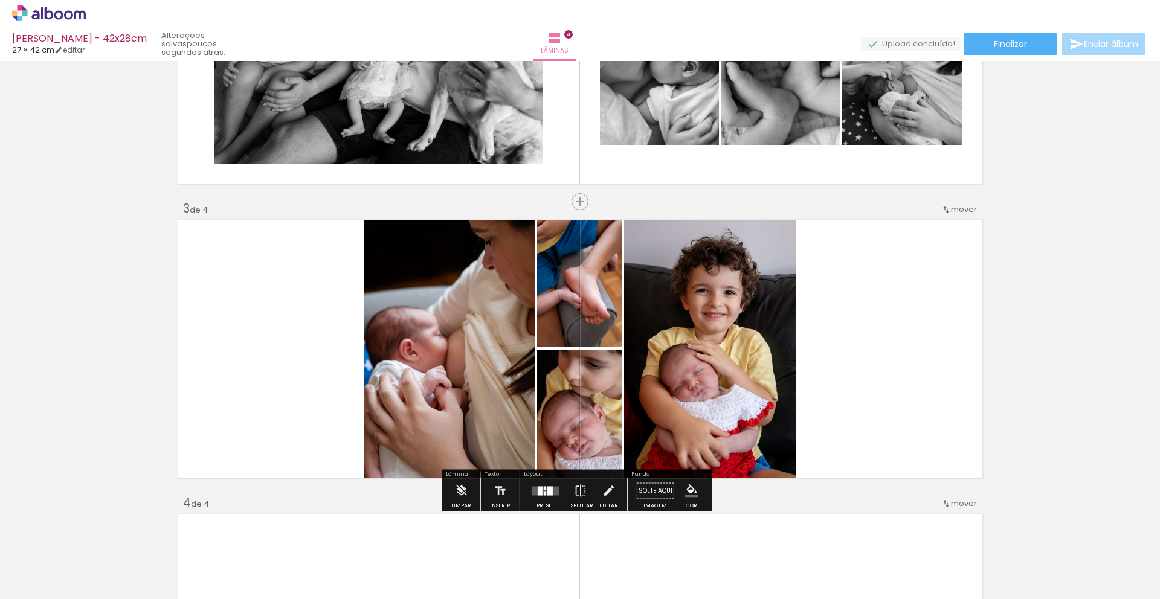
scroll to position [458, 0]
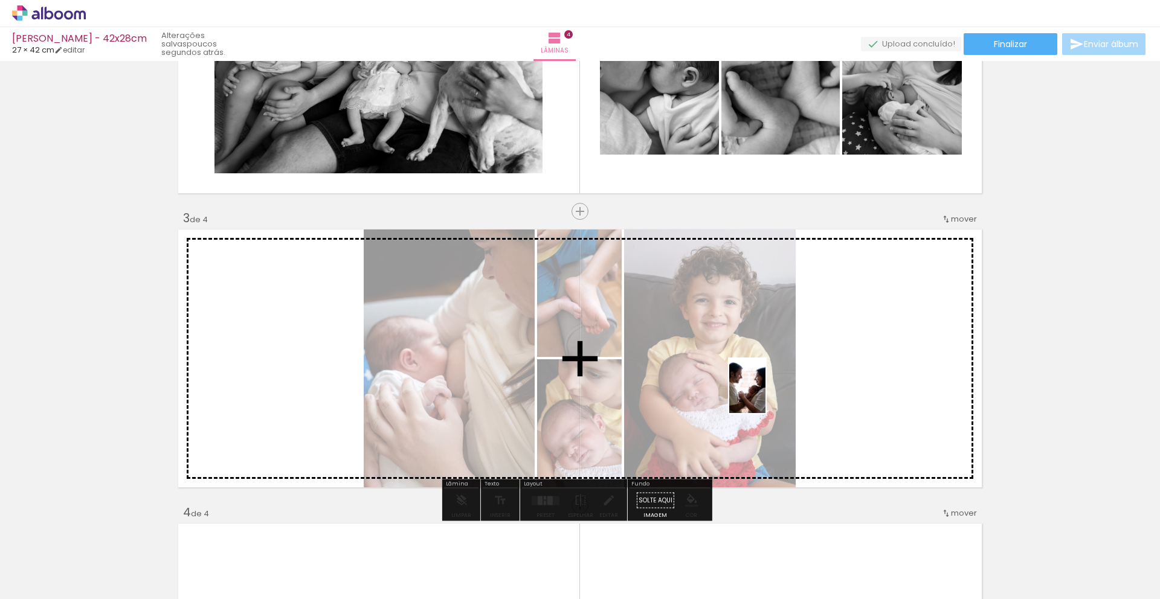
drag, startPoint x: 263, startPoint y: 566, endPoint x: 802, endPoint y: 382, distance: 569.0
click at [802, 382] on quentale-workspace at bounding box center [580, 299] width 1160 height 599
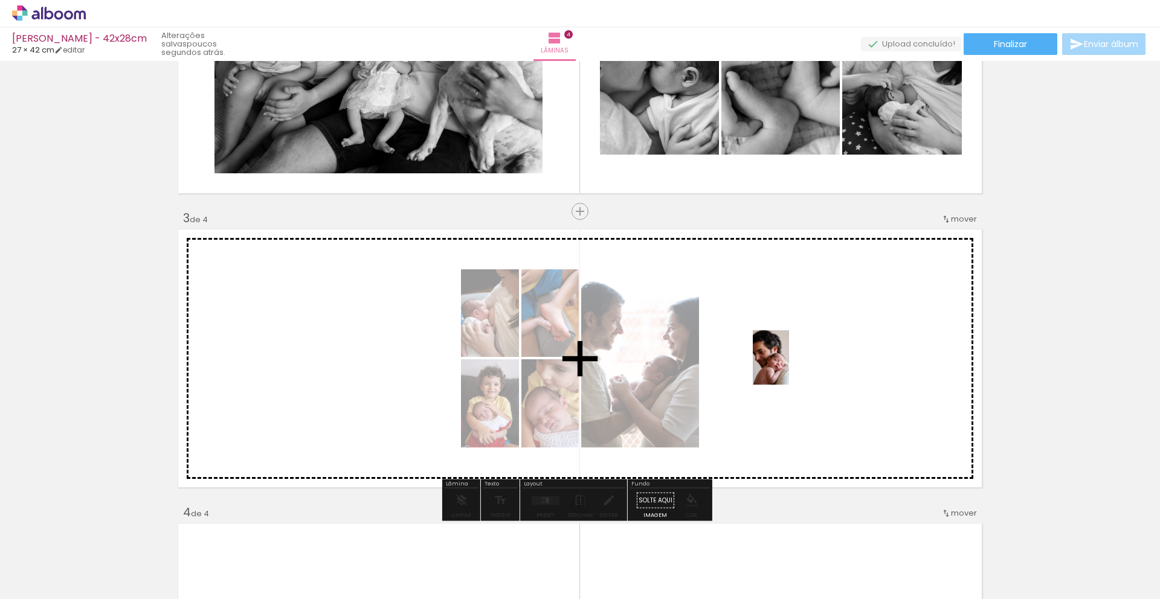
drag, startPoint x: 526, startPoint y: 565, endPoint x: 789, endPoint y: 367, distance: 329.7
click at [789, 367] on quentale-workspace at bounding box center [580, 299] width 1160 height 599
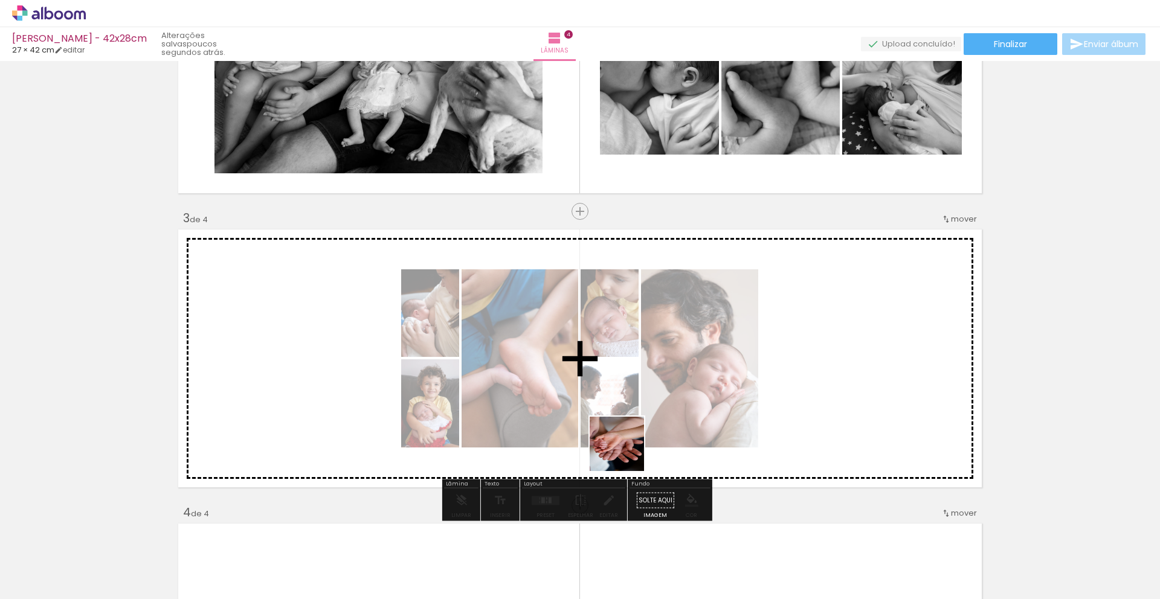
drag, startPoint x: 497, startPoint y: 545, endPoint x: 749, endPoint y: 372, distance: 305.5
click at [749, 372] on quentale-workspace at bounding box center [580, 299] width 1160 height 599
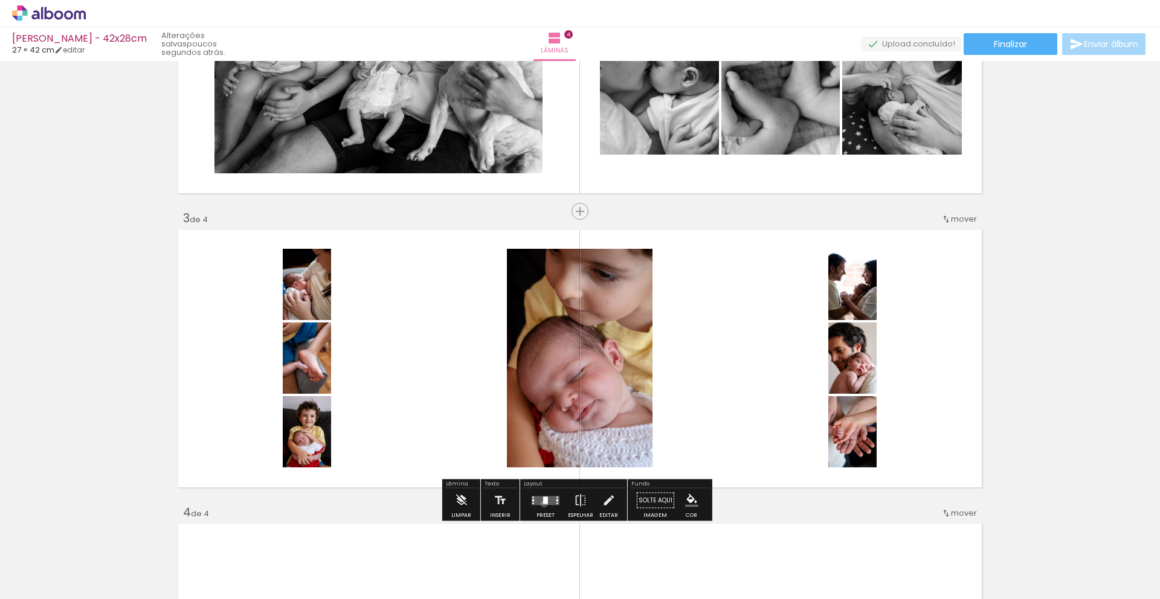
click at [541, 504] on quentale-layouter at bounding box center [546, 500] width 28 height 9
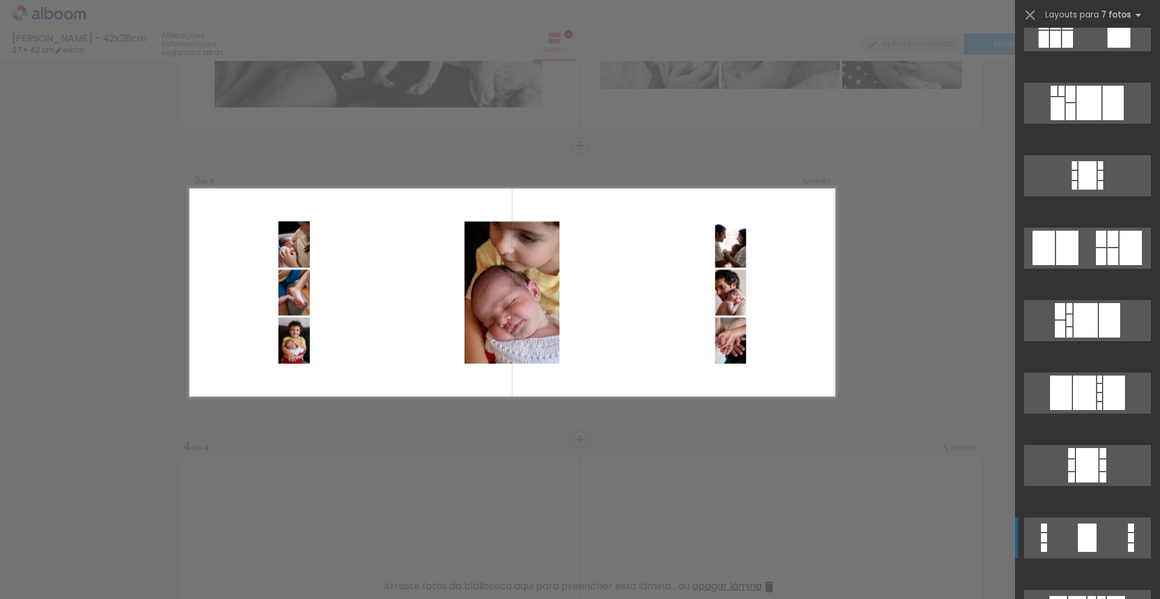
scroll to position [0, 0]
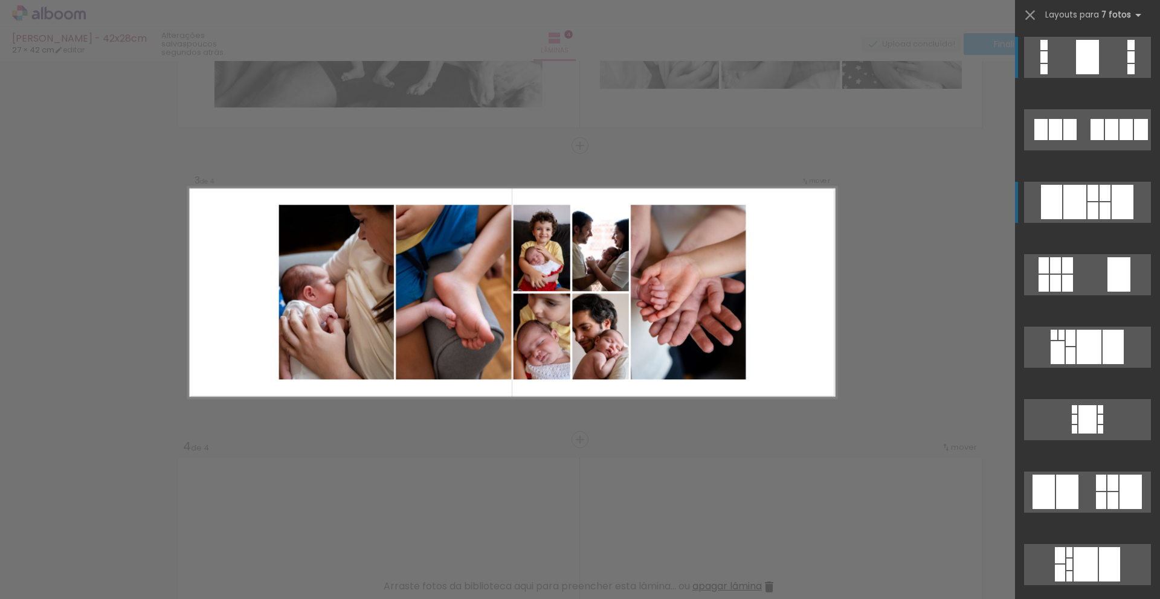
click at [1080, 198] on div at bounding box center [1074, 202] width 23 height 34
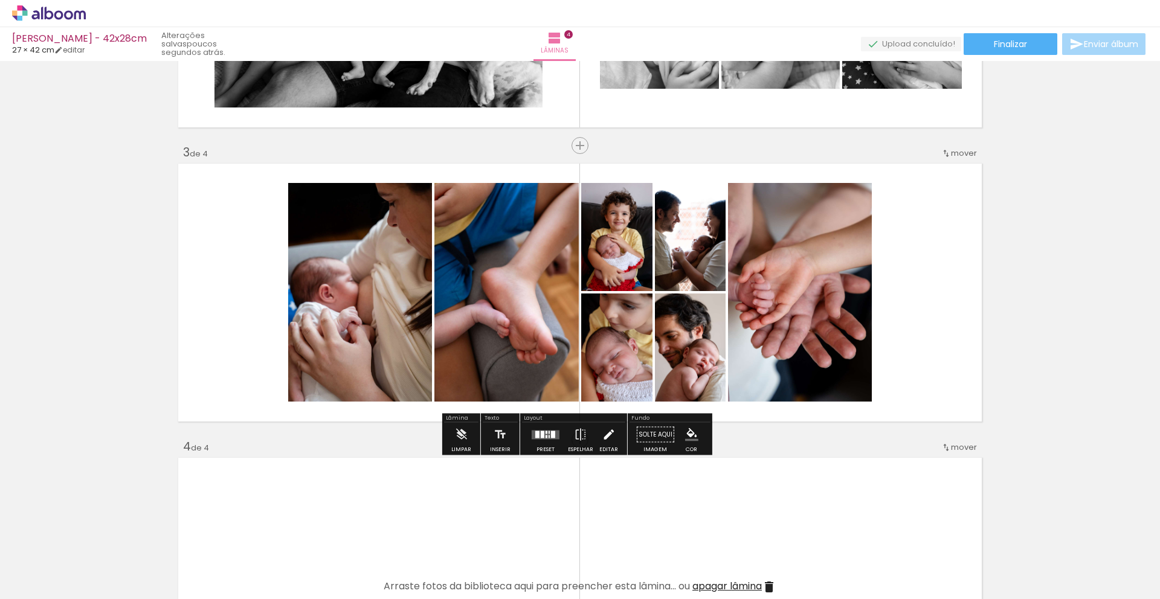
click at [607, 433] on iron-icon at bounding box center [608, 435] width 13 height 24
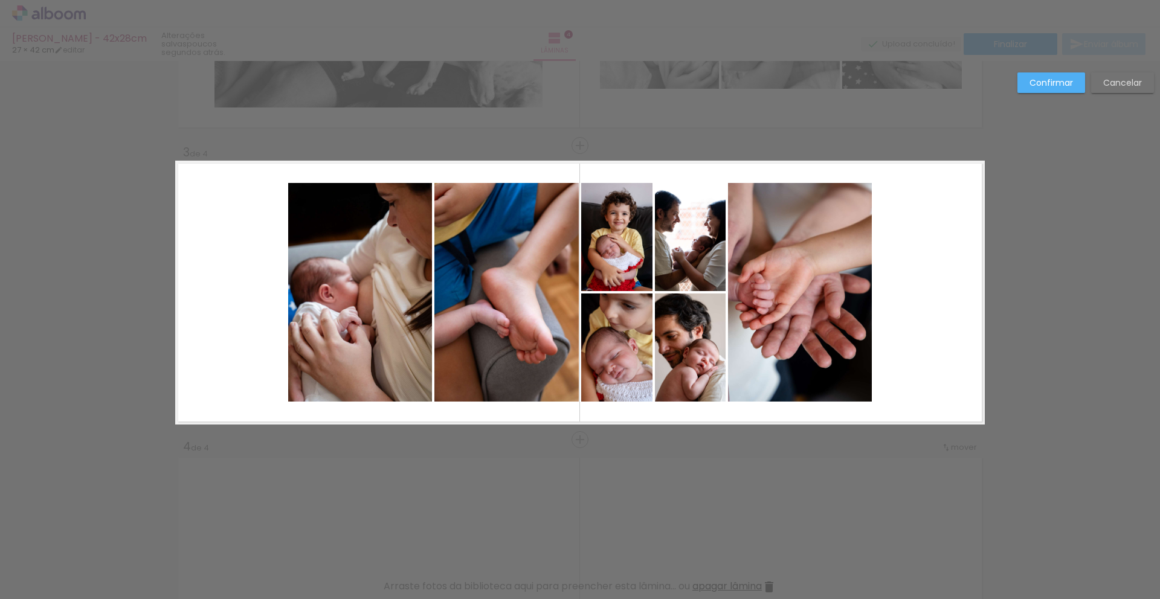
scroll to position [524, 0]
click at [613, 259] on quentale-photo at bounding box center [616, 236] width 71 height 108
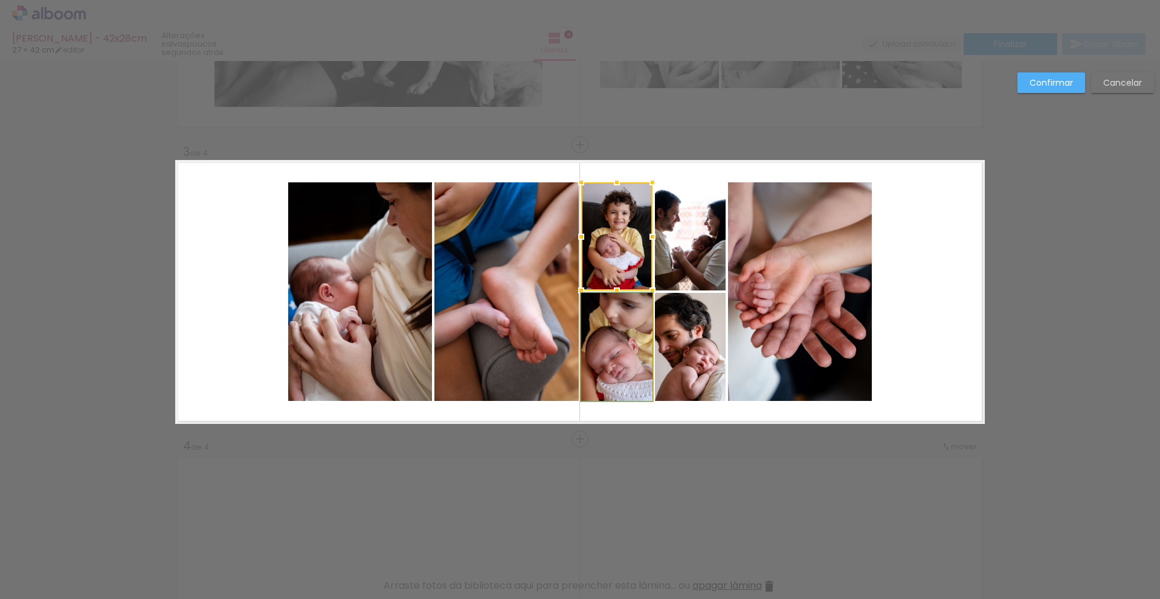
click at [619, 360] on quentale-photo at bounding box center [616, 347] width 71 height 108
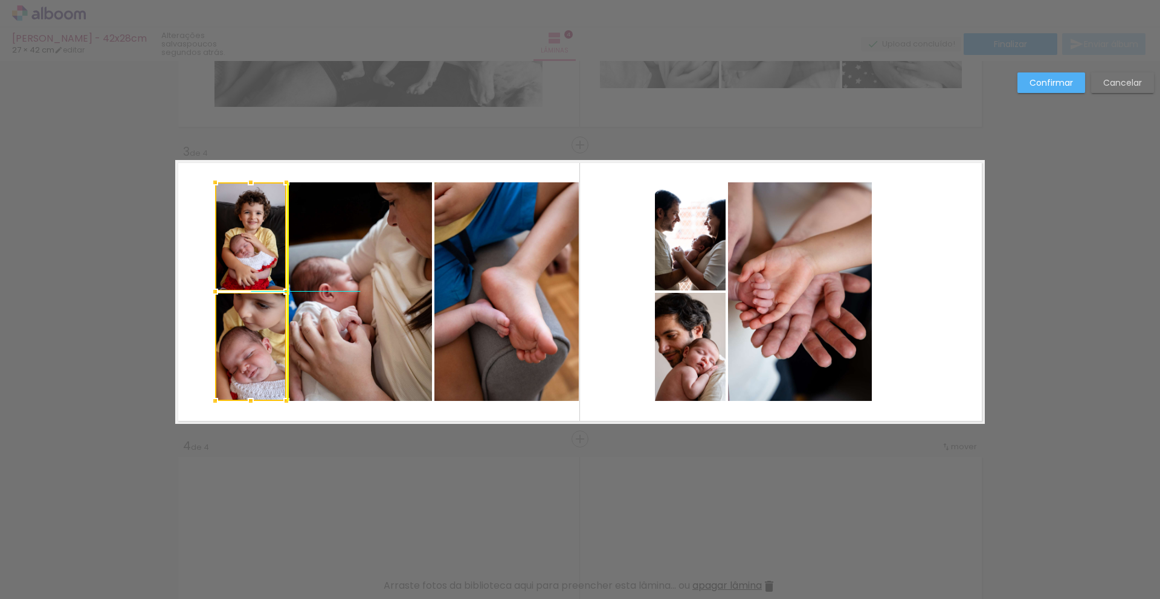
drag, startPoint x: 619, startPoint y: 360, endPoint x: 252, endPoint y: 361, distance: 367.4
click at [252, 361] on div at bounding box center [250, 291] width 71 height 219
click at [0, 0] on slot "Confirmar" at bounding box center [0, 0] width 0 height 0
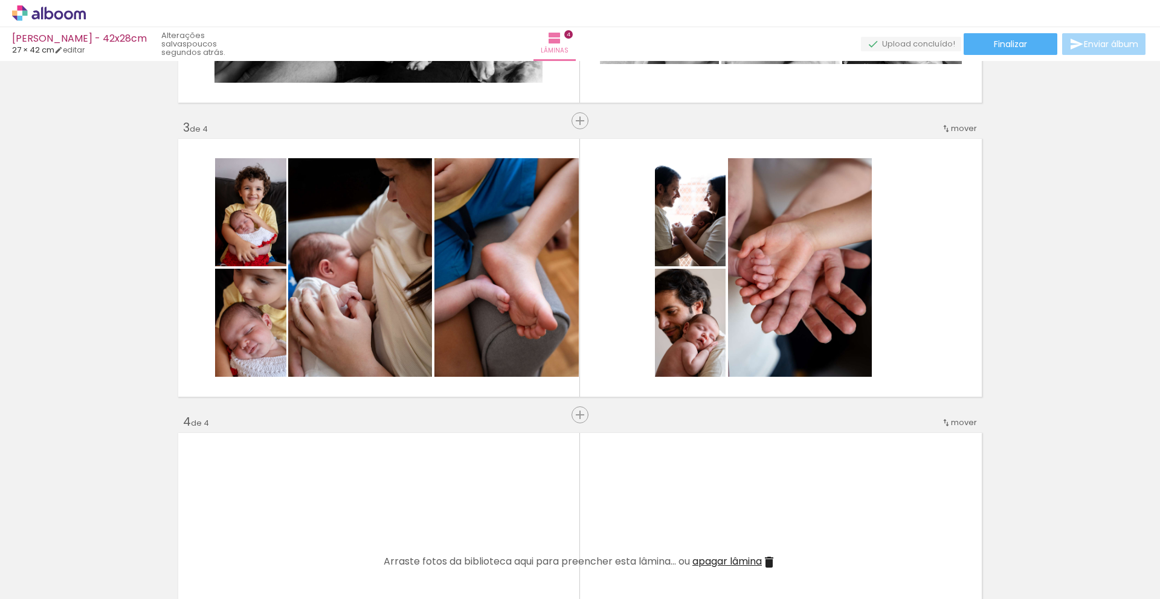
scroll to position [561, 0]
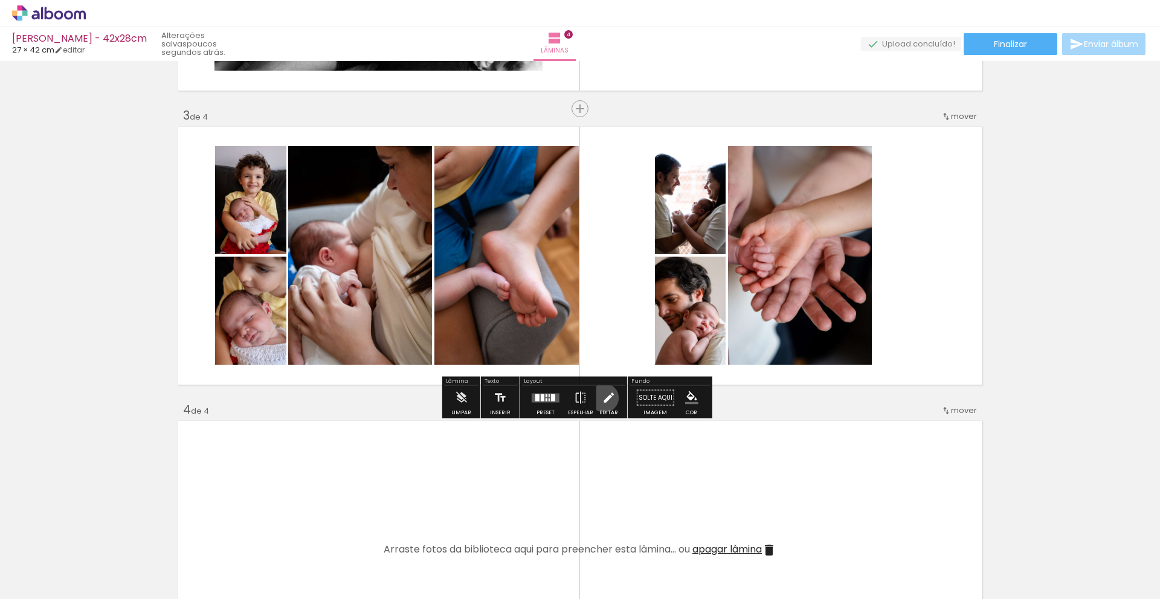
click at [602, 398] on iron-icon at bounding box center [608, 398] width 13 height 24
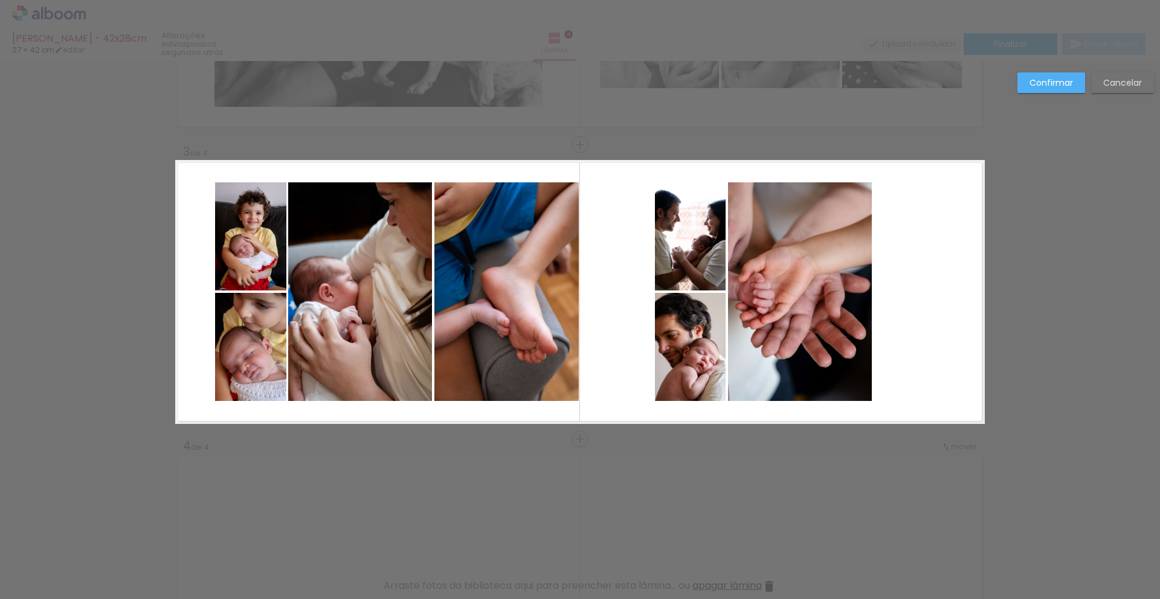
scroll to position [524, 0]
click at [257, 232] on quentale-photo at bounding box center [250, 236] width 71 height 108
click at [251, 379] on quentale-photo at bounding box center [250, 347] width 71 height 108
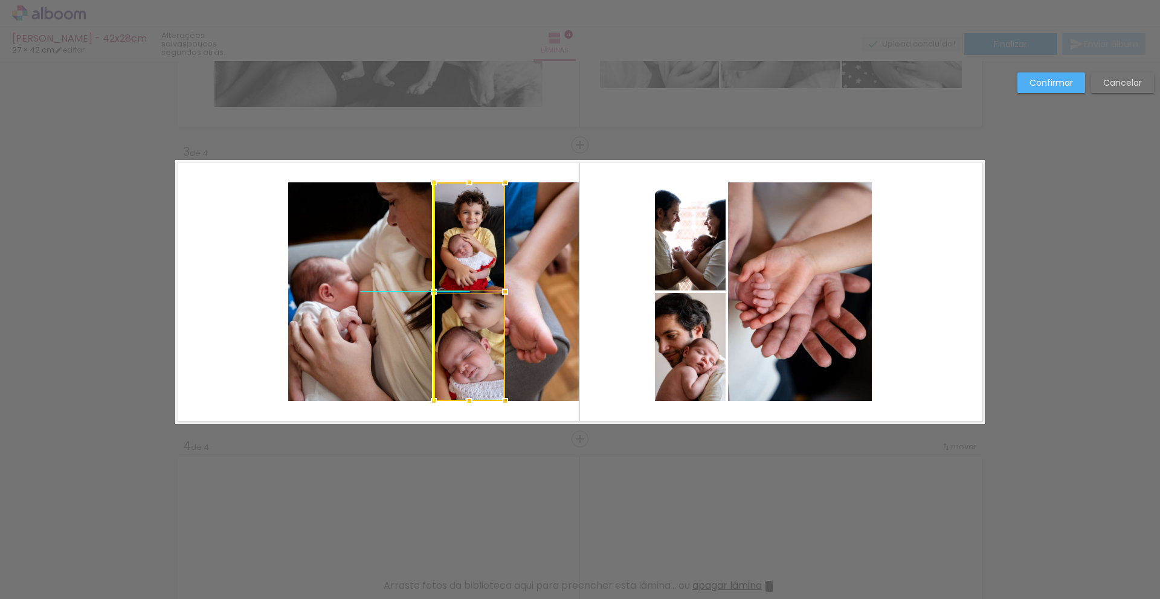
drag, startPoint x: 244, startPoint y: 363, endPoint x: 465, endPoint y: 362, distance: 221.8
click at [465, 362] on div at bounding box center [469, 291] width 71 height 219
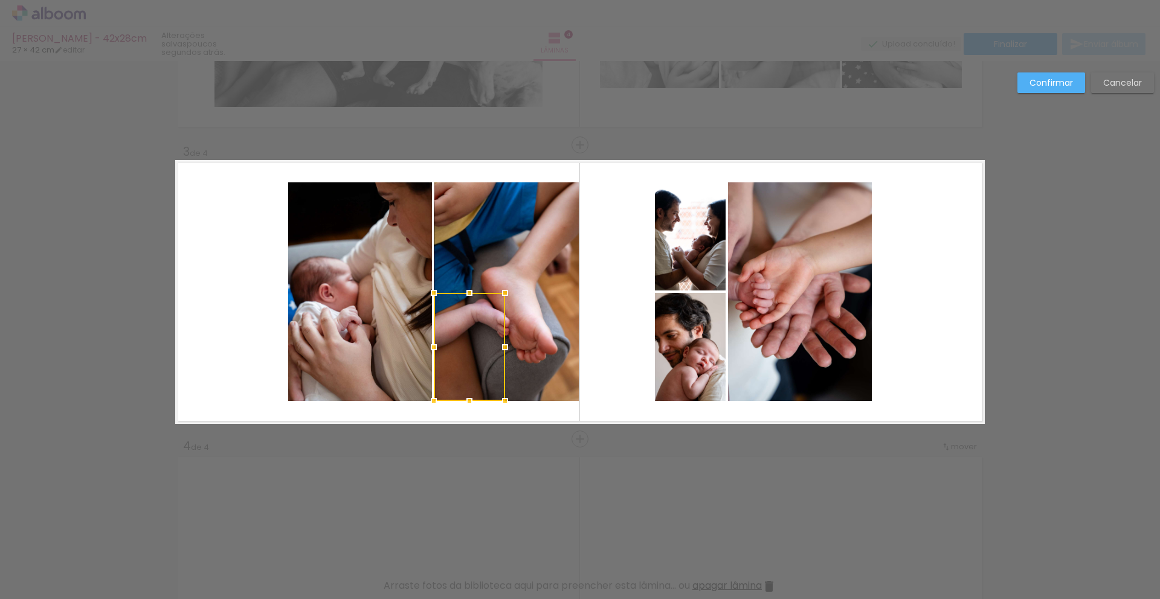
click at [527, 329] on quentale-photo at bounding box center [506, 291] width 144 height 219
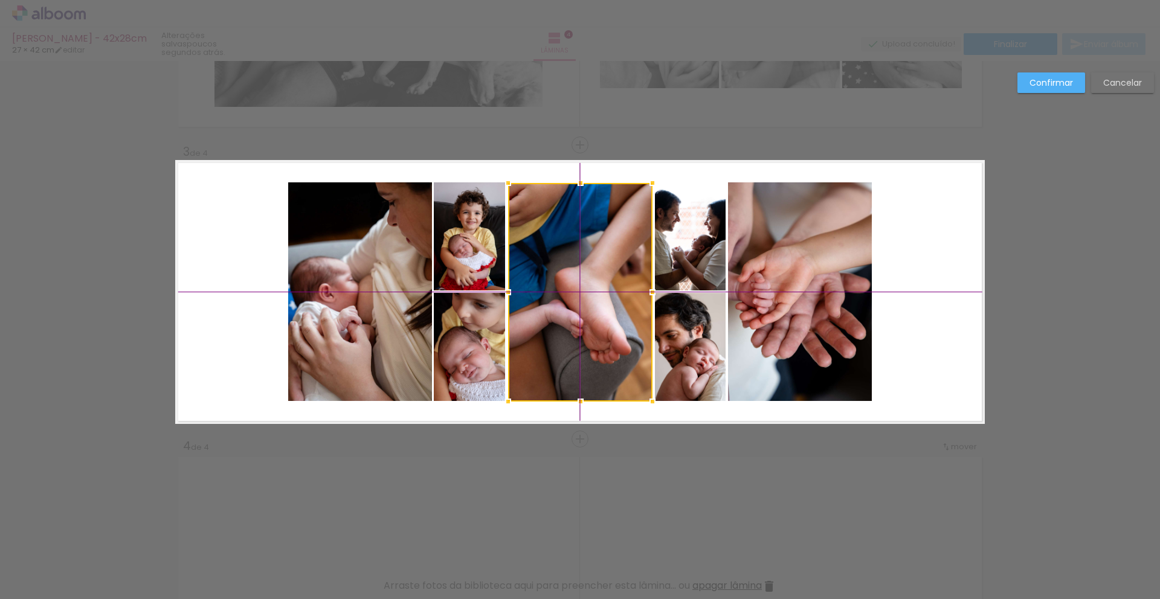
drag, startPoint x: 541, startPoint y: 321, endPoint x: 611, endPoint y: 319, distance: 70.1
click at [611, 319] on div at bounding box center [580, 292] width 144 height 219
click at [387, 279] on quentale-photo at bounding box center [360, 291] width 144 height 219
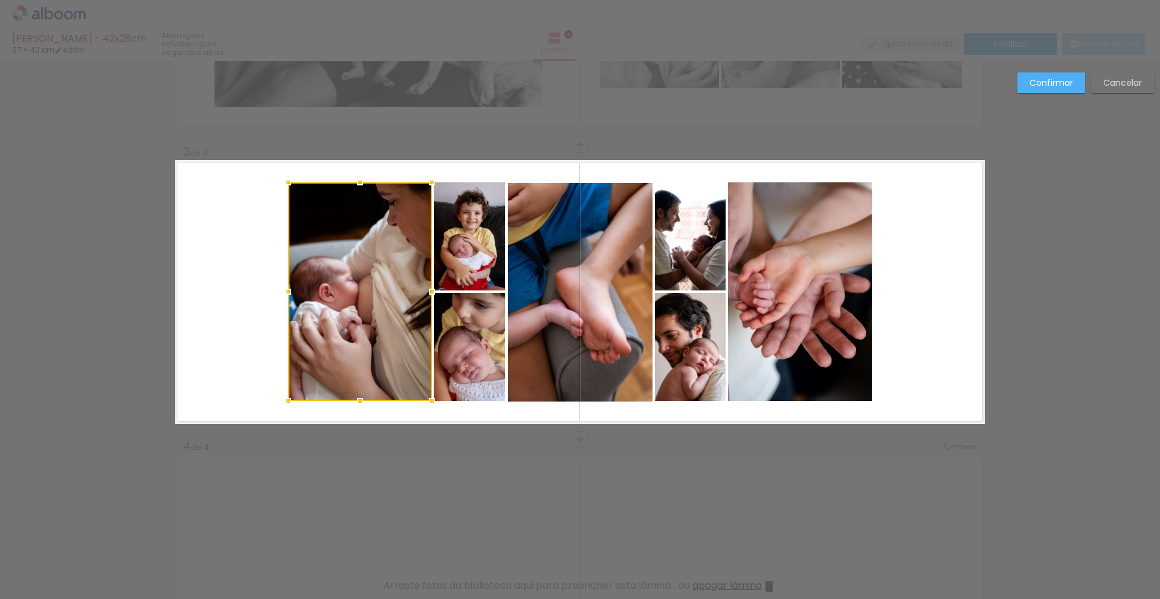
click at [459, 250] on quentale-photo at bounding box center [469, 236] width 71 height 108
click at [462, 349] on div at bounding box center [396, 291] width 217 height 219
click at [540, 309] on quentale-photo at bounding box center [580, 292] width 144 height 219
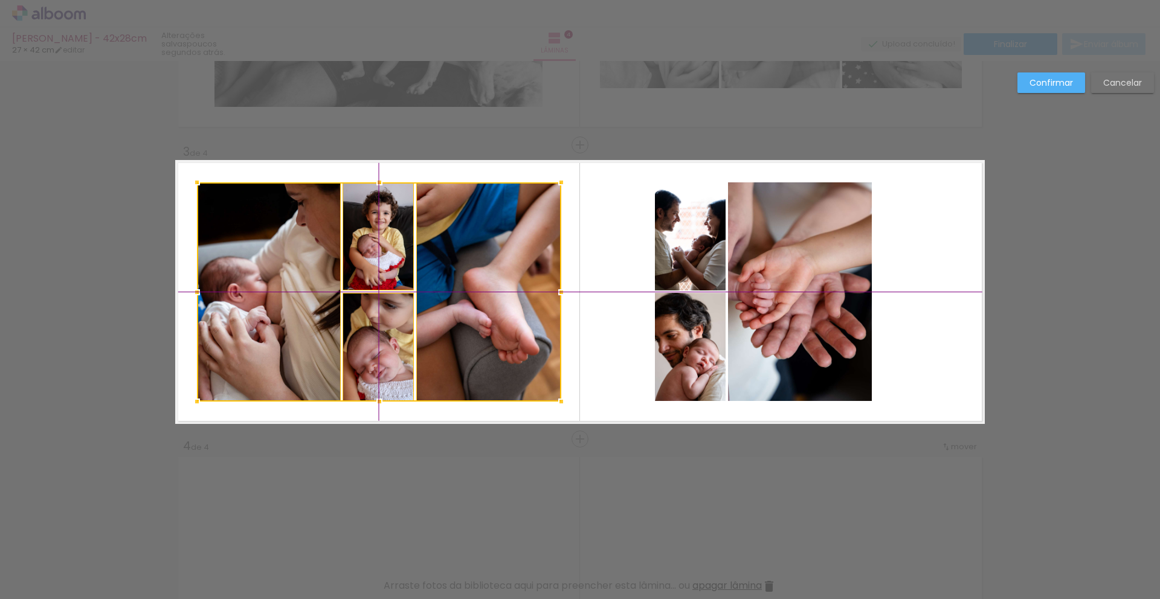
drag, startPoint x: 540, startPoint y: 309, endPoint x: 453, endPoint y: 307, distance: 87.6
click at [453, 307] on div at bounding box center [379, 291] width 364 height 219
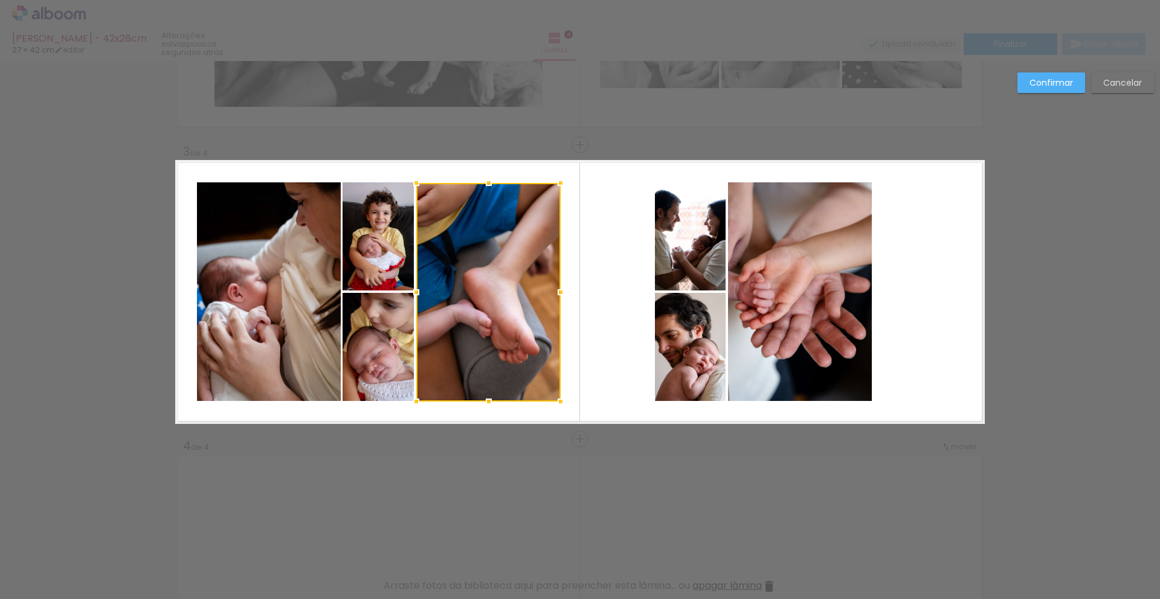
click at [640, 243] on quentale-layouter at bounding box center [580, 292] width 810 height 264
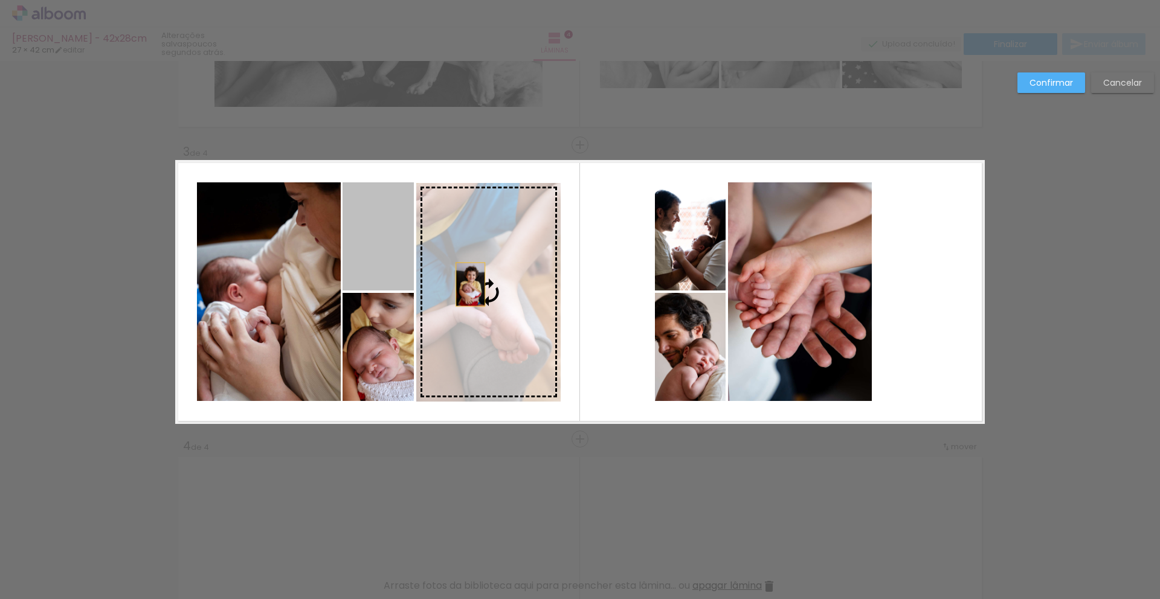
drag, startPoint x: 374, startPoint y: 253, endPoint x: 466, endPoint y: 285, distance: 97.3
click at [0, 0] on slot at bounding box center [0, 0] width 0 height 0
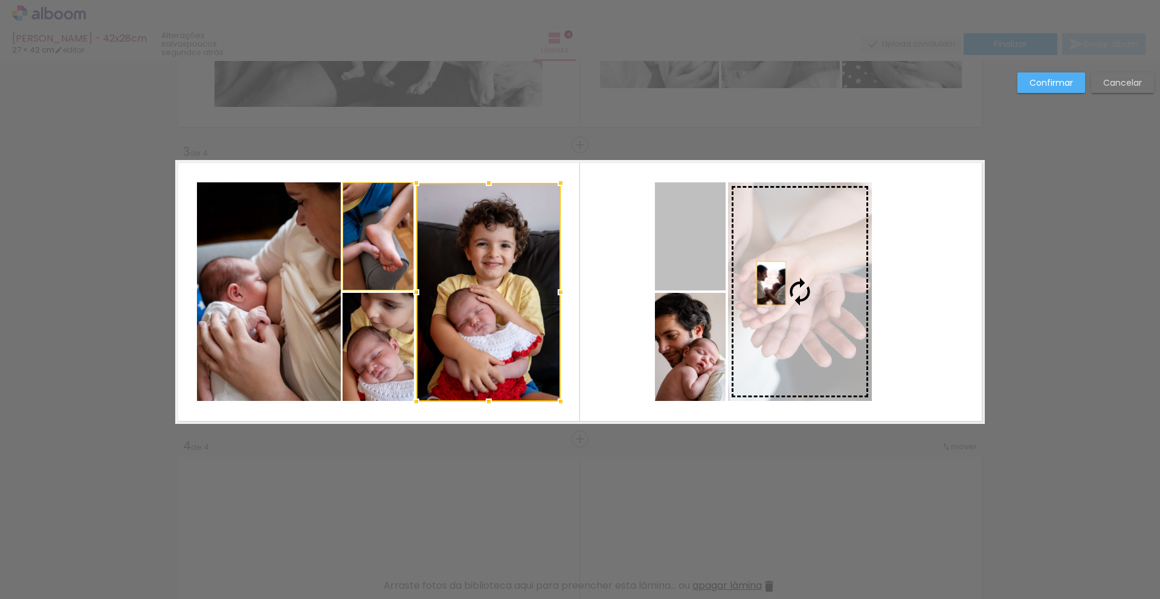
drag, startPoint x: 692, startPoint y: 251, endPoint x: 767, endPoint y: 283, distance: 81.7
click at [0, 0] on slot at bounding box center [0, 0] width 0 height 0
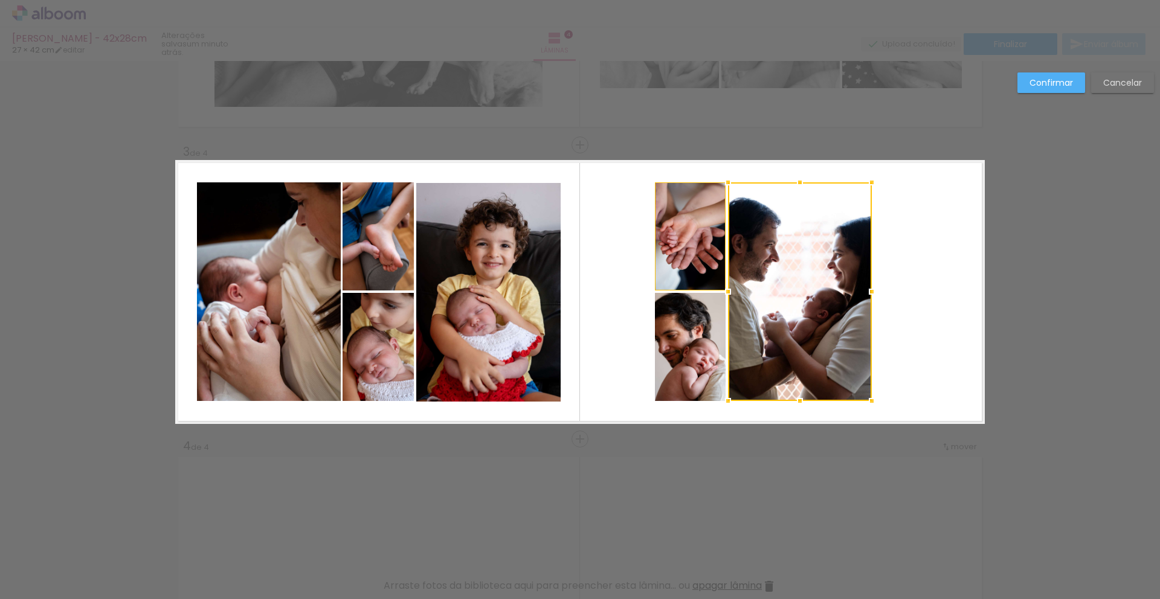
click at [800, 282] on div at bounding box center [800, 291] width 144 height 219
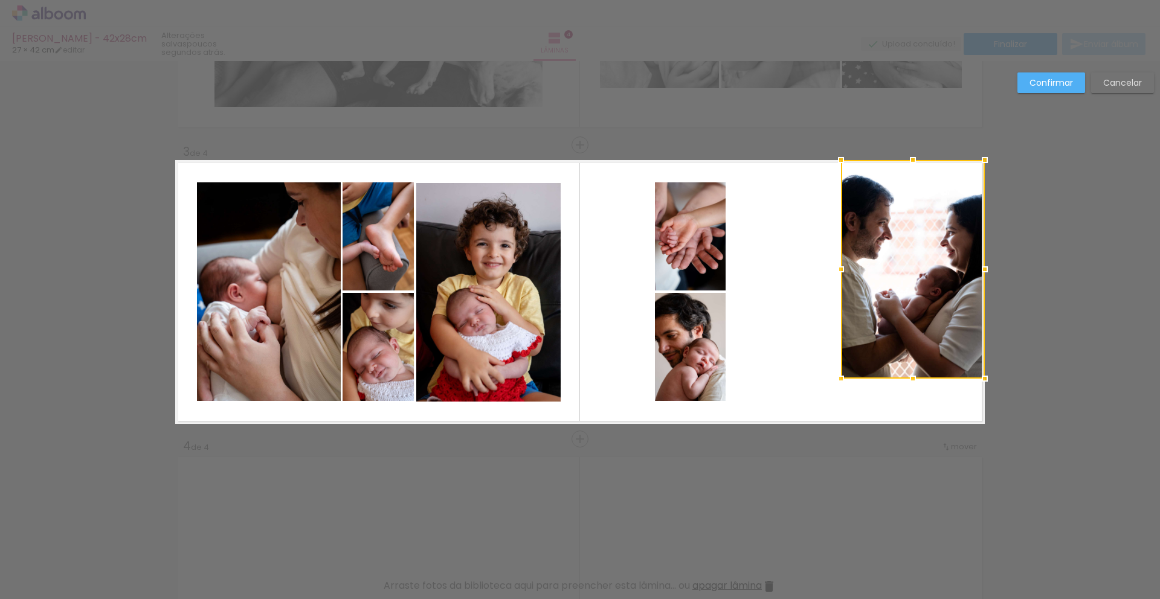
drag, startPoint x: 800, startPoint y: 308, endPoint x: 920, endPoint y: 271, distance: 125.4
click at [920, 271] on div at bounding box center [913, 269] width 144 height 219
click at [692, 237] on quentale-photo at bounding box center [690, 236] width 71 height 108
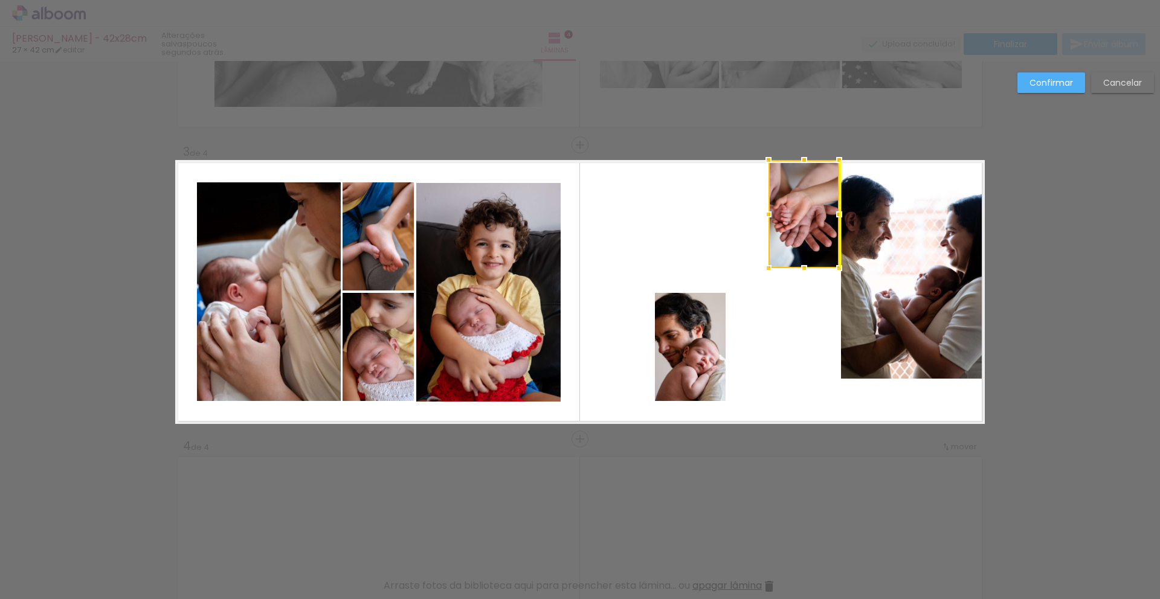
drag, startPoint x: 684, startPoint y: 261, endPoint x: 799, endPoint y: 230, distance: 119.5
click at [799, 230] on div at bounding box center [804, 214] width 71 height 108
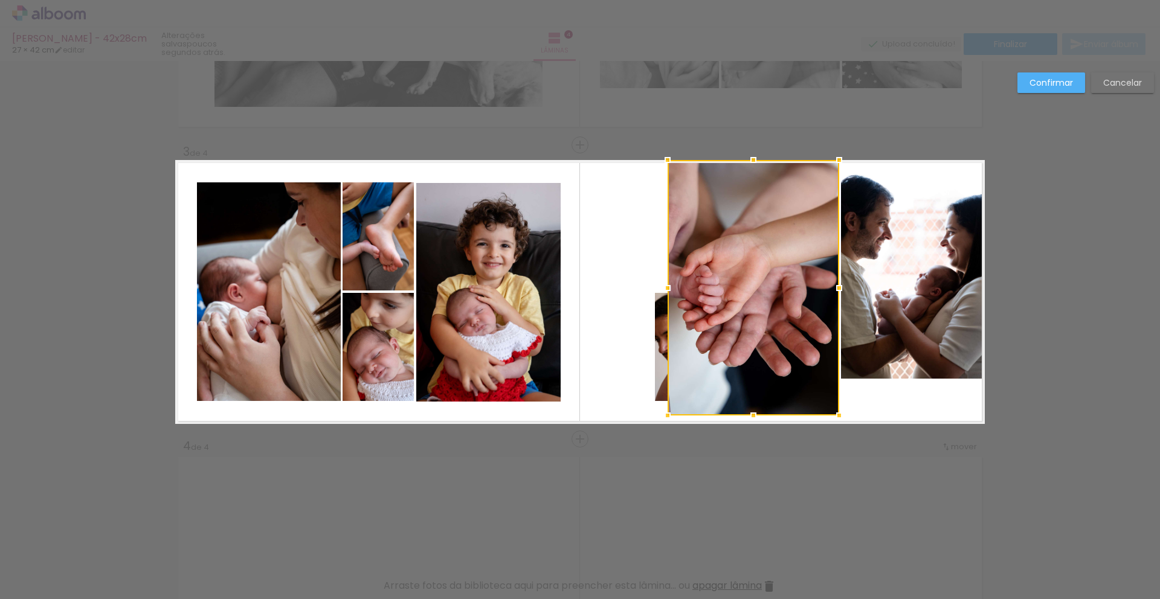
drag, startPoint x: 763, startPoint y: 268, endPoint x: 660, endPoint y: 459, distance: 216.8
click at [660, 459] on div "Inserir lâmina 1 de 4 Inserir lâmina 2 de 4 Inserir lâmina 3 de 4 Inserir lâmin…" at bounding box center [580, 287] width 1160 height 1500
click at [0, 0] on slot "Cancelar" at bounding box center [0, 0] width 0 height 0
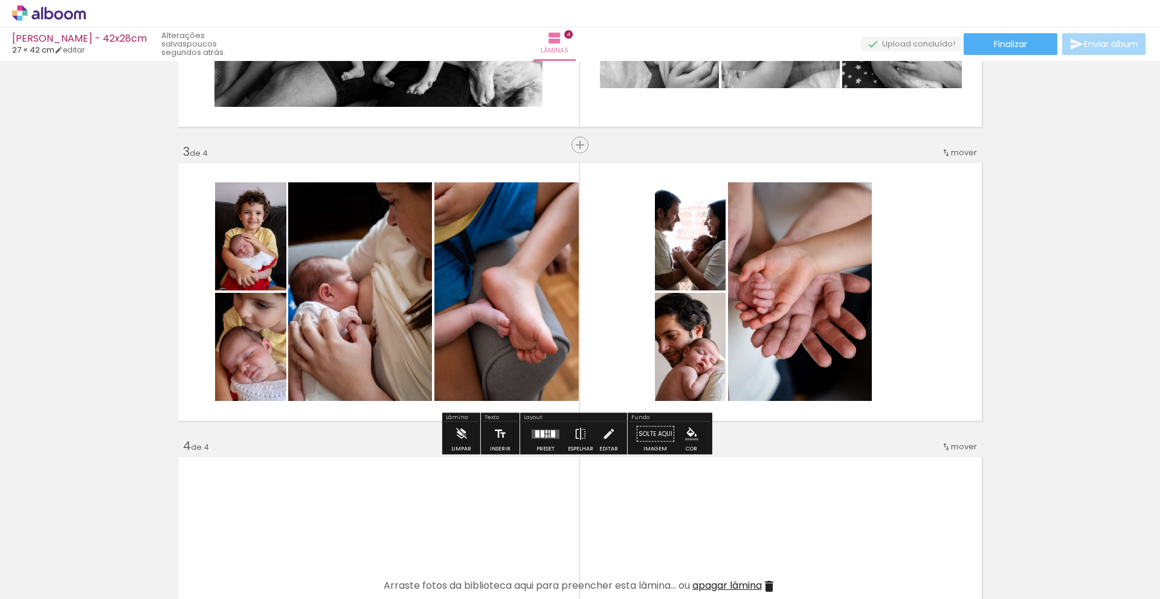
click at [535, 433] on div at bounding box center [537, 433] width 4 height 7
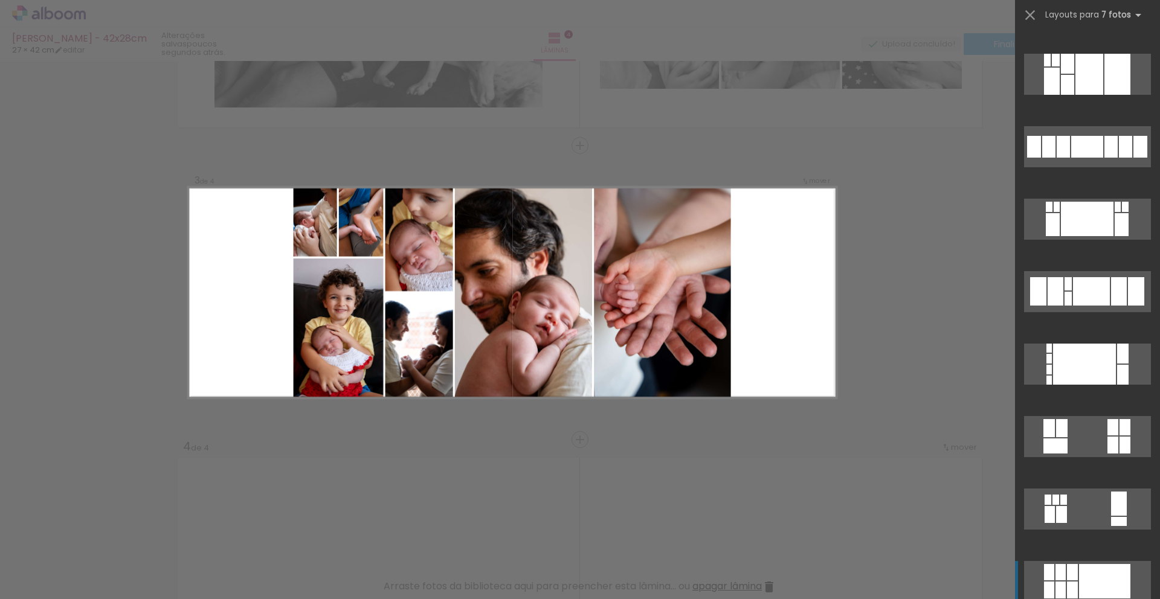
scroll to position [1005, 0]
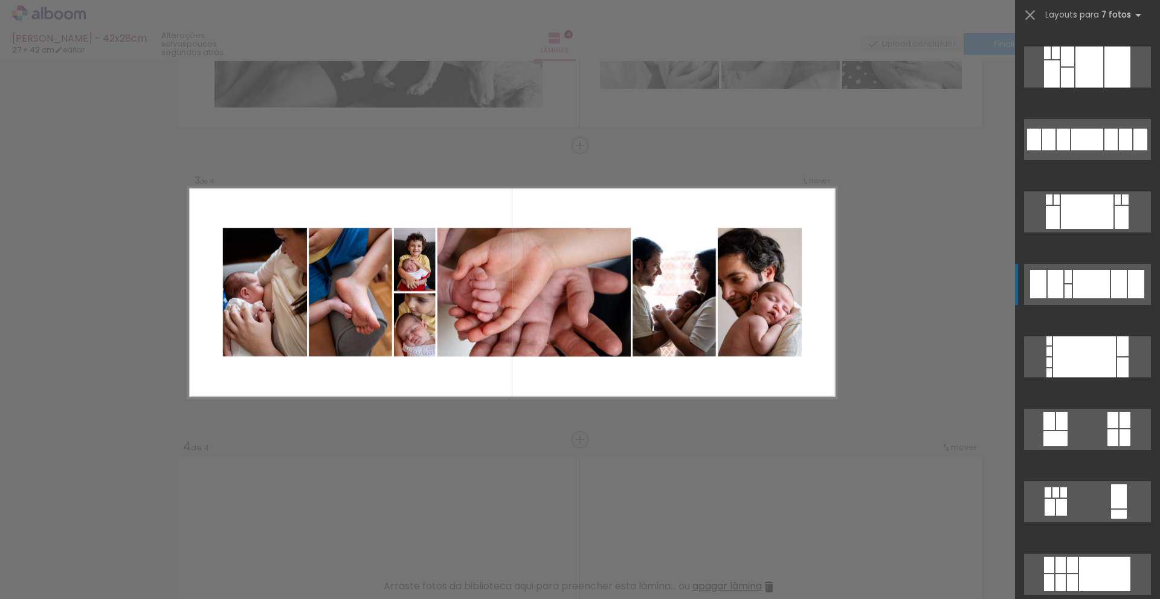
click at [1082, 557] on div at bounding box center [1104, 574] width 51 height 34
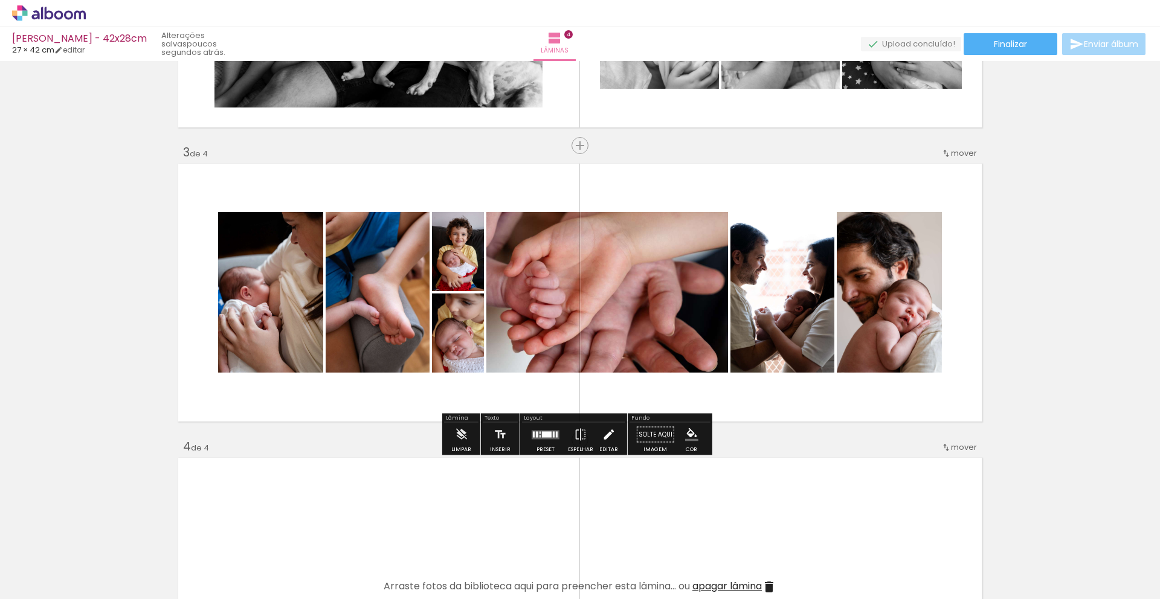
click at [602, 436] on iron-icon at bounding box center [608, 435] width 13 height 24
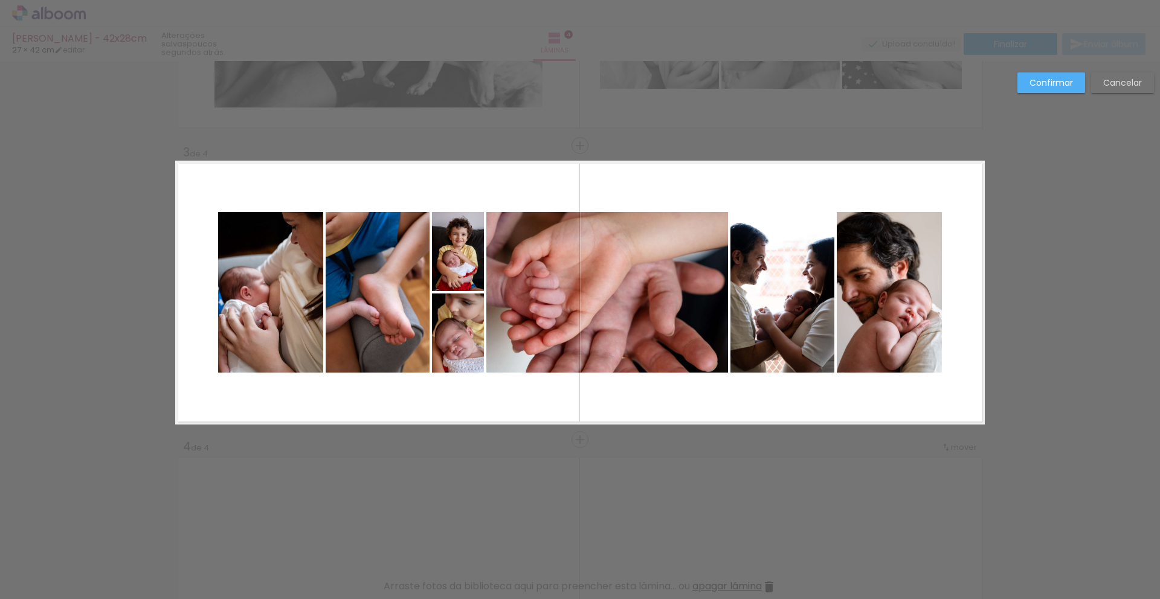
scroll to position [524, 0]
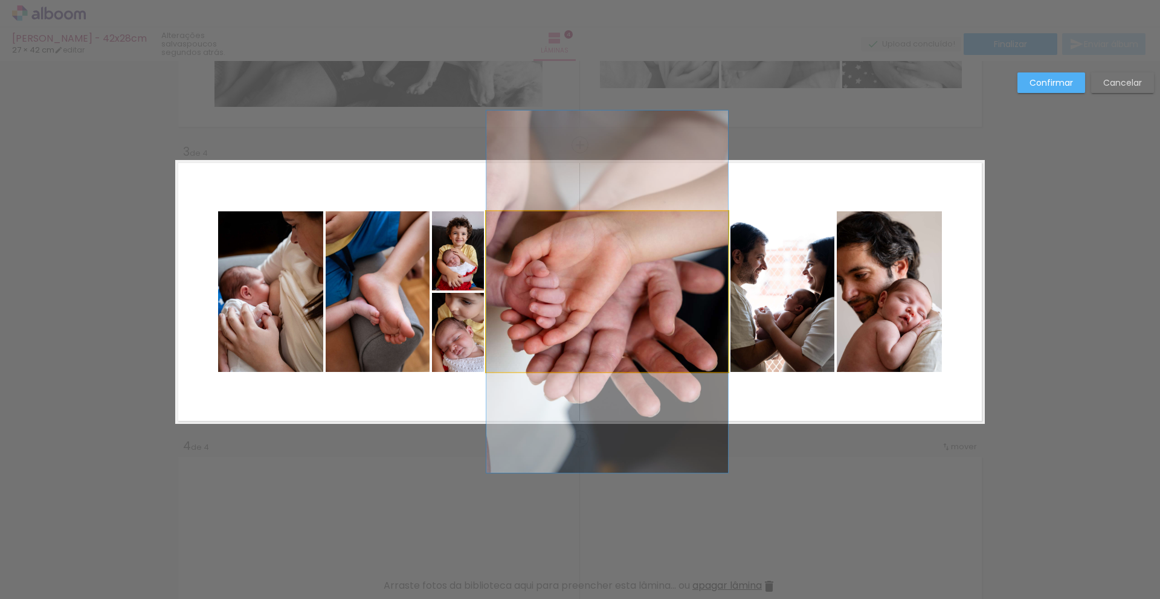
click at [547, 300] on quentale-photo at bounding box center [607, 291] width 242 height 161
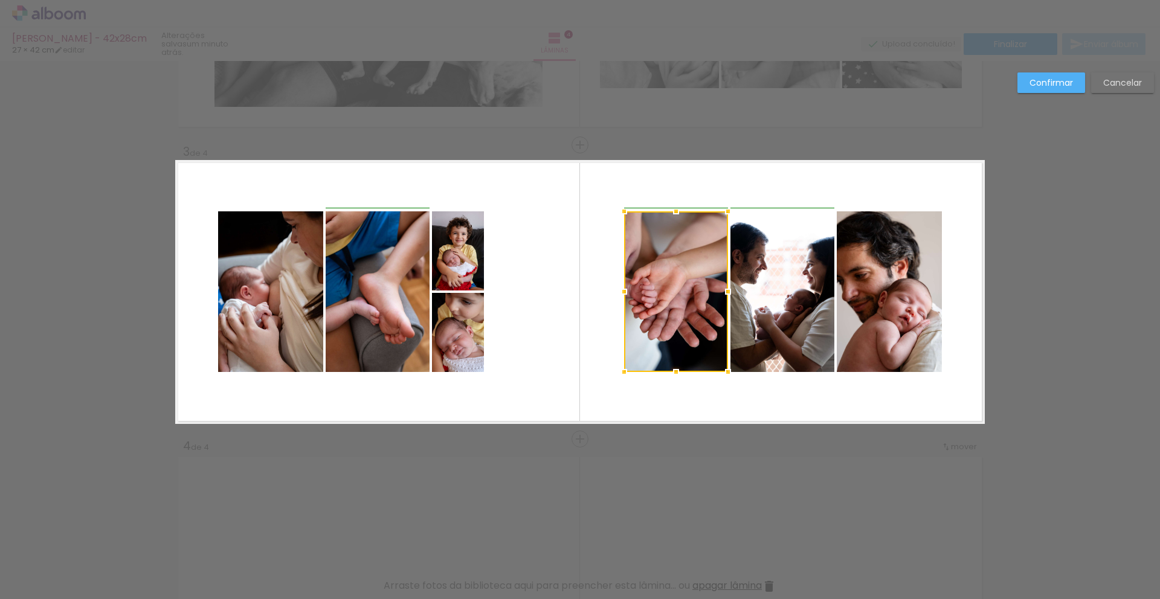
drag, startPoint x: 483, startPoint y: 290, endPoint x: 622, endPoint y: 288, distance: 139.0
click at [622, 288] on div at bounding box center [624, 292] width 24 height 24
click at [597, 295] on quentale-layouter at bounding box center [580, 292] width 810 height 264
click at [465, 266] on quentale-photo at bounding box center [458, 250] width 52 height 79
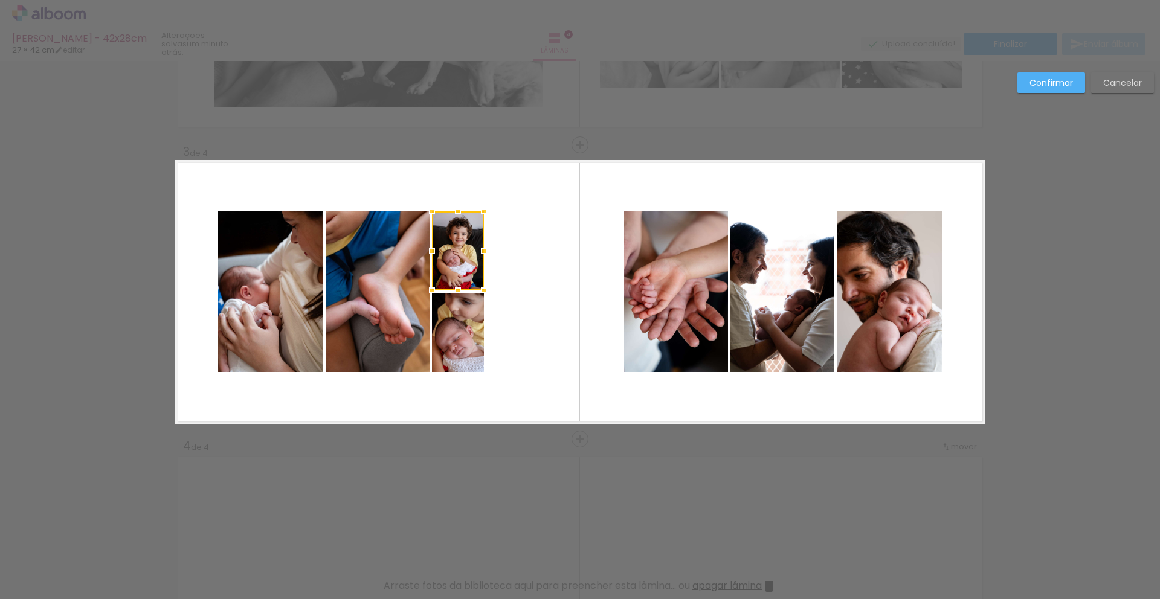
click at [462, 334] on quentale-photo at bounding box center [458, 332] width 52 height 79
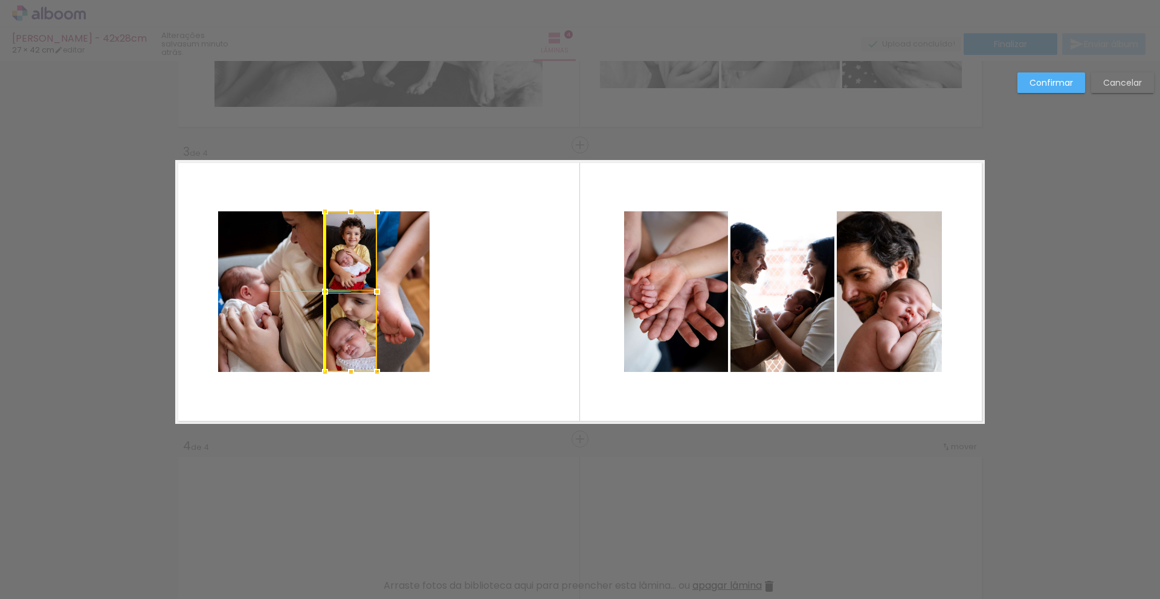
drag, startPoint x: 462, startPoint y: 334, endPoint x: 359, endPoint y: 337, distance: 102.8
click at [359, 337] on div at bounding box center [351, 291] width 52 height 161
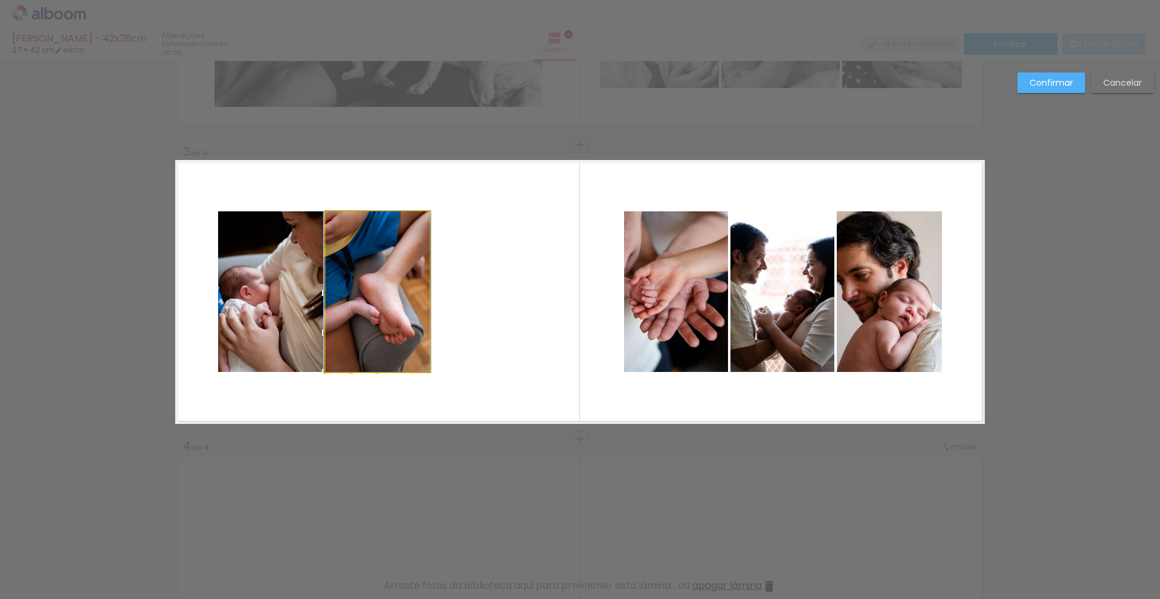
click at [405, 312] on quentale-photo at bounding box center [378, 291] width 104 height 161
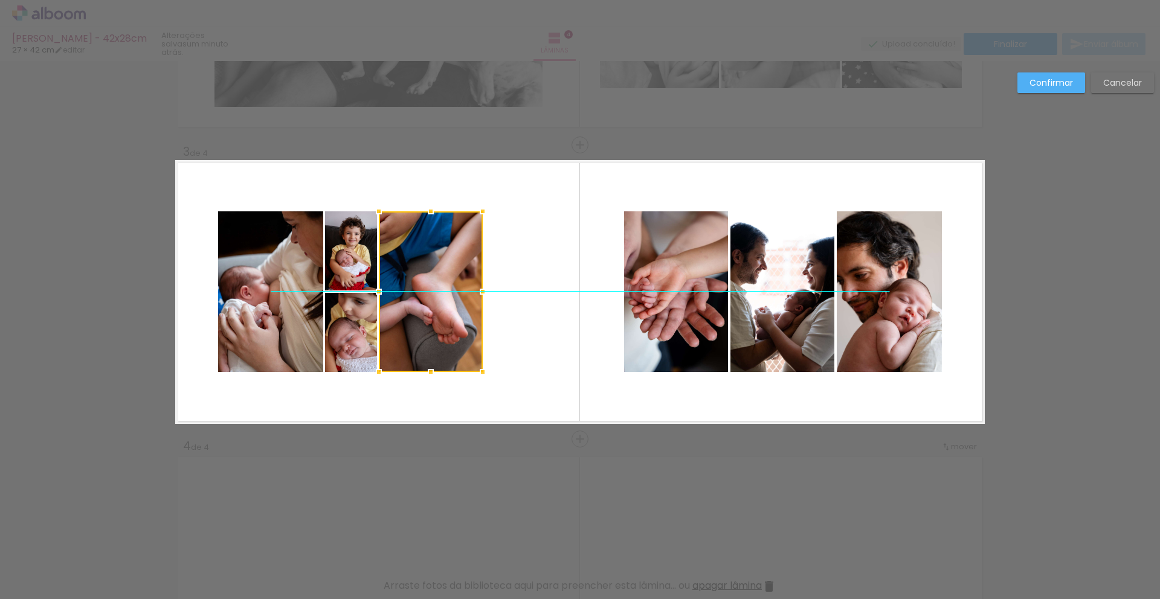
drag, startPoint x: 407, startPoint y: 305, endPoint x: 460, endPoint y: 305, distance: 52.6
click at [460, 305] on div at bounding box center [431, 291] width 104 height 161
click at [566, 309] on quentale-layouter at bounding box center [580, 292] width 810 height 264
click at [413, 289] on quentale-photo at bounding box center [431, 291] width 104 height 161
click at [407, 291] on div at bounding box center [431, 292] width 104 height 161
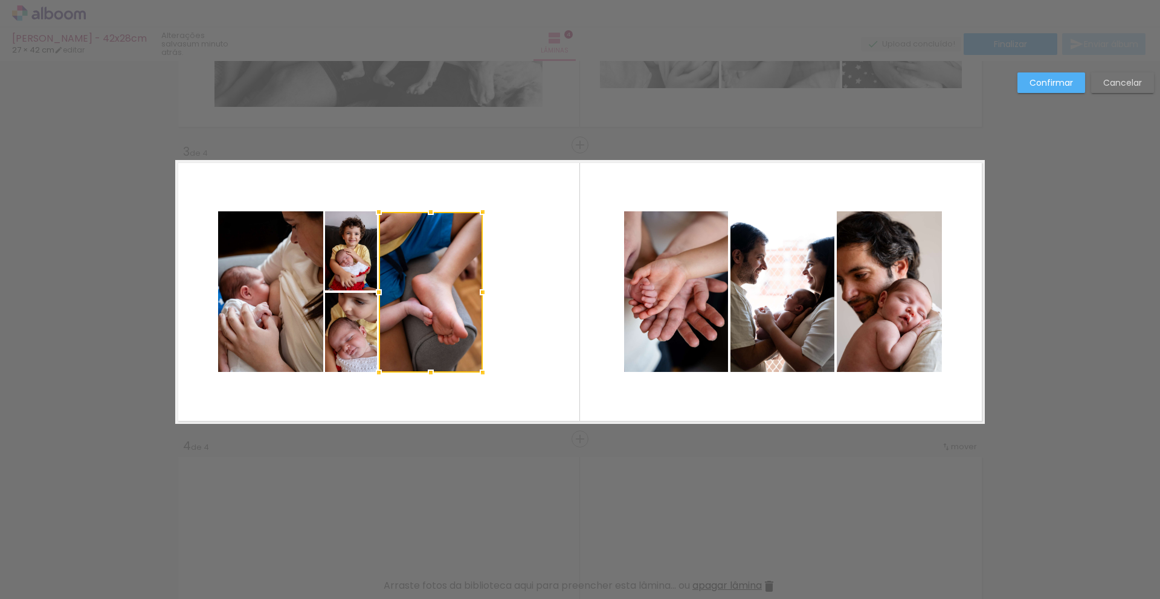
click at [528, 323] on quentale-layouter at bounding box center [580, 292] width 810 height 264
click at [405, 289] on quentale-photo at bounding box center [431, 292] width 104 height 161
click at [425, 288] on div at bounding box center [431, 291] width 104 height 161
click at [263, 289] on quentale-photo at bounding box center [270, 291] width 105 height 161
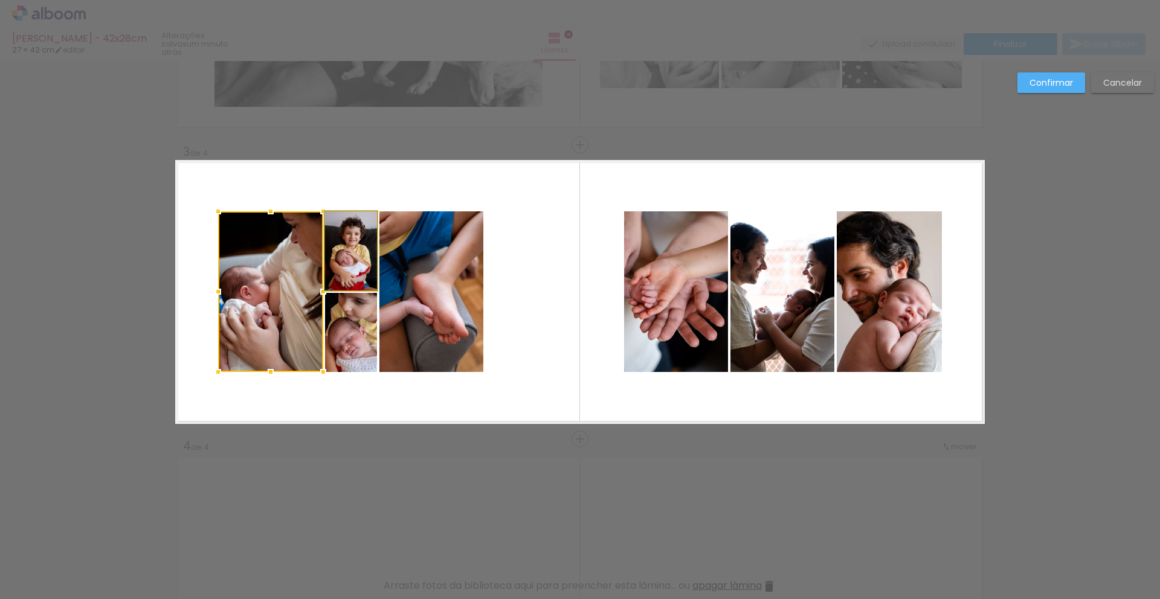
drag, startPoint x: 331, startPoint y: 273, endPoint x: 360, endPoint y: 312, distance: 48.7
click at [331, 273] on quentale-photo at bounding box center [351, 250] width 52 height 79
click at [366, 352] on div at bounding box center [297, 291] width 159 height 161
click at [419, 327] on quentale-photo at bounding box center [431, 291] width 104 height 161
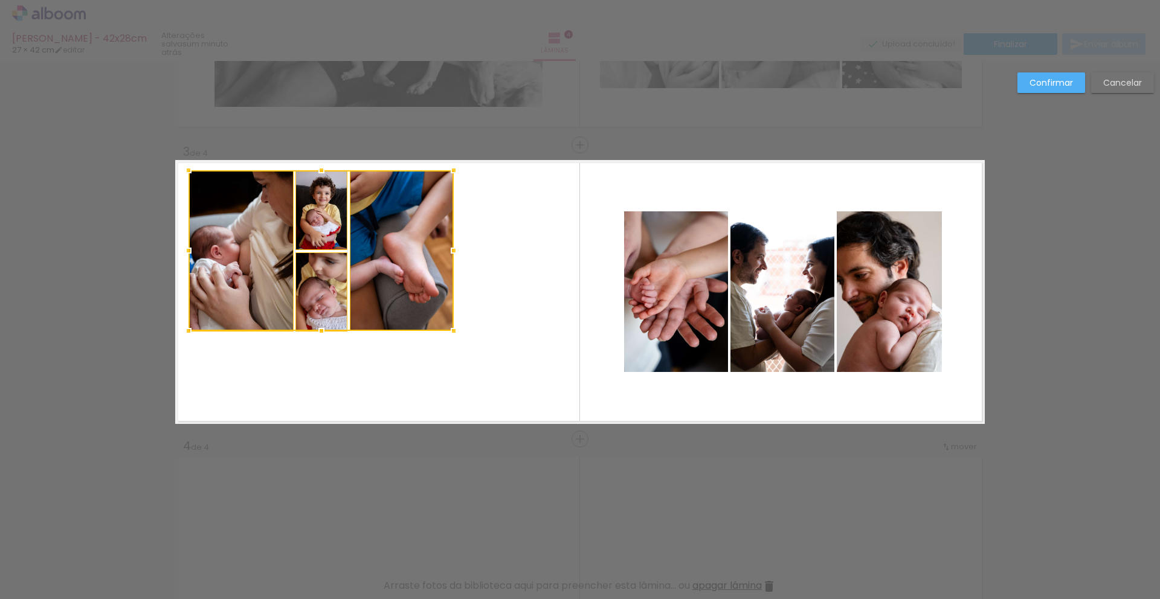
drag, startPoint x: 283, startPoint y: 291, endPoint x: 253, endPoint y: 252, distance: 49.6
click at [253, 252] on div at bounding box center [321, 250] width 265 height 161
click at [253, 285] on div at bounding box center [241, 251] width 105 height 161
click at [319, 208] on quentale-photo at bounding box center [321, 210] width 52 height 79
click at [326, 302] on div at bounding box center [268, 251] width 159 height 161
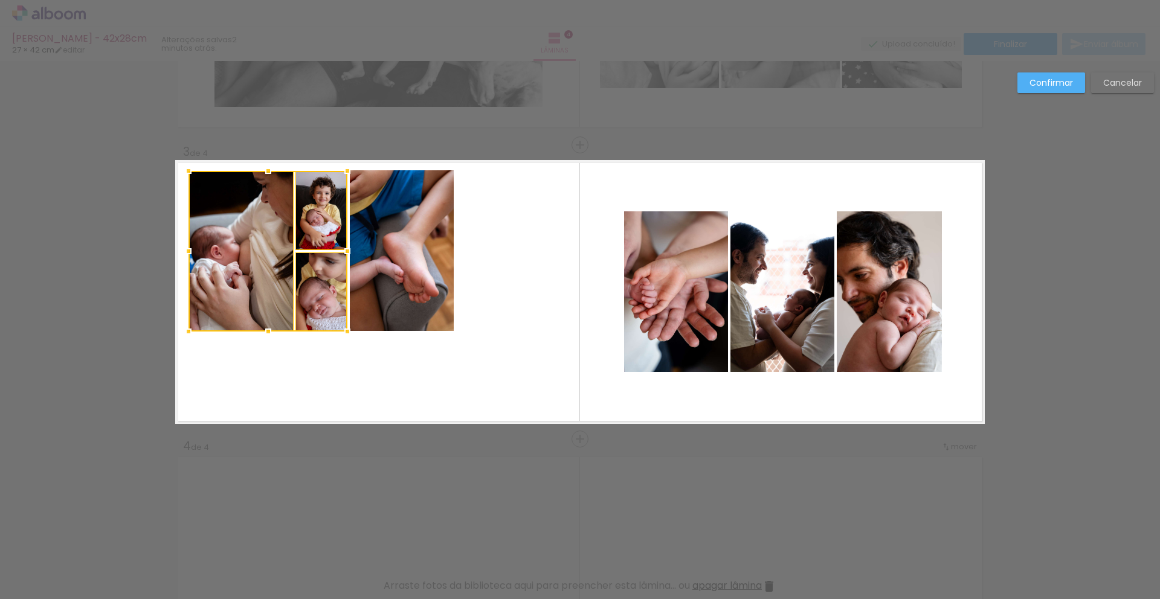
click at [388, 280] on quentale-photo at bounding box center [402, 250] width 104 height 161
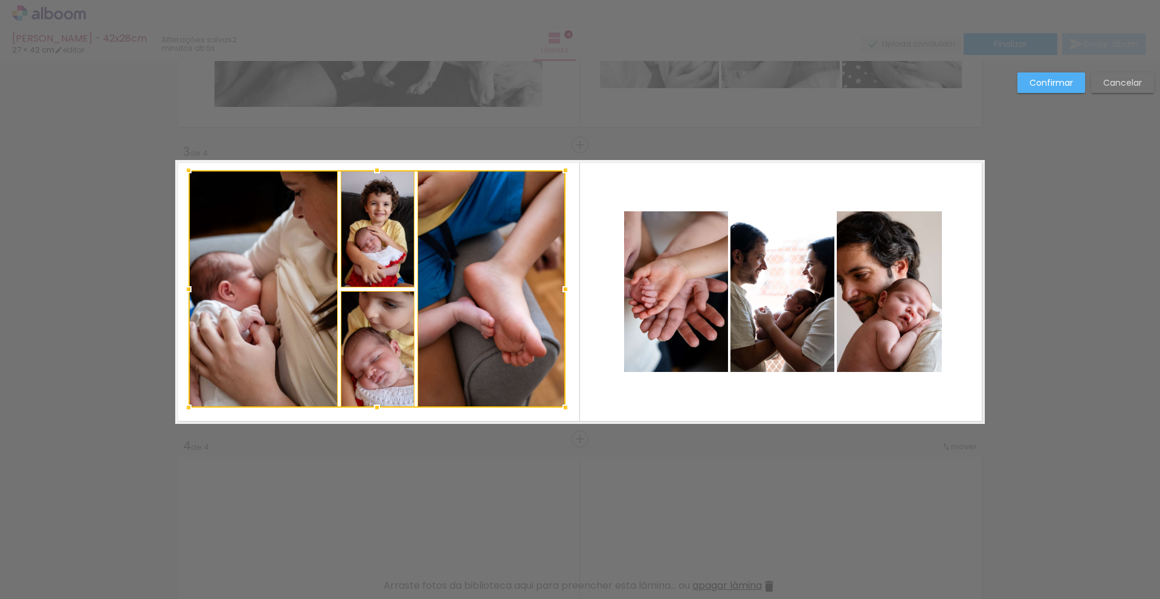
drag, startPoint x: 451, startPoint y: 333, endPoint x: 563, endPoint y: 408, distance: 134.9
click at [563, 408] on div at bounding box center [565, 408] width 24 height 24
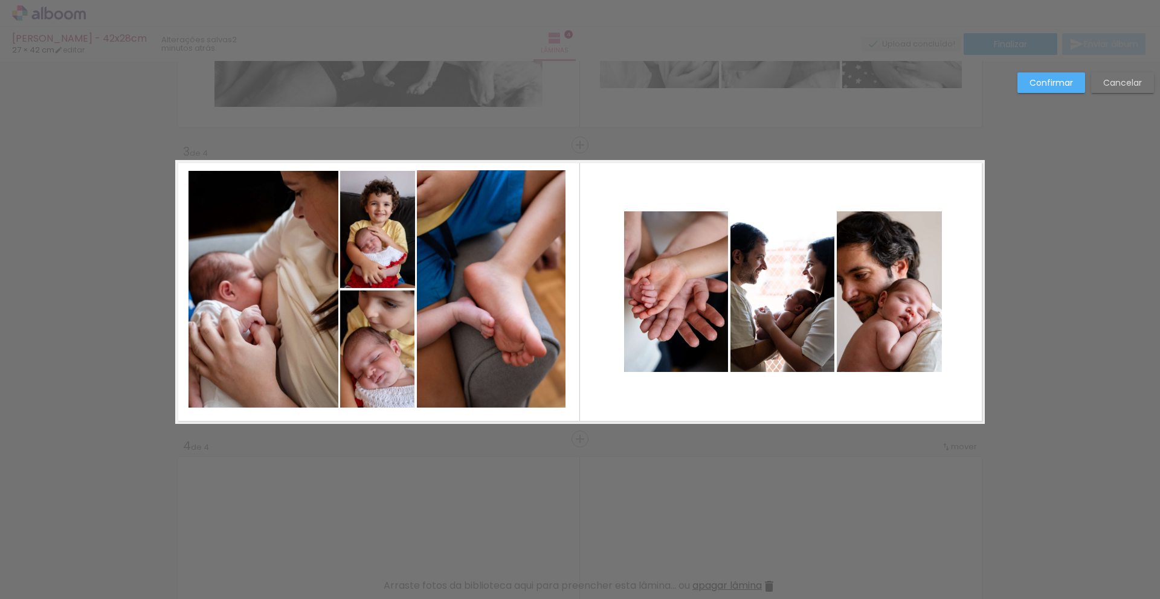
click at [625, 400] on quentale-layouter at bounding box center [580, 292] width 810 height 264
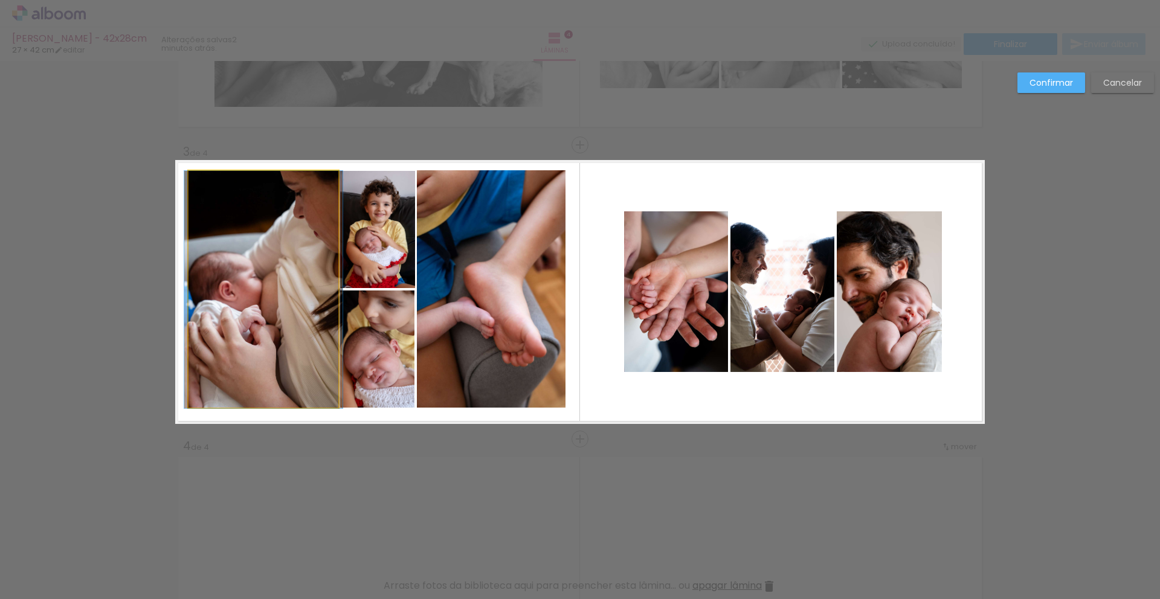
click at [250, 309] on quentale-photo at bounding box center [264, 289] width 150 height 237
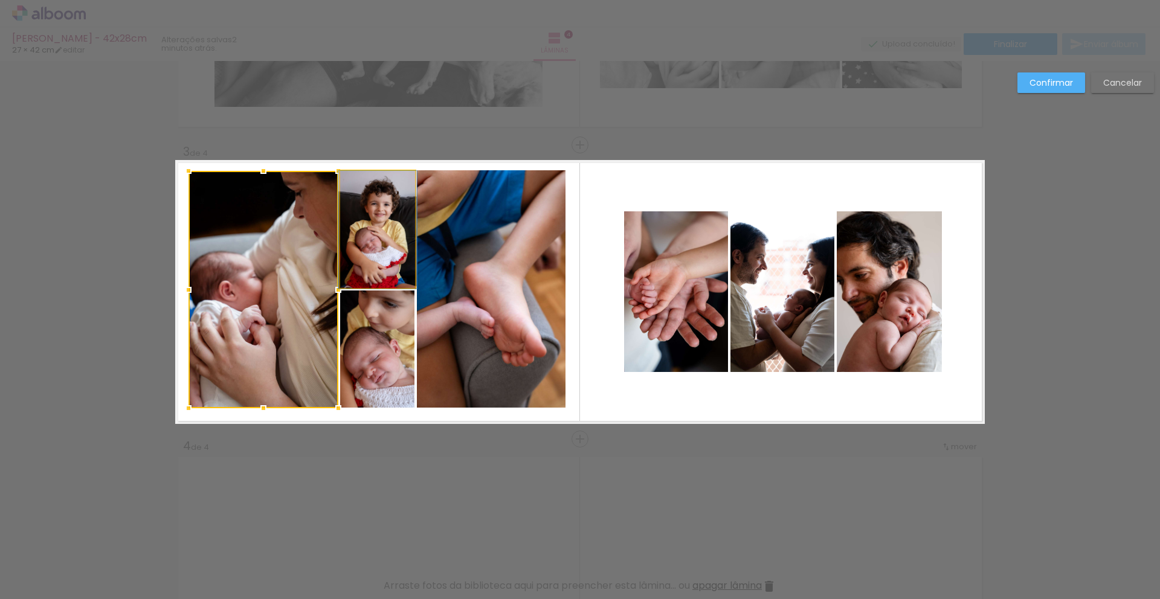
click at [340, 254] on quentale-photo at bounding box center [377, 230] width 75 height 118
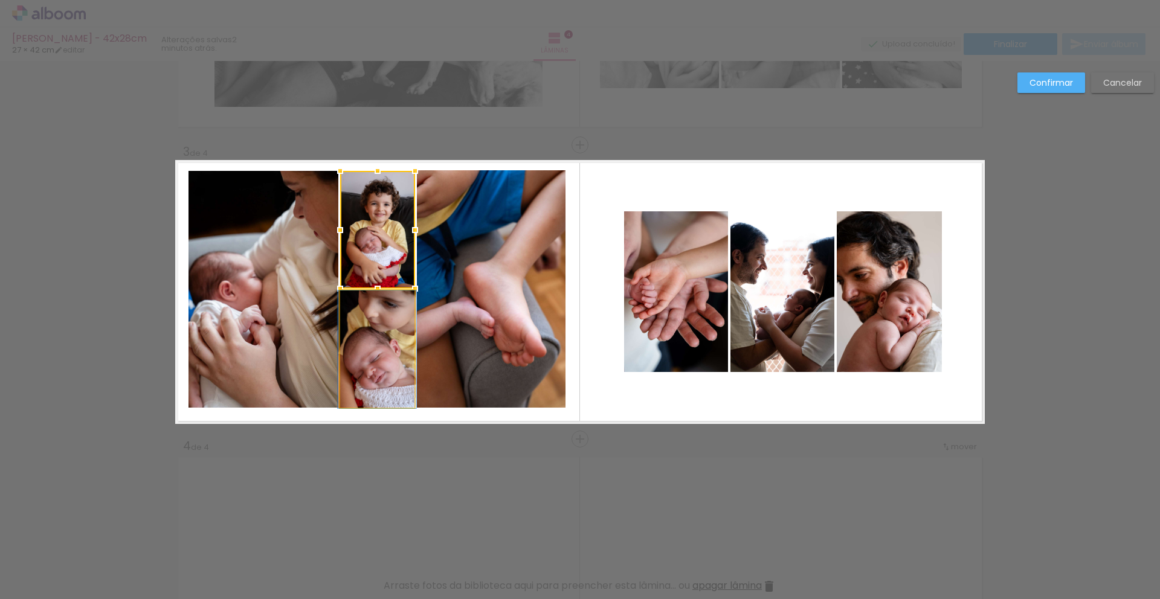
click at [364, 338] on quentale-photo at bounding box center [377, 350] width 74 height 118
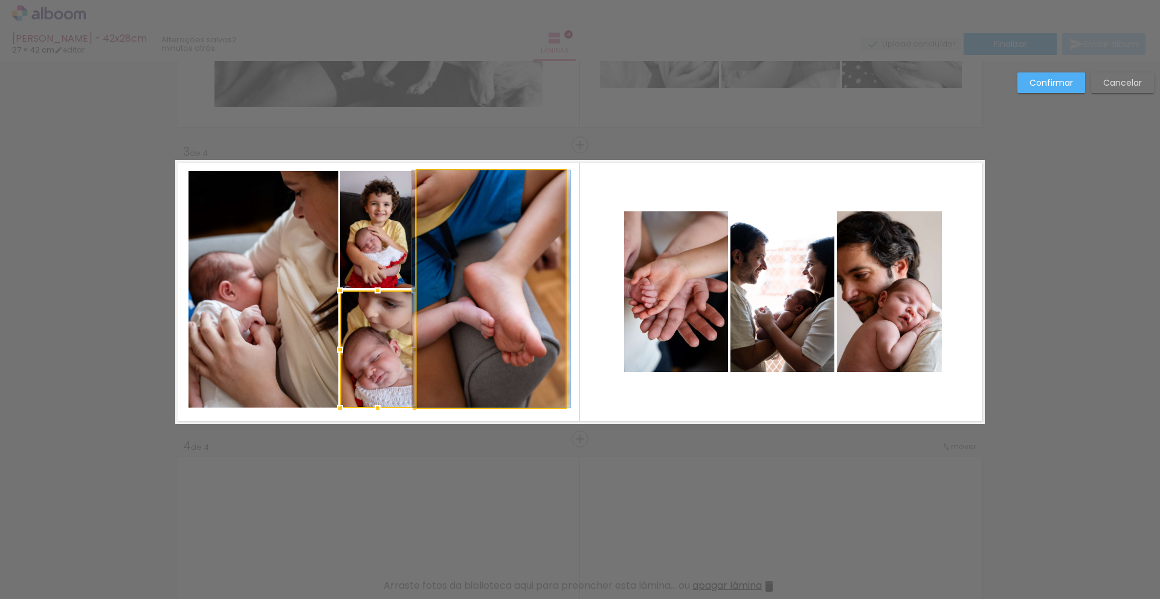
click at [454, 304] on quentale-photo at bounding box center [491, 288] width 149 height 237
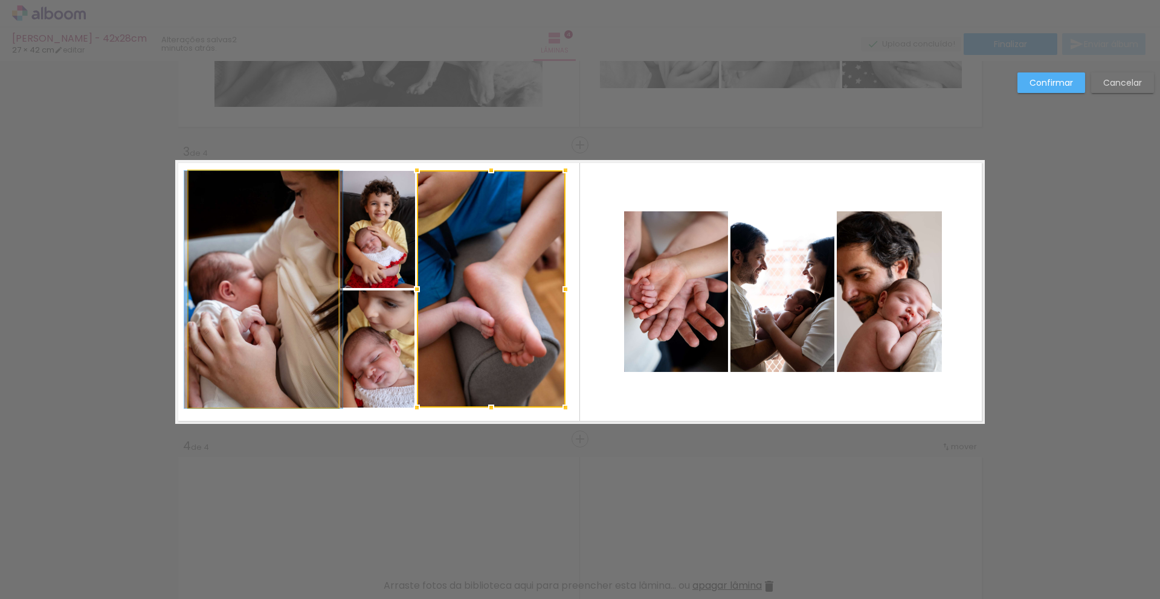
click at [260, 304] on quentale-photo at bounding box center [264, 289] width 150 height 237
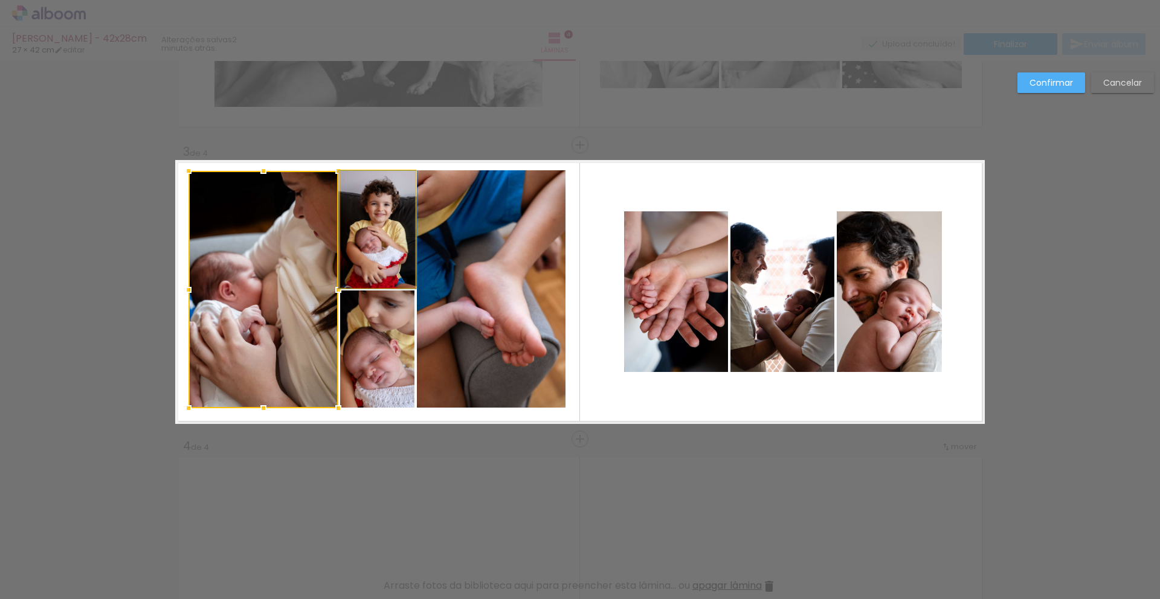
click at [359, 243] on quentale-photo at bounding box center [377, 230] width 75 height 118
click at [373, 336] on div at bounding box center [302, 289] width 227 height 237
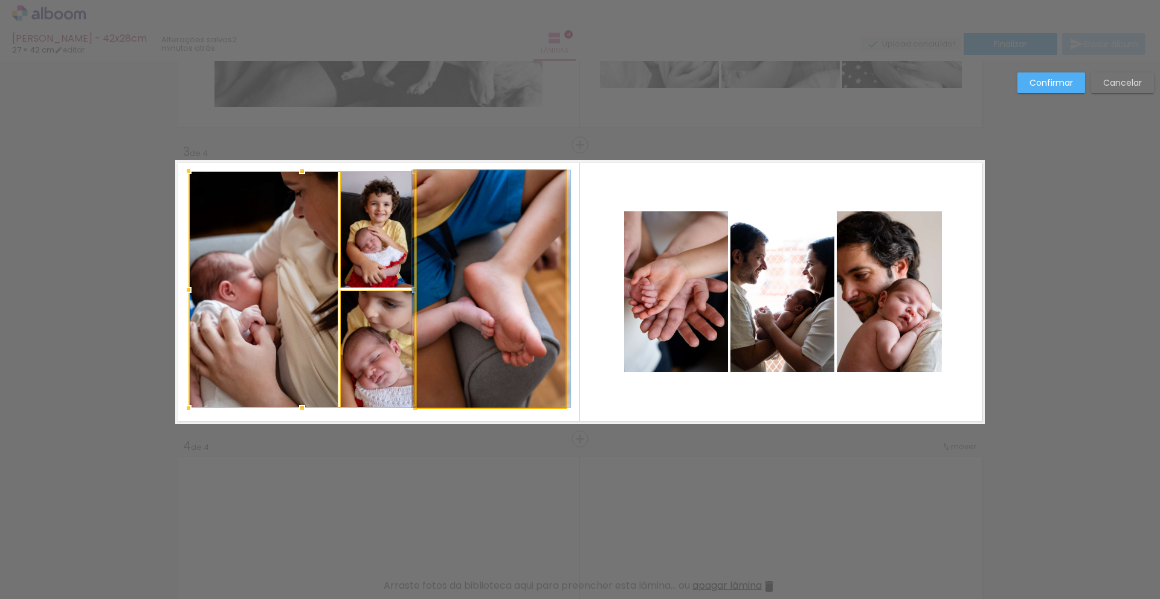
click at [477, 297] on quentale-photo at bounding box center [491, 288] width 149 height 237
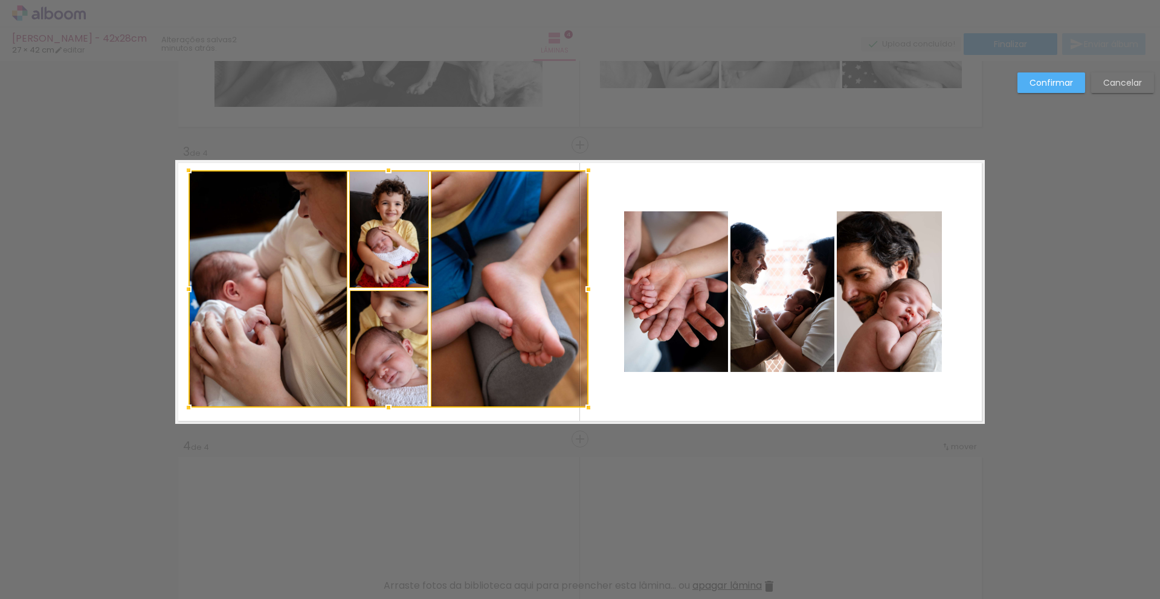
drag, startPoint x: 561, startPoint y: 290, endPoint x: 584, endPoint y: 293, distance: 23.2
click at [584, 293] on div at bounding box center [588, 289] width 24 height 24
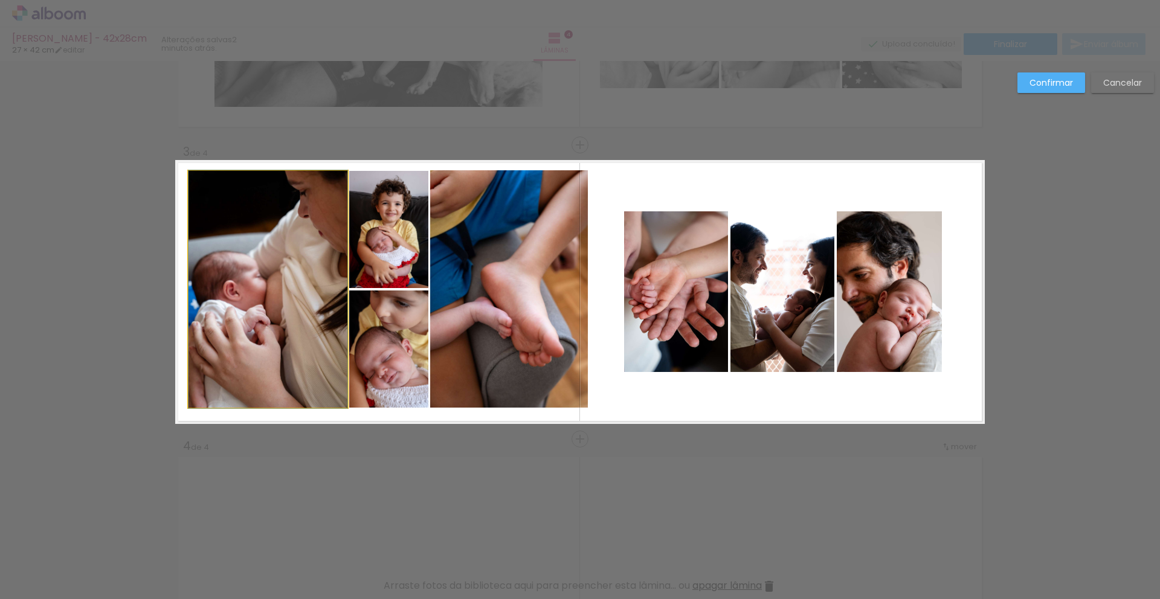
click at [302, 303] on quentale-photo at bounding box center [268, 289] width 159 height 237
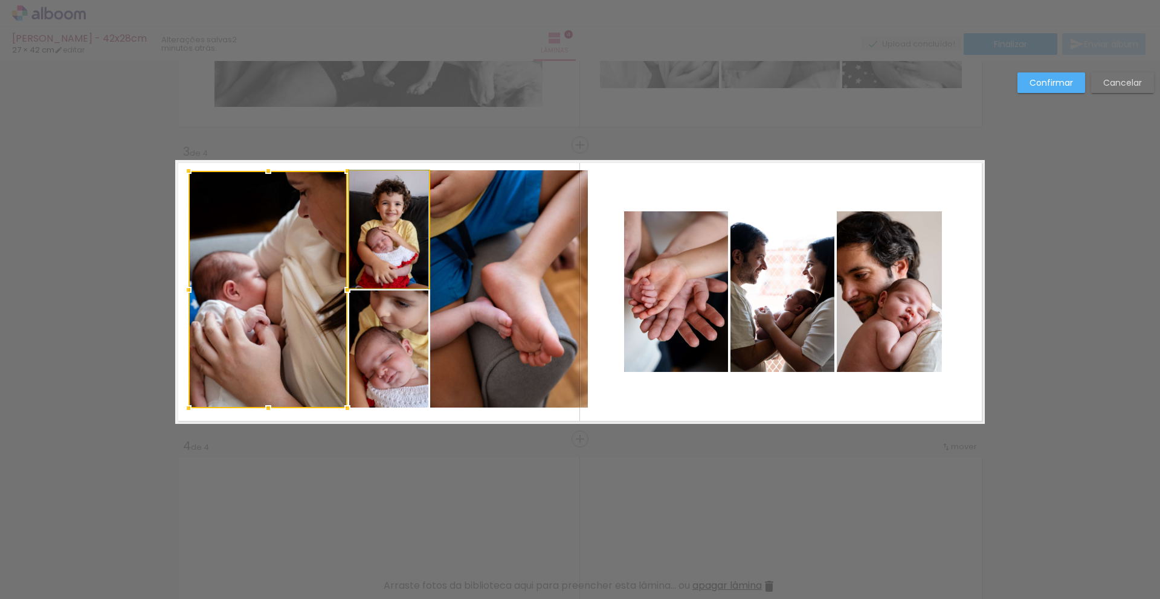
click at [378, 241] on quentale-photo at bounding box center [388, 230] width 79 height 118
click at [373, 344] on div at bounding box center [309, 289] width 240 height 237
click at [461, 309] on quentale-photo at bounding box center [509, 288] width 158 height 237
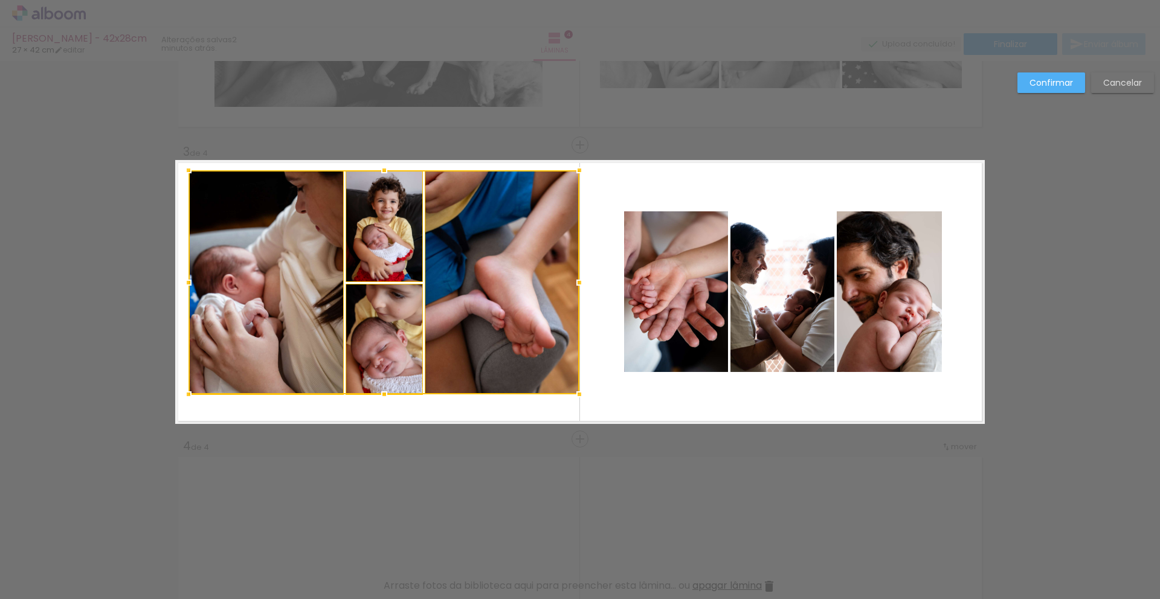
drag, startPoint x: 584, startPoint y: 405, endPoint x: 575, endPoint y: 392, distance: 16.1
click at [575, 392] on div at bounding box center [579, 394] width 24 height 24
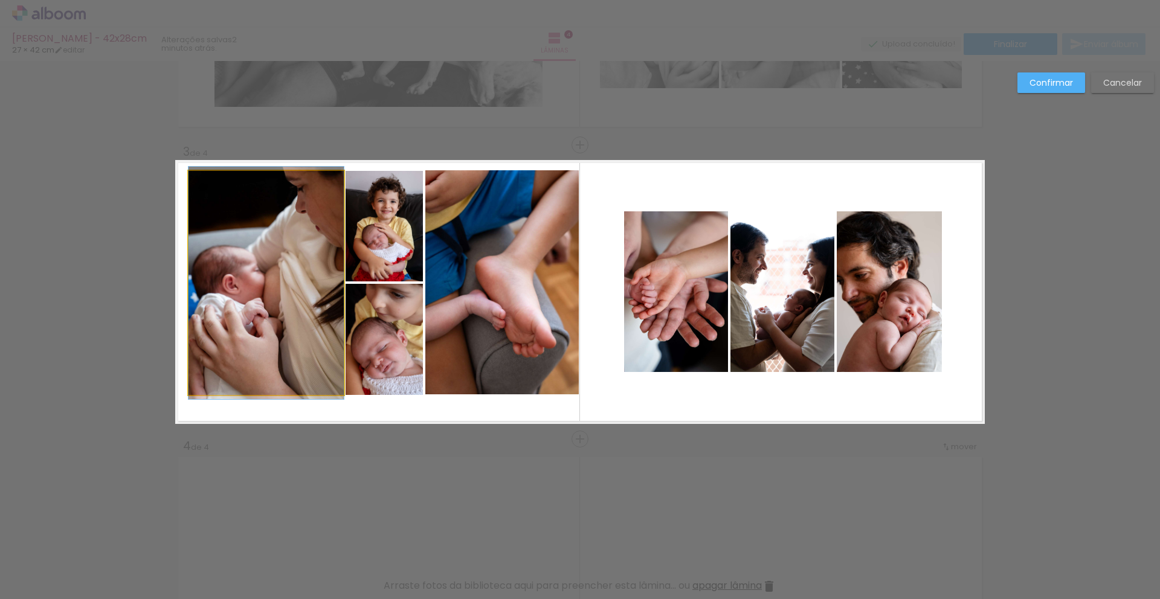
click at [210, 282] on quentale-photo at bounding box center [266, 283] width 155 height 224
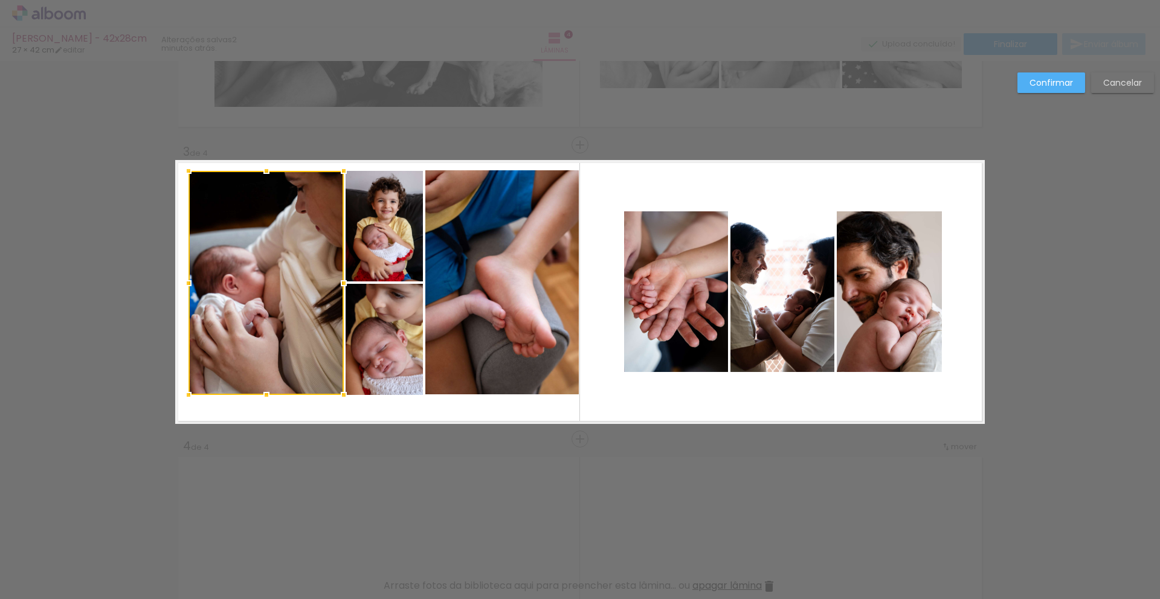
click at [378, 238] on quentale-photo at bounding box center [384, 226] width 77 height 111
click at [376, 335] on div at bounding box center [306, 283] width 235 height 224
click at [506, 301] on quentale-photo at bounding box center [502, 282] width 154 height 224
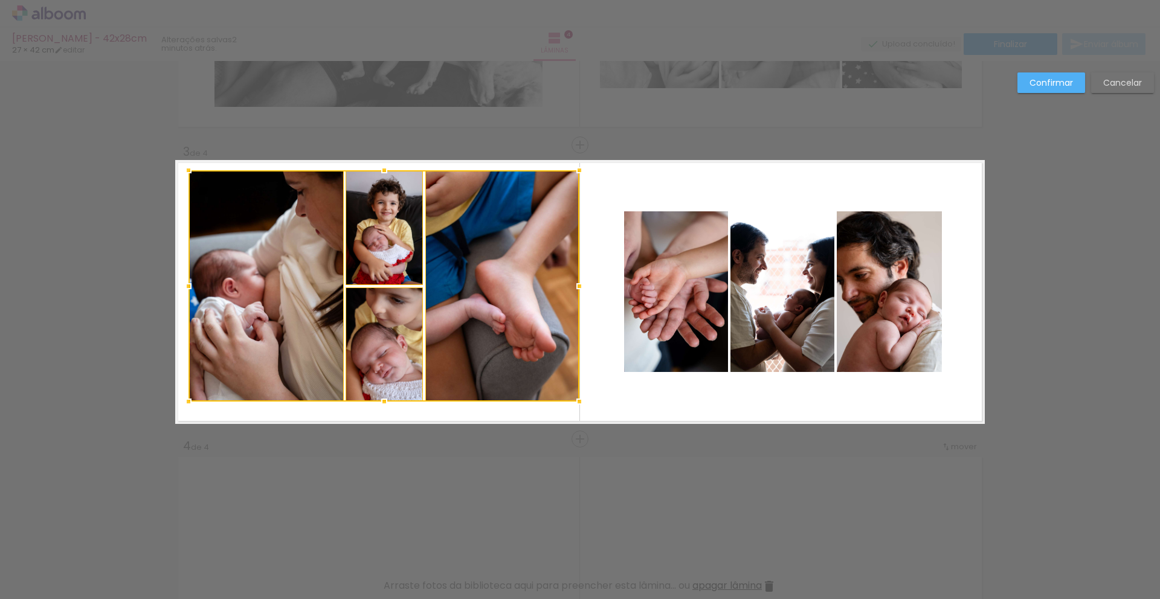
drag, startPoint x: 379, startPoint y: 392, endPoint x: 379, endPoint y: 398, distance: 6.7
click at [379, 398] on div at bounding box center [384, 402] width 24 height 24
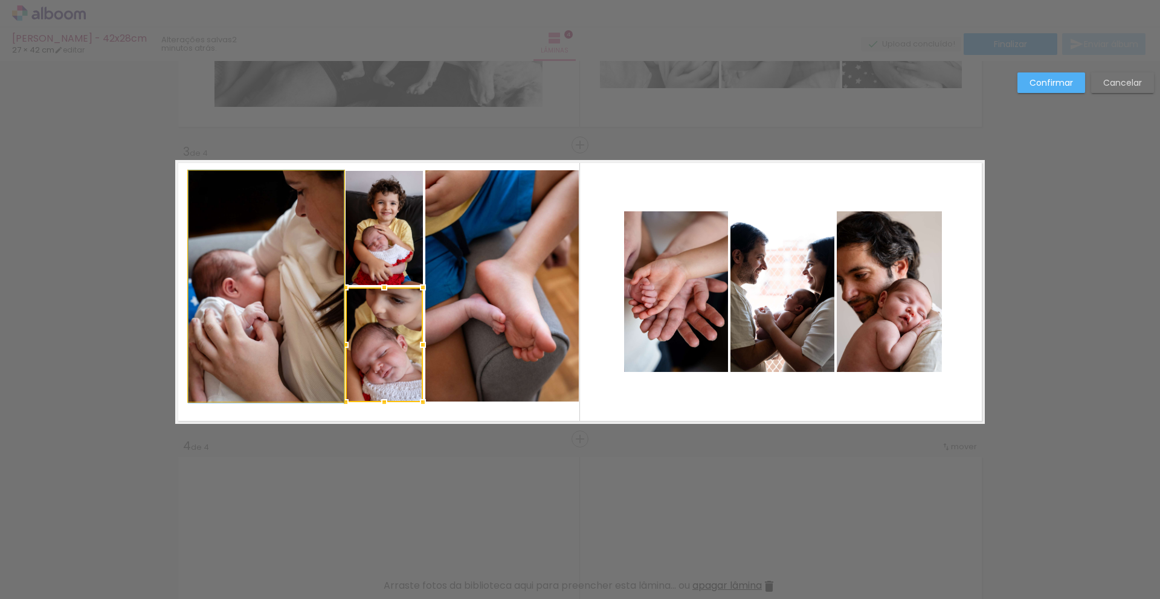
click at [268, 324] on quentale-photo at bounding box center [266, 286] width 155 height 231
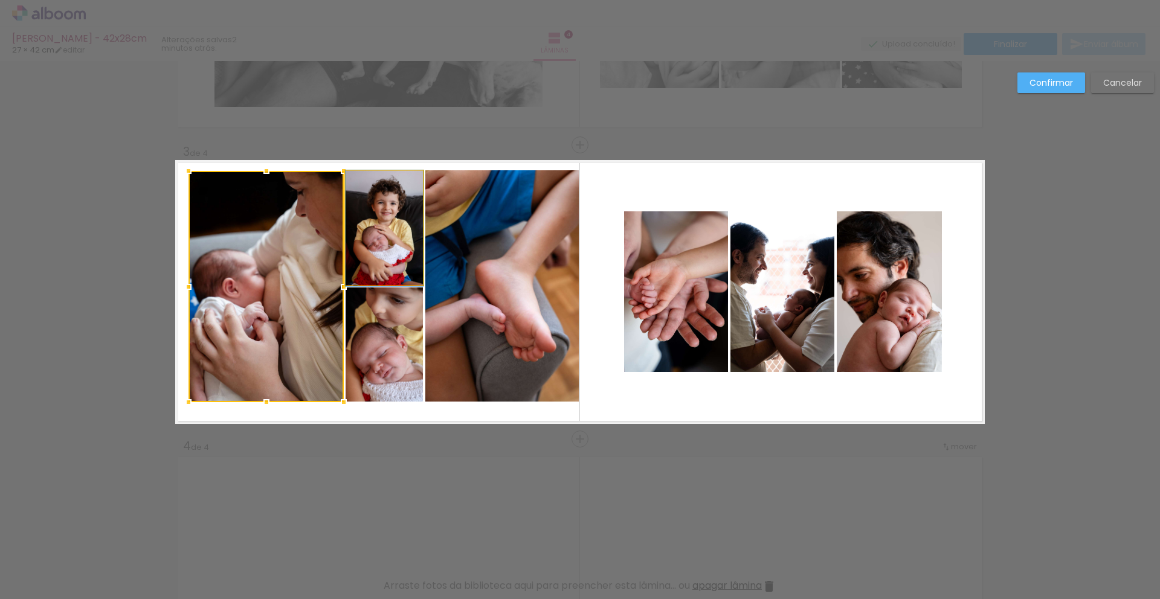
click at [362, 235] on quentale-photo at bounding box center [384, 228] width 77 height 115
click at [375, 339] on div at bounding box center [306, 286] width 234 height 231
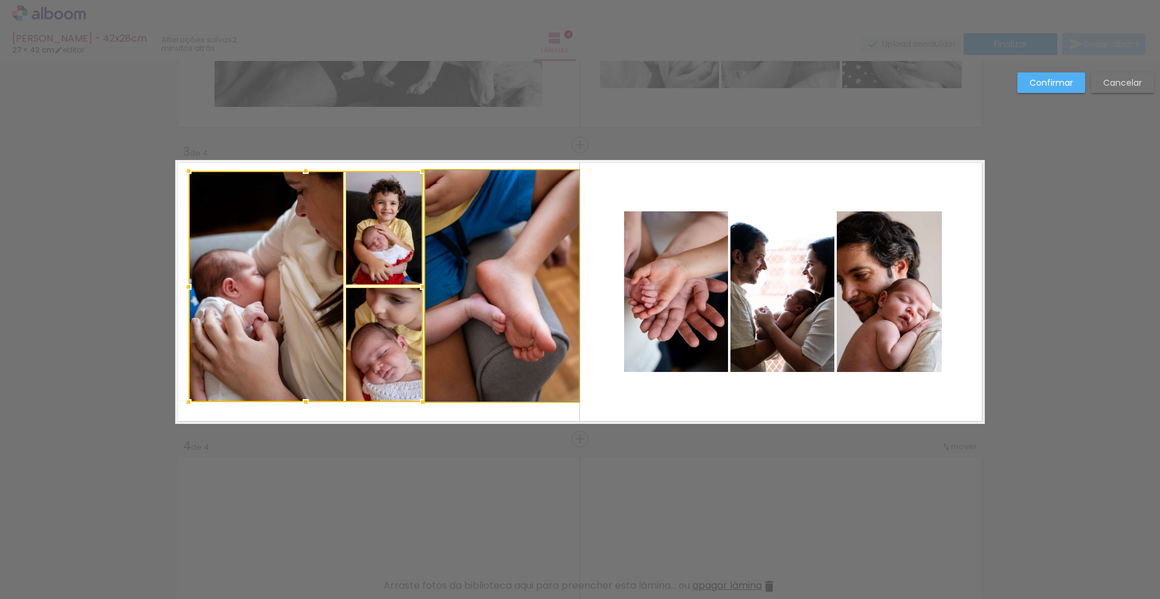
click at [468, 320] on quentale-photo at bounding box center [502, 285] width 154 height 231
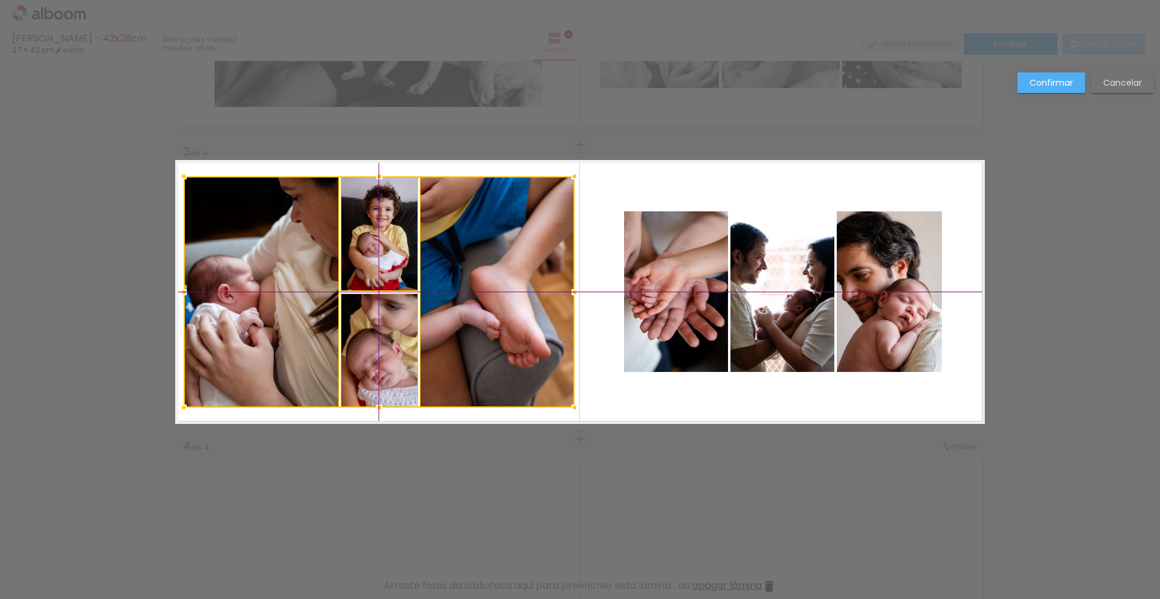
drag, startPoint x: 468, startPoint y: 320, endPoint x: 460, endPoint y: 327, distance: 10.3
click at [460, 327] on div at bounding box center [379, 291] width 391 height 231
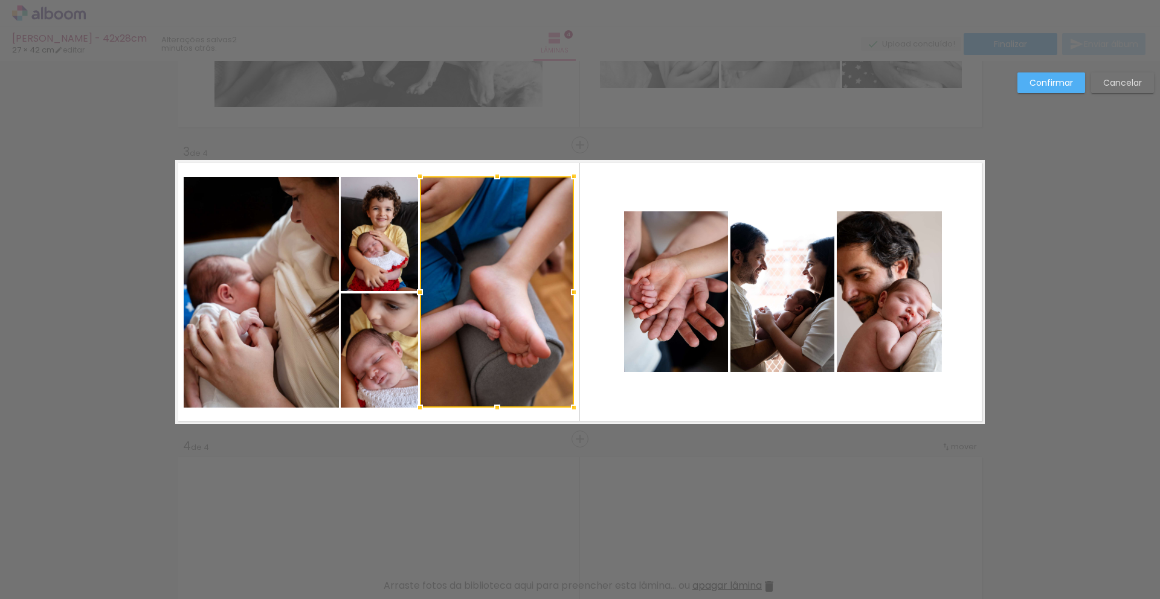
click at [657, 307] on quentale-photo at bounding box center [676, 291] width 104 height 161
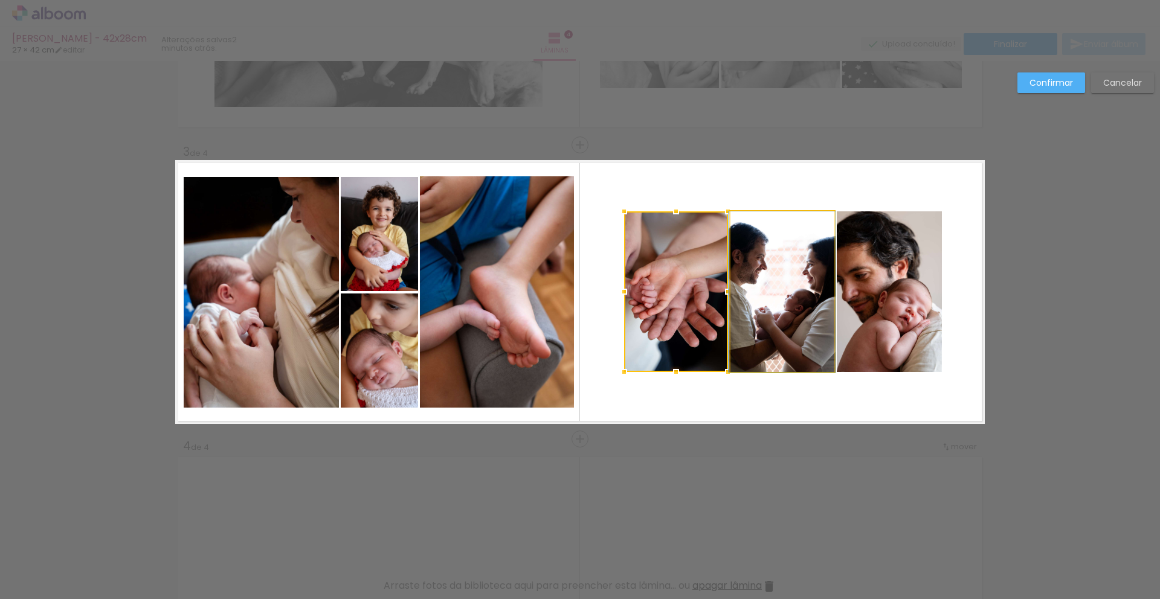
click at [741, 294] on quentale-photo at bounding box center [783, 291] width 104 height 161
click at [846, 296] on quentale-photo at bounding box center [889, 291] width 105 height 161
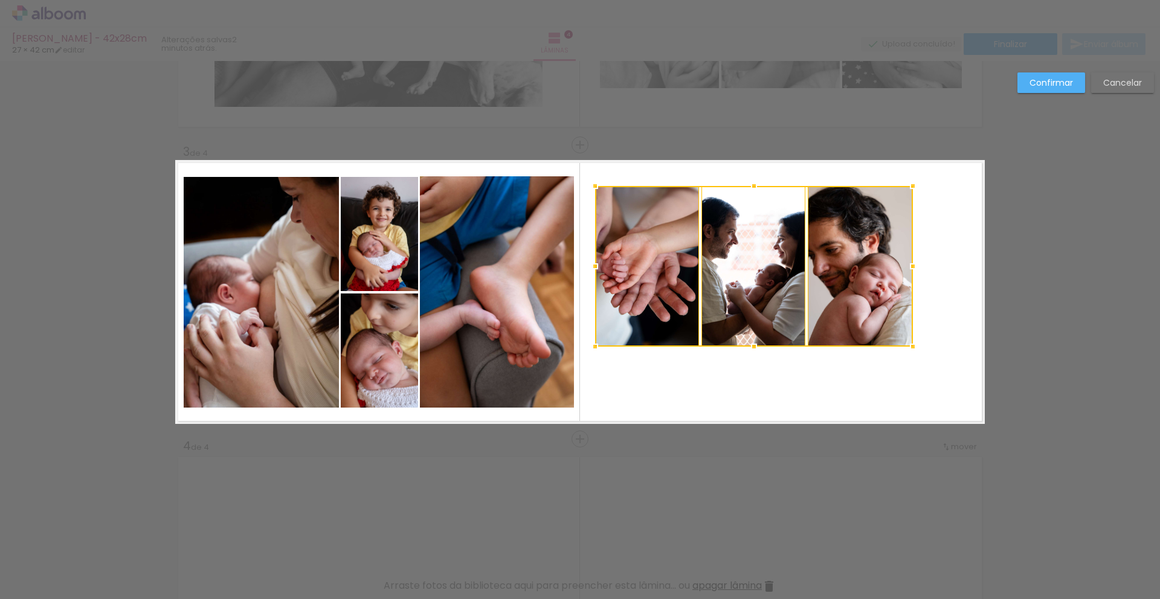
drag, startPoint x: 681, startPoint y: 302, endPoint x: 653, endPoint y: 276, distance: 37.6
click at [653, 276] on div at bounding box center [754, 266] width 318 height 161
click at [738, 273] on quentale-photo at bounding box center [754, 266] width 104 height 161
click at [853, 285] on quentale-photo at bounding box center [860, 266] width 105 height 161
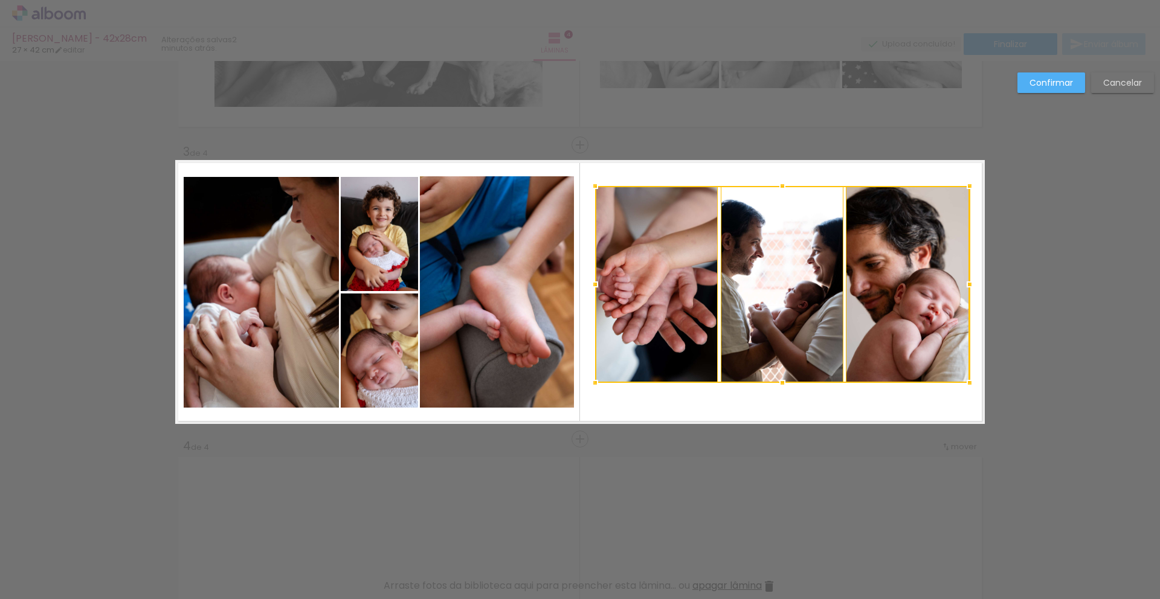
drag, startPoint x: 911, startPoint y: 349, endPoint x: 967, endPoint y: 385, distance: 67.4
click at [967, 385] on div at bounding box center [970, 383] width 24 height 24
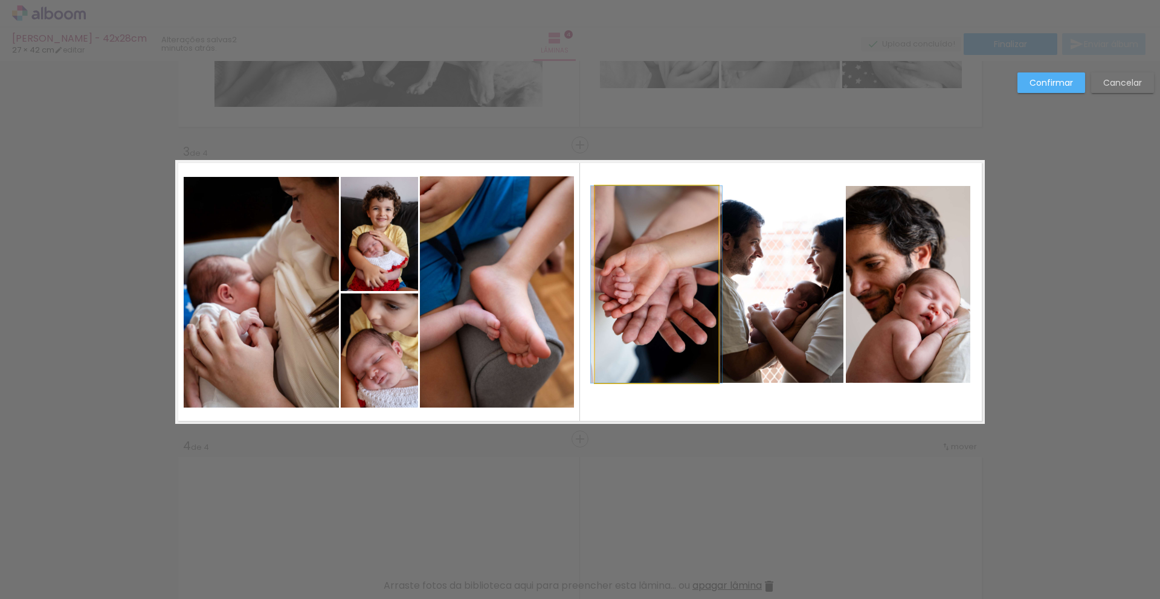
click at [595, 315] on quentale-photo at bounding box center [656, 284] width 123 height 197
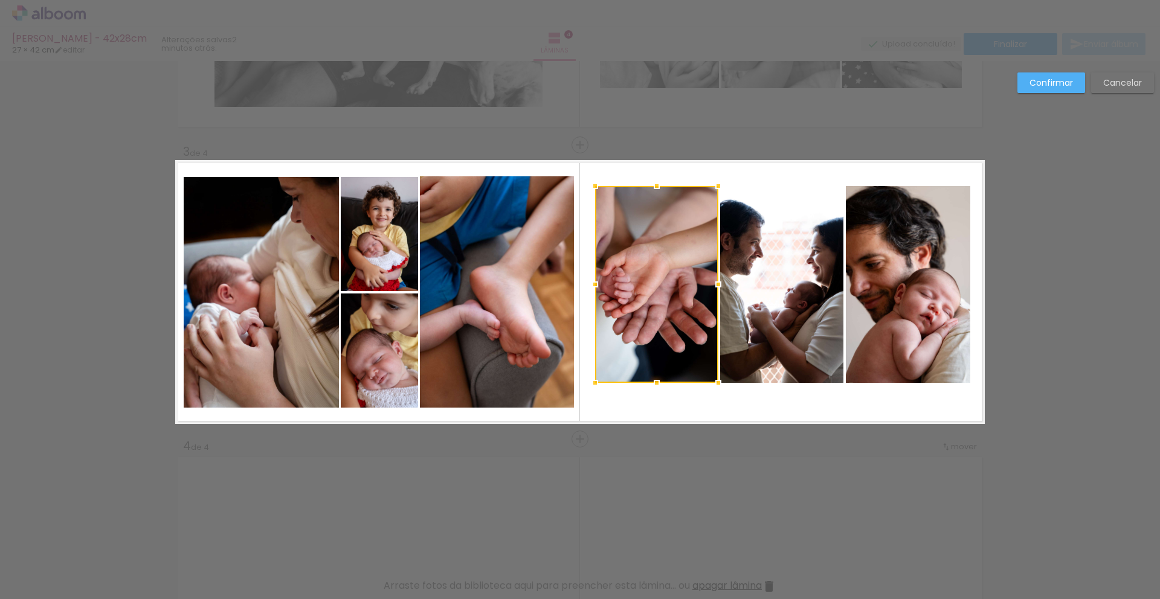
click at [757, 294] on quentale-photo at bounding box center [781, 284] width 123 height 197
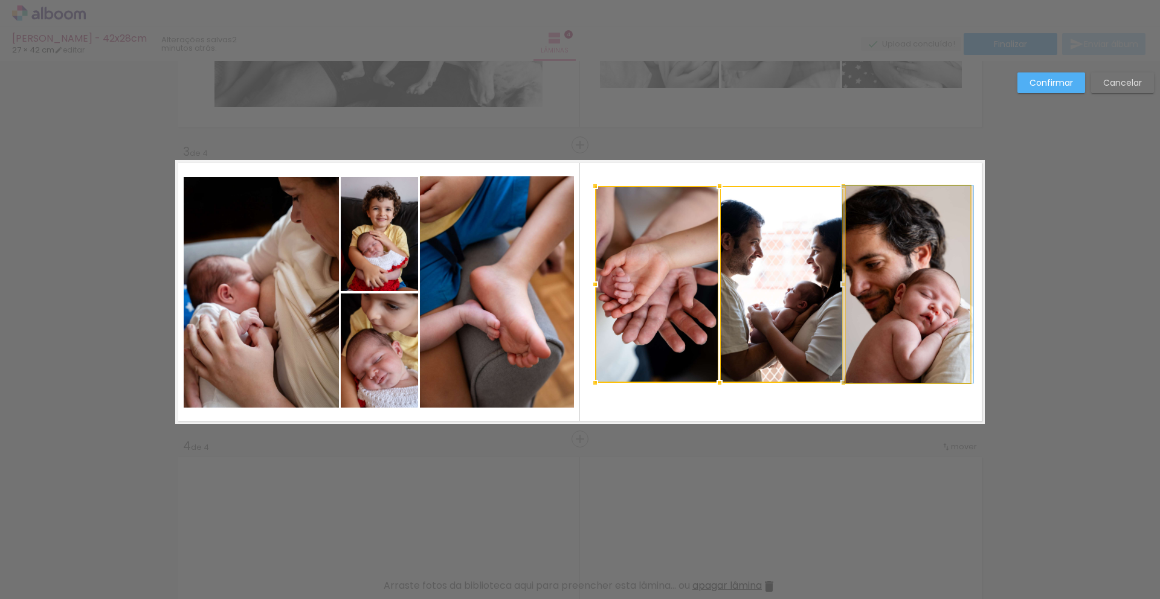
click at [854, 283] on quentale-photo at bounding box center [908, 284] width 124 height 197
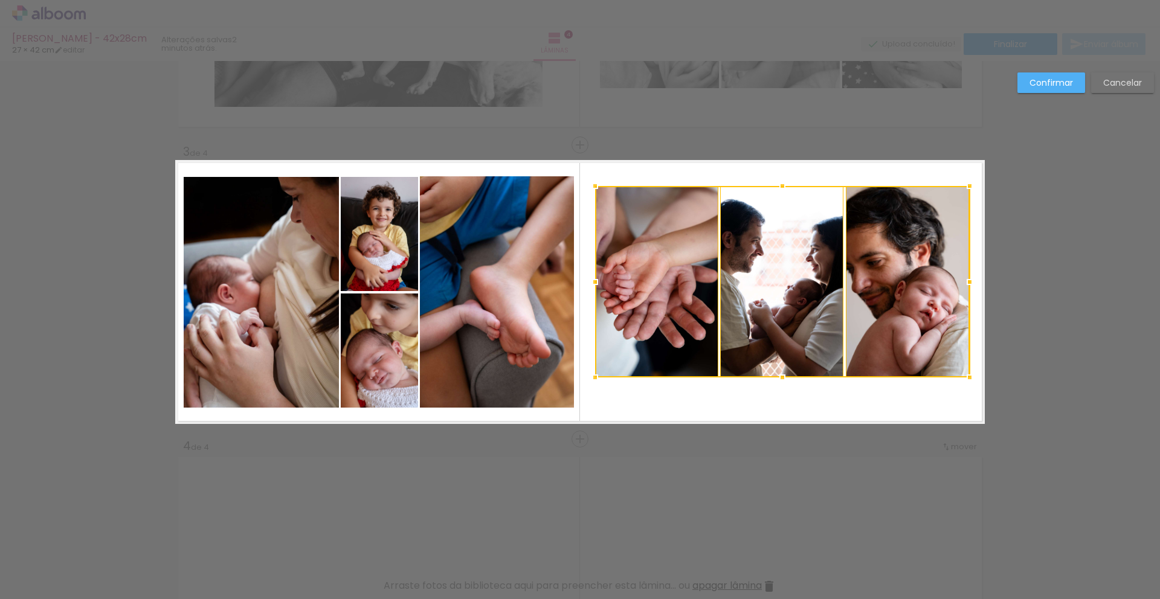
click at [780, 376] on div at bounding box center [782, 378] width 24 height 24
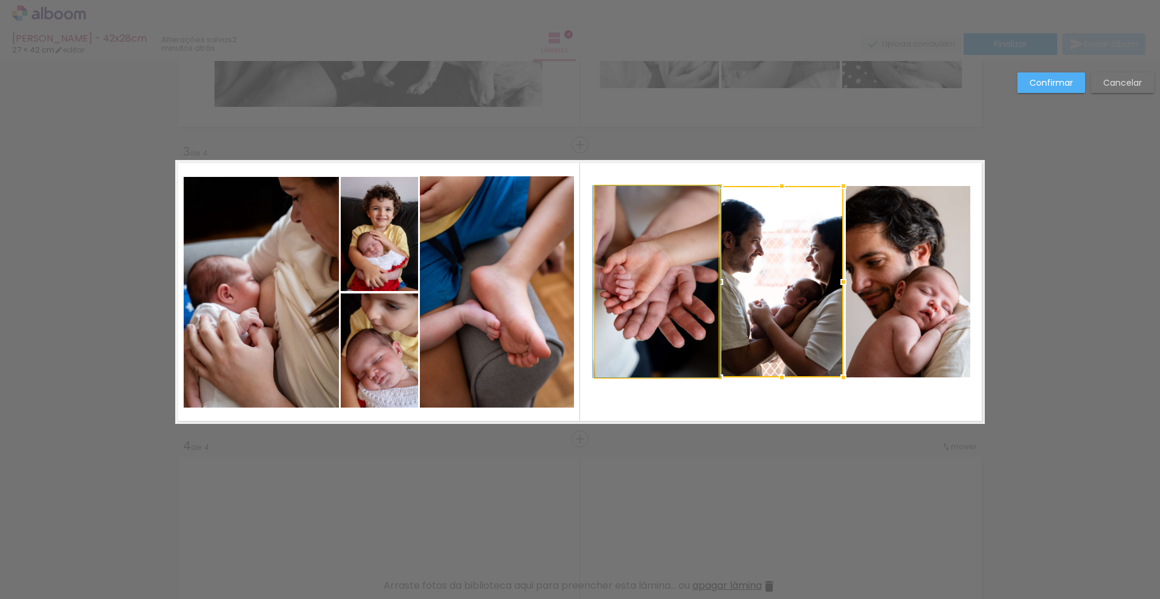
click at [646, 293] on quentale-photo at bounding box center [656, 282] width 123 height 192
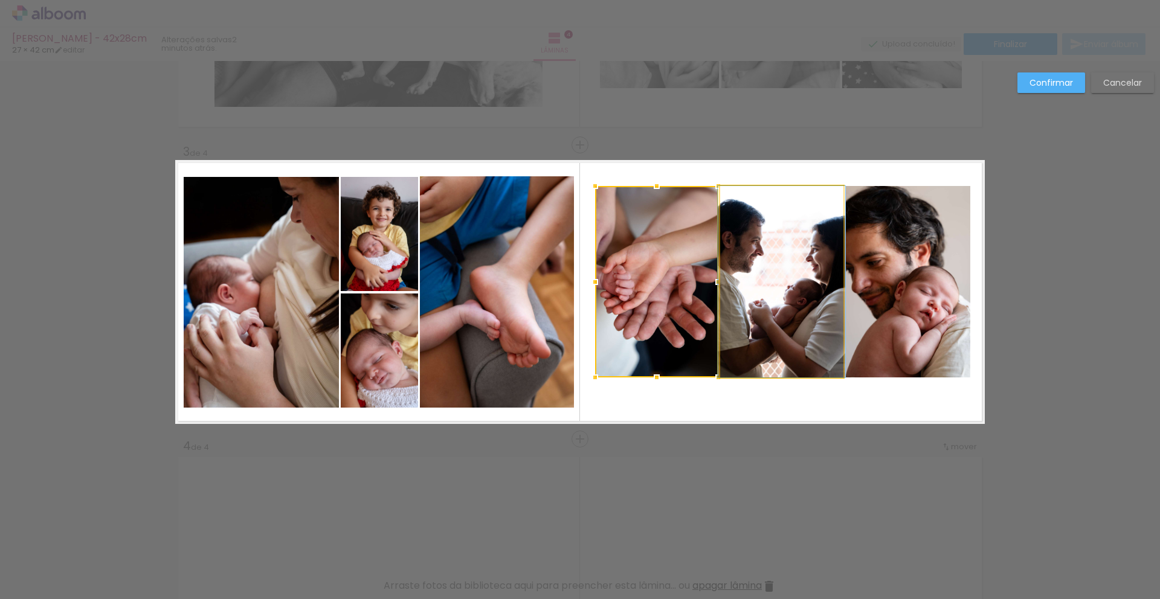
click at [739, 287] on quentale-photo at bounding box center [781, 282] width 123 height 192
click at [880, 281] on quentale-photo at bounding box center [908, 282] width 124 height 192
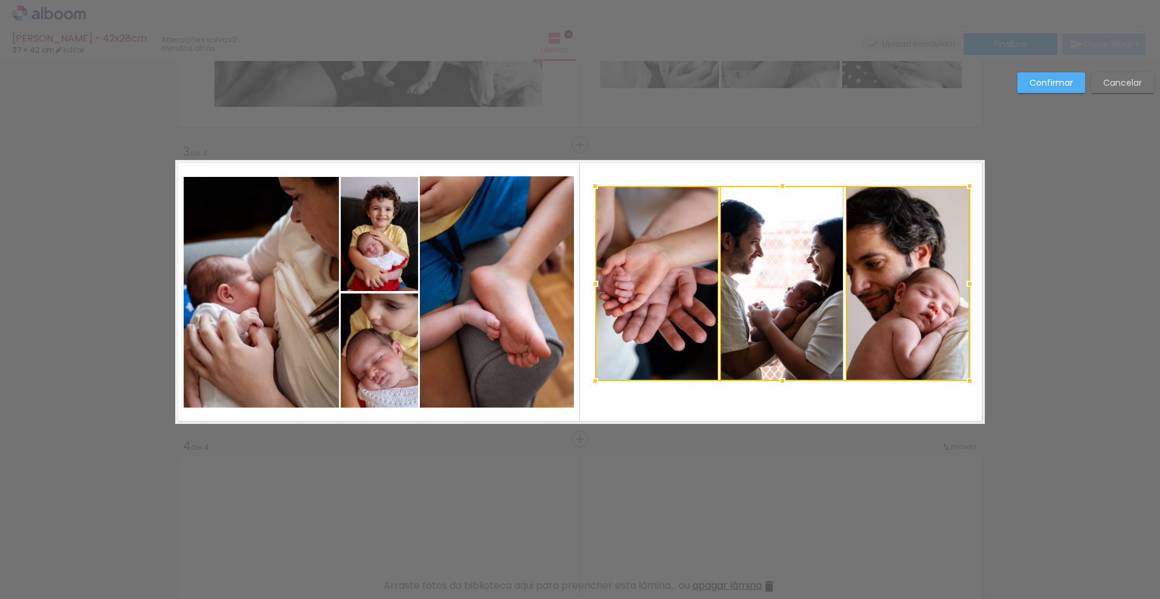
click at [779, 380] on div at bounding box center [782, 381] width 24 height 24
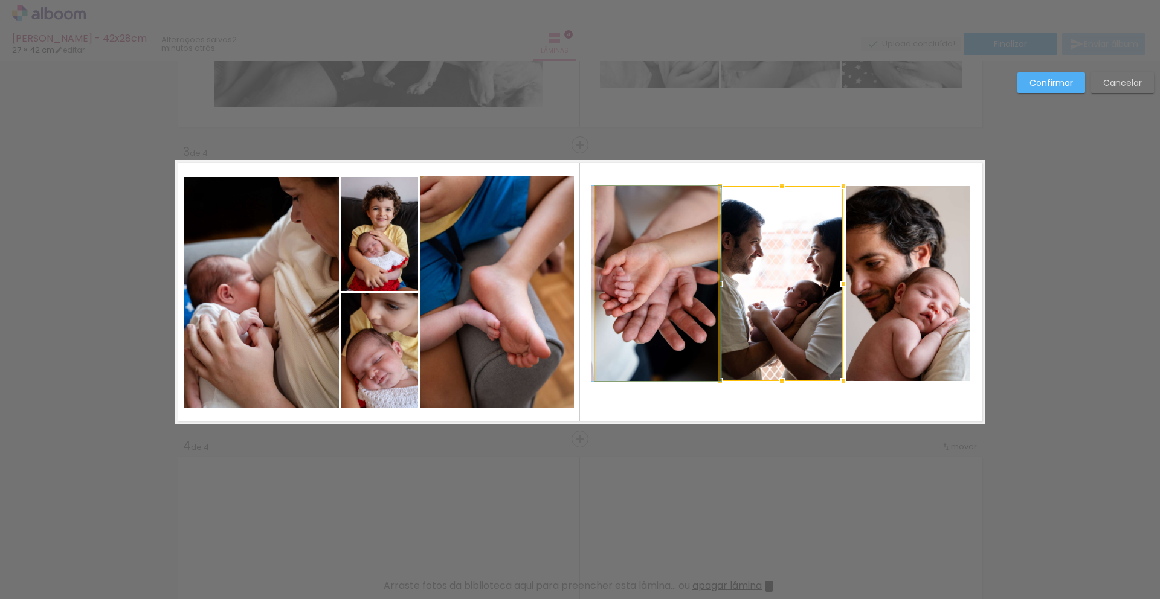
click at [649, 309] on quentale-photo at bounding box center [656, 283] width 123 height 195
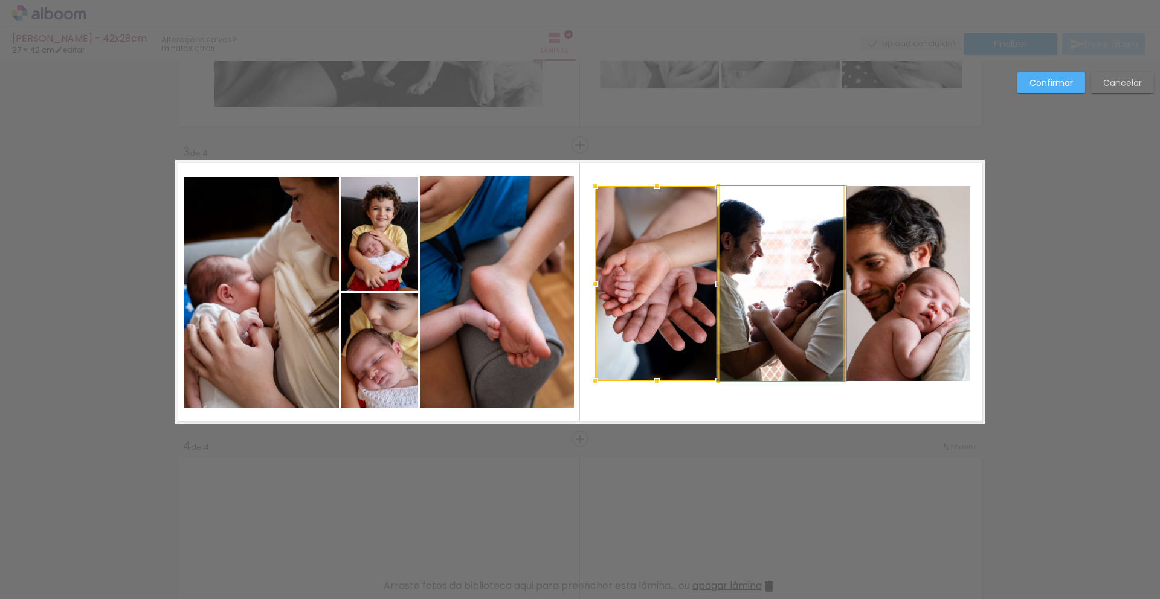
click at [760, 285] on quentale-photo at bounding box center [781, 283] width 123 height 195
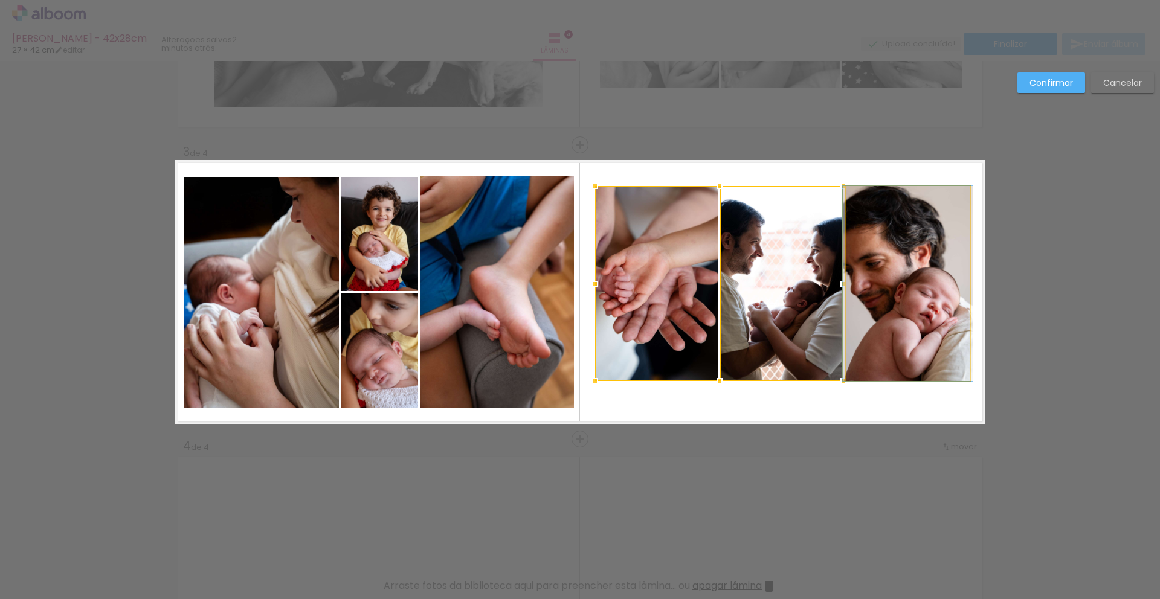
click at [892, 283] on quentale-photo at bounding box center [908, 283] width 124 height 195
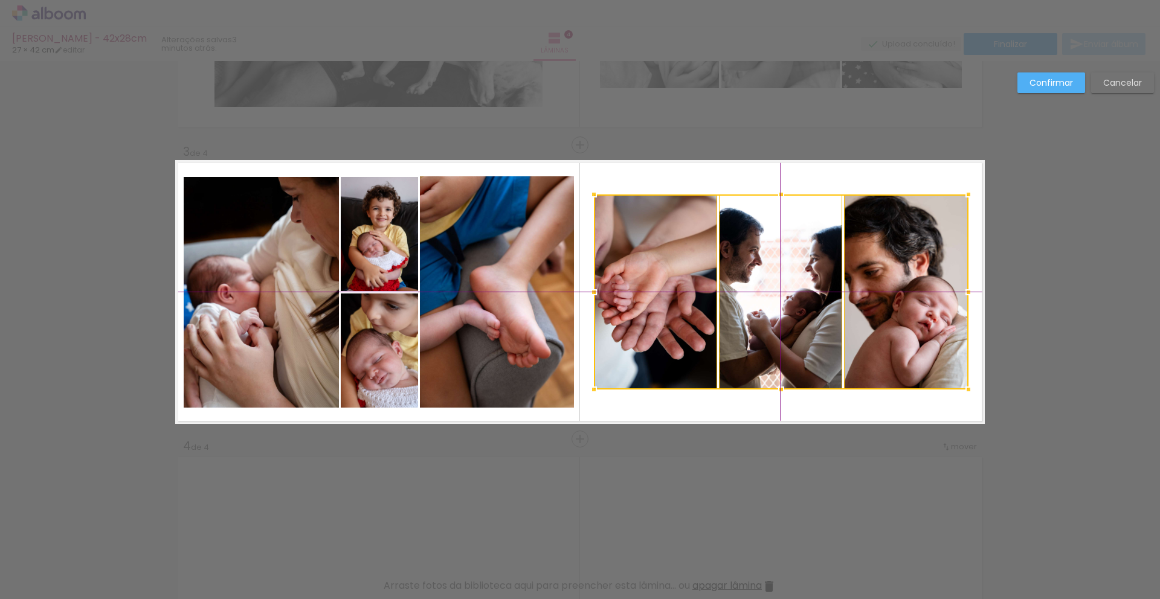
drag, startPoint x: 761, startPoint y: 292, endPoint x: 762, endPoint y: 299, distance: 7.3
click at [762, 299] on div at bounding box center [781, 292] width 375 height 195
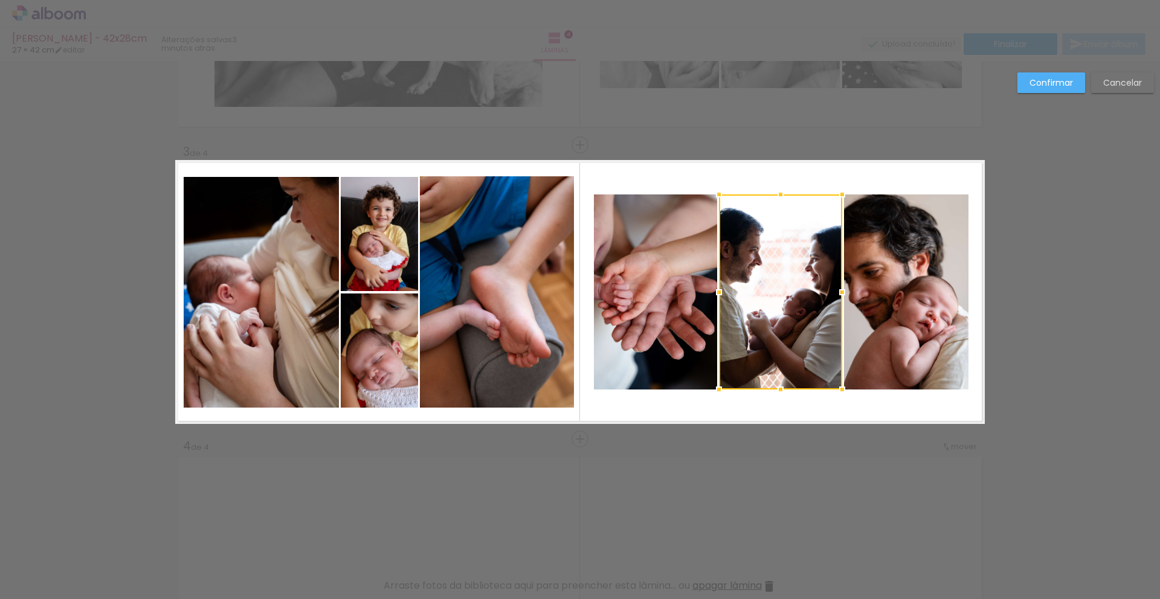
click at [668, 307] on quentale-photo at bounding box center [655, 292] width 123 height 195
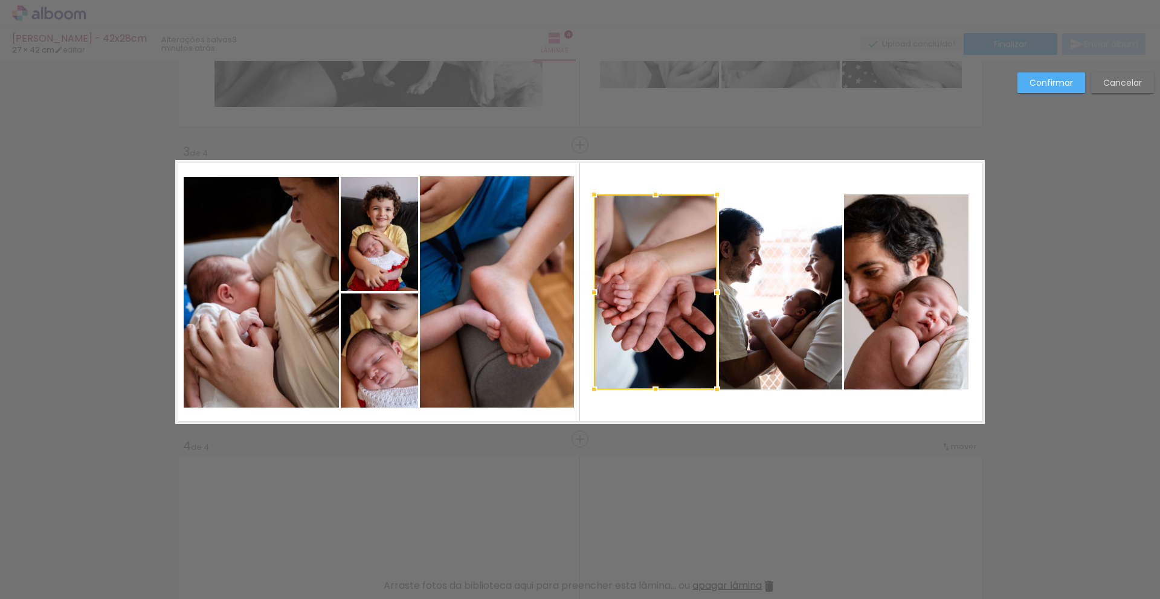
click at [668, 307] on div at bounding box center [655, 292] width 123 height 195
click at [0, 0] on slot "Confirmar" at bounding box center [0, 0] width 0 height 0
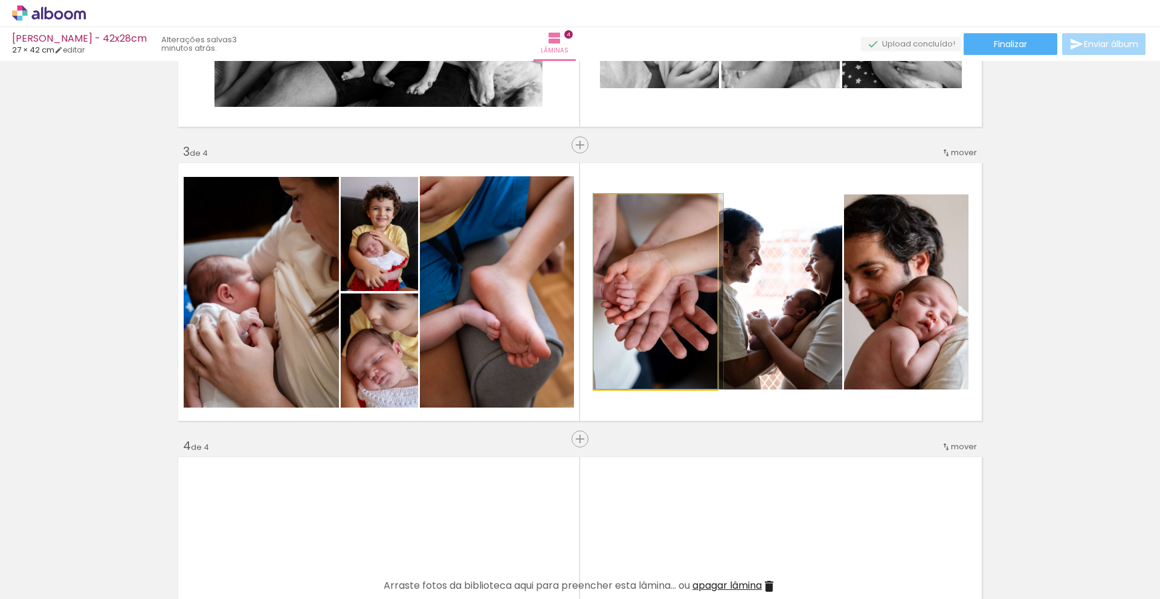
drag, startPoint x: 662, startPoint y: 286, endPoint x: 666, endPoint y: 263, distance: 23.8
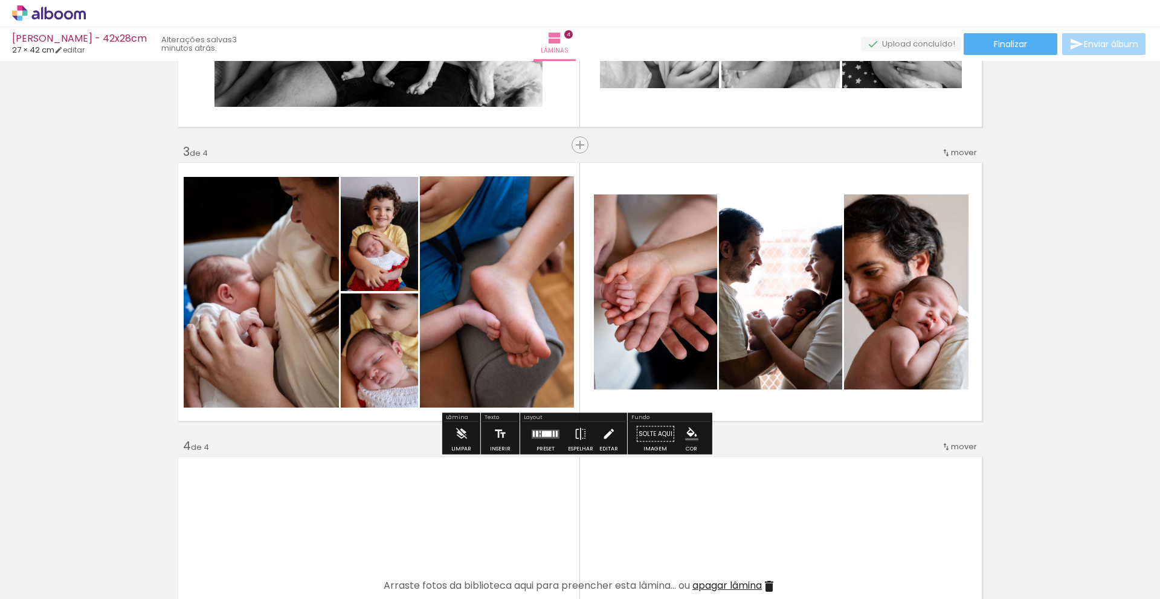
click at [606, 439] on iron-icon at bounding box center [608, 434] width 13 height 24
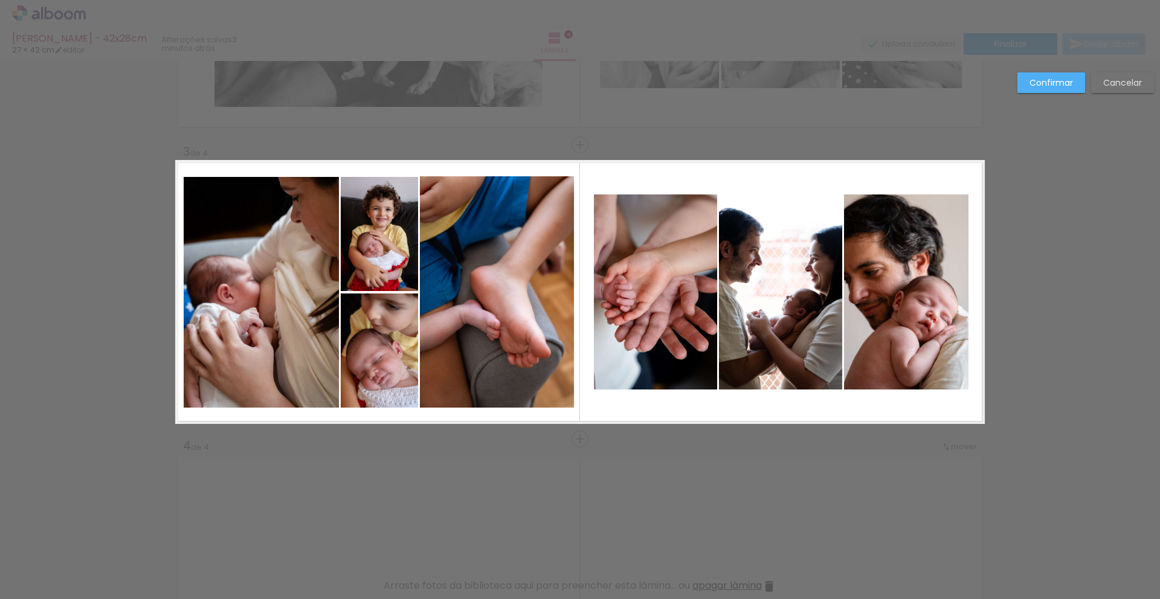
click at [650, 285] on quentale-photo at bounding box center [655, 292] width 123 height 195
click at [749, 296] on quentale-photo at bounding box center [780, 292] width 123 height 195
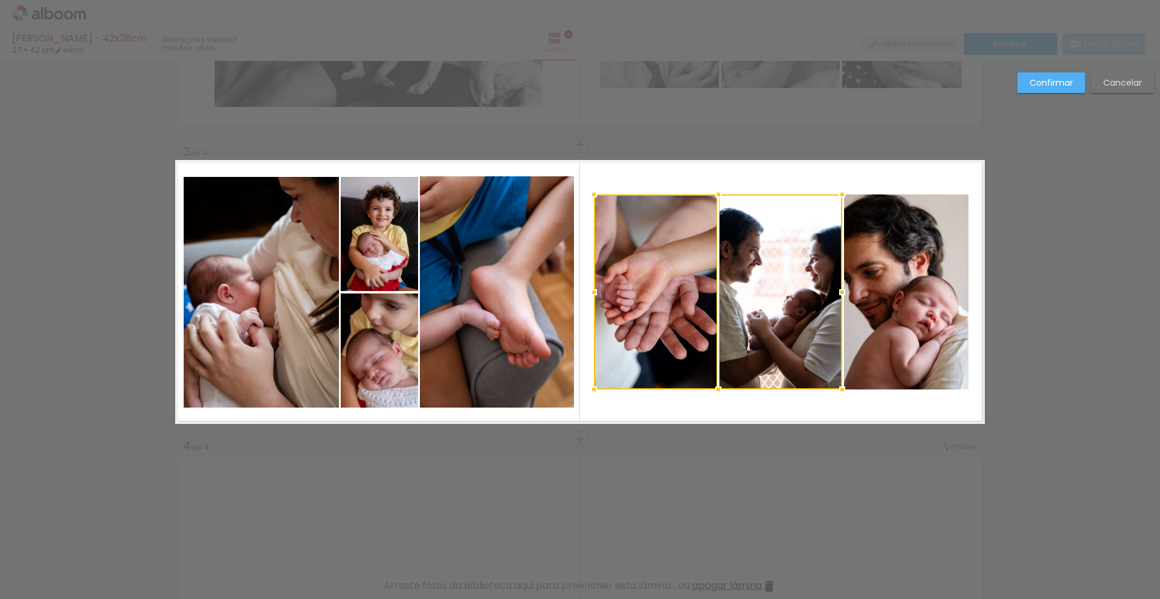
click at [859, 295] on quentale-photo at bounding box center [906, 292] width 124 height 195
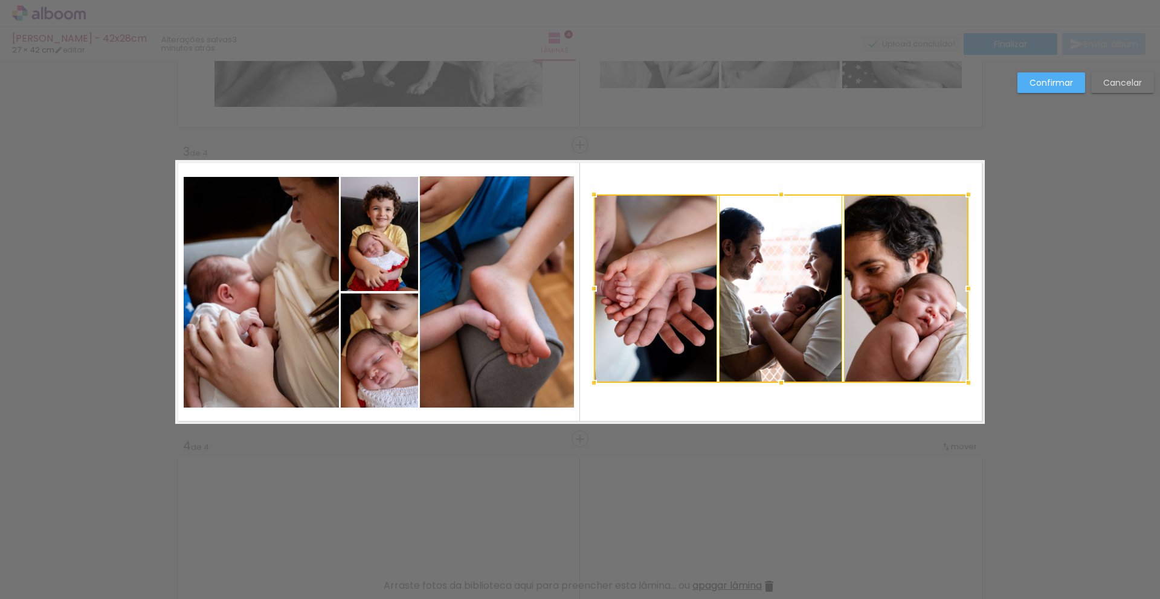
click at [773, 377] on div at bounding box center [781, 383] width 24 height 24
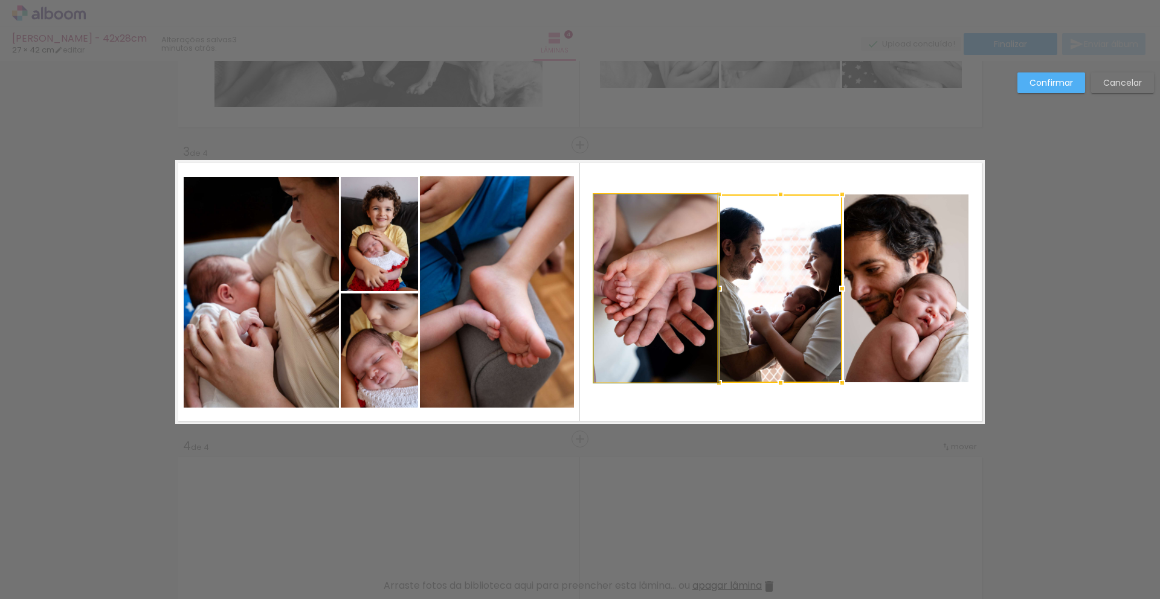
click at [663, 318] on quentale-photo at bounding box center [655, 289] width 123 height 189
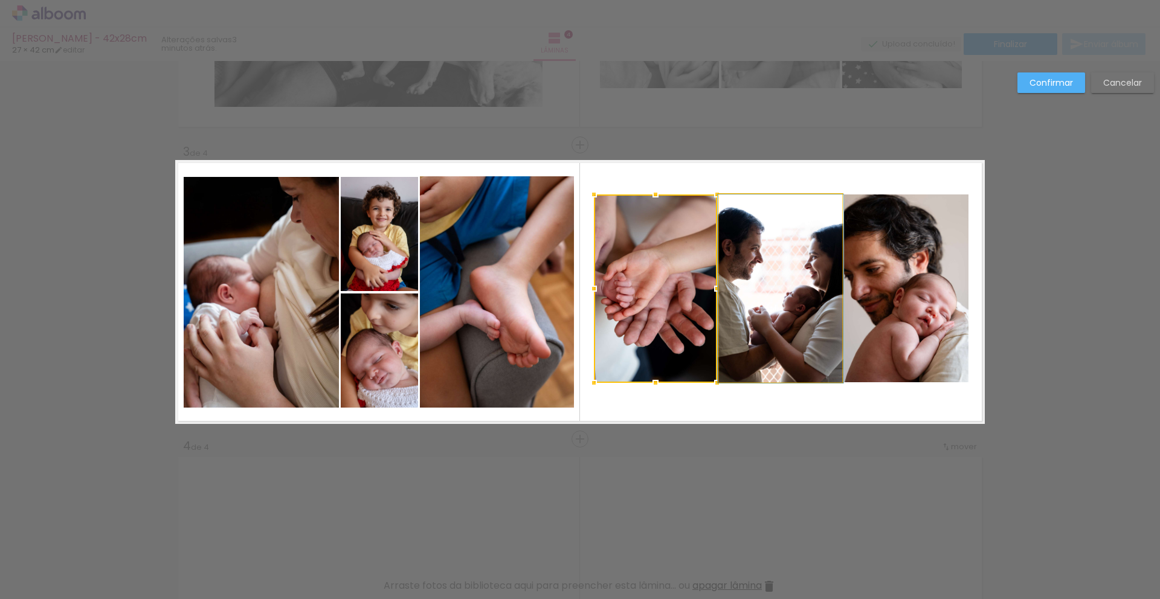
click at [801, 304] on quentale-photo at bounding box center [780, 289] width 123 height 189
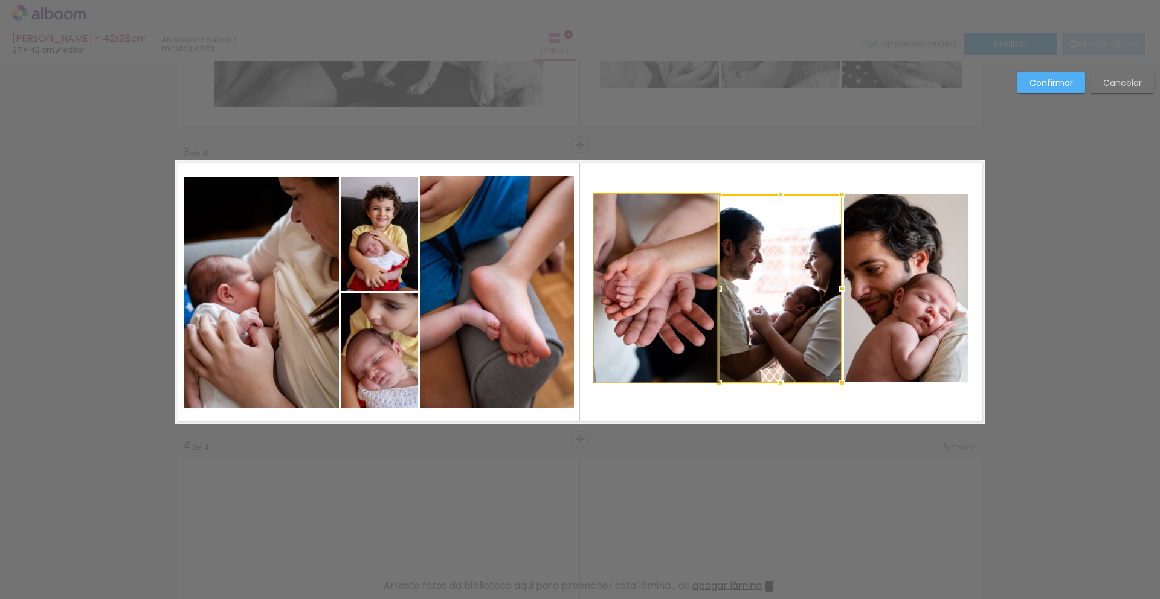
click at [657, 303] on quentale-photo at bounding box center [655, 289] width 123 height 189
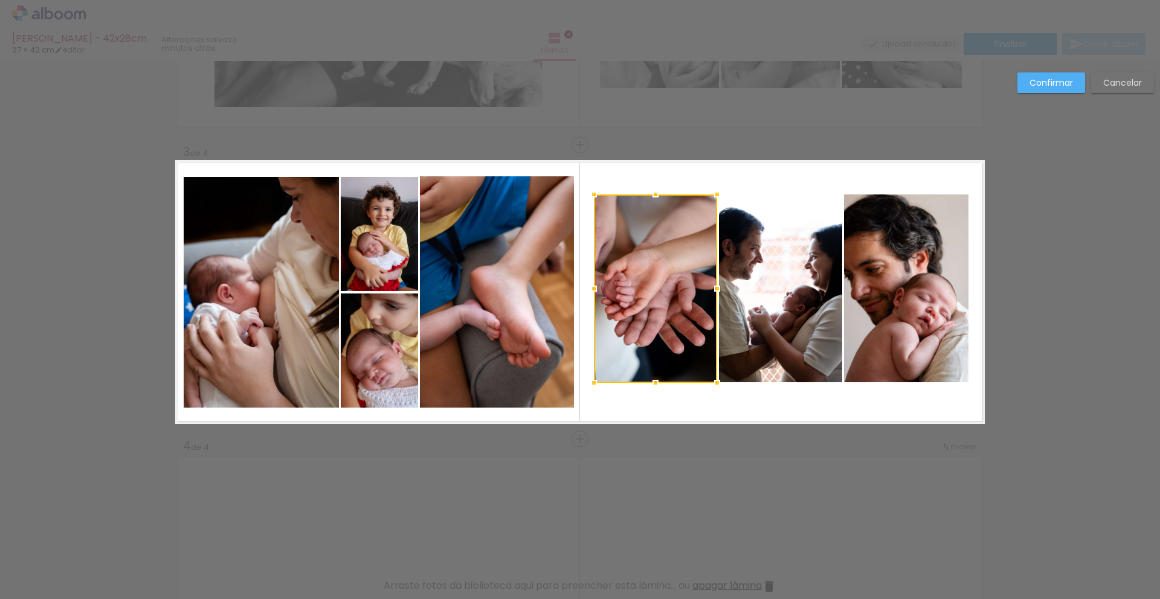
click at [610, 331] on div at bounding box center [655, 289] width 123 height 189
click at [755, 305] on quentale-photo at bounding box center [780, 289] width 123 height 189
click at [833, 291] on div at bounding box center [842, 289] width 24 height 24
click at [889, 294] on quentale-photo at bounding box center [906, 289] width 124 height 189
click at [784, 305] on div at bounding box center [781, 289] width 375 height 189
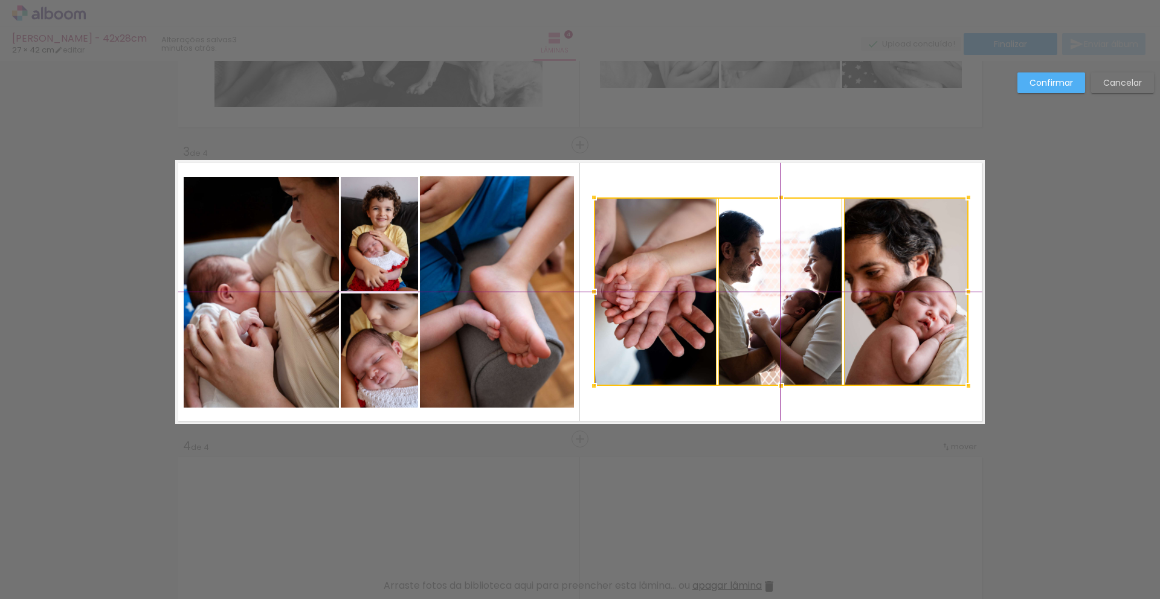
click at [765, 334] on div at bounding box center [781, 292] width 375 height 189
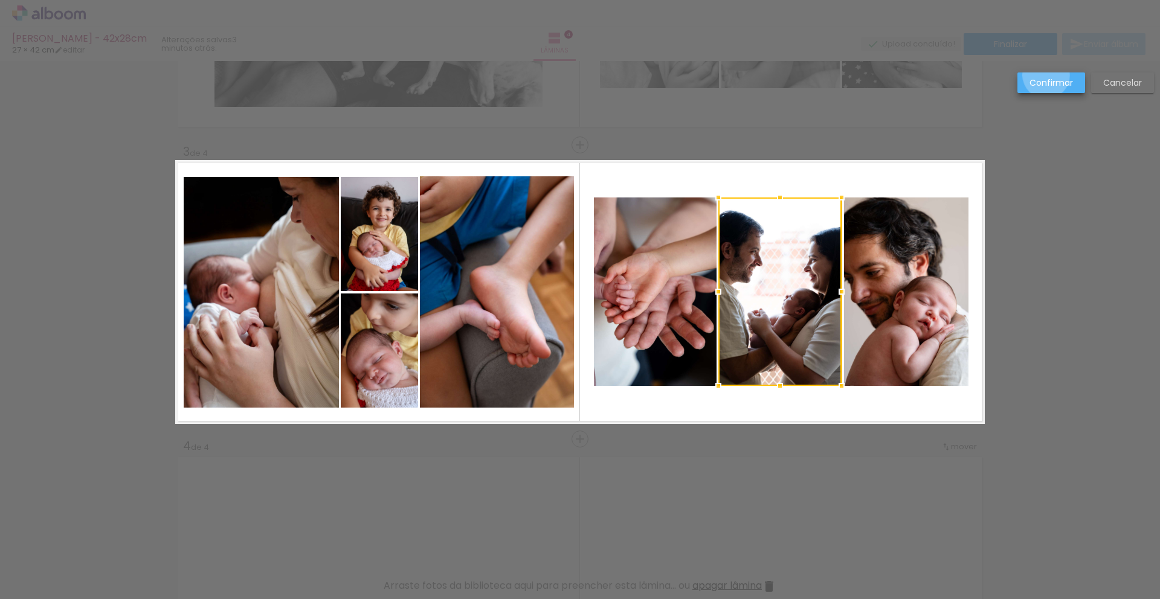
click at [1047, 76] on paper-button "Confirmar" at bounding box center [1052, 83] width 68 height 21
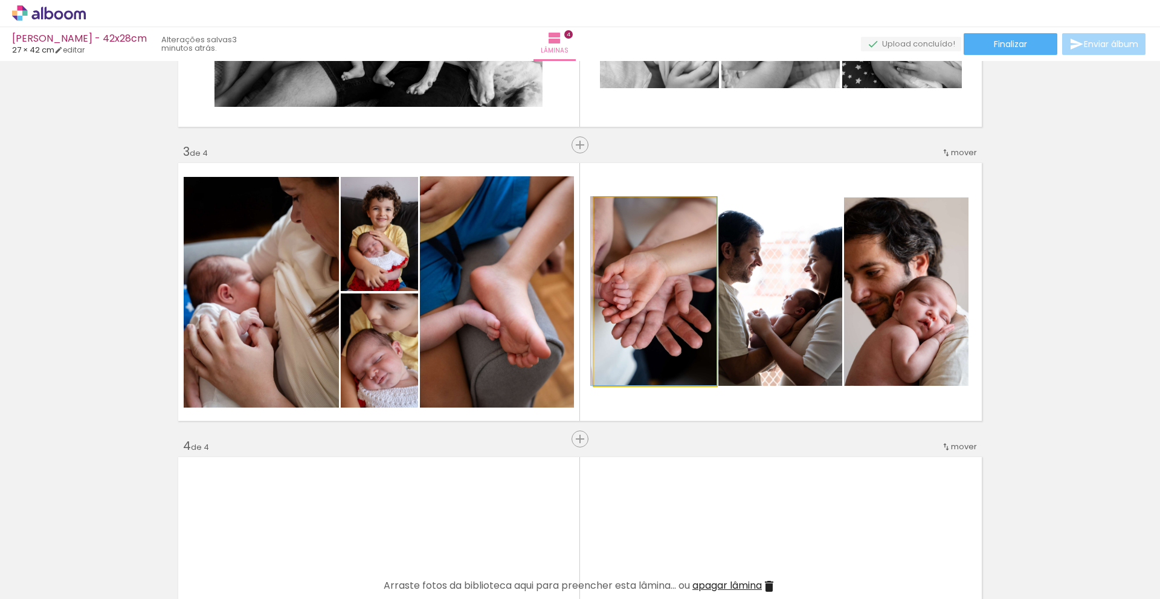
drag, startPoint x: 659, startPoint y: 317, endPoint x: 653, endPoint y: 302, distance: 17.1
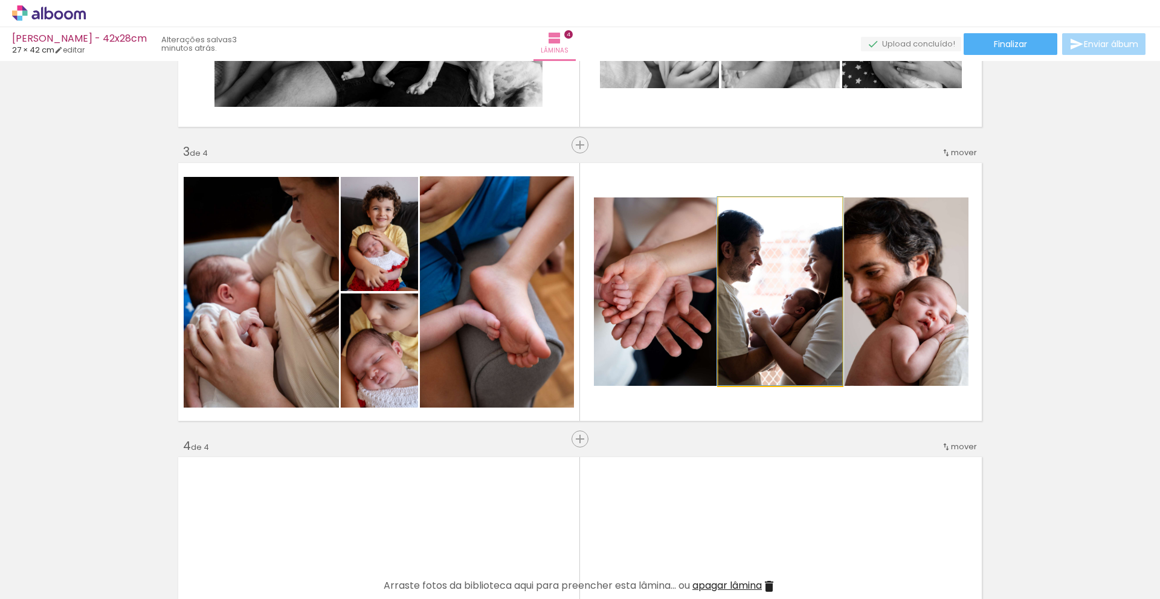
drag, startPoint x: 795, startPoint y: 332, endPoint x: 797, endPoint y: 320, distance: 12.9
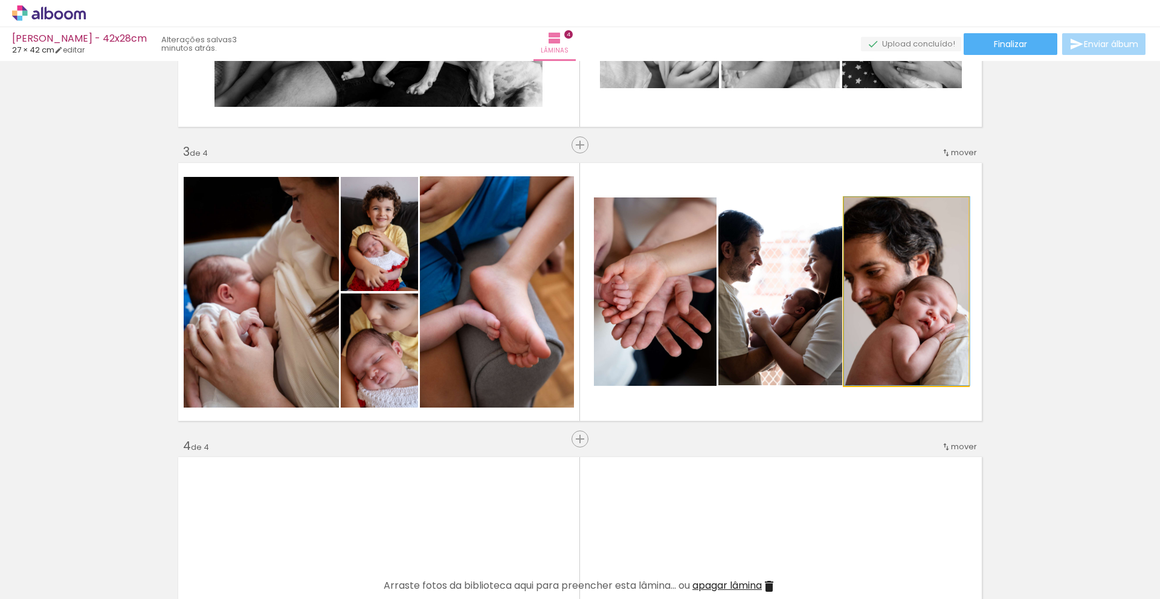
drag, startPoint x: 895, startPoint y: 326, endPoint x: 904, endPoint y: 302, distance: 25.8
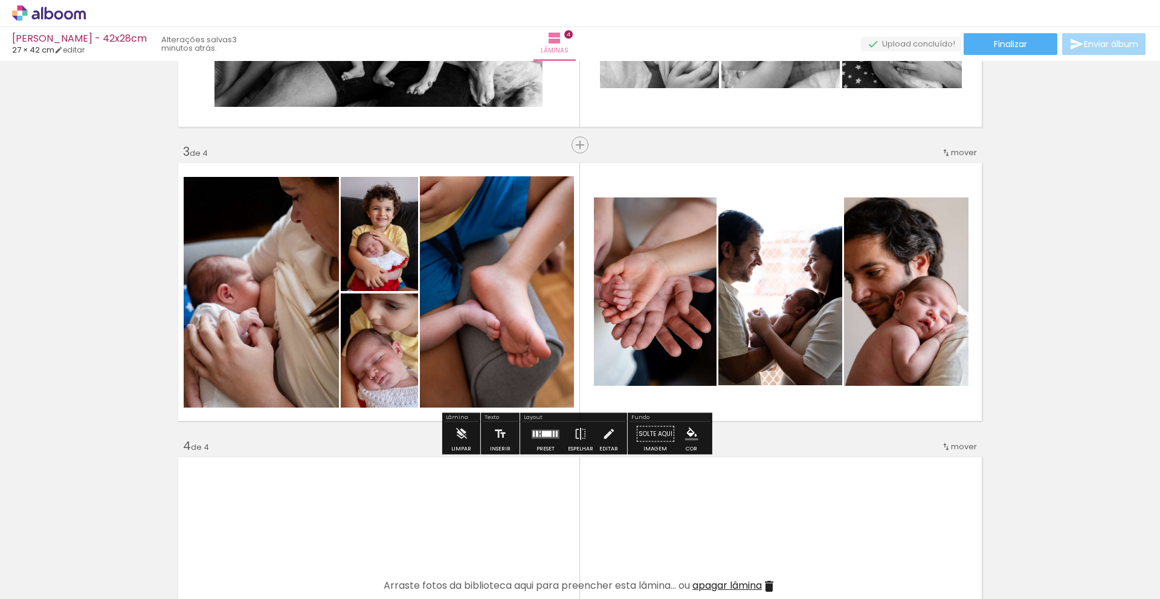
click at [770, 411] on quentale-layouter at bounding box center [580, 292] width 810 height 264
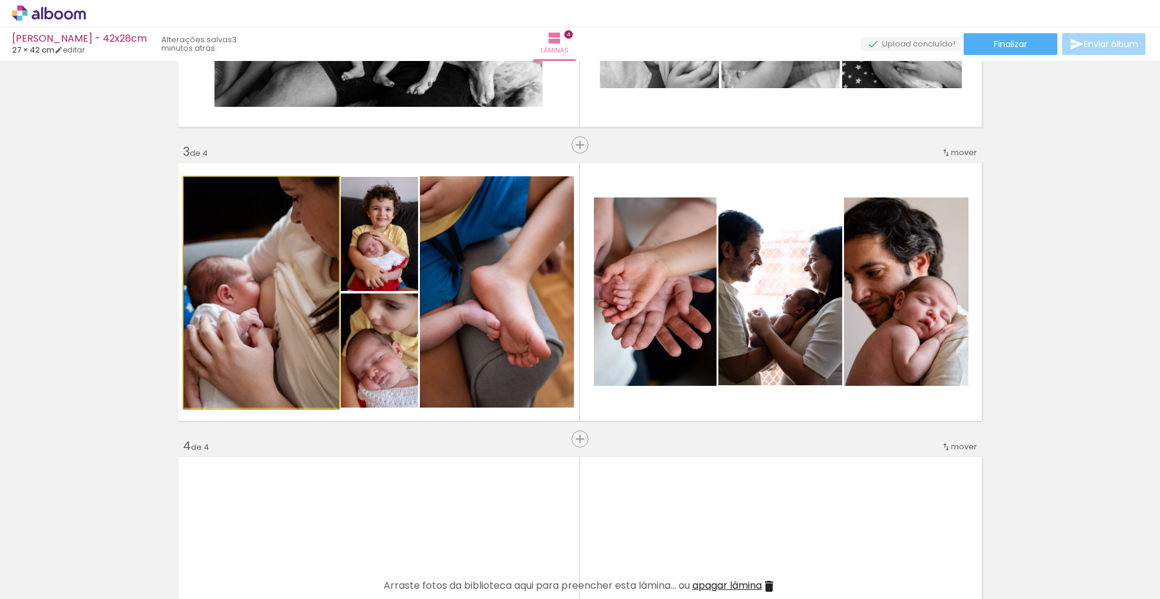
drag, startPoint x: 288, startPoint y: 315, endPoint x: 272, endPoint y: 342, distance: 31.7
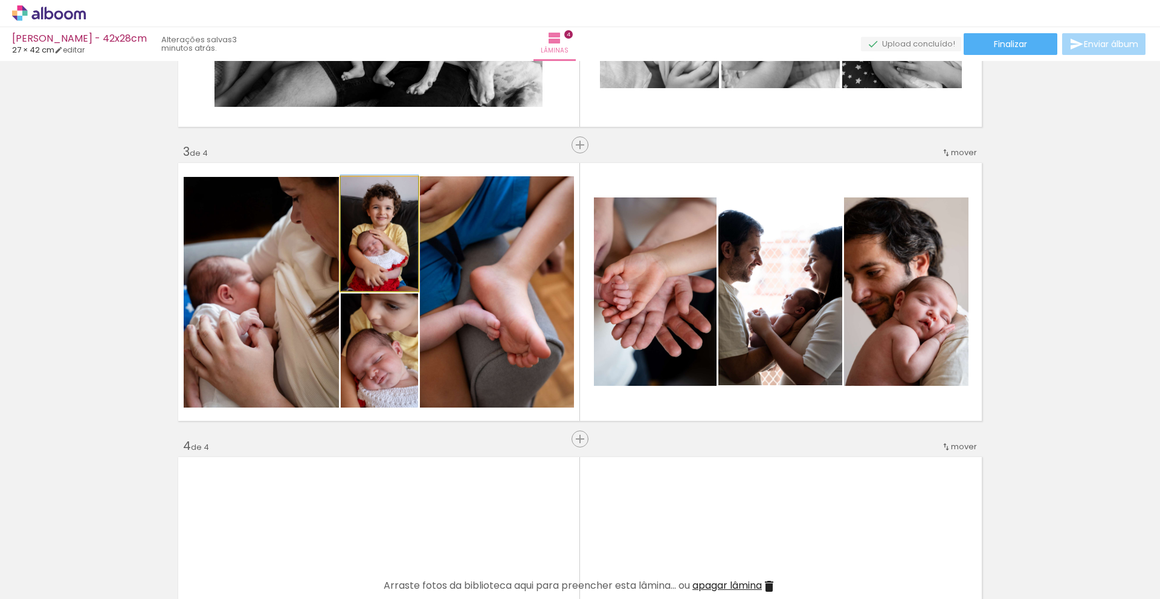
drag, startPoint x: 369, startPoint y: 253, endPoint x: 372, endPoint y: 247, distance: 6.2
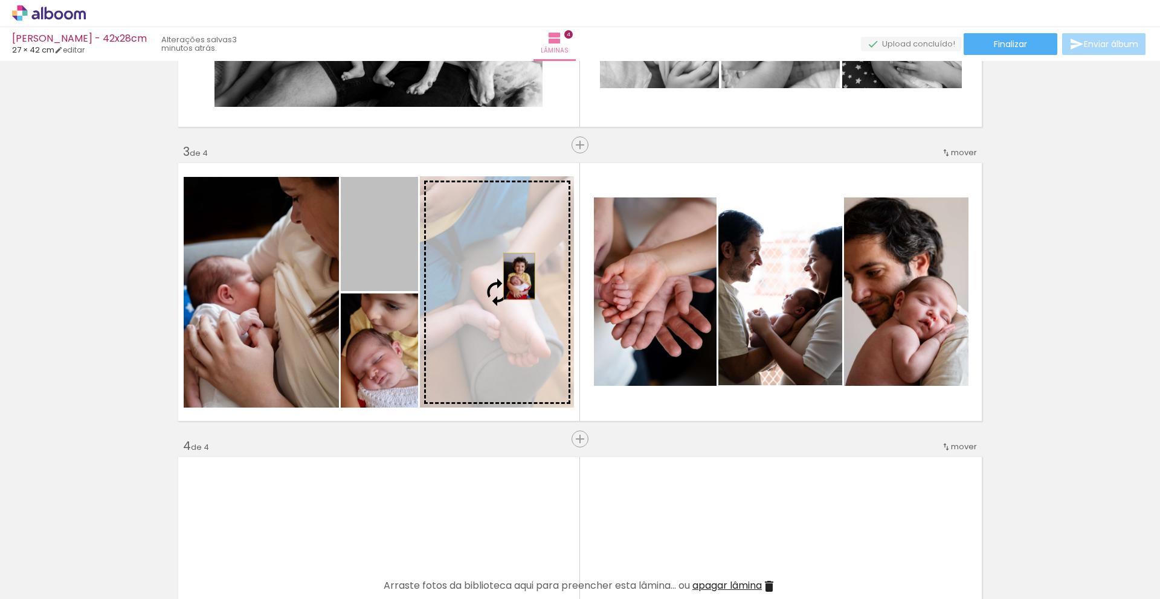
drag, startPoint x: 418, startPoint y: 265, endPoint x: 515, endPoint y: 276, distance: 97.3
click at [0, 0] on slot at bounding box center [0, 0] width 0 height 0
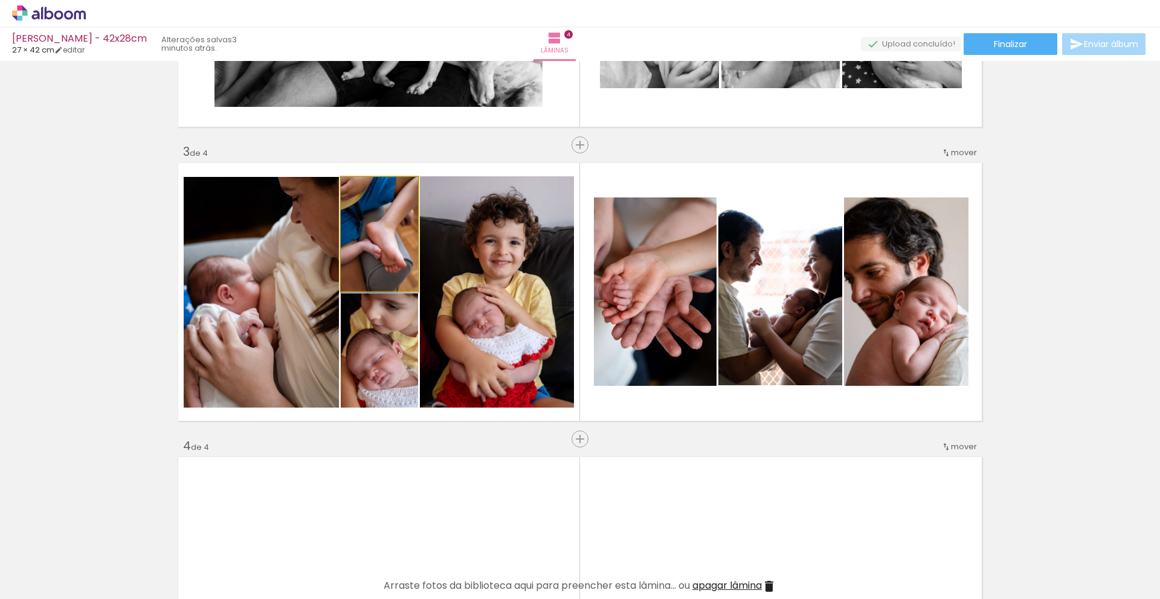
drag, startPoint x: 381, startPoint y: 248, endPoint x: 382, endPoint y: 255, distance: 7.5
drag, startPoint x: 373, startPoint y: 378, endPoint x: 369, endPoint y: 372, distance: 6.9
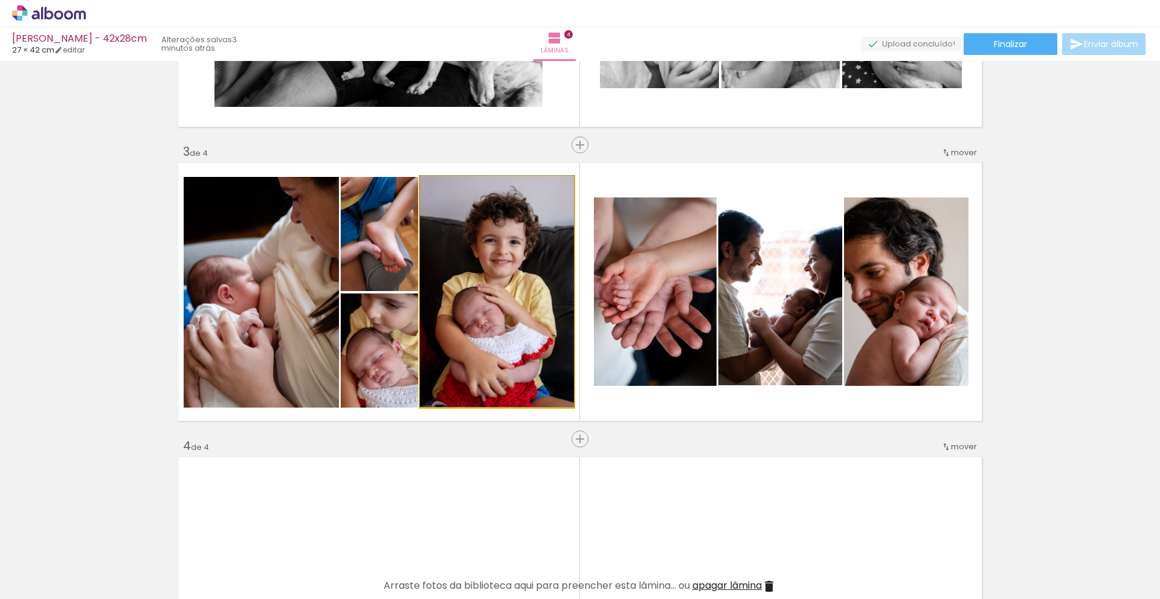
drag, startPoint x: 478, startPoint y: 361, endPoint x: 493, endPoint y: 357, distance: 15.7
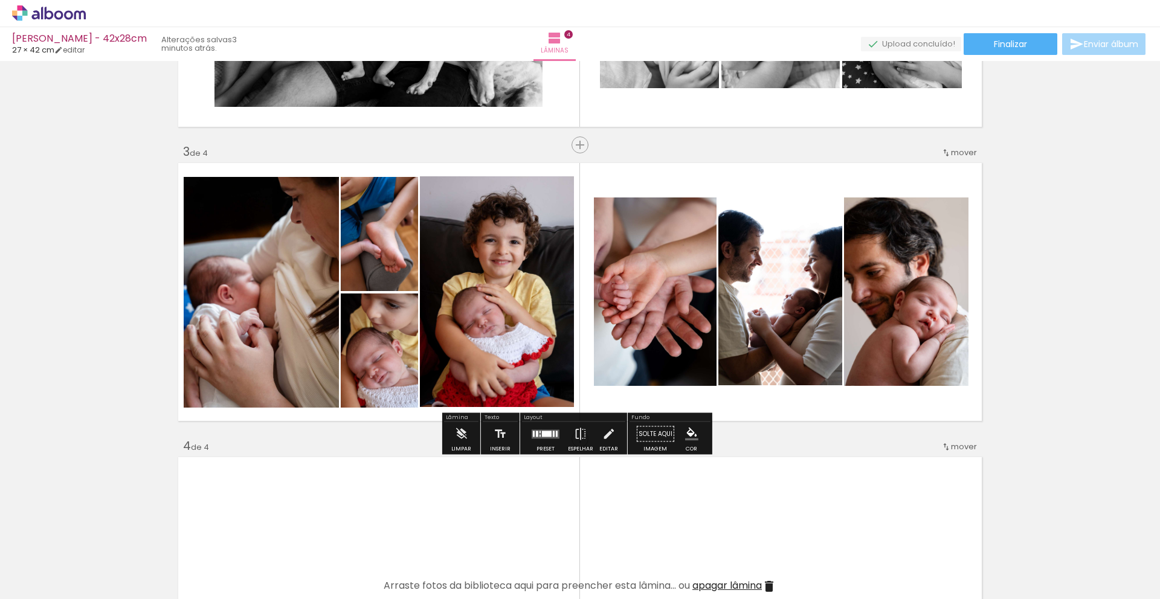
click at [1050, 322] on div "Inserir lâmina 1 de 4 Inserir lâmina 2 de 4 Inserir lâmina 3 de 4 Inserir lâmin…" at bounding box center [580, 277] width 1160 height 1472
drag, startPoint x: 1041, startPoint y: 182, endPoint x: 1054, endPoint y: 178, distance: 14.0
click at [1041, 182] on div "Inserir lâmina 1 de 4 Inserir lâmina 2 de 4 Inserir lâmina 3 de 4 Inserir lâmin…" at bounding box center [580, 277] width 1160 height 1472
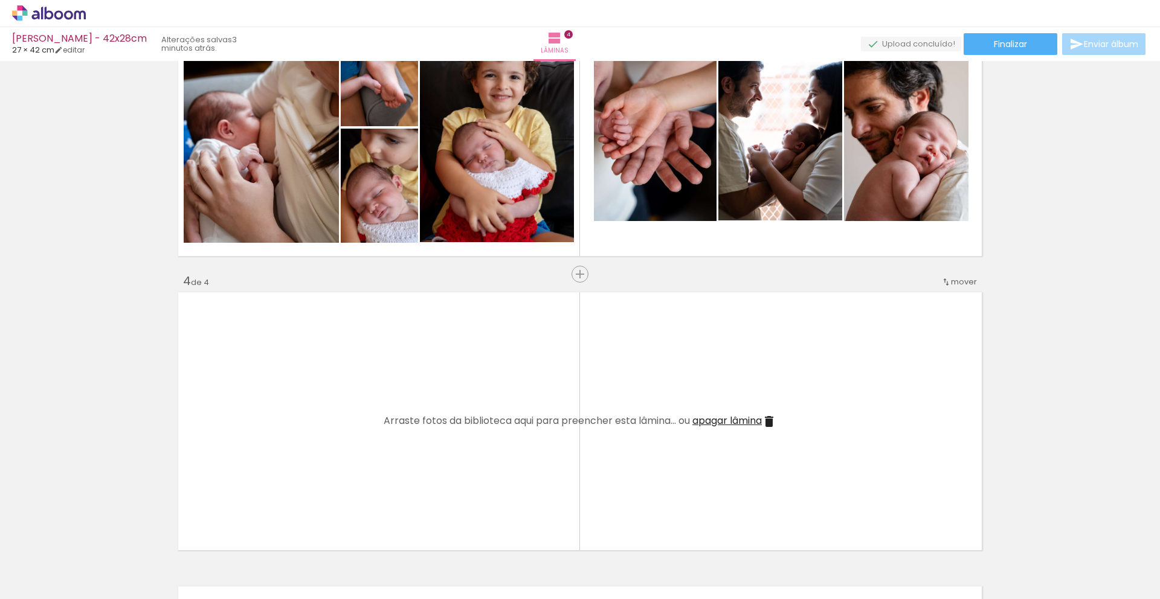
scroll to position [799, 0]
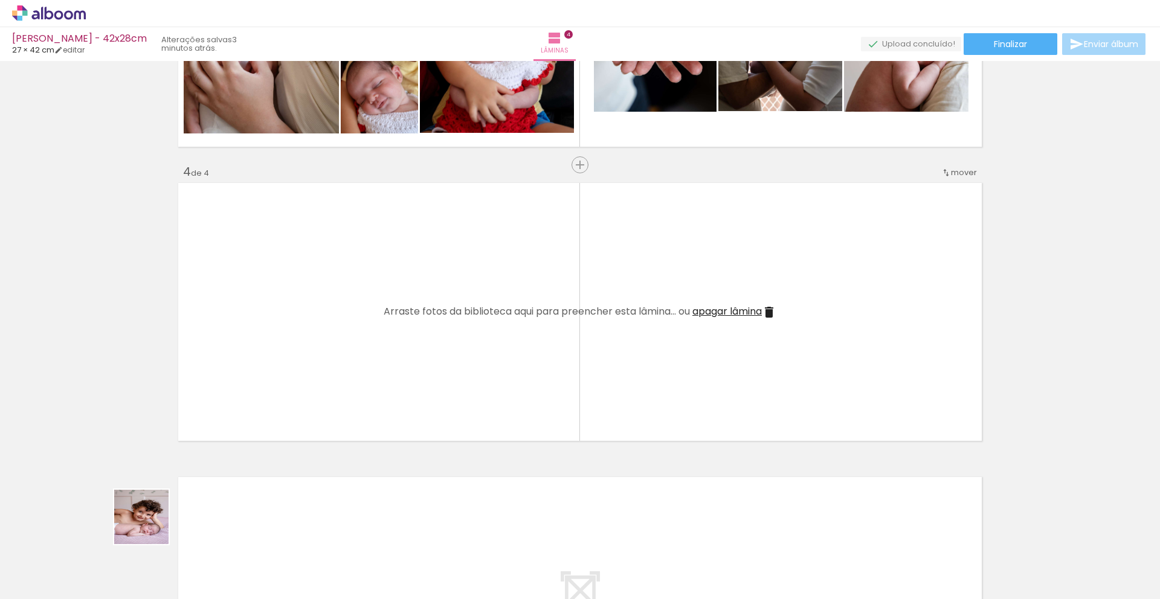
drag, startPoint x: 123, startPoint y: 564, endPoint x: 240, endPoint y: 366, distance: 231.1
click at [240, 366] on quentale-workspace at bounding box center [580, 299] width 1160 height 599
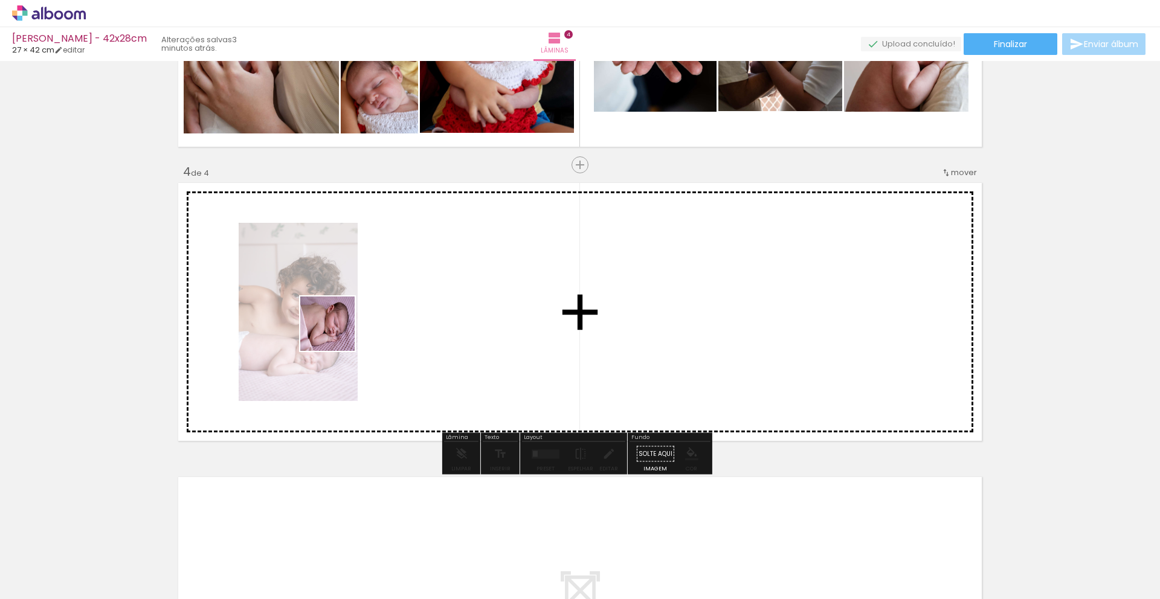
drag, startPoint x: 275, startPoint y: 409, endPoint x: 337, endPoint y: 333, distance: 98.0
click at [337, 333] on quentale-workspace at bounding box center [580, 299] width 1160 height 599
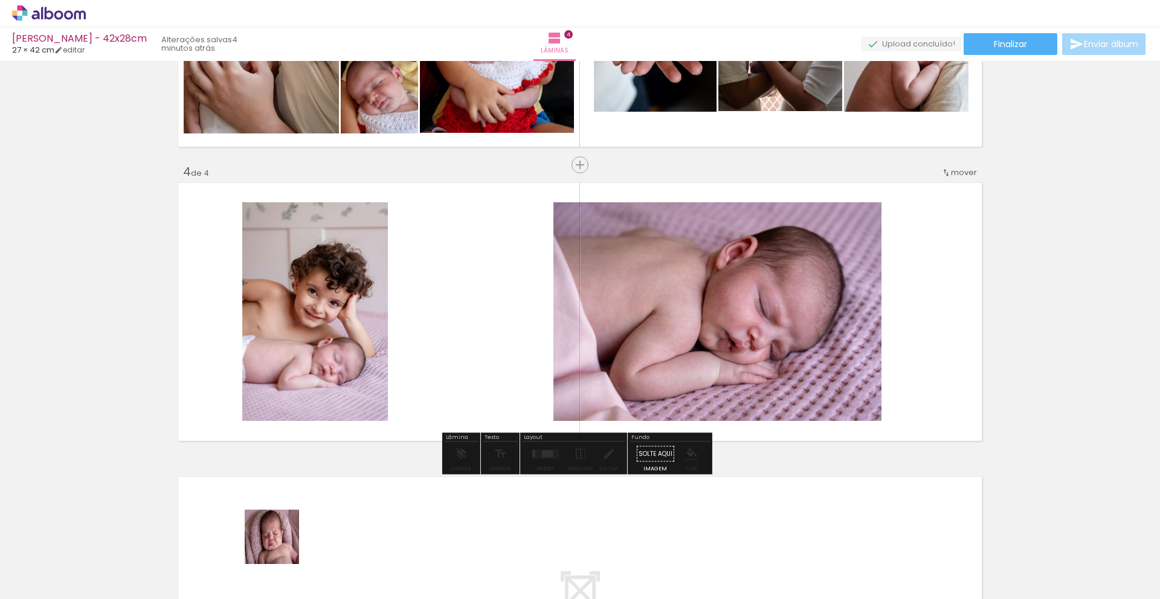
drag, startPoint x: 281, startPoint y: 546, endPoint x: 352, endPoint y: 234, distance: 320.4
click at [352, 234] on quentale-workspace at bounding box center [580, 299] width 1160 height 599
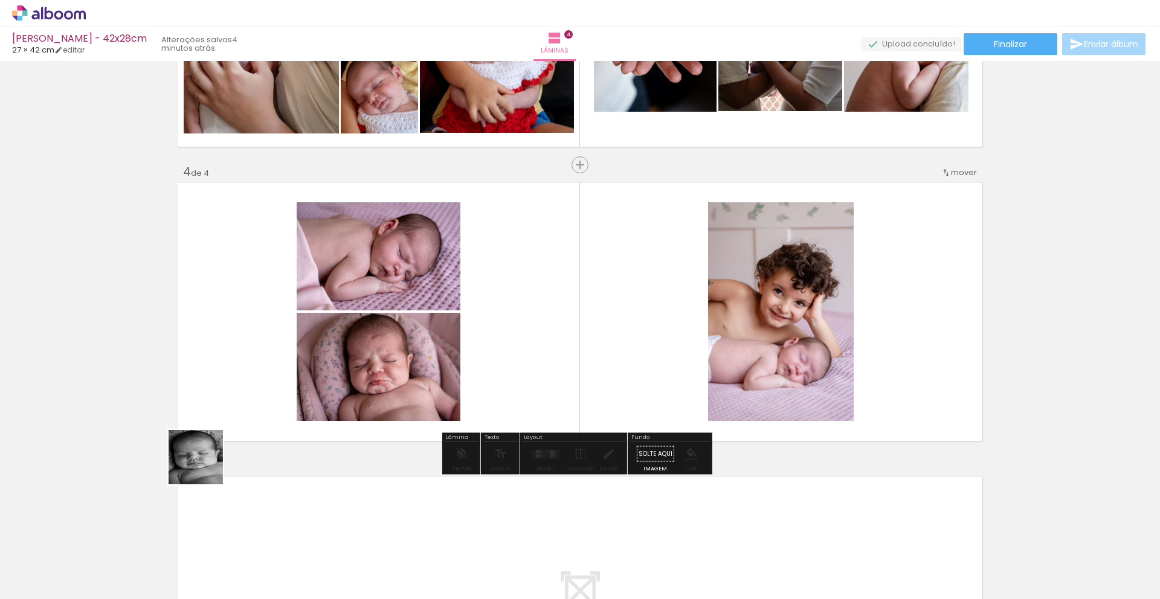
drag, startPoint x: 149, startPoint y: 531, endPoint x: 338, endPoint y: 322, distance: 282.3
click at [338, 322] on quentale-workspace at bounding box center [580, 299] width 1160 height 599
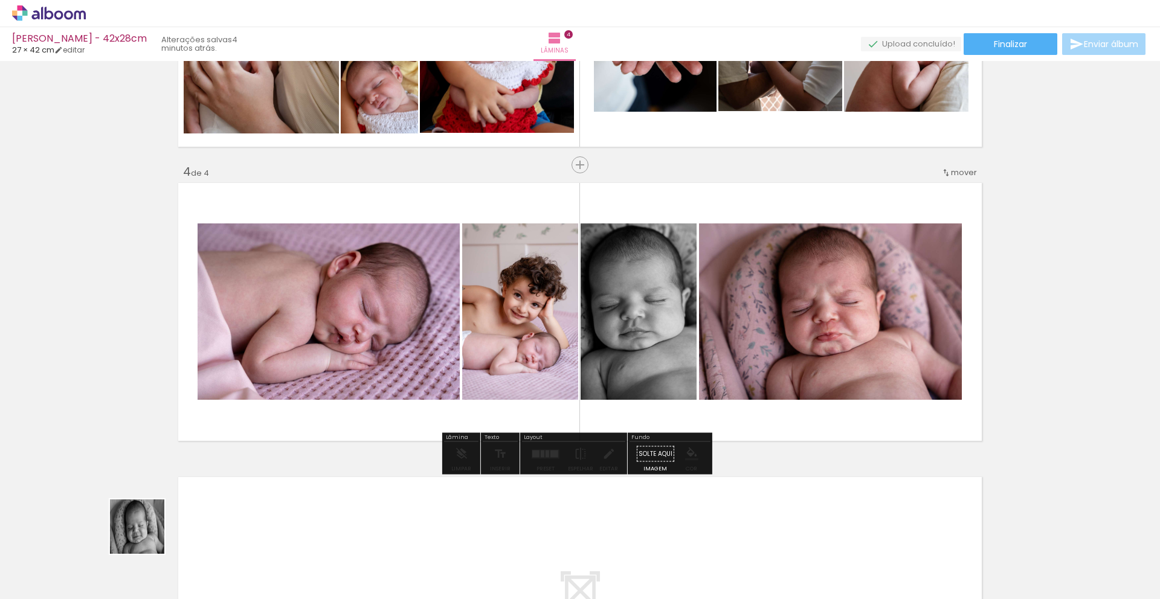
drag, startPoint x: 112, startPoint y: 567, endPoint x: 310, endPoint y: 373, distance: 276.9
click at [305, 376] on quentale-workspace at bounding box center [580, 299] width 1160 height 599
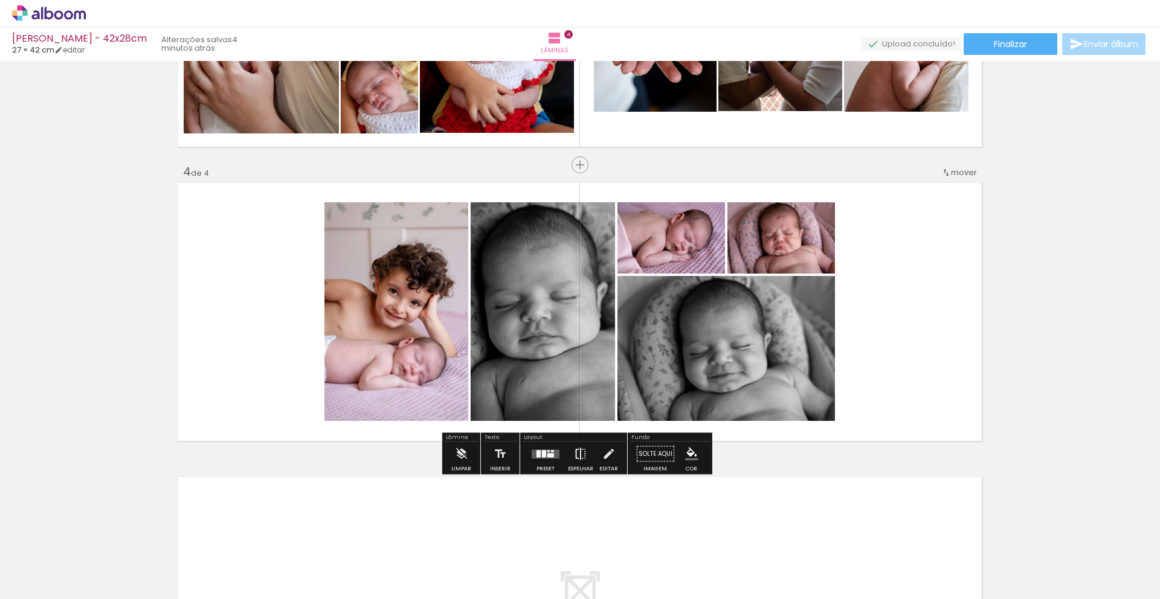
click at [578, 453] on iron-icon at bounding box center [580, 454] width 13 height 24
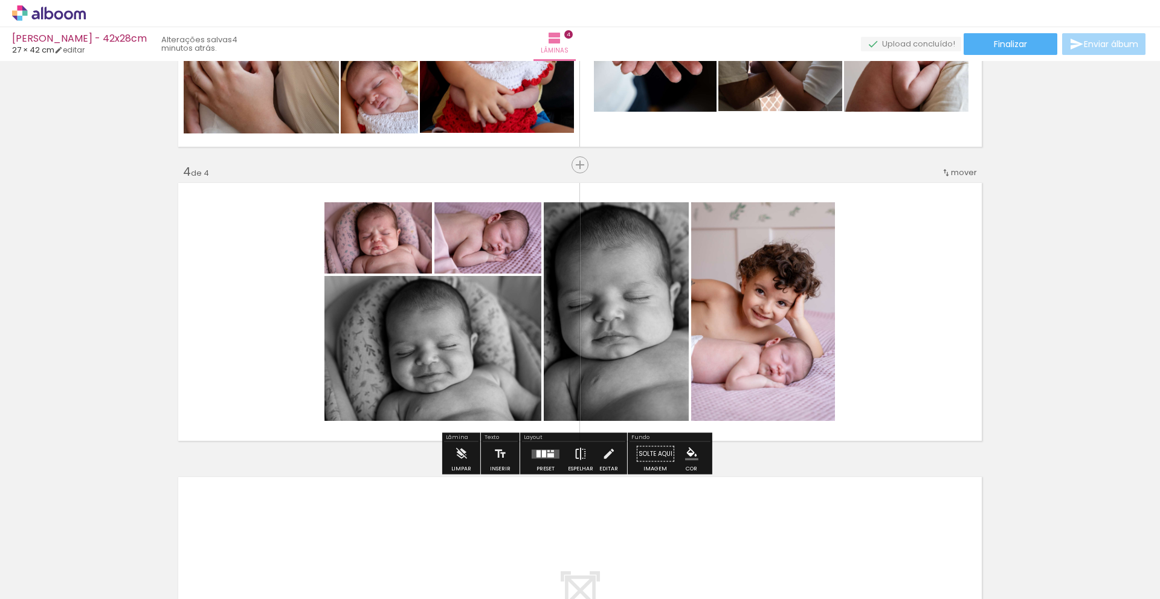
click at [578, 453] on iron-icon at bounding box center [580, 454] width 13 height 24
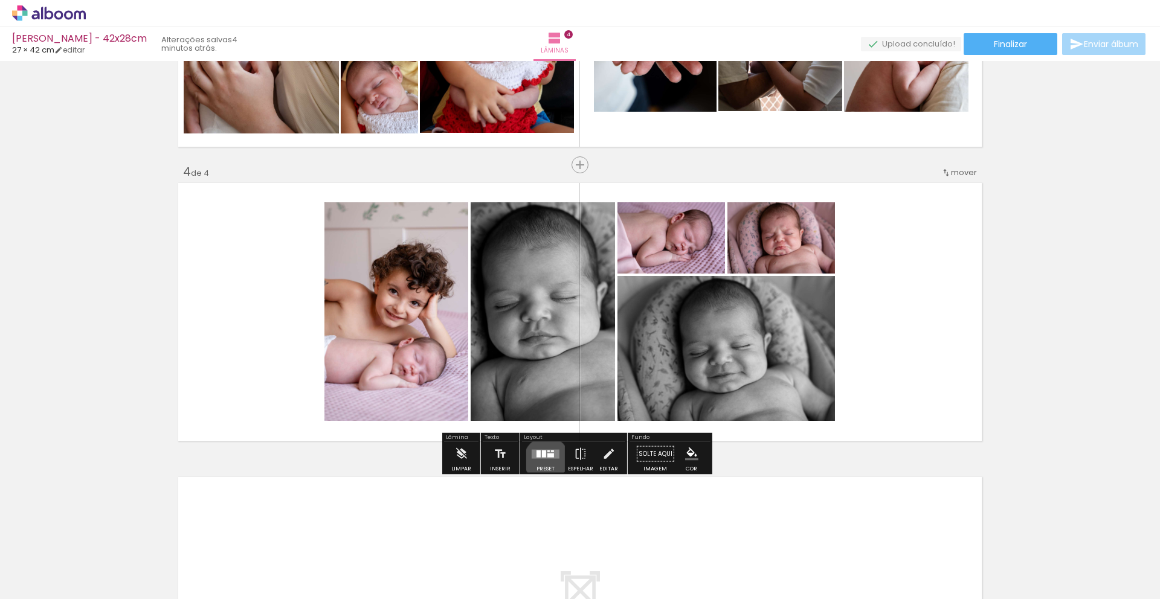
click at [544, 460] on div at bounding box center [545, 454] width 33 height 24
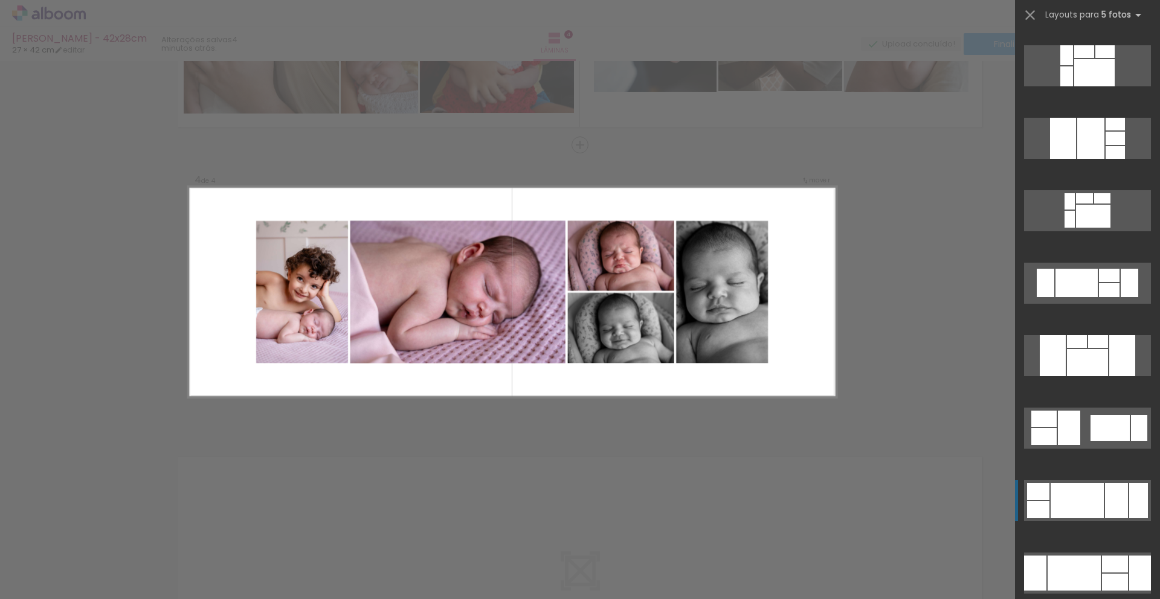
scroll to position [291, 0]
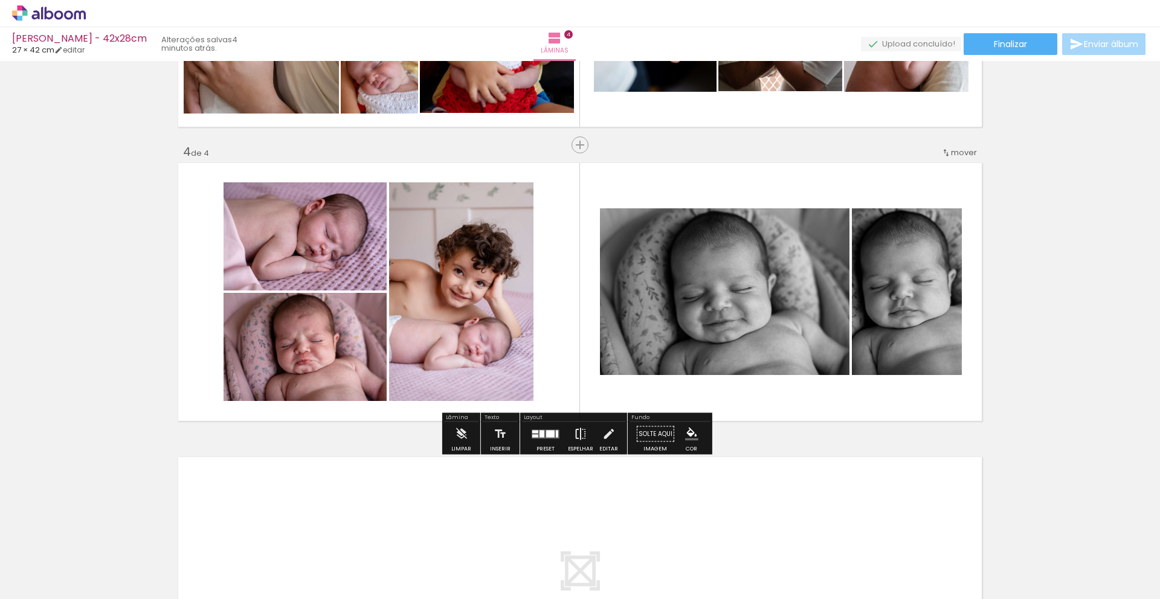
click at [578, 439] on iron-icon at bounding box center [580, 434] width 13 height 24
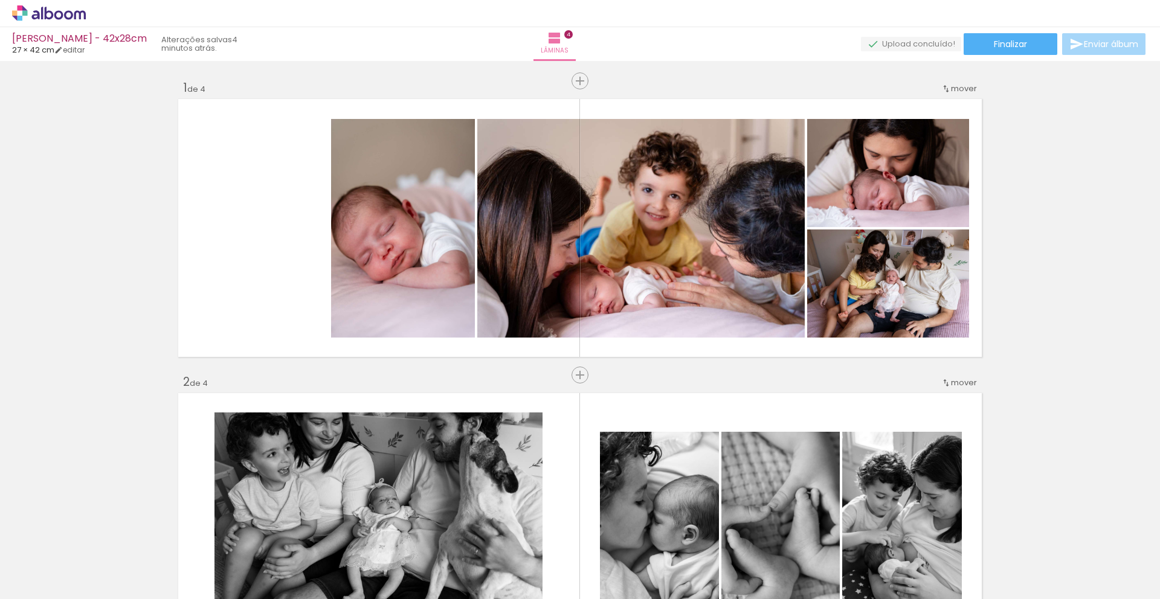
scroll to position [291, 0]
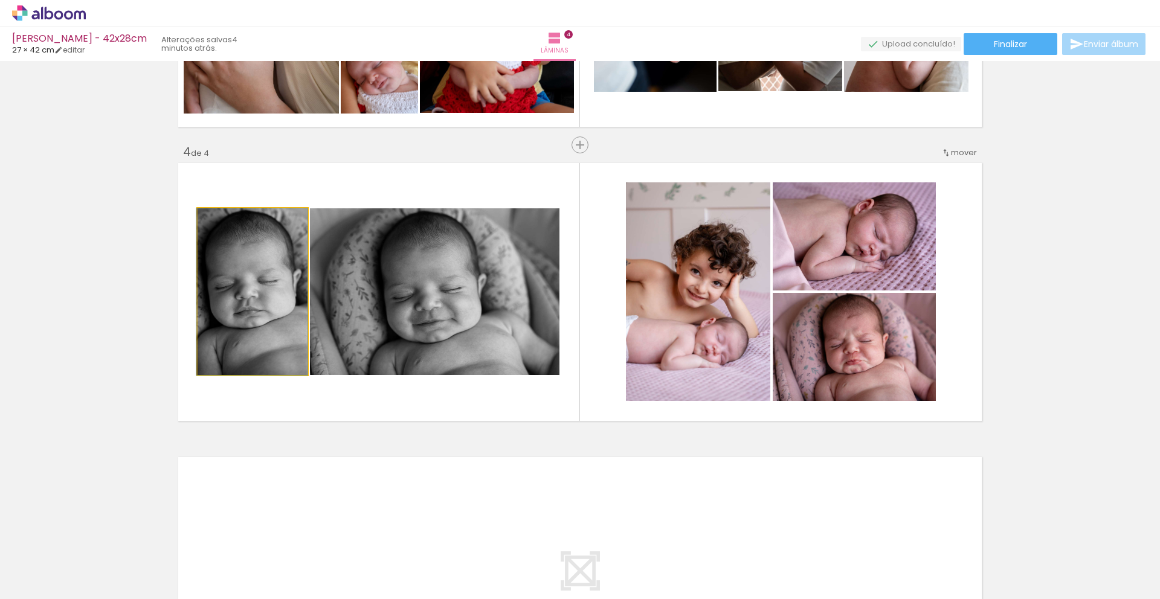
drag, startPoint x: 262, startPoint y: 315, endPoint x: 256, endPoint y: 292, distance: 23.7
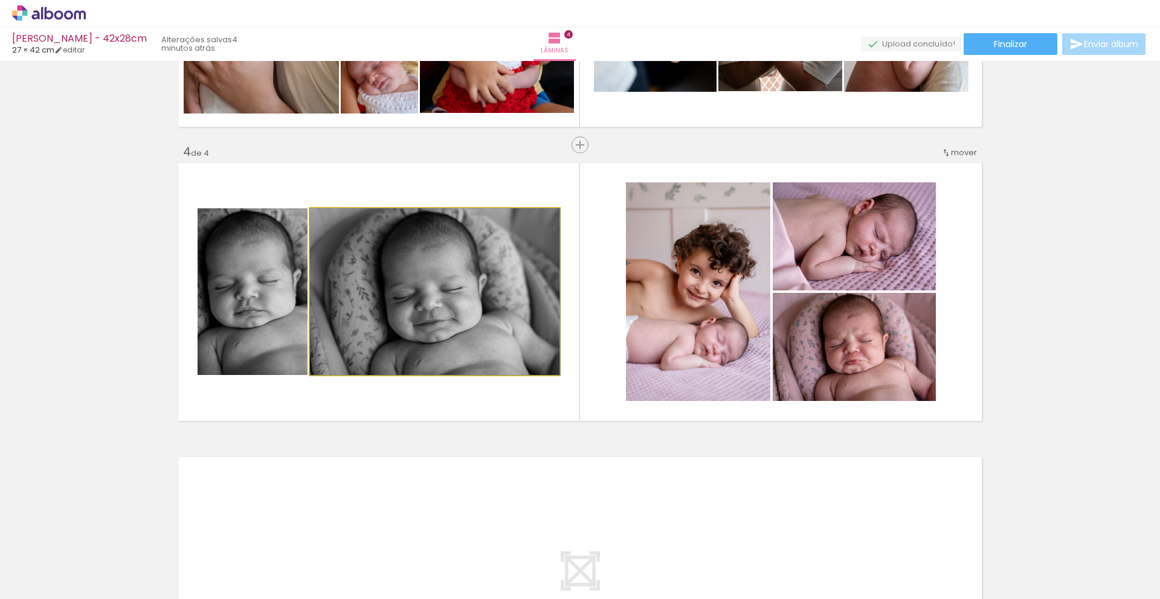
drag, startPoint x: 393, startPoint y: 318, endPoint x: 401, endPoint y: 298, distance: 21.1
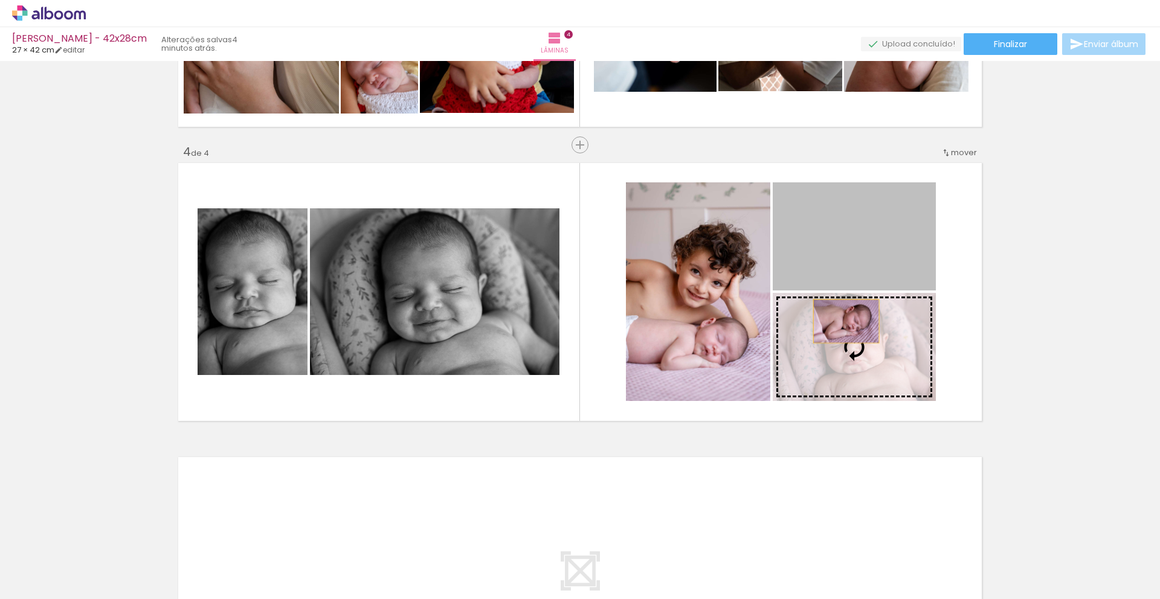
drag, startPoint x: 839, startPoint y: 268, endPoint x: 842, endPoint y: 327, distance: 59.9
click at [0, 0] on slot at bounding box center [0, 0] width 0 height 0
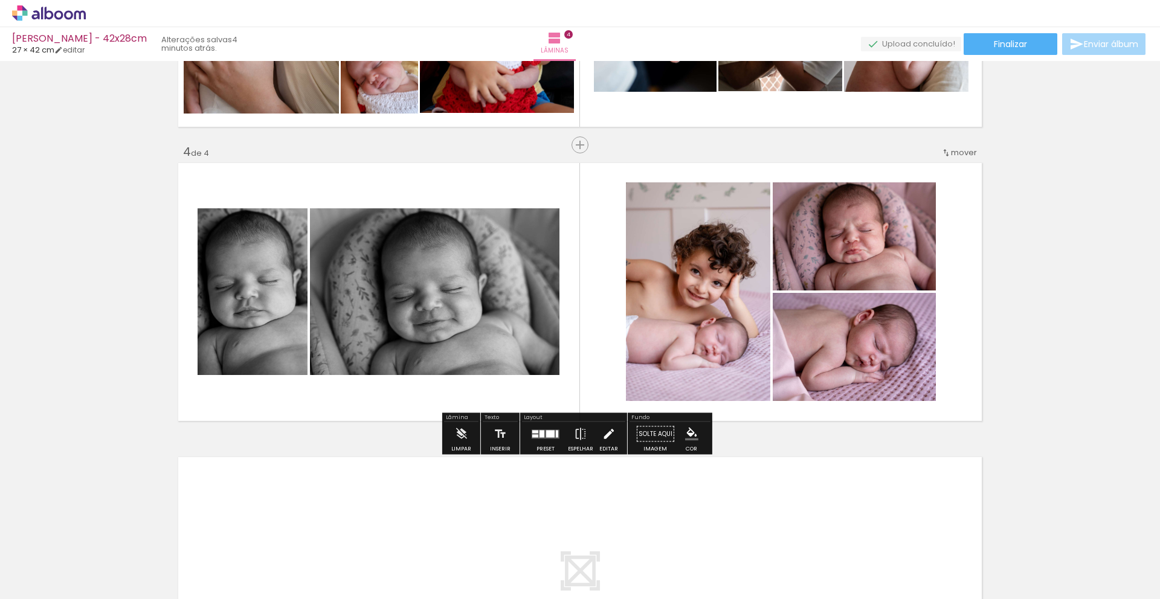
click at [602, 436] on iron-icon at bounding box center [608, 434] width 13 height 24
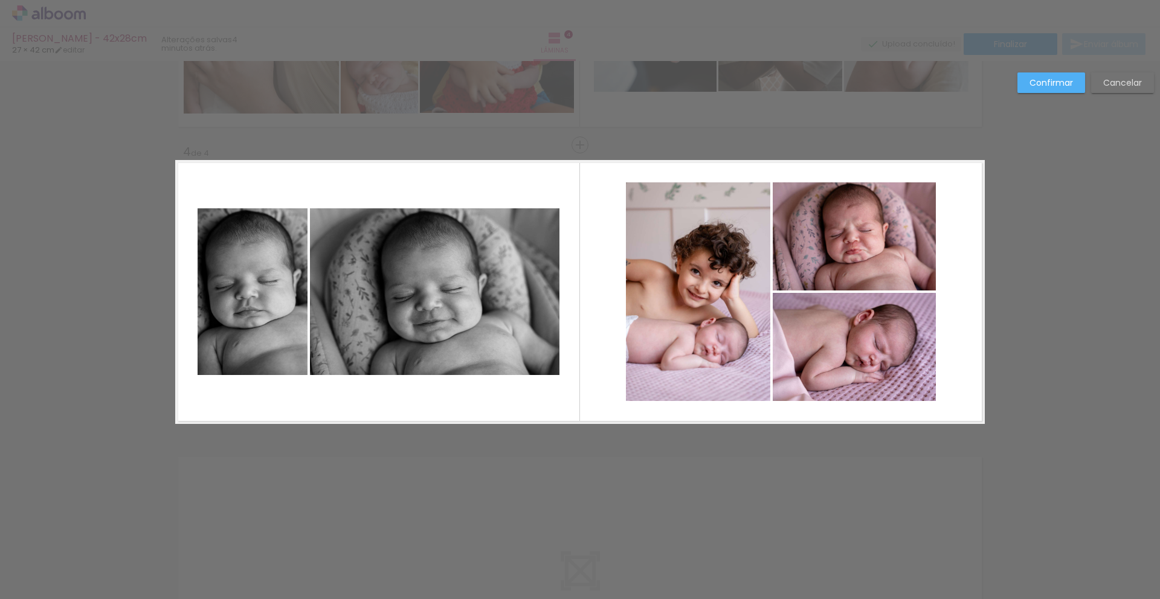
click at [692, 335] on quentale-photo at bounding box center [698, 291] width 144 height 219
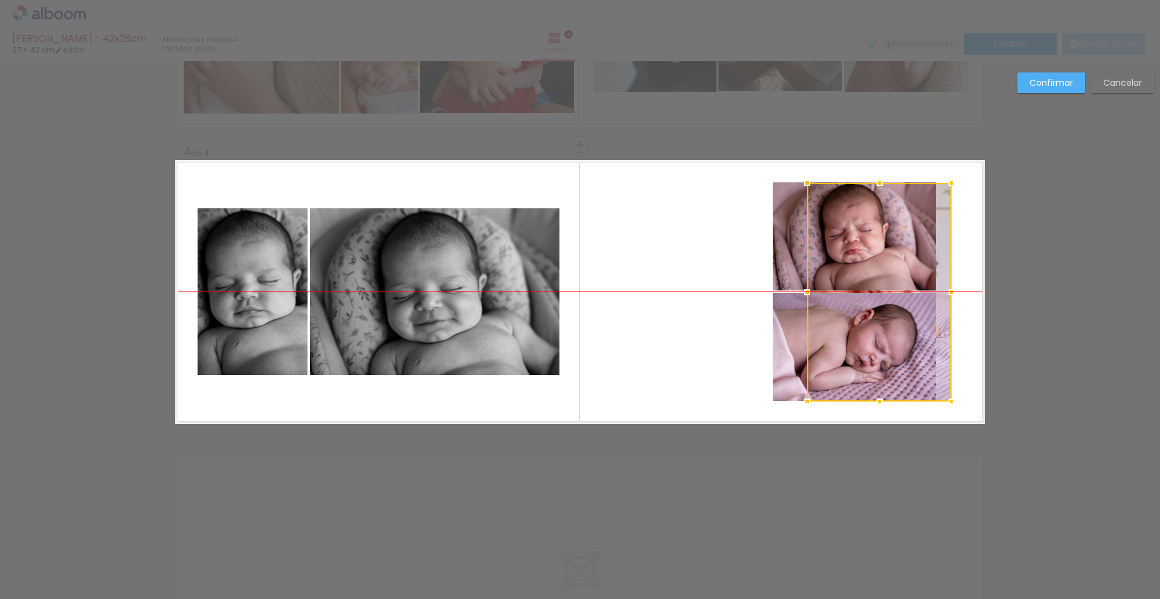
drag, startPoint x: 677, startPoint y: 292, endPoint x: 859, endPoint y: 284, distance: 181.5
click at [859, 284] on div at bounding box center [879, 292] width 144 height 219
click at [789, 248] on quentale-photo at bounding box center [854, 236] width 163 height 108
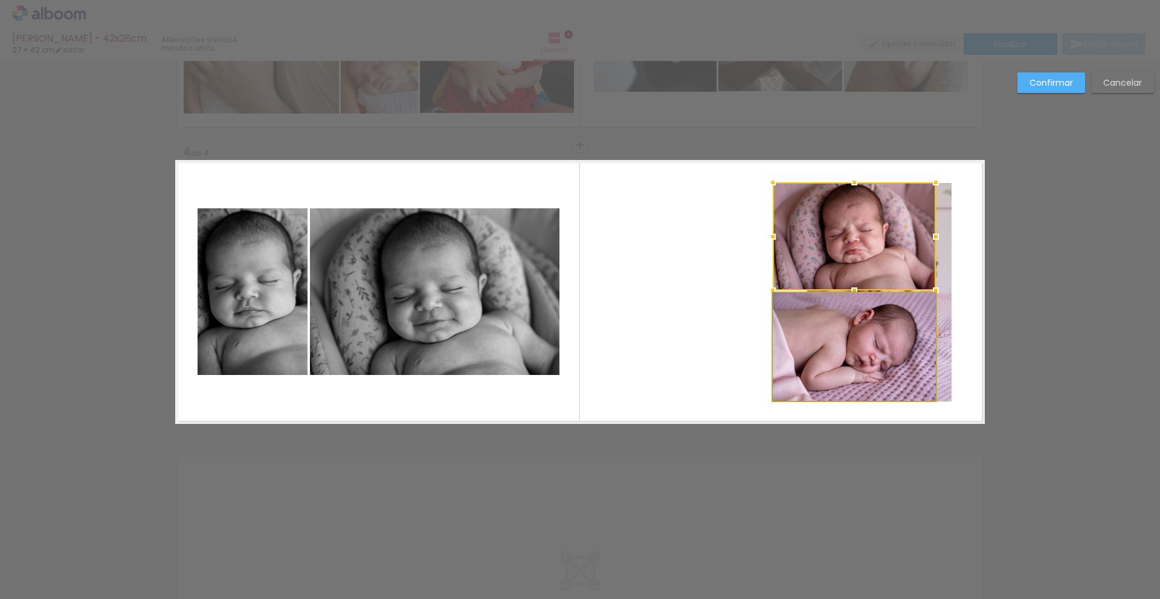
click at [785, 341] on quentale-photo at bounding box center [854, 347] width 163 height 108
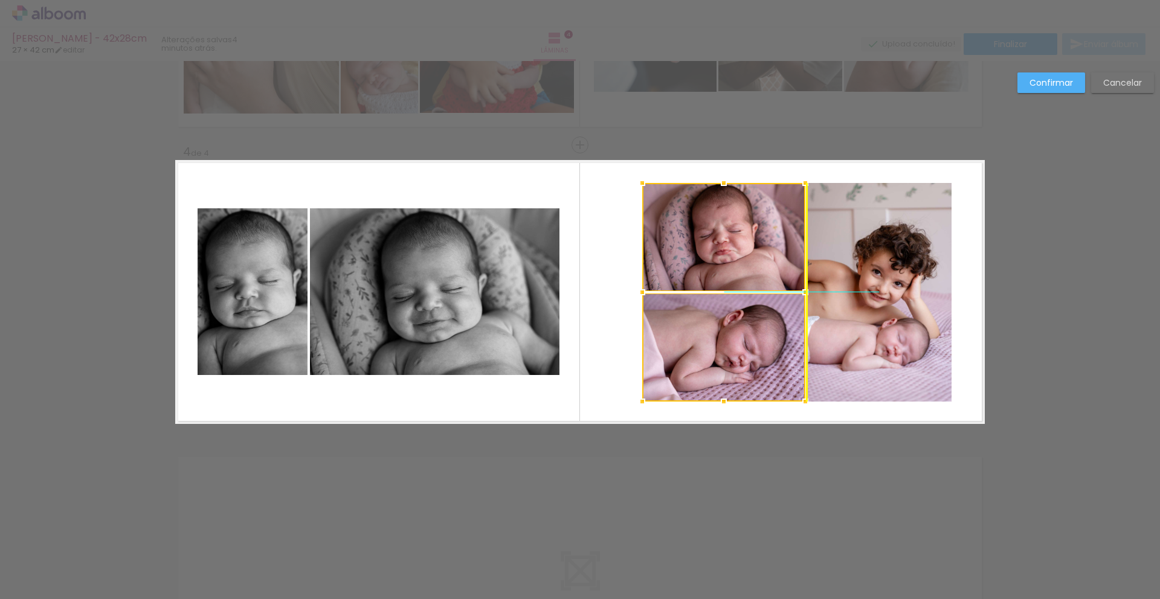
drag, startPoint x: 784, startPoint y: 323, endPoint x: 666, endPoint y: 315, distance: 118.1
click at [666, 315] on div at bounding box center [723, 292] width 163 height 219
click at [761, 248] on quentale-photo at bounding box center [723, 237] width 163 height 108
click at [858, 268] on quentale-photo at bounding box center [879, 292] width 144 height 219
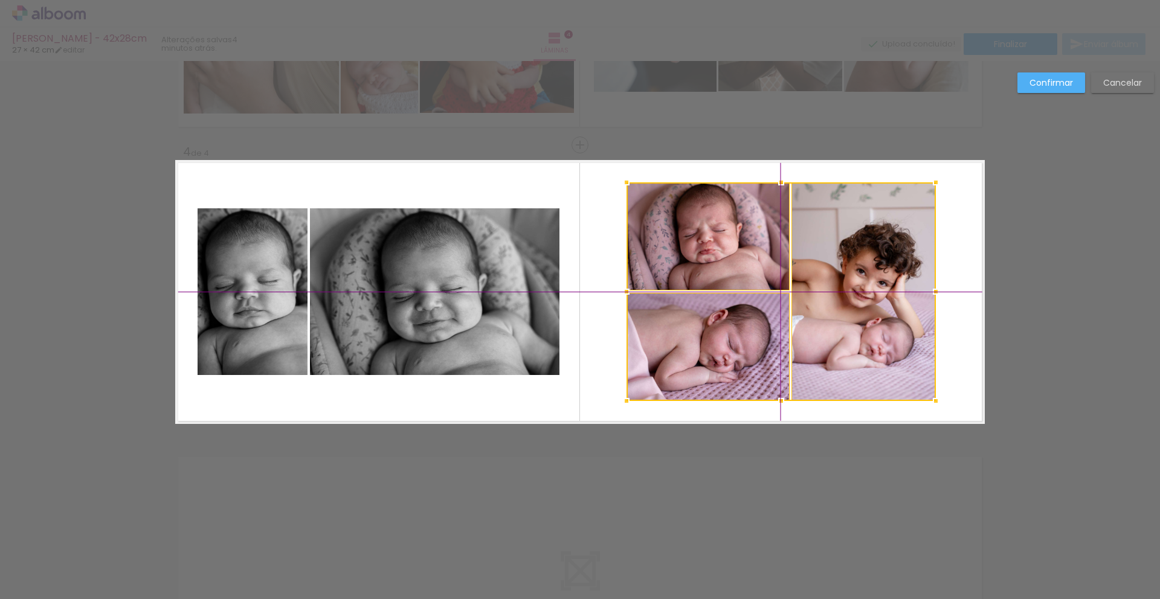
drag, startPoint x: 878, startPoint y: 340, endPoint x: 860, endPoint y: 341, distance: 18.2
click at [860, 341] on div at bounding box center [781, 291] width 309 height 219
click at [1054, 89] on paper-button "Confirmar" at bounding box center [1052, 83] width 68 height 21
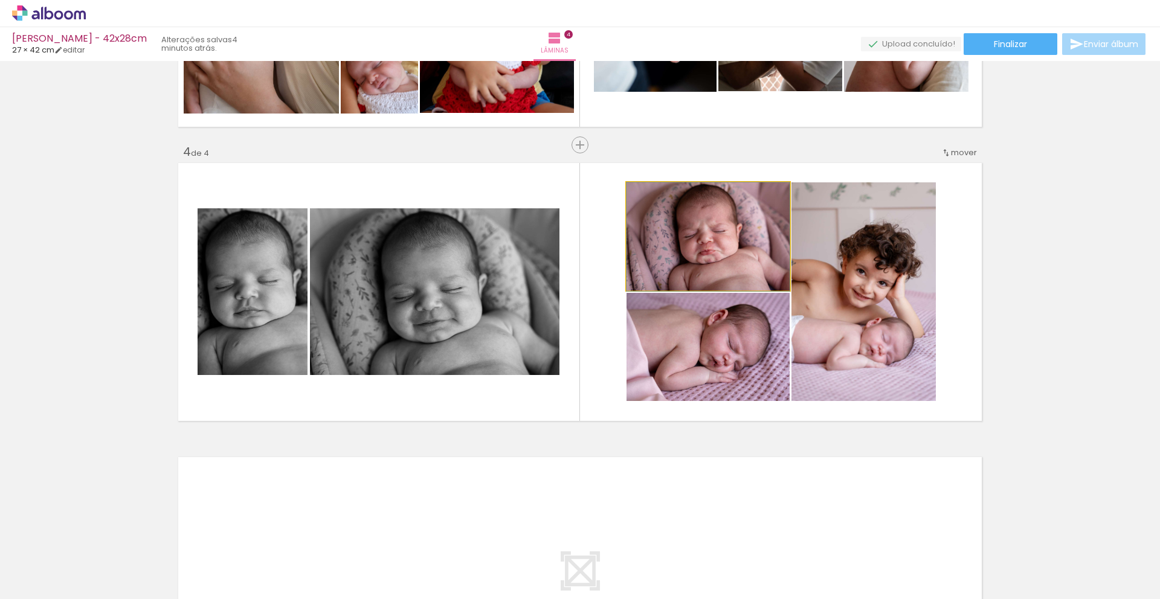
drag, startPoint x: 689, startPoint y: 242, endPoint x: 699, endPoint y: 248, distance: 11.2
drag, startPoint x: 708, startPoint y: 369, endPoint x: 728, endPoint y: 363, distance: 20.4
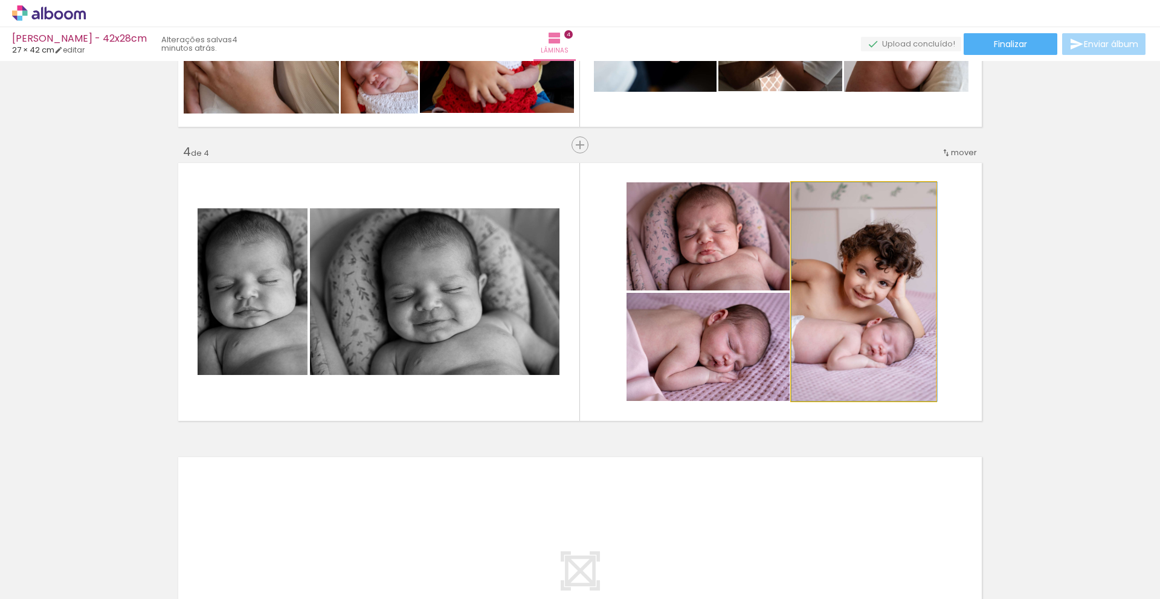
drag, startPoint x: 857, startPoint y: 344, endPoint x: 999, endPoint y: 322, distance: 144.3
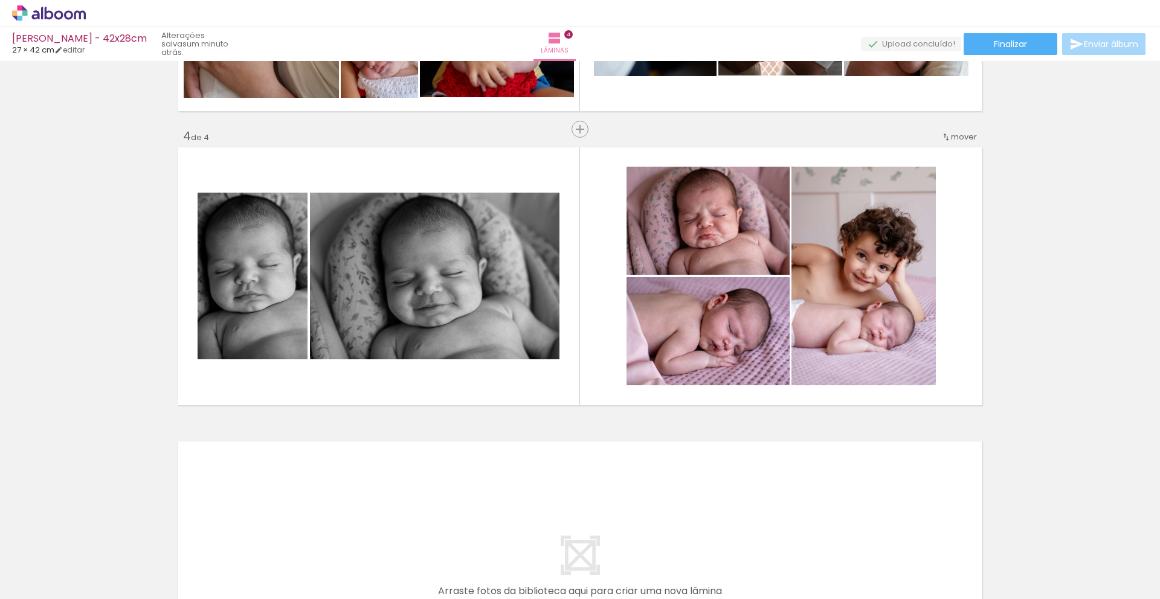
scroll to position [837, 0]
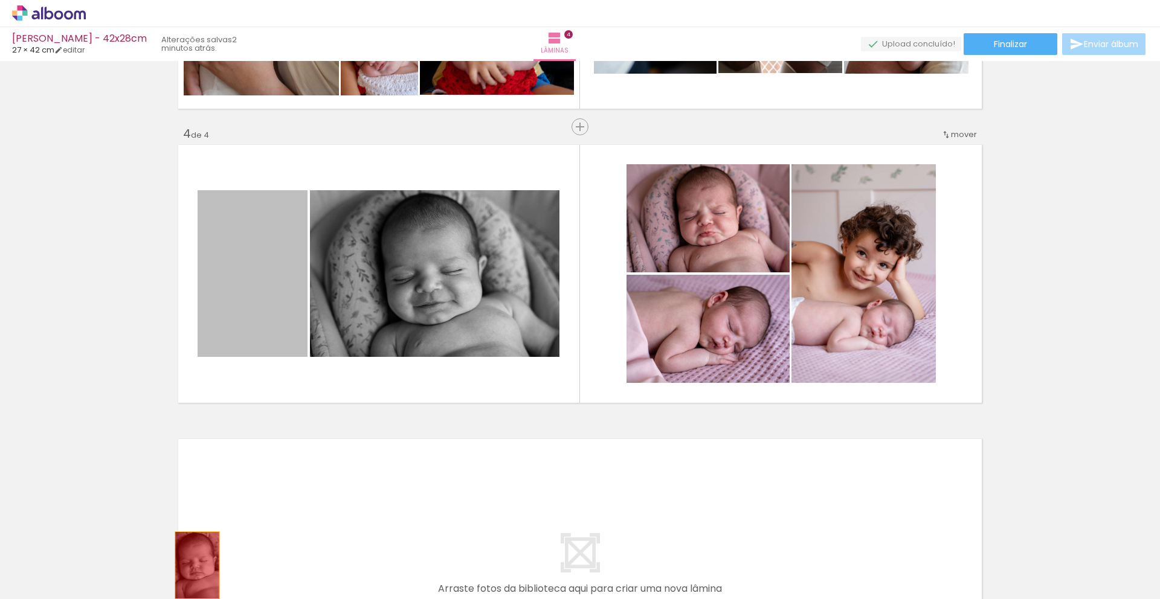
drag, startPoint x: 260, startPoint y: 272, endPoint x: 193, endPoint y: 566, distance: 301.4
click at [193, 566] on quentale-workspace at bounding box center [580, 299] width 1160 height 599
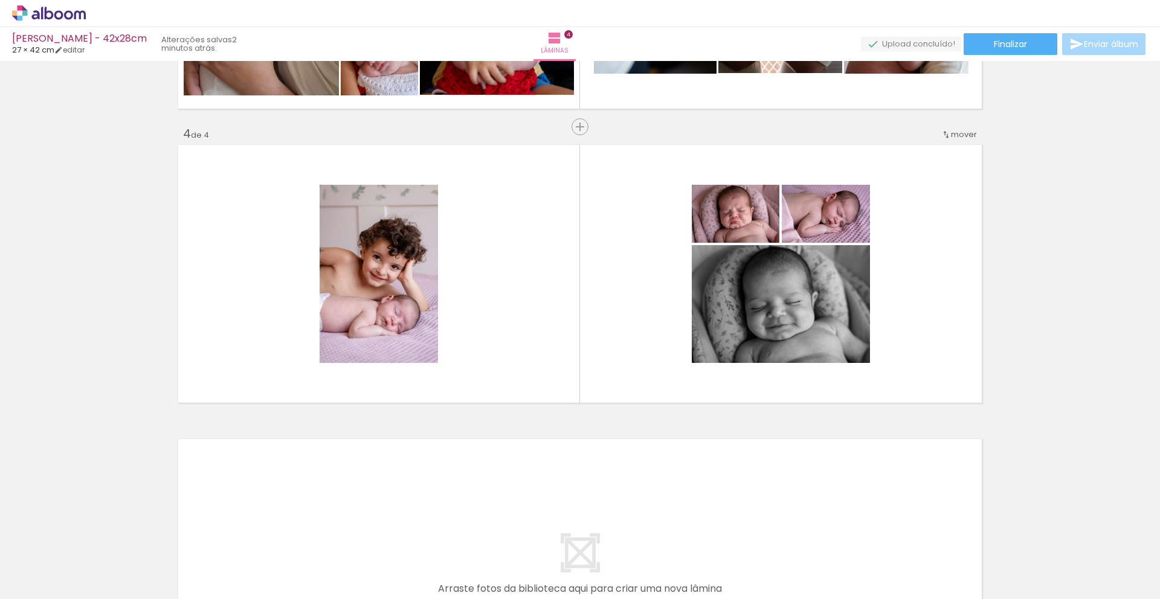
click at [98, 536] on iron-icon at bounding box center [94, 534] width 13 height 13
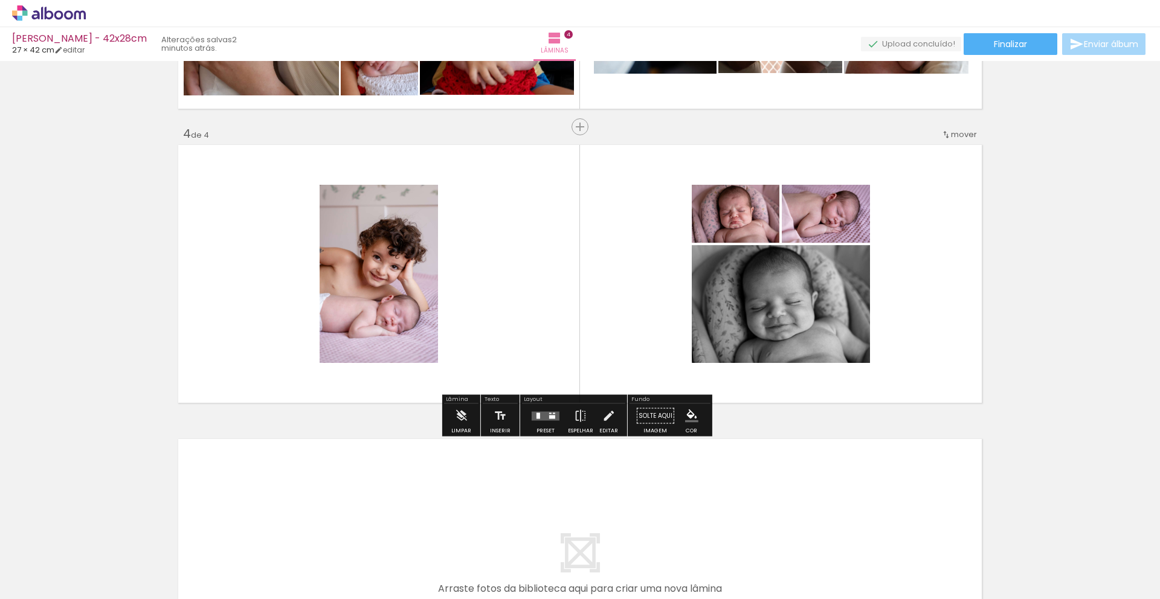
click at [537, 415] on div at bounding box center [539, 416] width 4 height 6
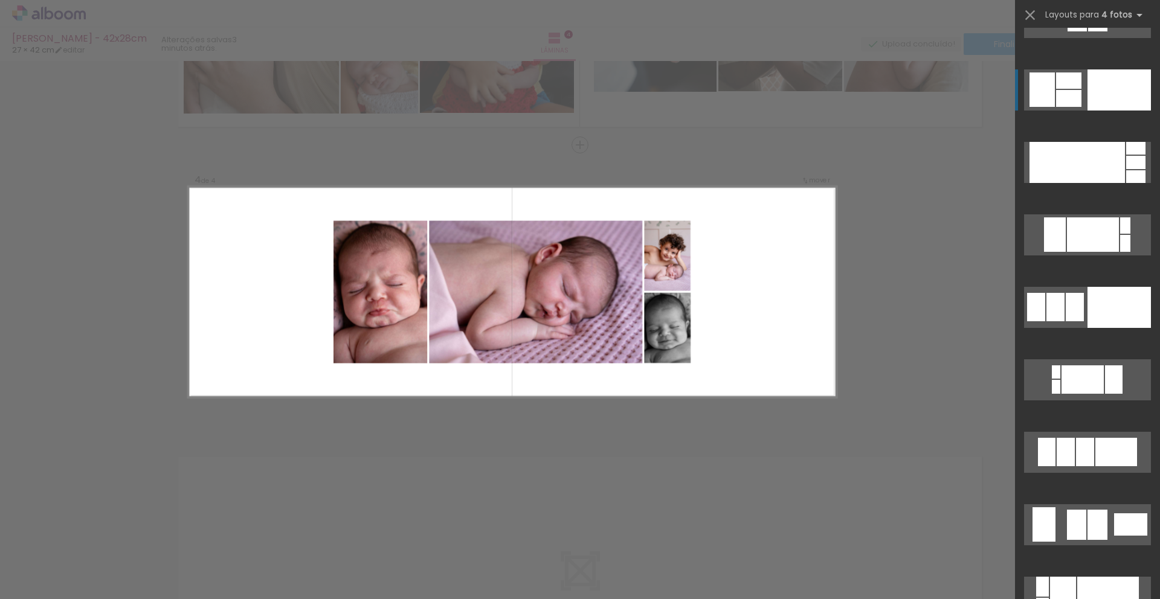
scroll to position [14028, 0]
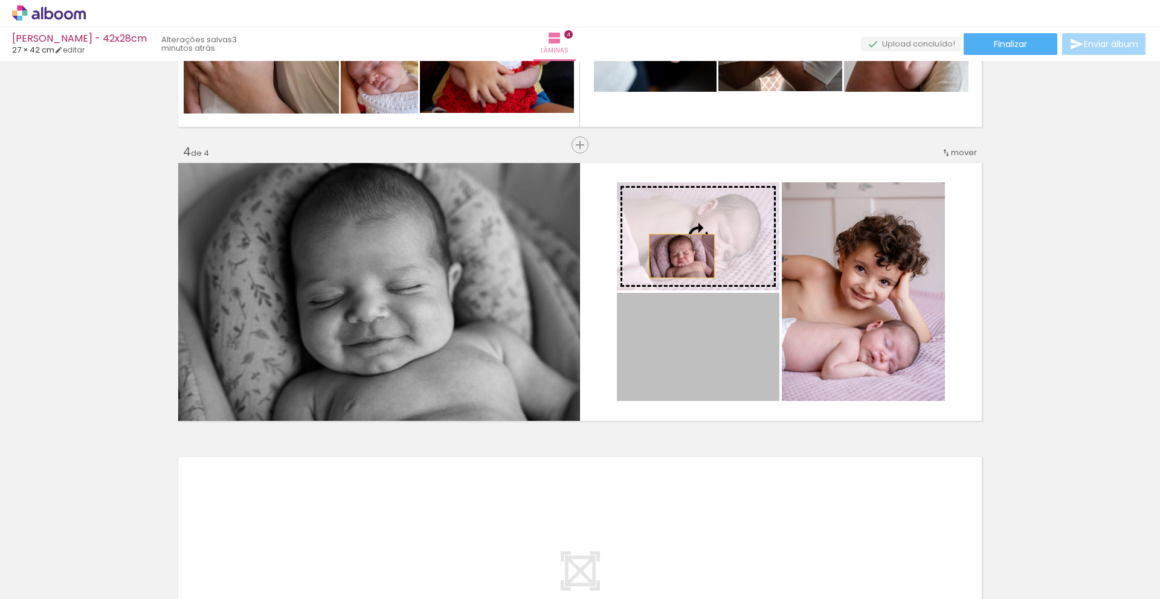
drag, startPoint x: 683, startPoint y: 354, endPoint x: 678, endPoint y: 256, distance: 98.6
click at [0, 0] on slot at bounding box center [0, 0] width 0 height 0
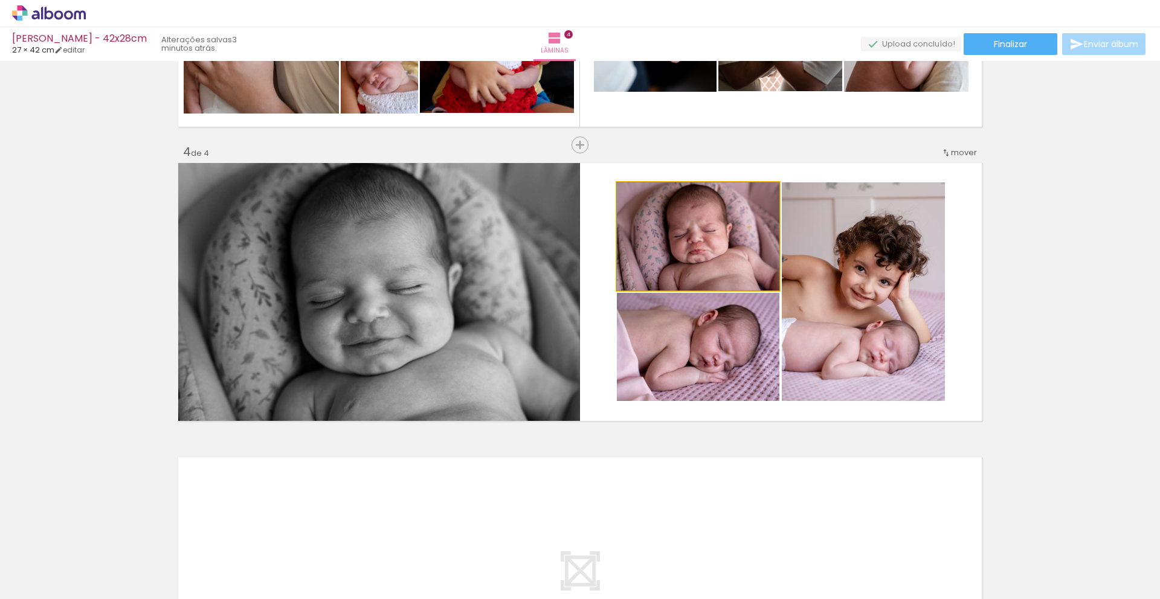
drag, startPoint x: 700, startPoint y: 239, endPoint x: 714, endPoint y: 248, distance: 16.3
drag, startPoint x: 715, startPoint y: 364, endPoint x: 729, endPoint y: 352, distance: 18.8
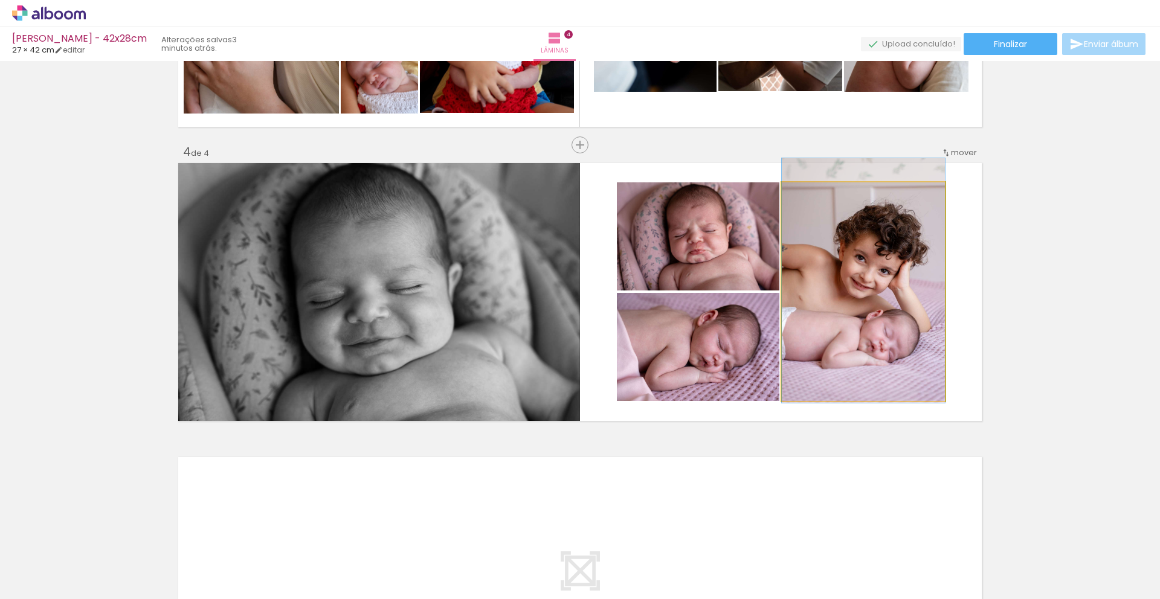
drag, startPoint x: 857, startPoint y: 350, endPoint x: 892, endPoint y: 342, distance: 35.5
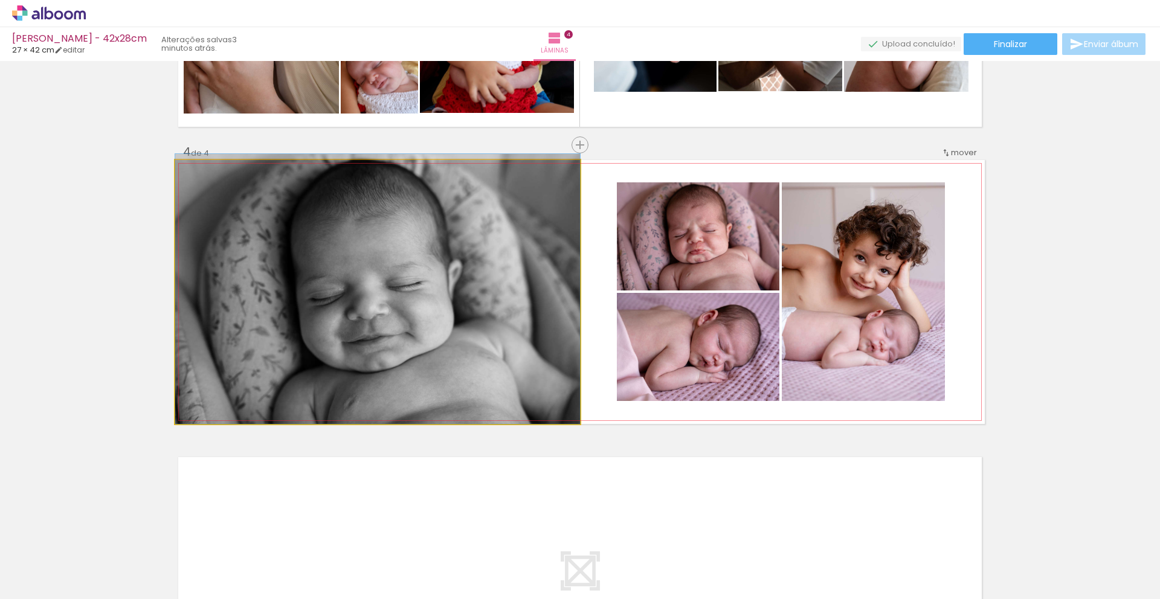
drag, startPoint x: 403, startPoint y: 334, endPoint x: 411, endPoint y: 309, distance: 25.4
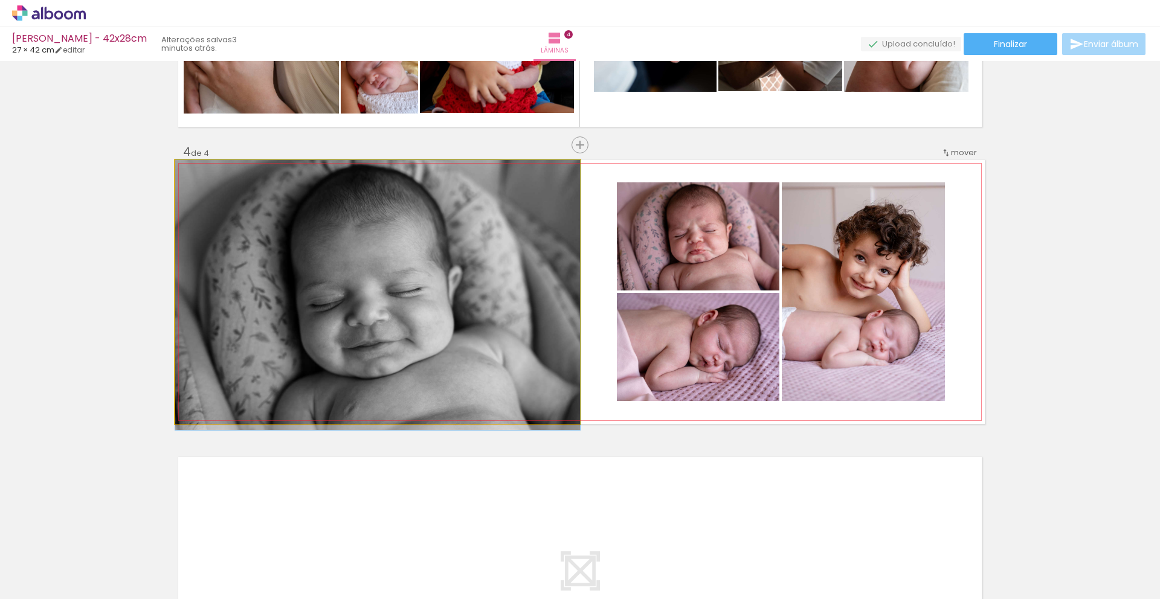
drag, startPoint x: 411, startPoint y: 308, endPoint x: 413, endPoint y: 337, distance: 29.7
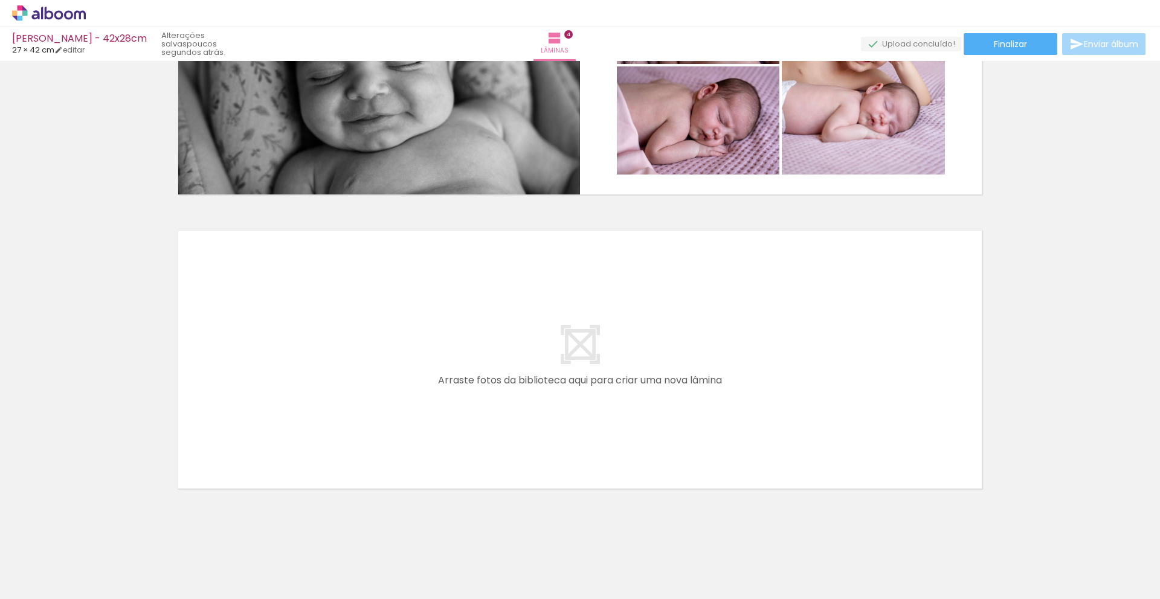
scroll to position [1056, 0]
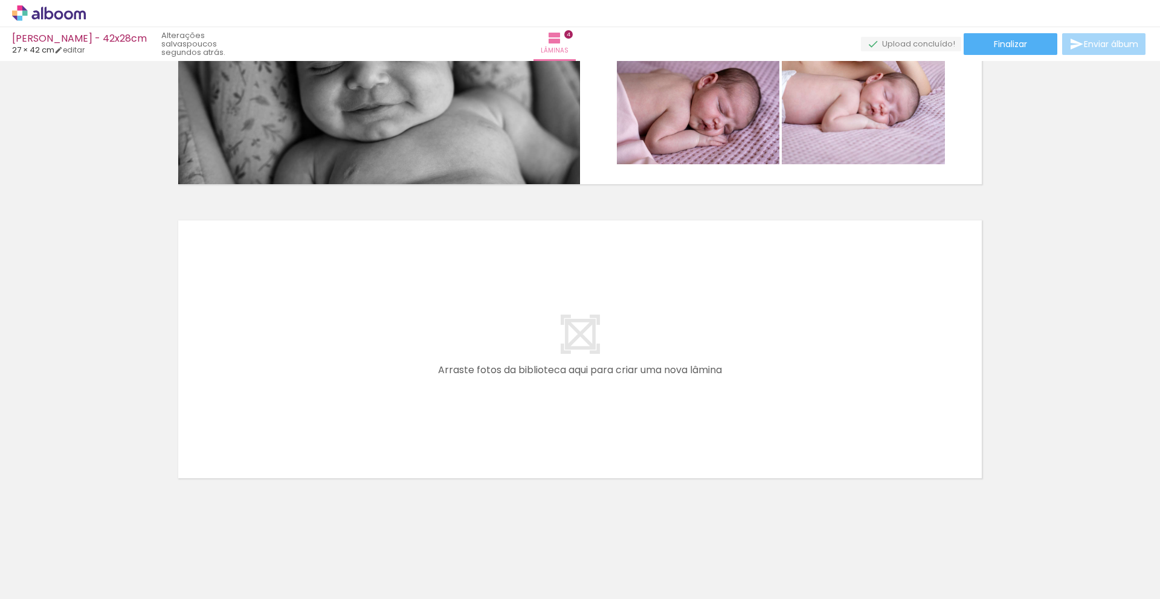
click at [24, 587] on iron-icon at bounding box center [17, 583] width 15 height 15
click at [0, 0] on input "file" at bounding box center [0, 0] width 0 height 0
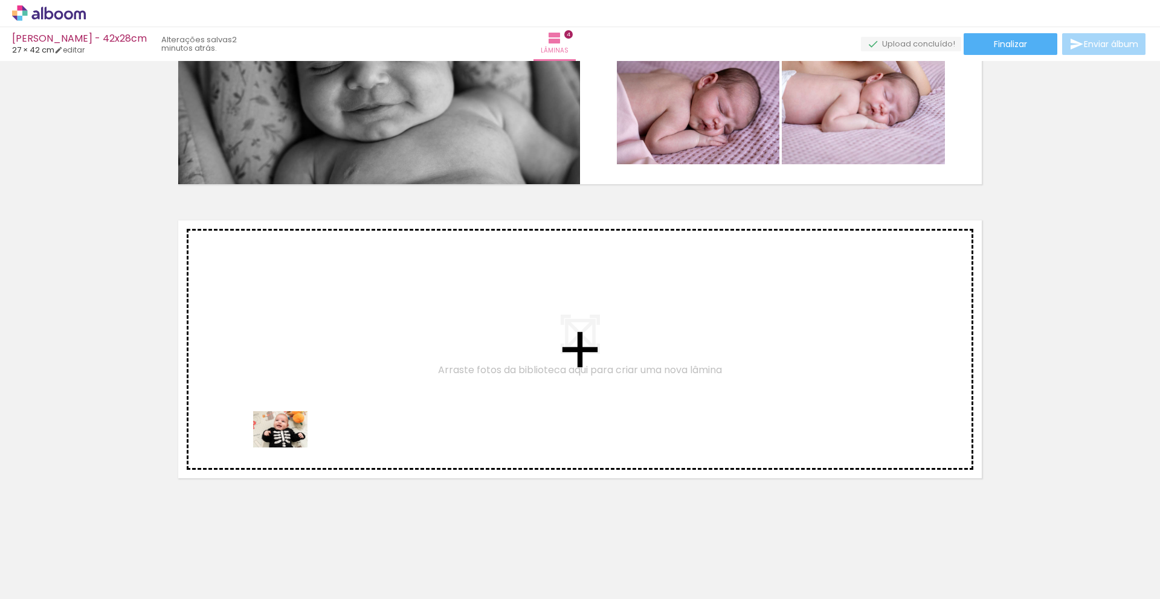
drag, startPoint x: 189, startPoint y: 565, endPoint x: 310, endPoint y: 424, distance: 186.4
click at [310, 424] on quentale-workspace at bounding box center [580, 299] width 1160 height 599
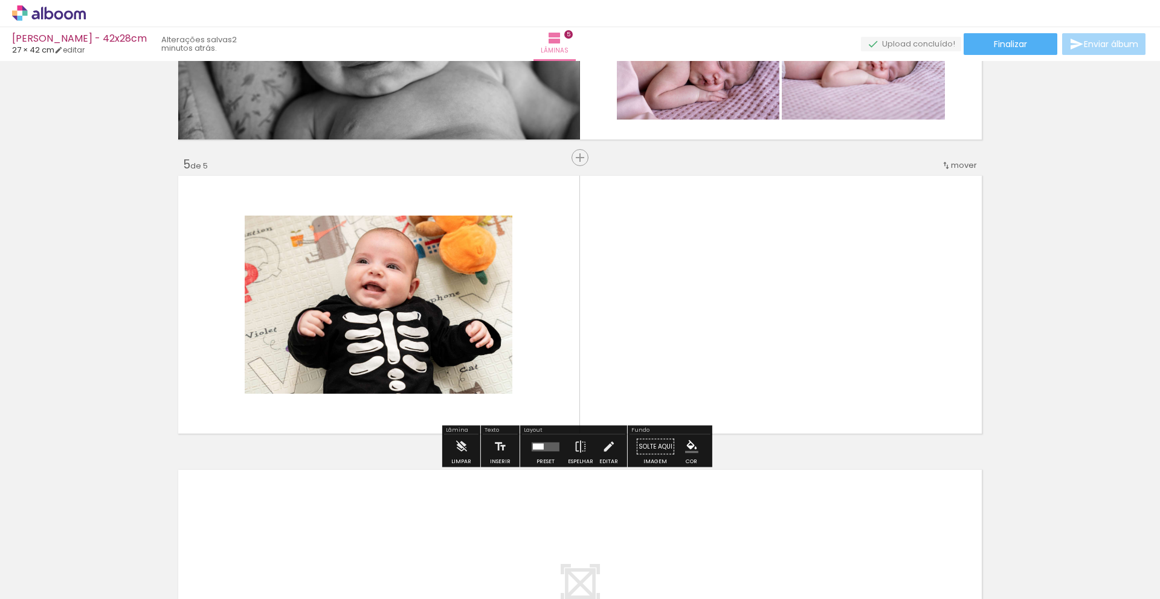
scroll to position [1113, 0]
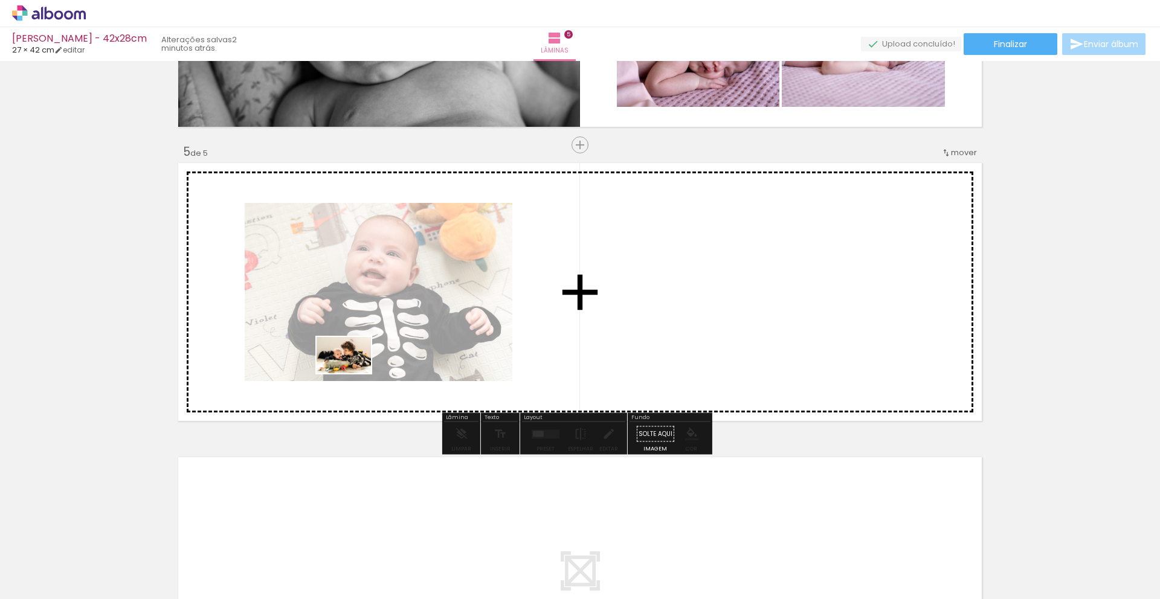
drag, startPoint x: 129, startPoint y: 569, endPoint x: 353, endPoint y: 373, distance: 297.2
click at [353, 373] on quentale-workspace at bounding box center [580, 299] width 1160 height 599
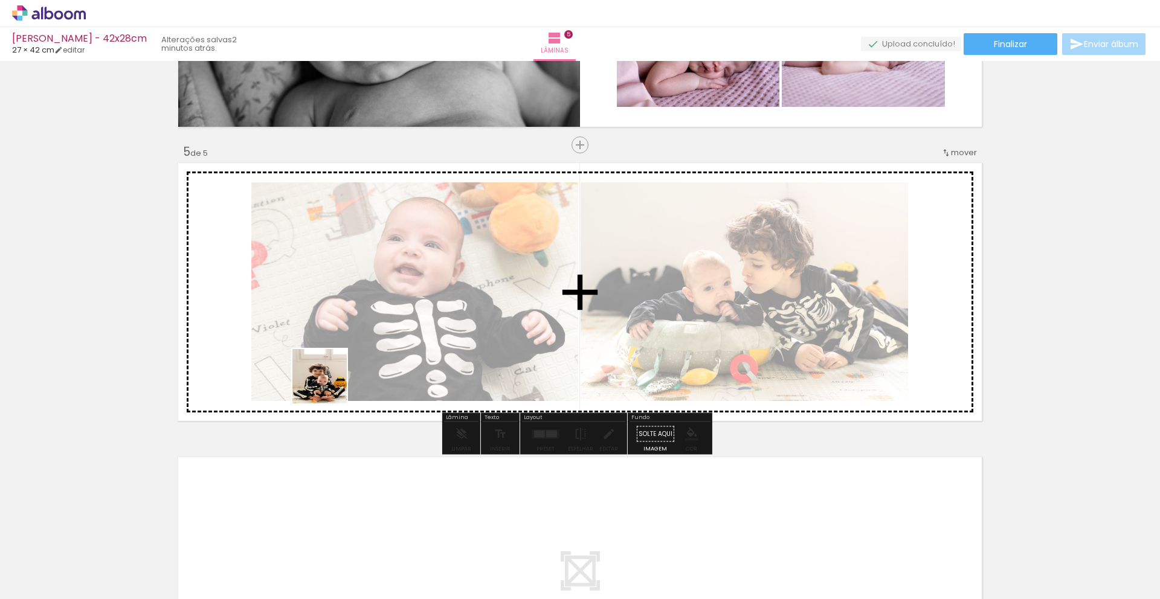
drag, startPoint x: 130, startPoint y: 561, endPoint x: 381, endPoint y: 347, distance: 329.6
click at [380, 347] on quentale-workspace at bounding box center [580, 299] width 1160 height 599
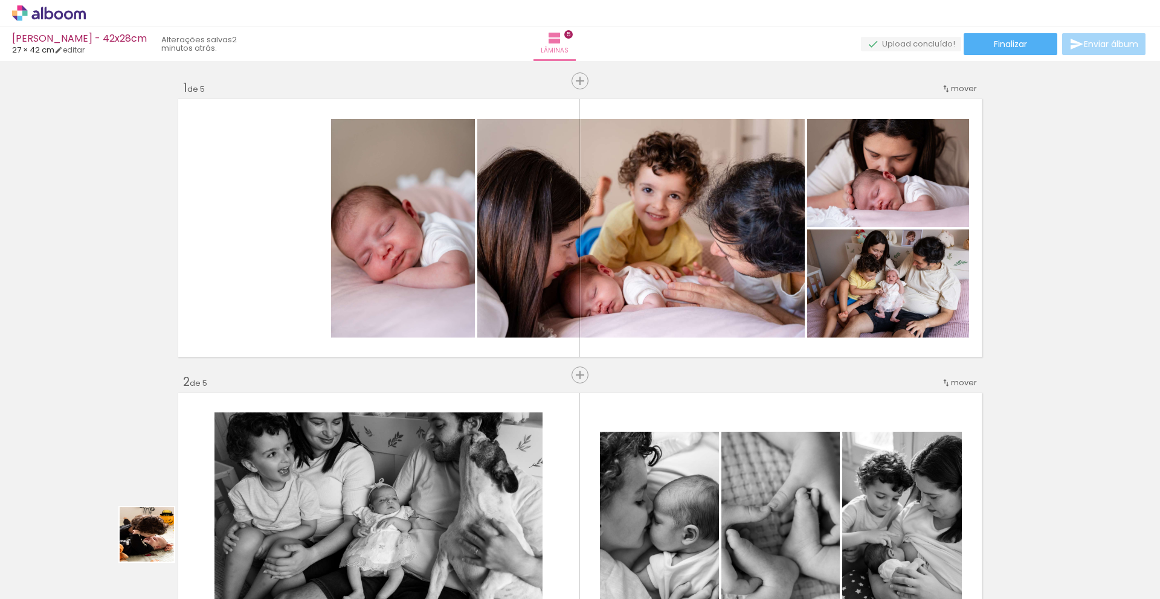
click at [436, 343] on quentale-workspace at bounding box center [580, 299] width 1160 height 599
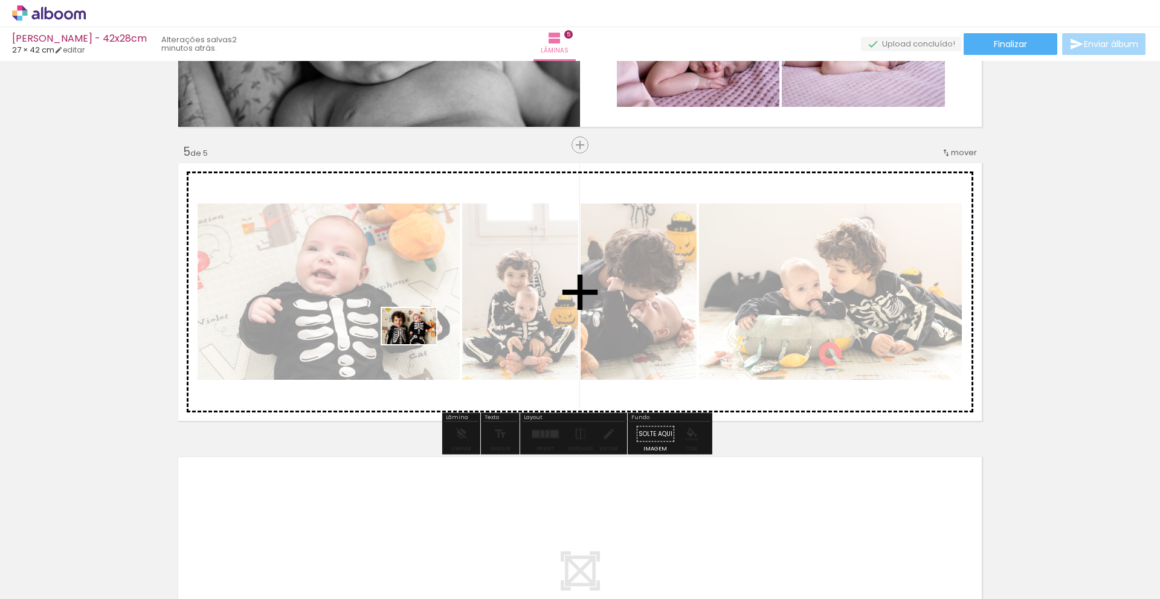
drag, startPoint x: 126, startPoint y: 558, endPoint x: 418, endPoint y: 344, distance: 362.0
click at [418, 344] on quentale-workspace at bounding box center [580, 299] width 1160 height 599
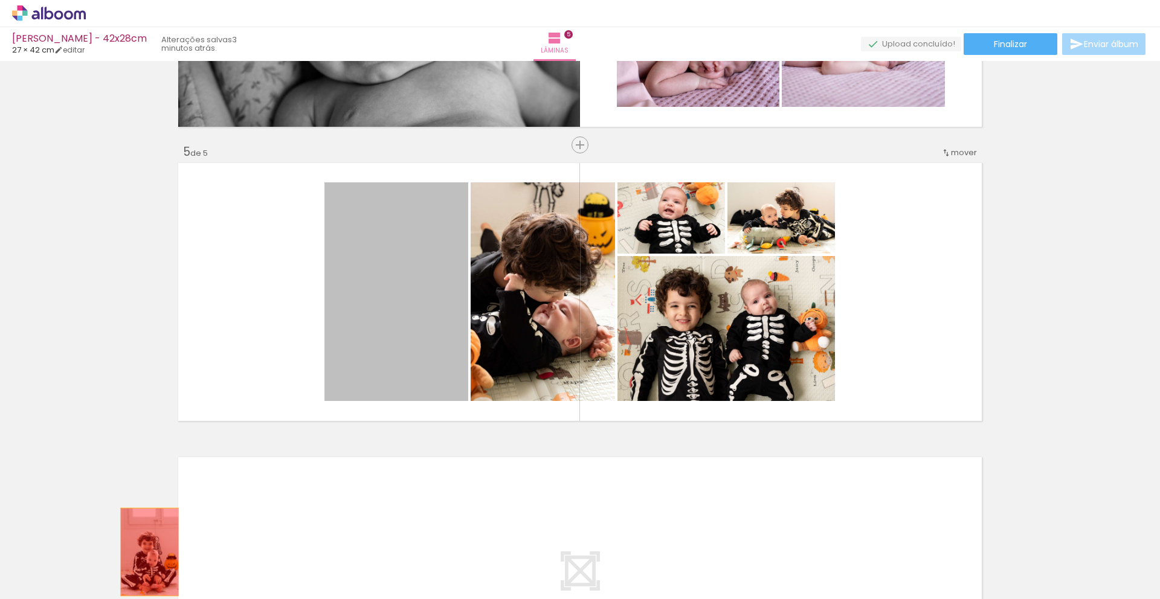
drag, startPoint x: 375, startPoint y: 325, endPoint x: 129, endPoint y: 563, distance: 341.4
click at [129, 563] on quentale-workspace at bounding box center [580, 299] width 1160 height 599
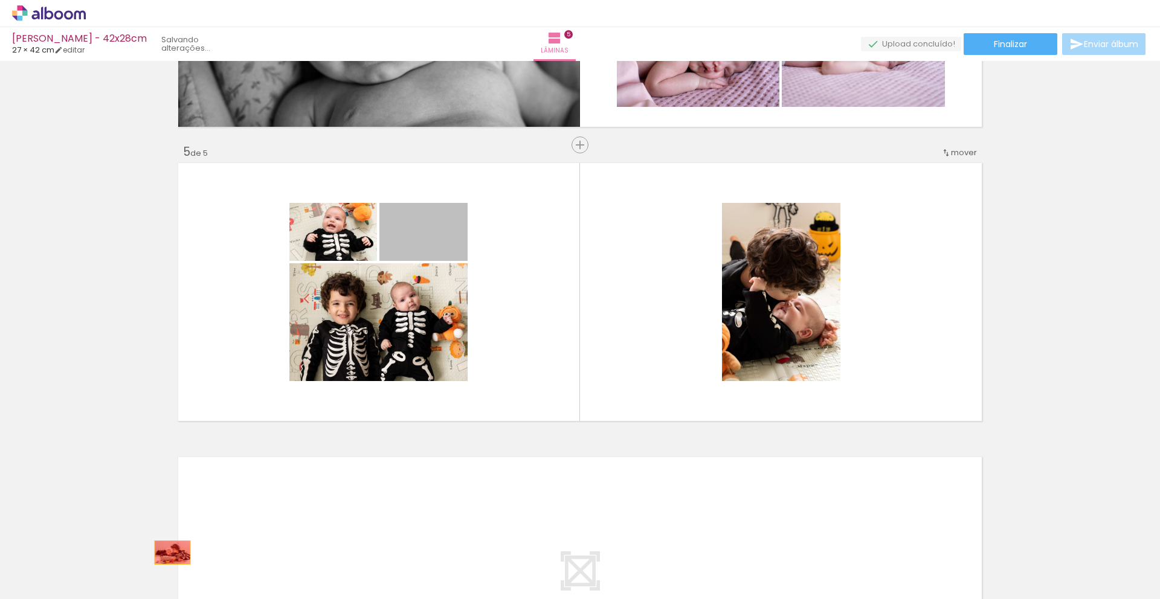
drag, startPoint x: 442, startPoint y: 245, endPoint x: 168, endPoint y: 553, distance: 412.6
click at [168, 553] on quentale-workspace at bounding box center [580, 299] width 1160 height 599
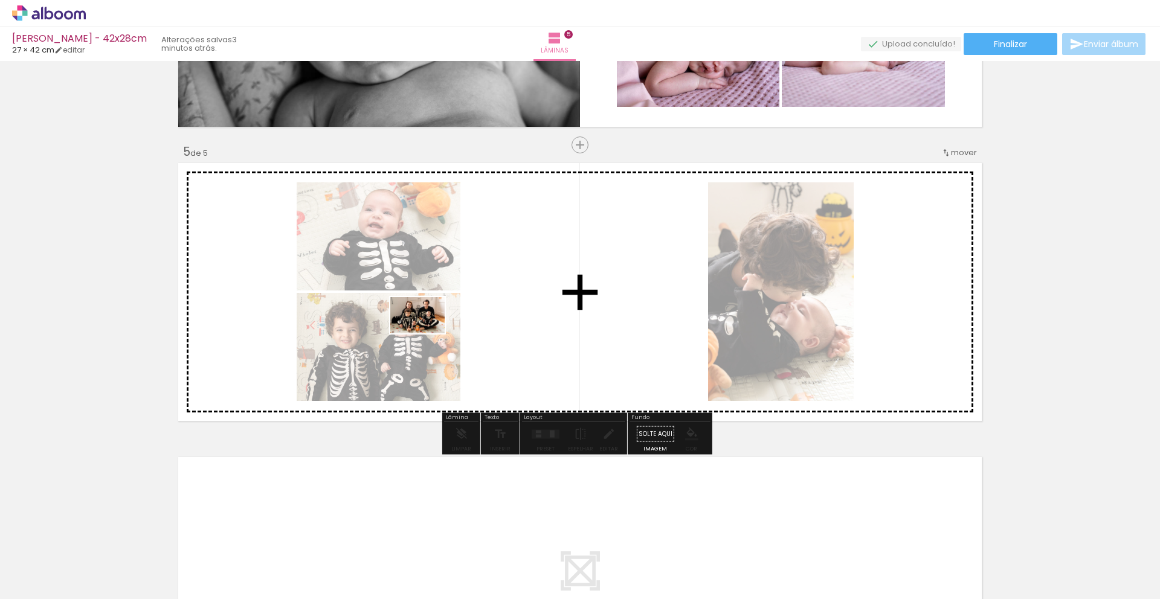
drag, startPoint x: 260, startPoint y: 569, endPoint x: 428, endPoint y: 333, distance: 289.5
click at [428, 333] on quentale-workspace at bounding box center [580, 299] width 1160 height 599
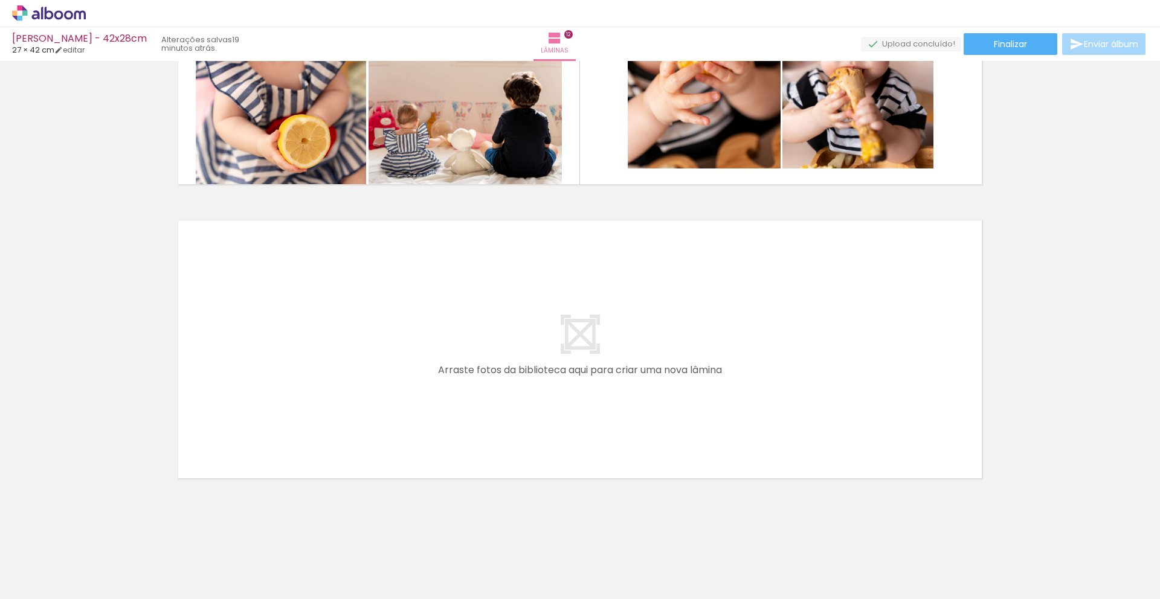
scroll to position [320, 0]
